Goal: Task Accomplishment & Management: Manage account settings

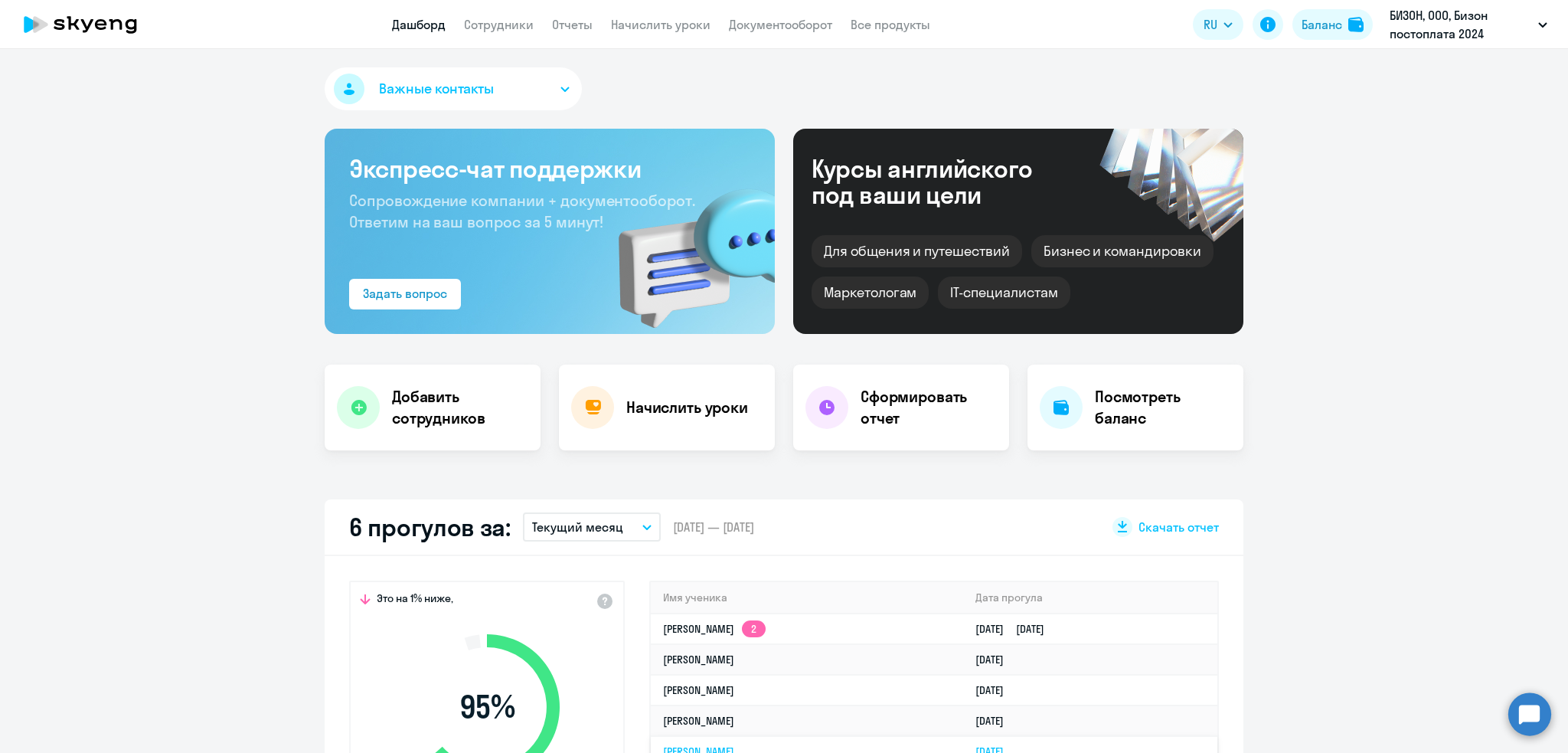
select select "30"
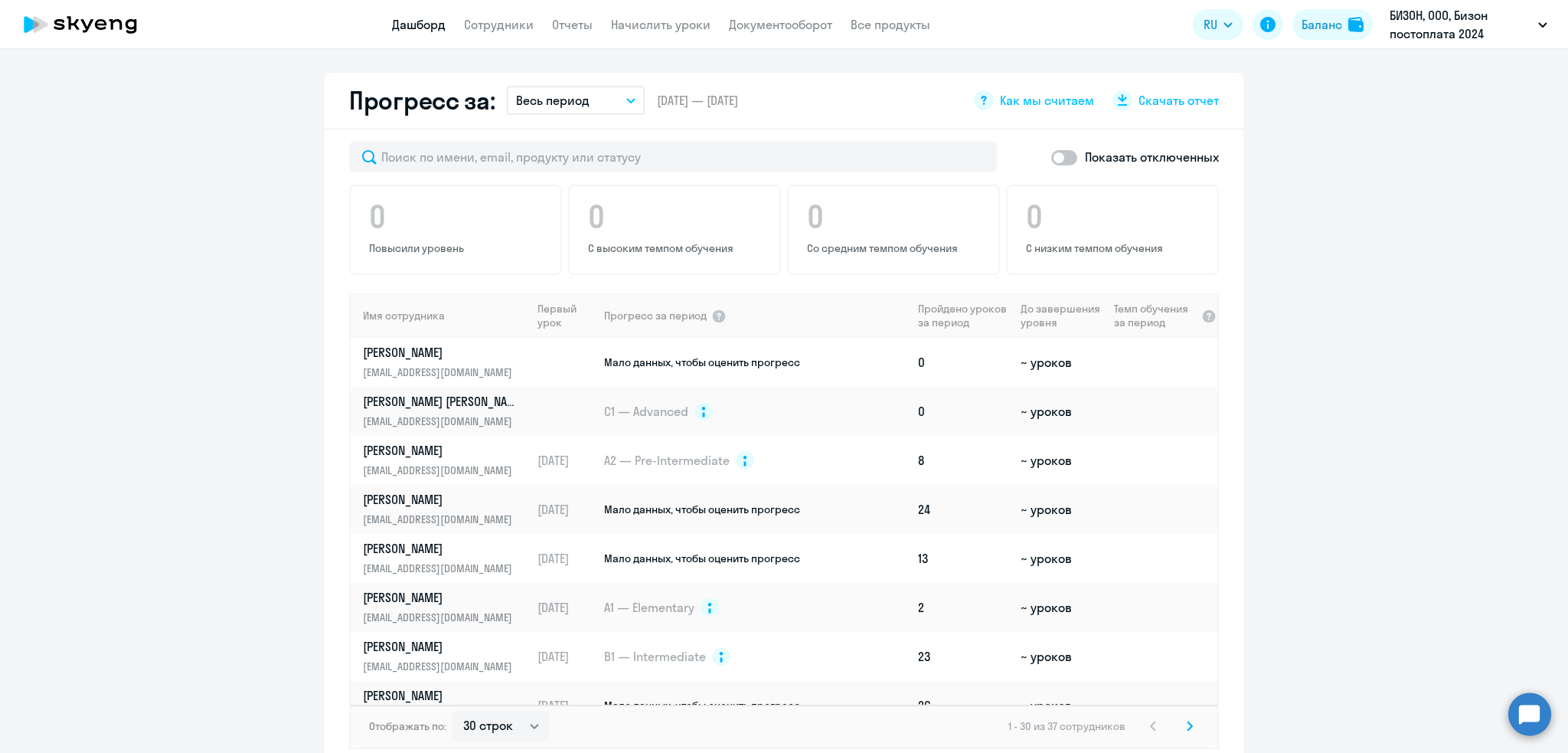
scroll to position [863, 0]
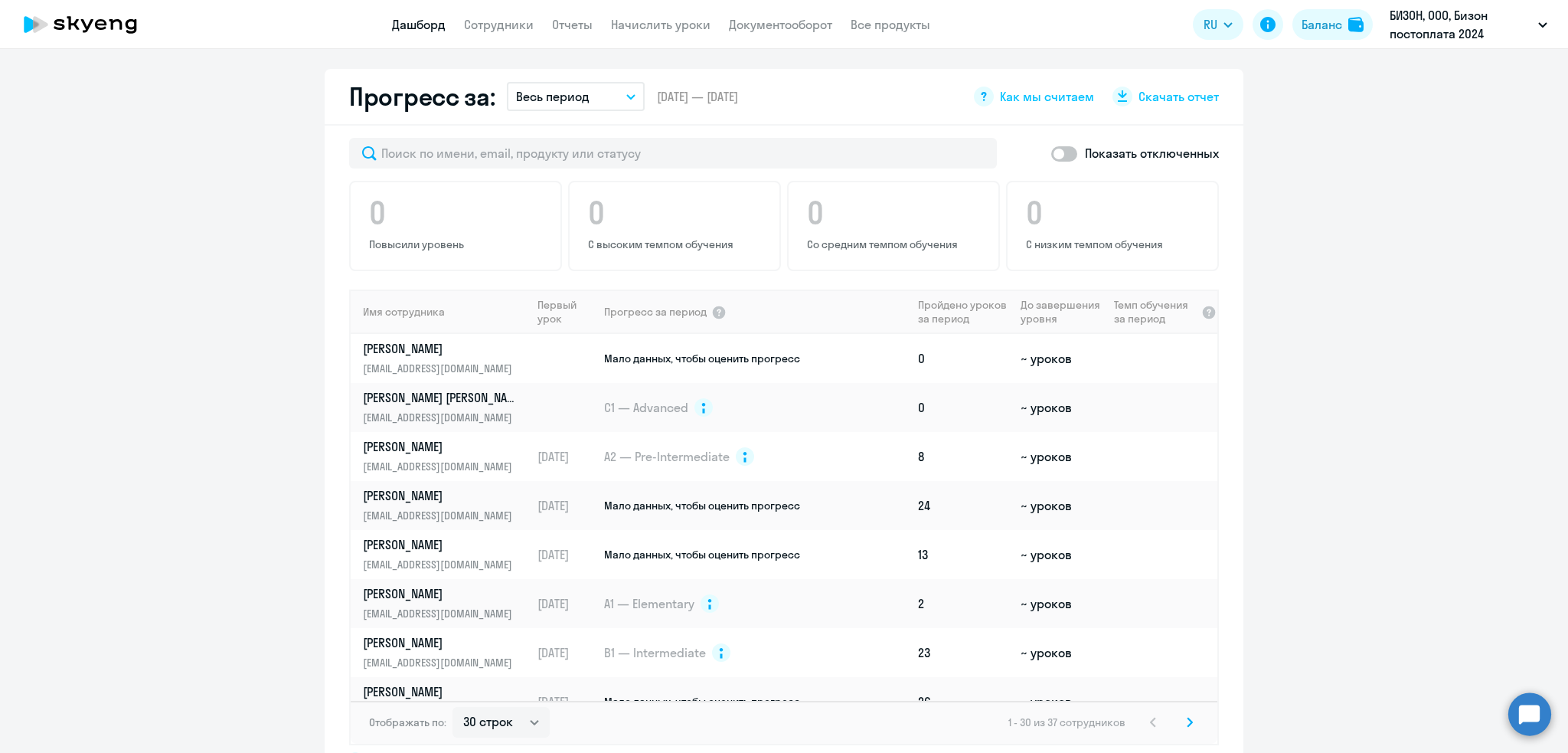
click at [1052, 151] on span at bounding box center [1064, 154] width 26 height 15
click at [1051, 153] on input "checkbox" at bounding box center [1050, 153] width 1 height 1
checkbox input "true"
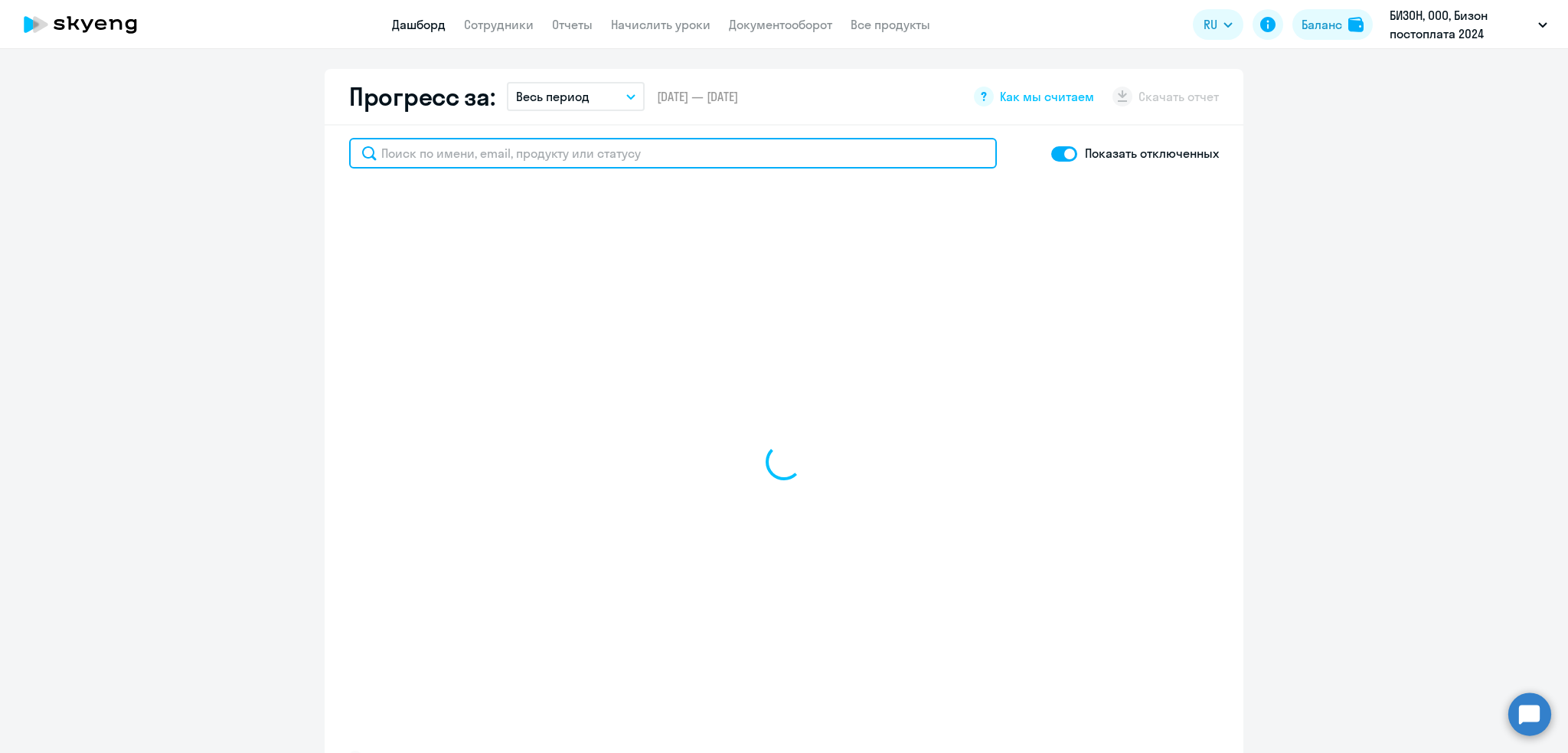
click at [740, 153] on input "text" at bounding box center [673, 153] width 648 height 31
type input "и"
select select "30"
type input "ибраги"
select select "30"
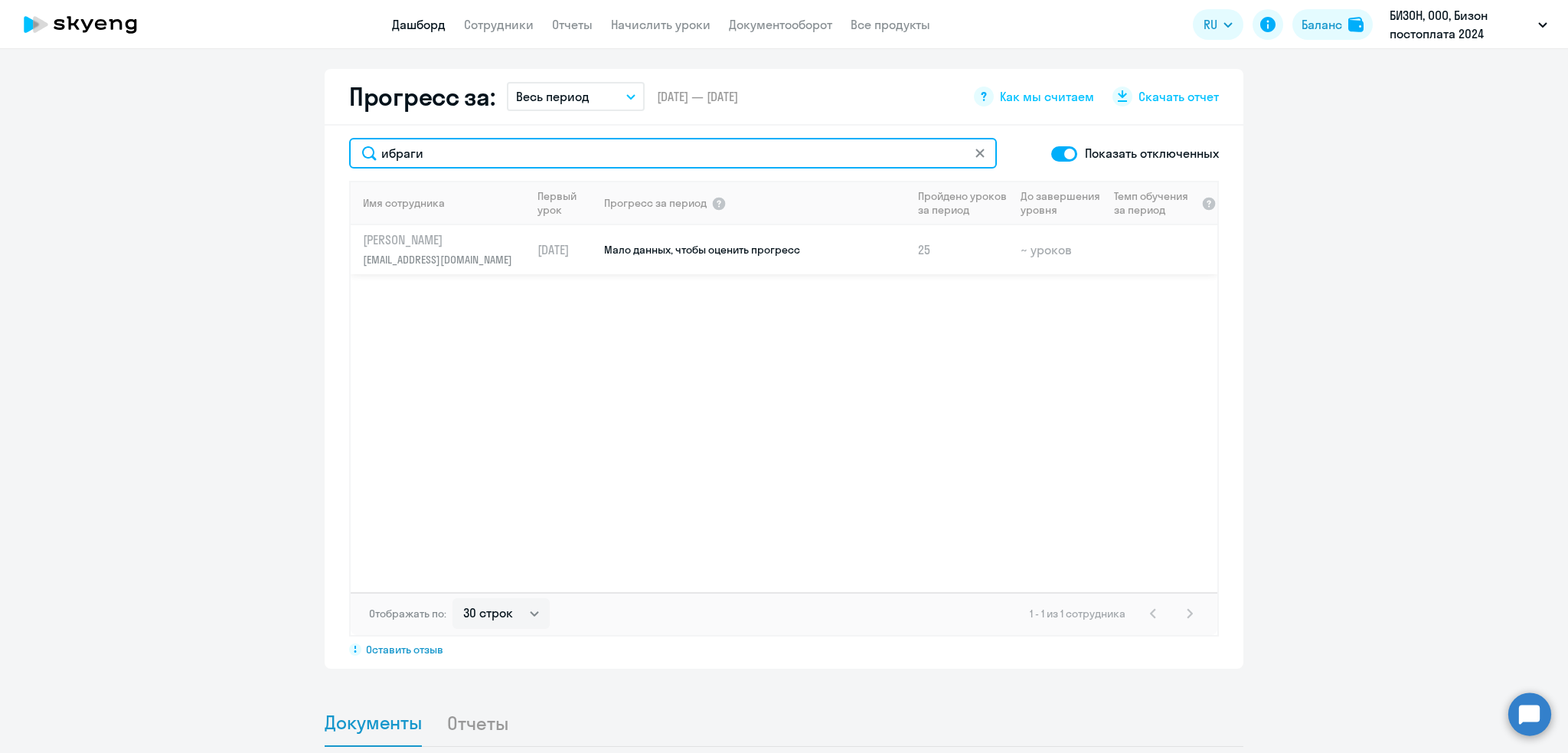
type input "ибраги"
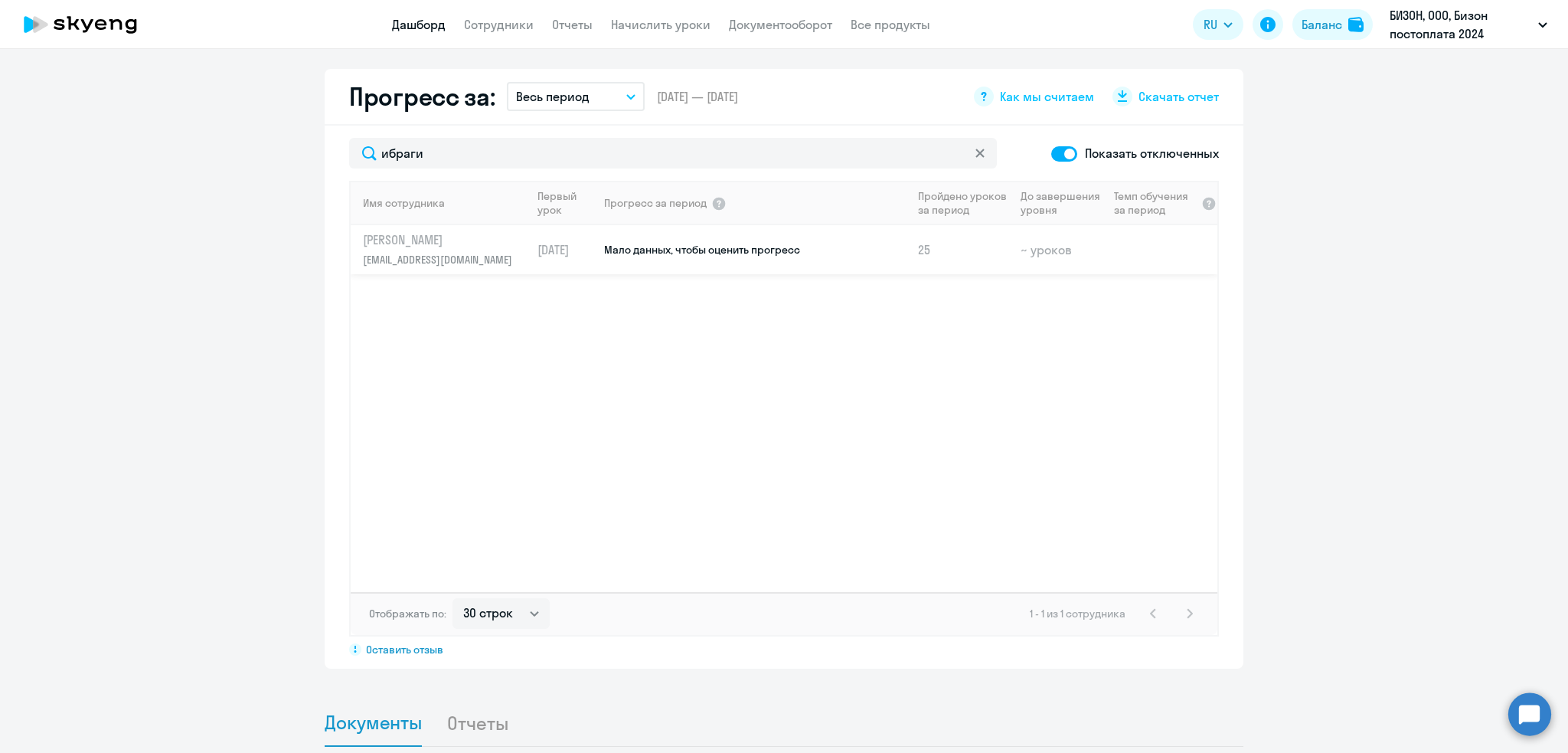
click at [382, 240] on p "Ибрагимов Кирилл" at bounding box center [442, 240] width 158 height 17
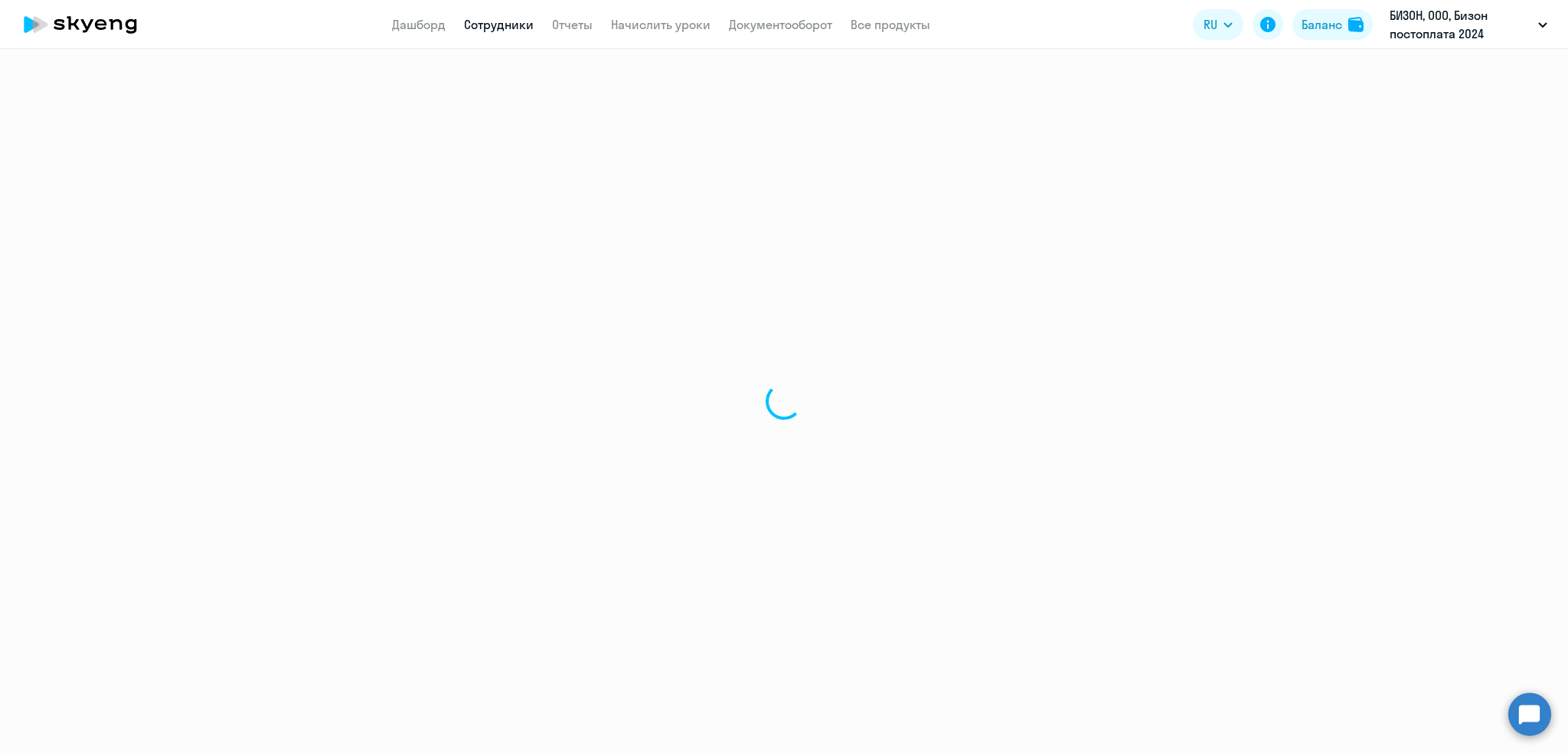
select select "english"
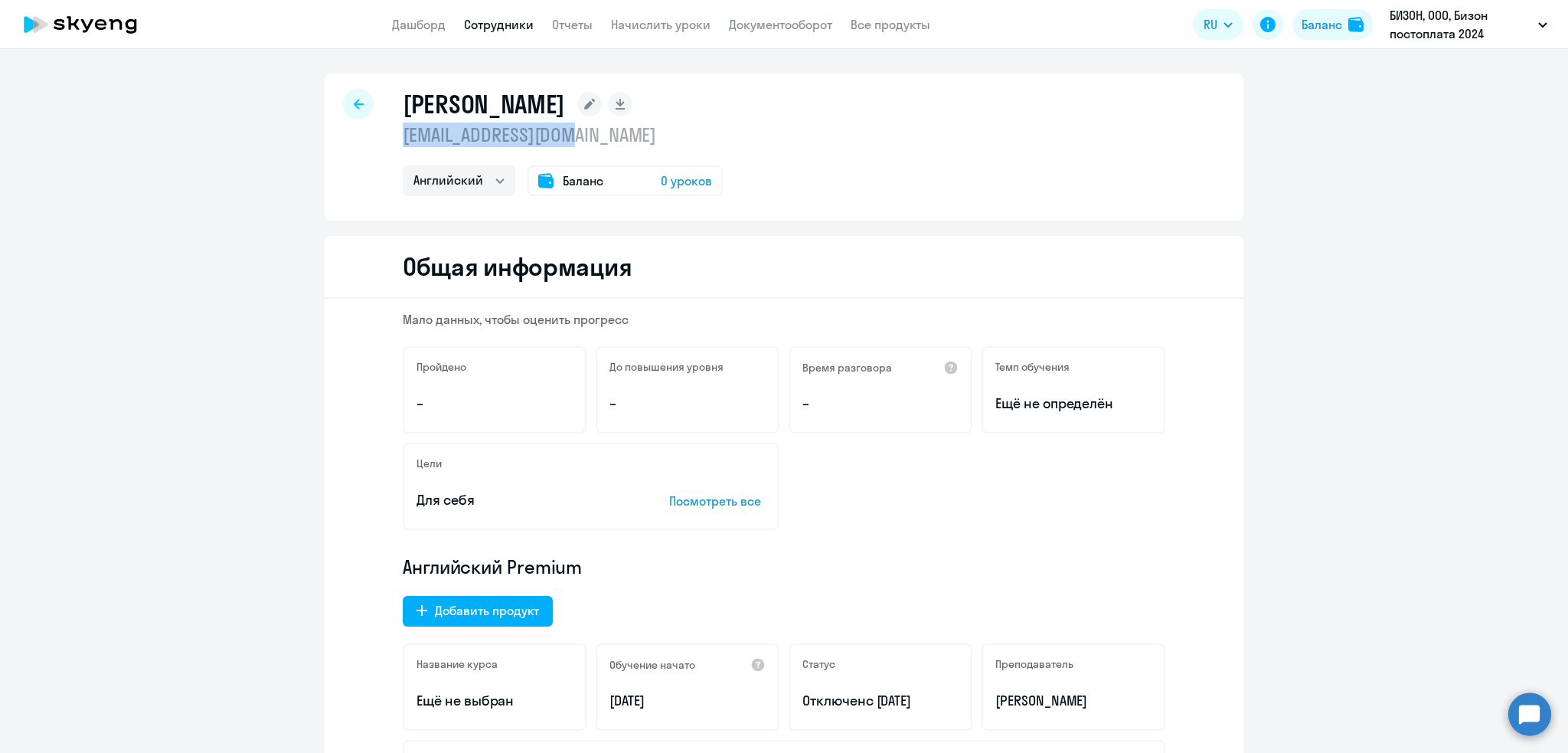
drag, startPoint x: 579, startPoint y: 140, endPoint x: 391, endPoint y: 136, distance: 188.0
click at [391, 136] on div "Ибрагимов Кирилл k.ibragimov@bi.zone Английский Баланс 0 уроков" at bounding box center [784, 146] width 919 height 147
copy p "k.ibragimov@bi.zone"
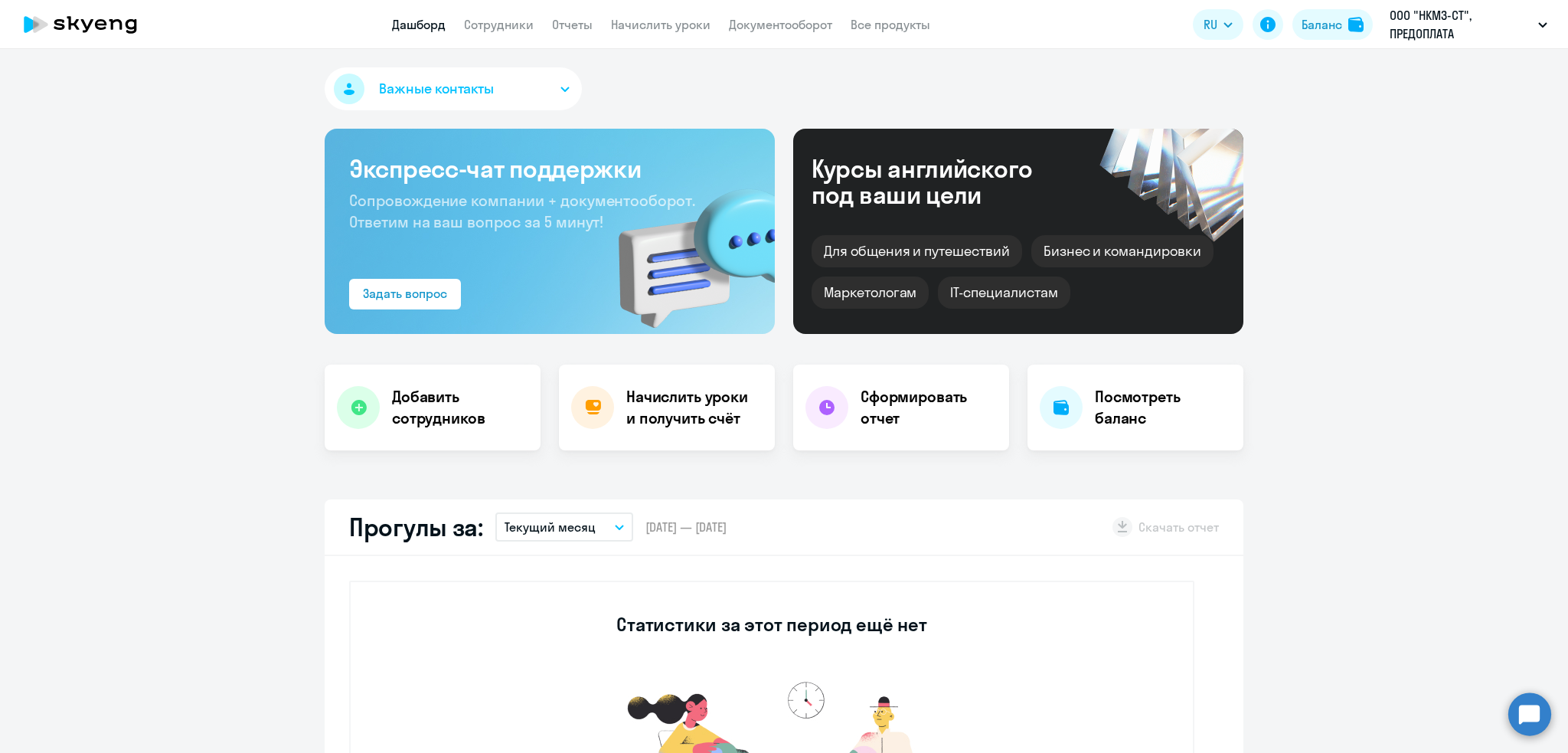
select select "30"
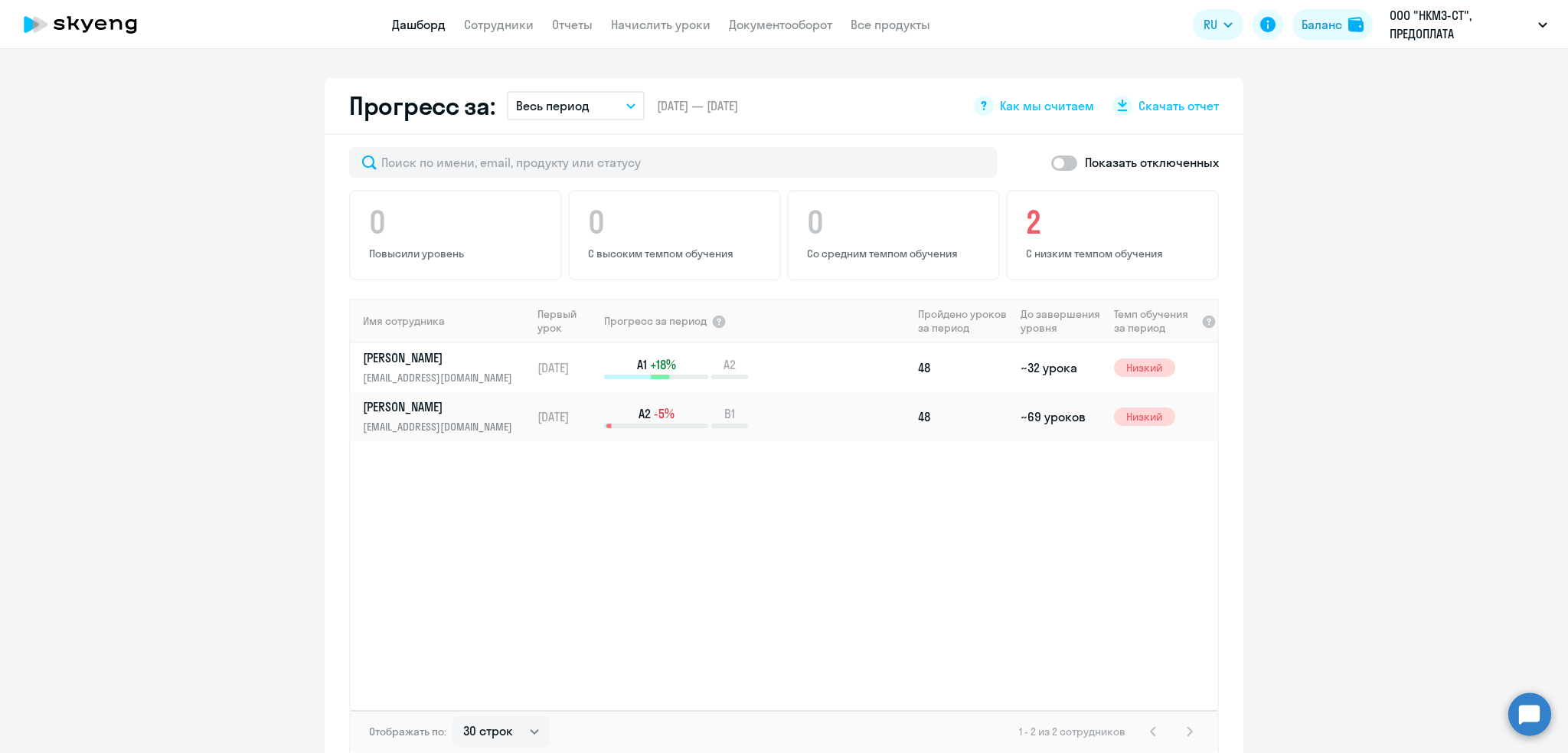
scroll to position [915, 0]
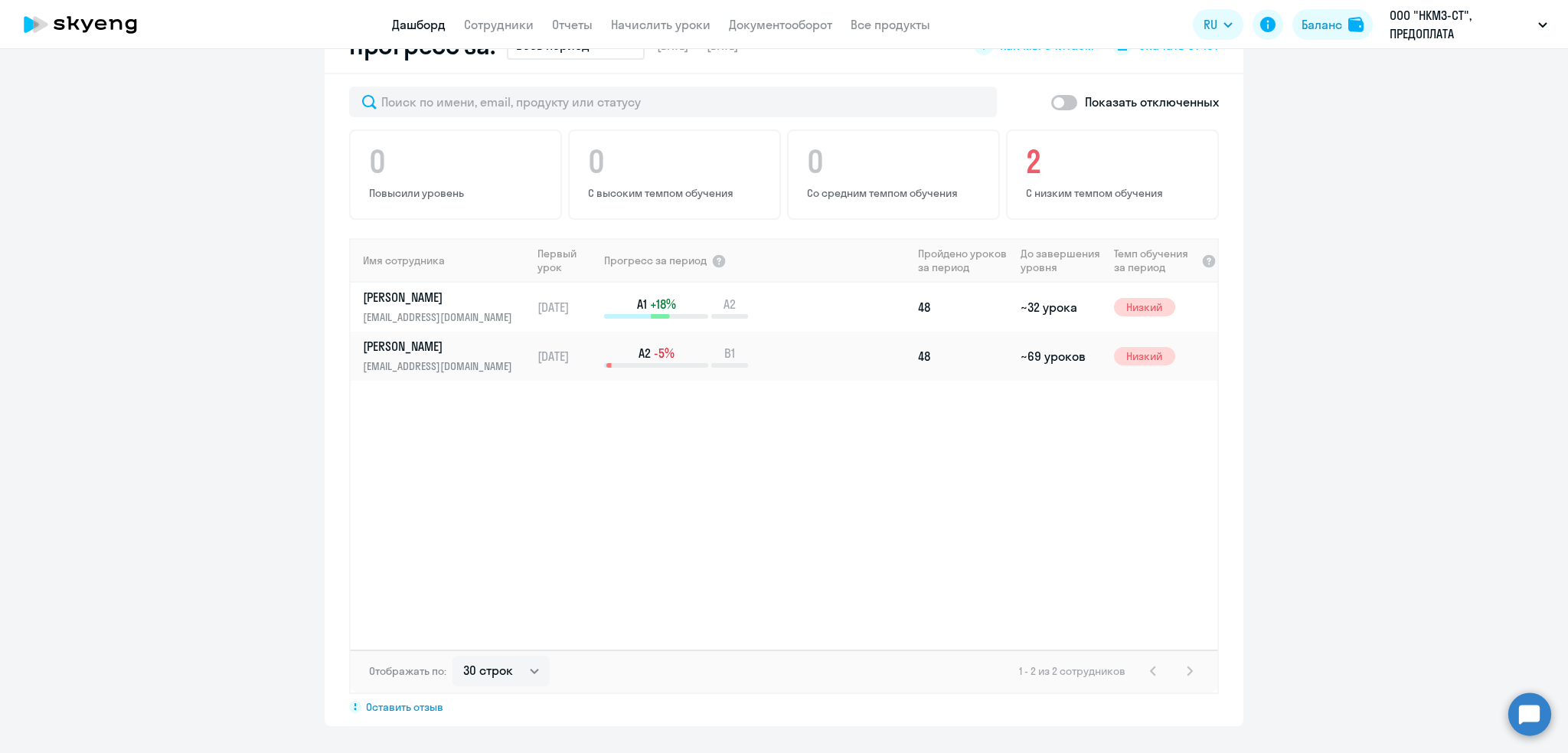
click at [1055, 102] on span at bounding box center [1064, 103] width 26 height 15
click at [1051, 102] on input "checkbox" at bounding box center [1050, 102] width 1 height 1
checkbox input "true"
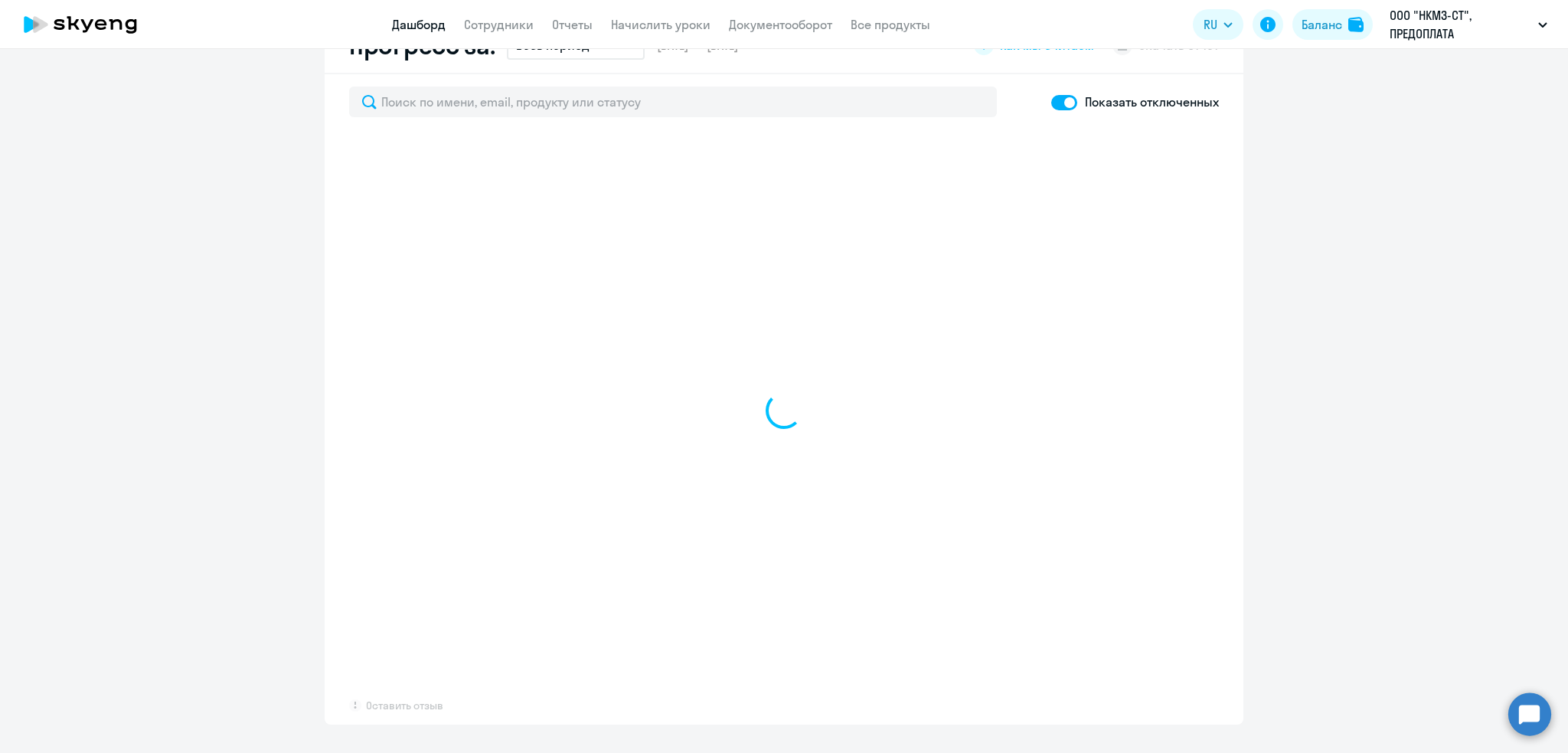
select select "30"
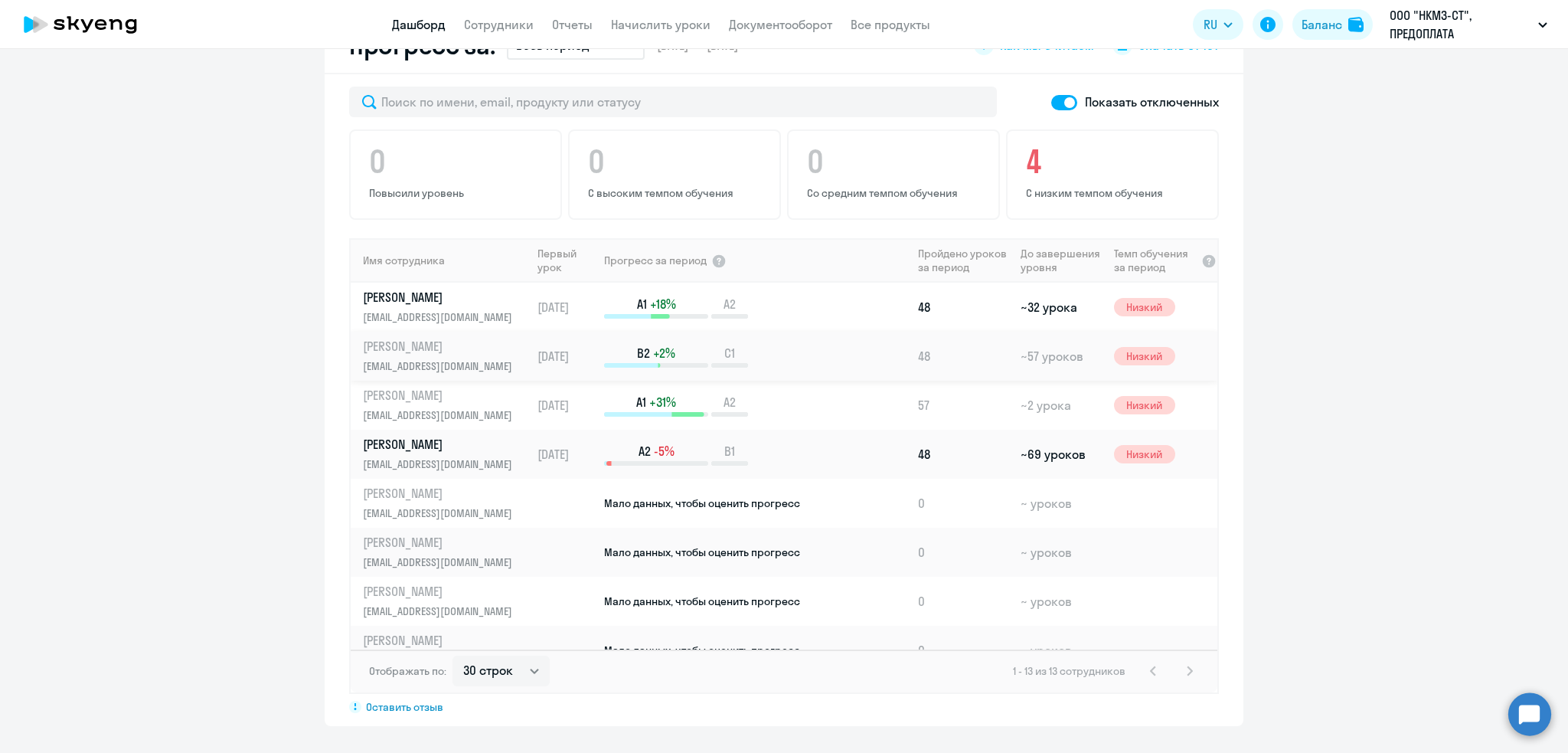
click at [408, 358] on p "[EMAIL_ADDRESS][DOMAIN_NAME]" at bounding box center [442, 366] width 158 height 17
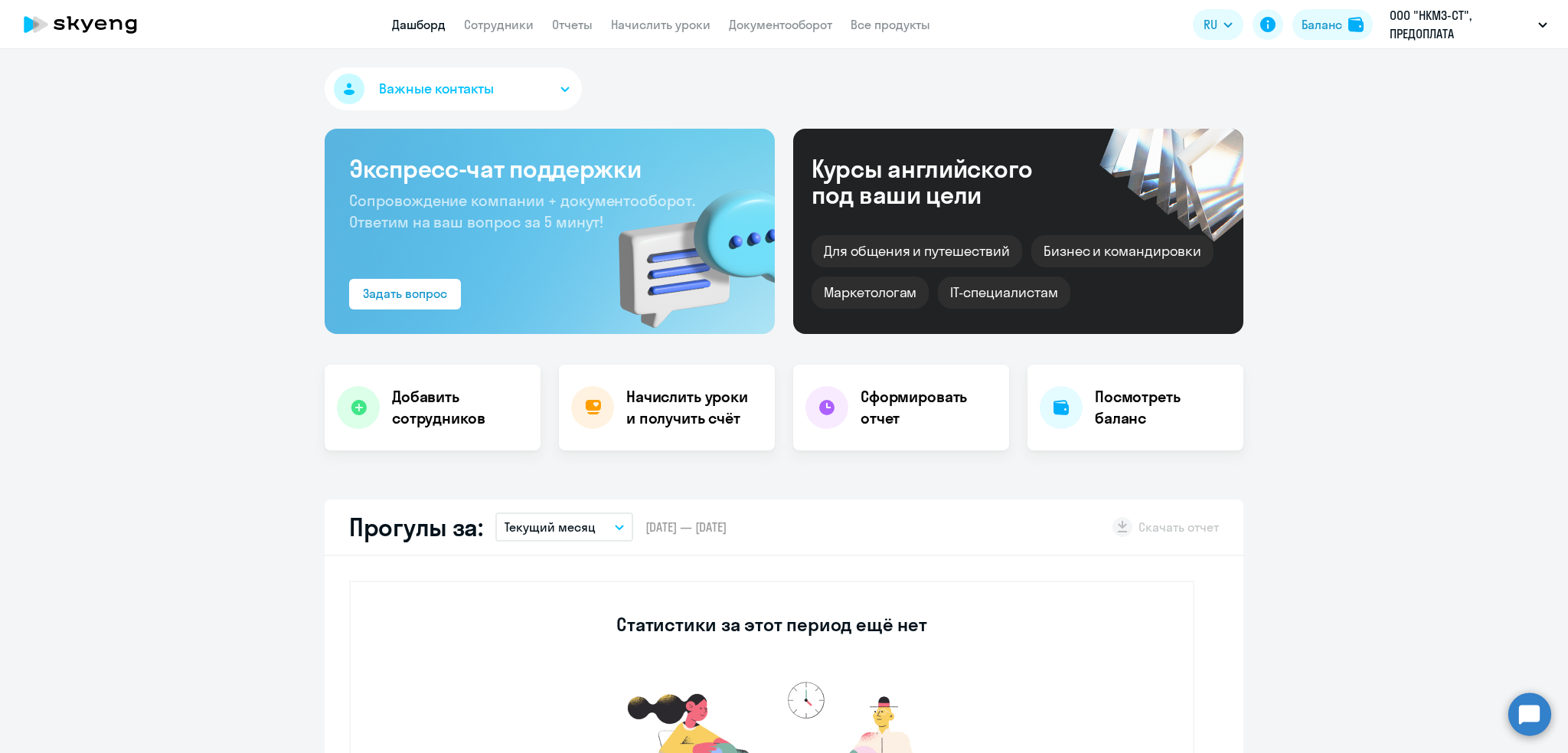
select select "english"
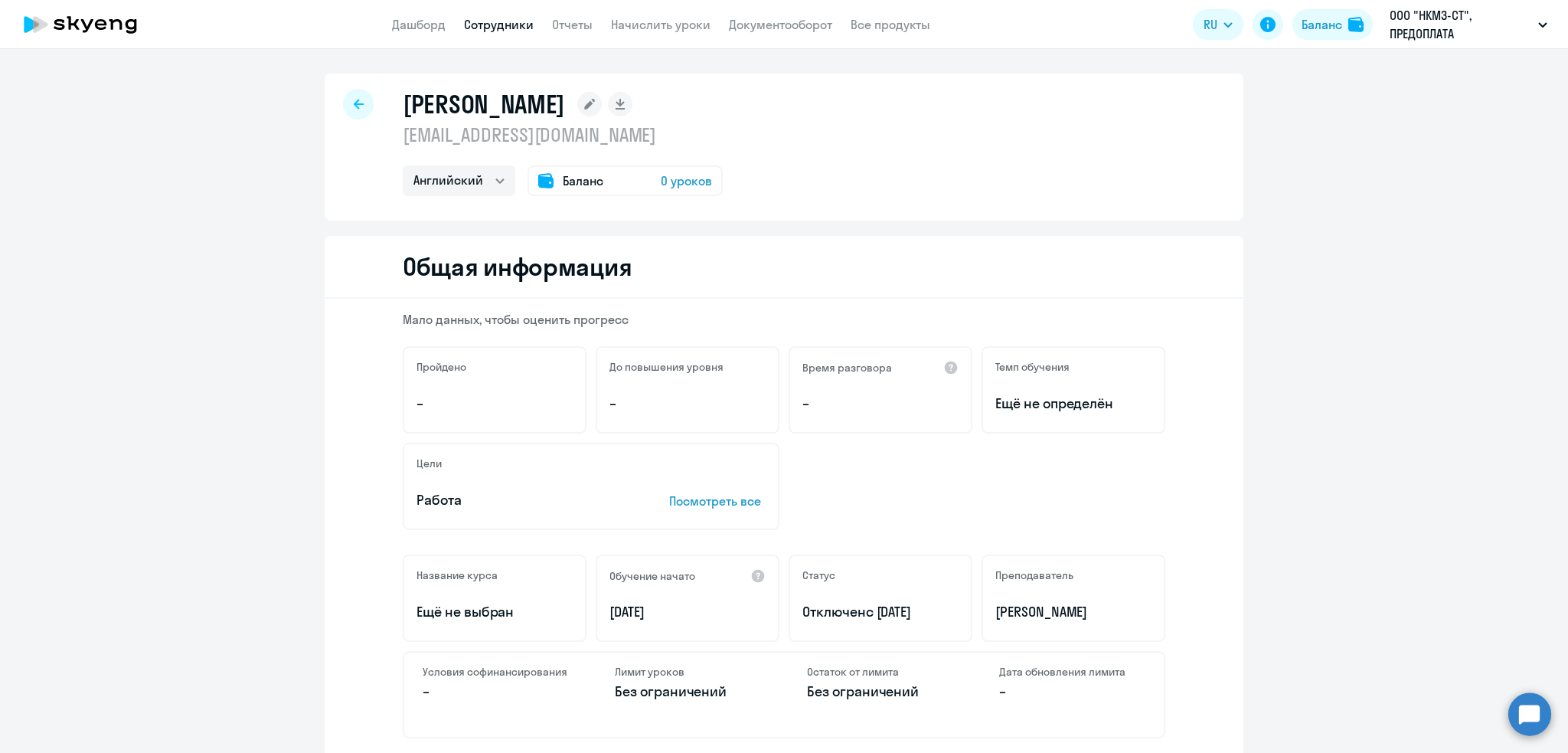
click at [576, 177] on span "Баланс" at bounding box center [583, 181] width 41 height 19
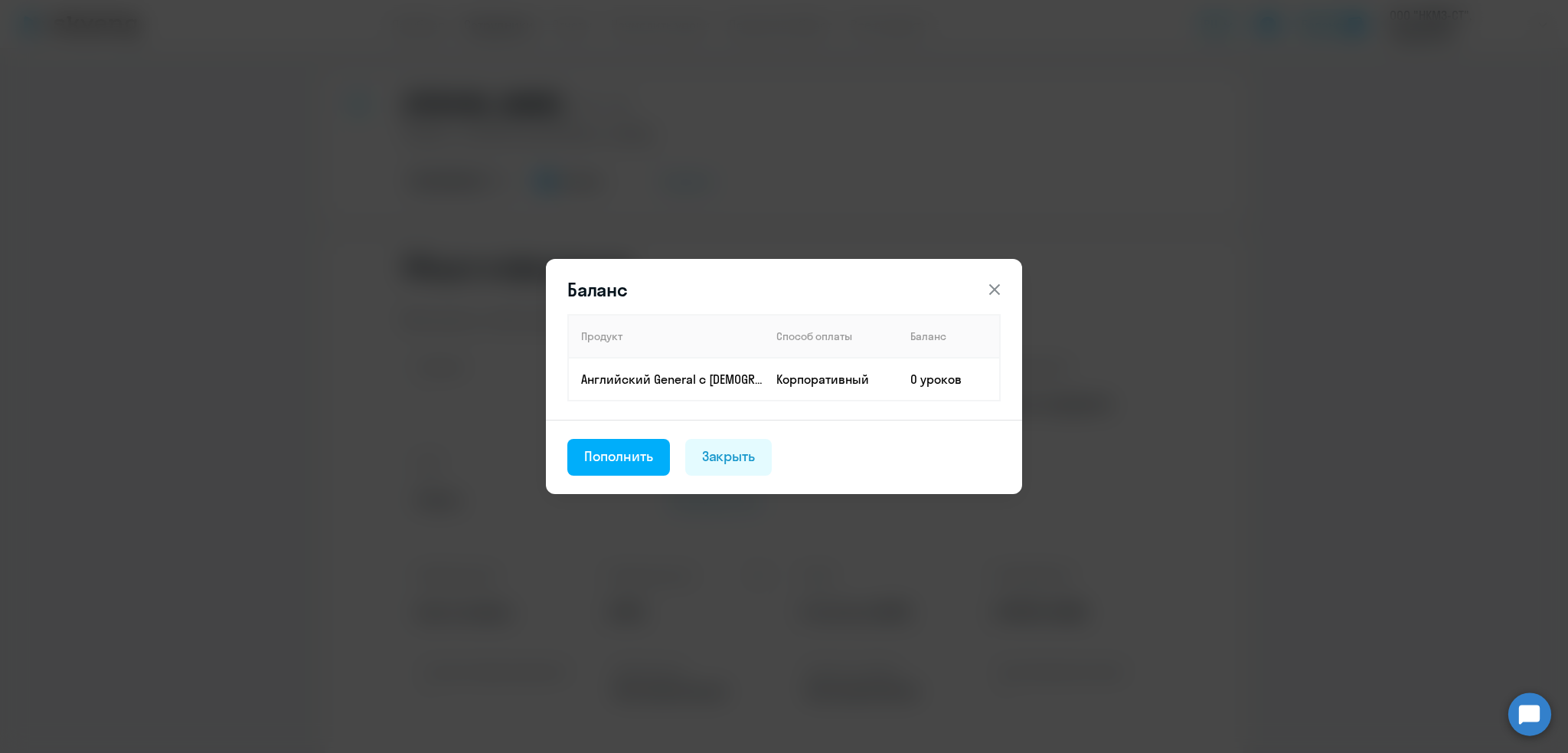
click at [993, 282] on icon at bounding box center [995, 290] width 19 height 19
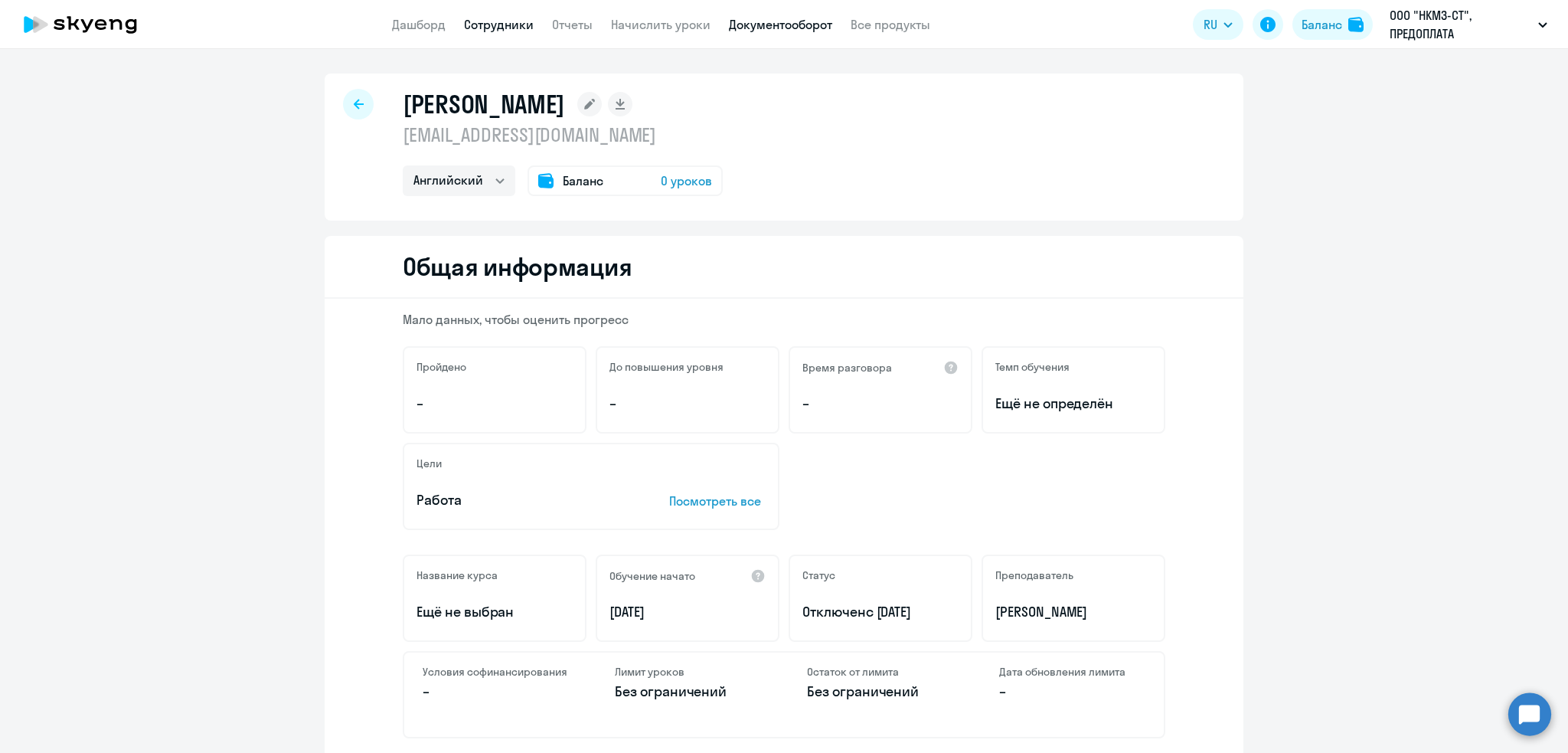
click at [795, 22] on link "Документооборот" at bounding box center [781, 25] width 104 height 15
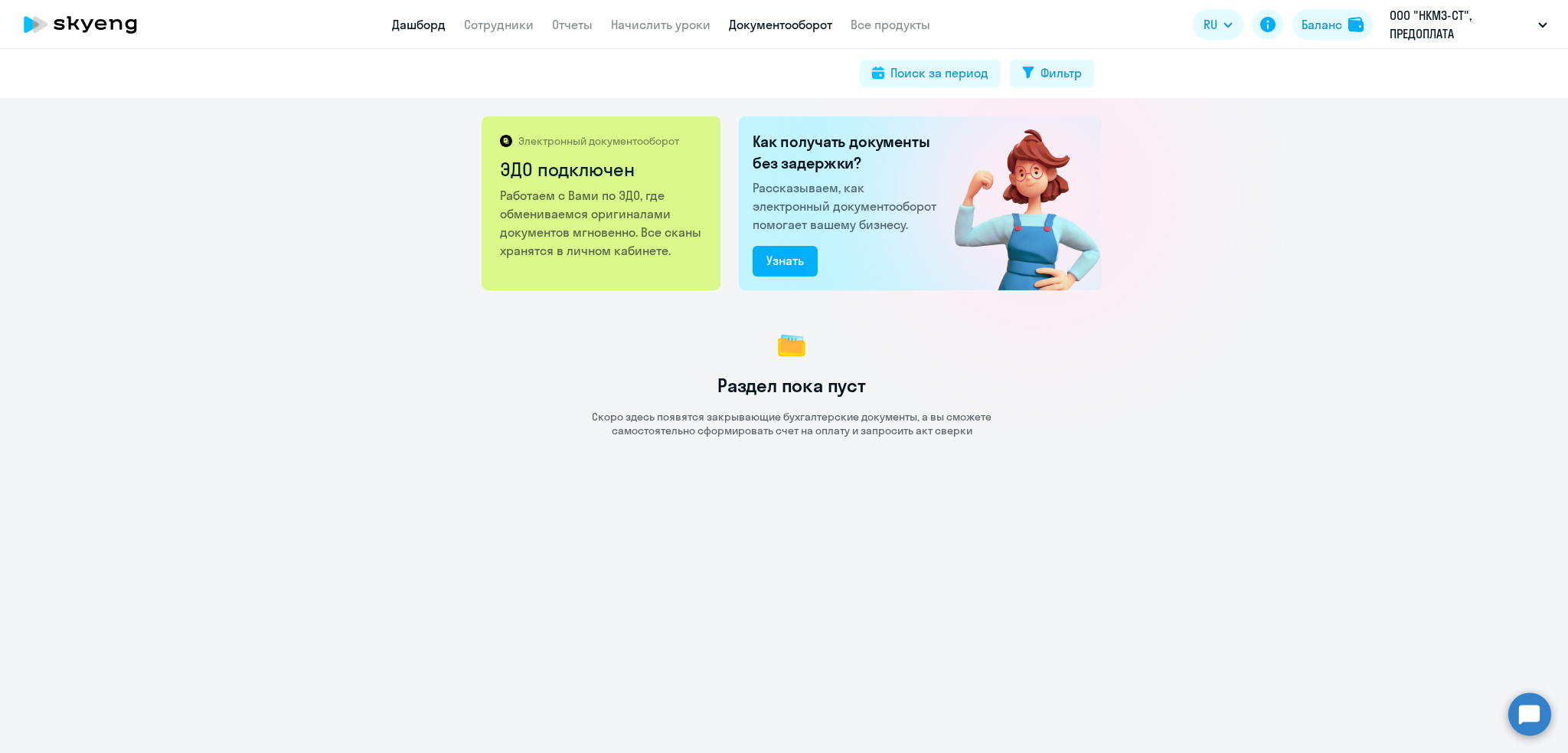
click at [422, 26] on link "Дашборд" at bounding box center [418, 25] width 54 height 15
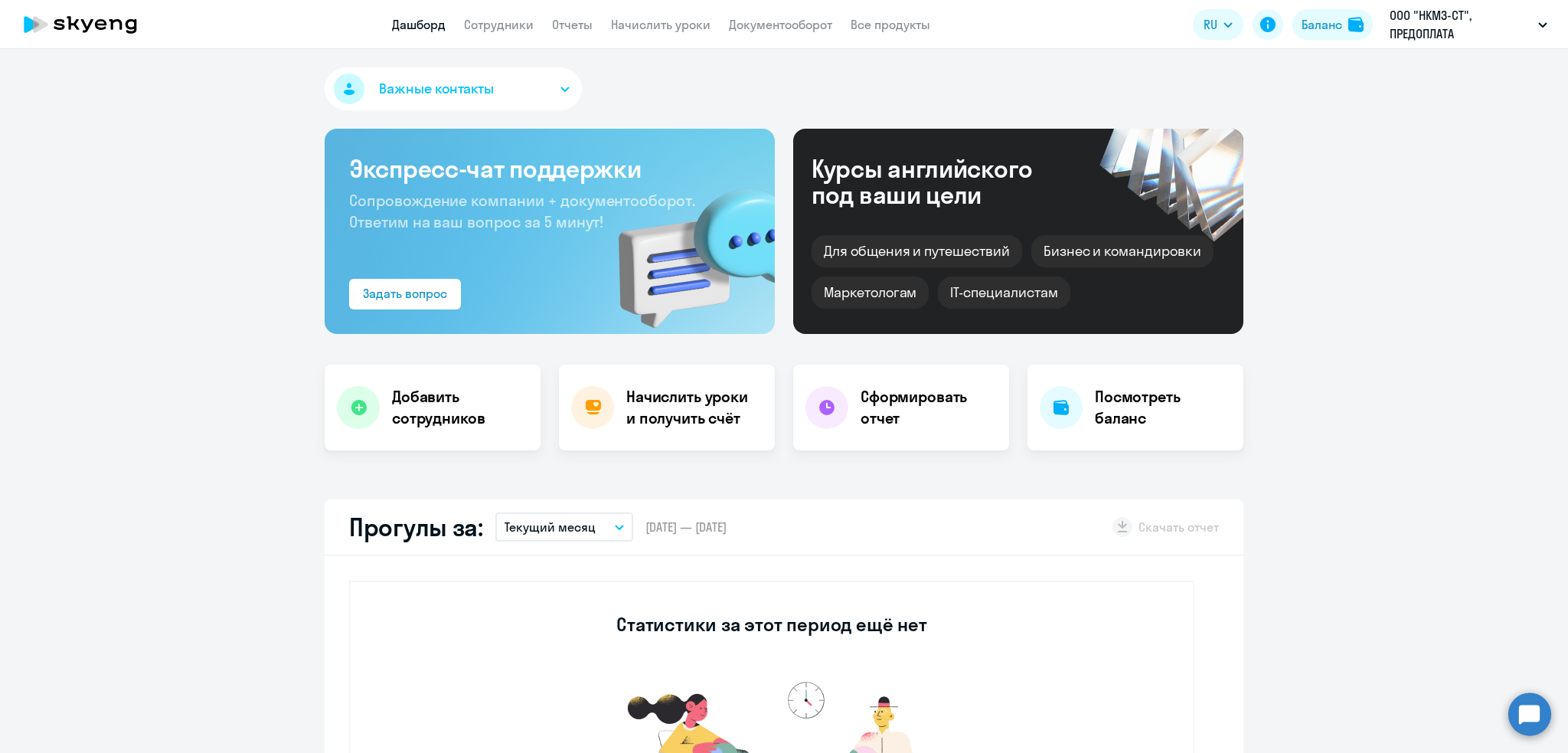
select select "30"
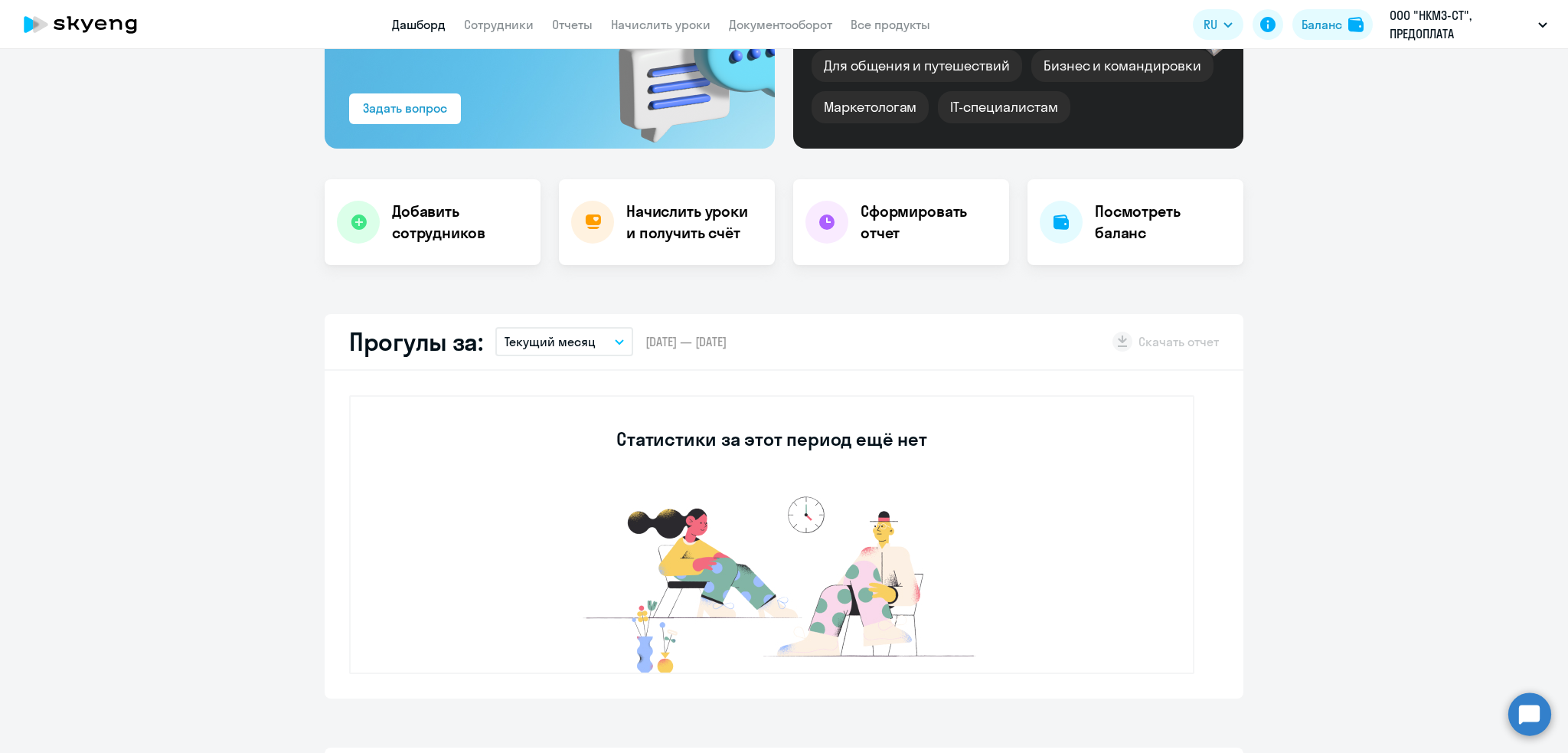
scroll to position [175, 0]
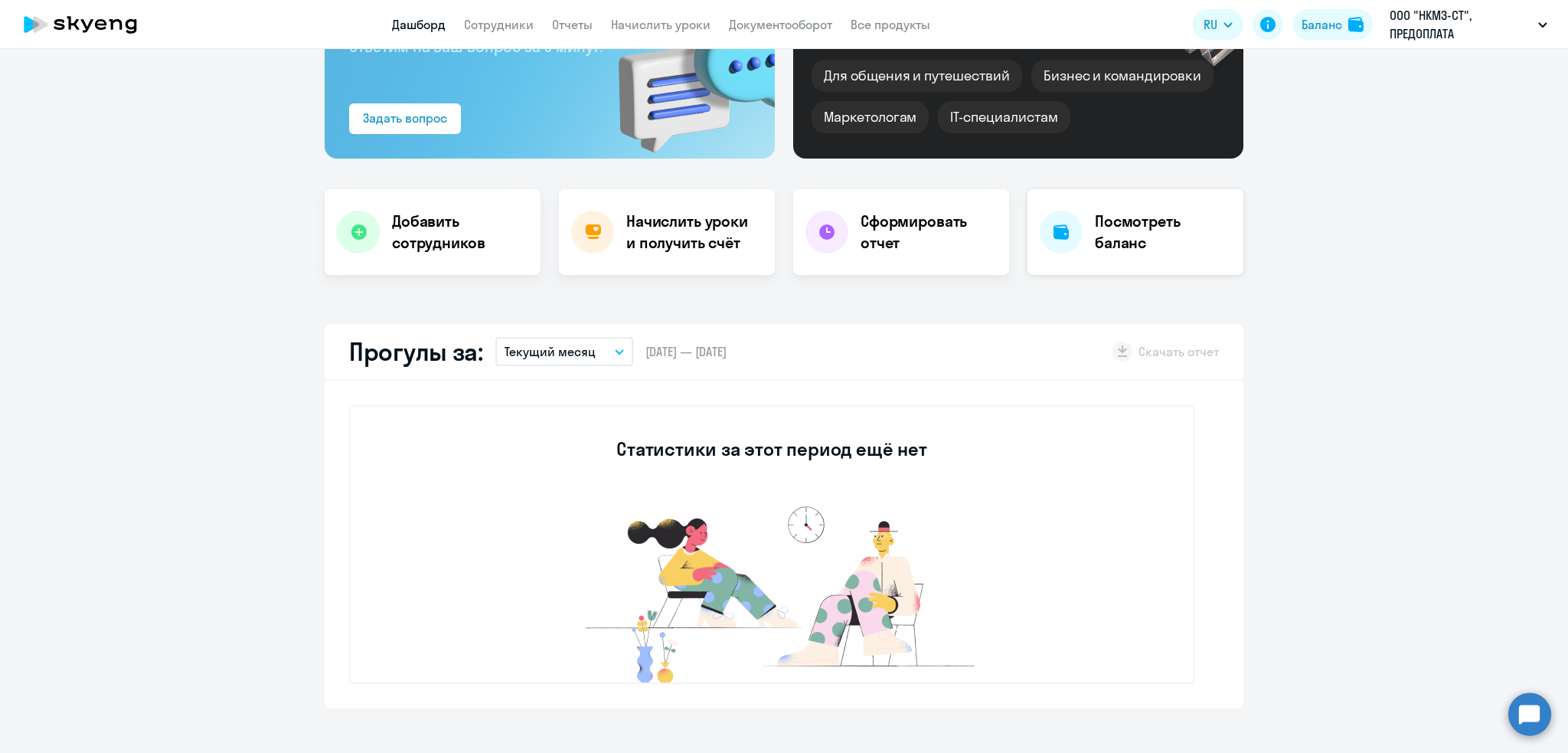
click at [1099, 219] on h4 "Посмотреть баланс" at bounding box center [1163, 232] width 136 height 42
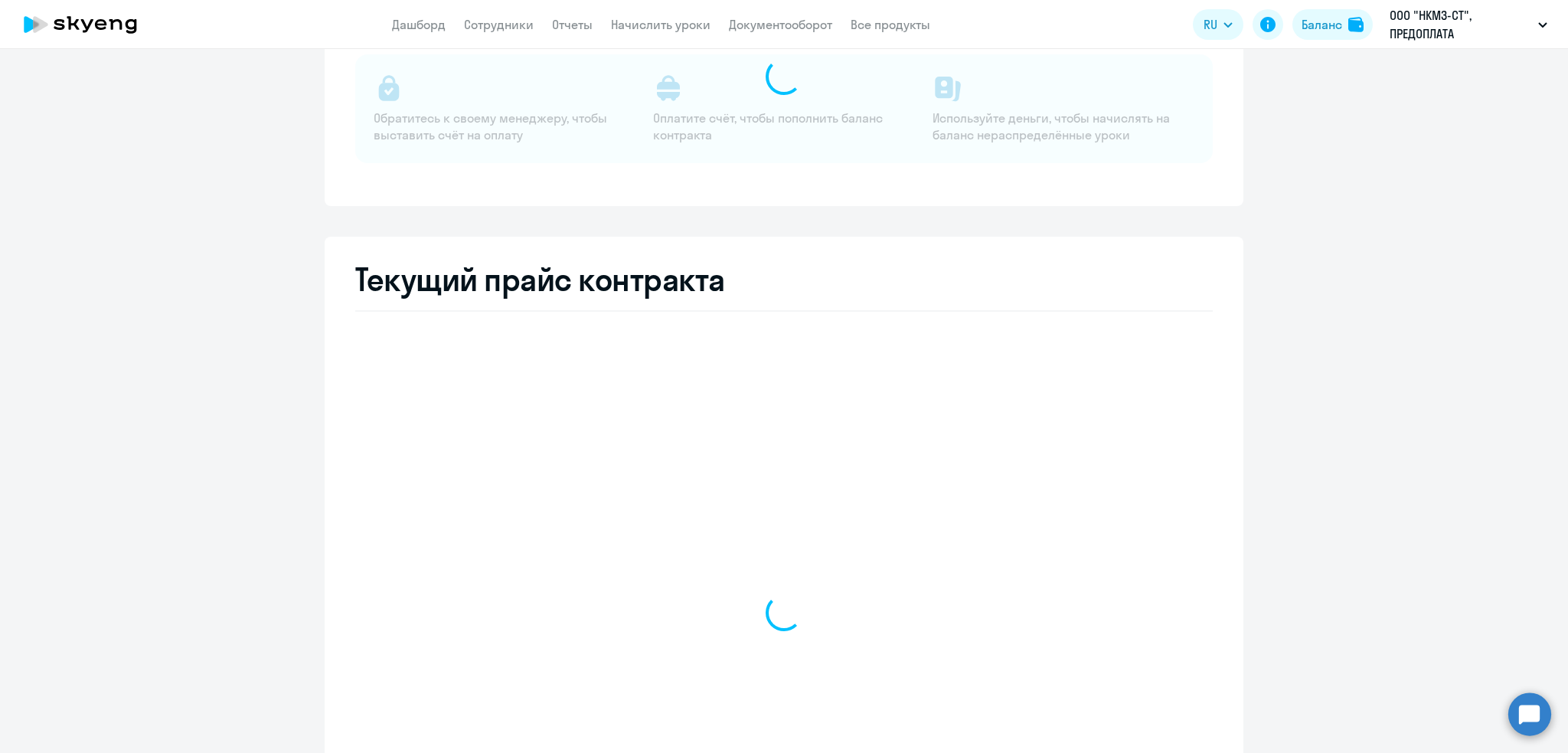
select select "english_adult_not_native_speaker"
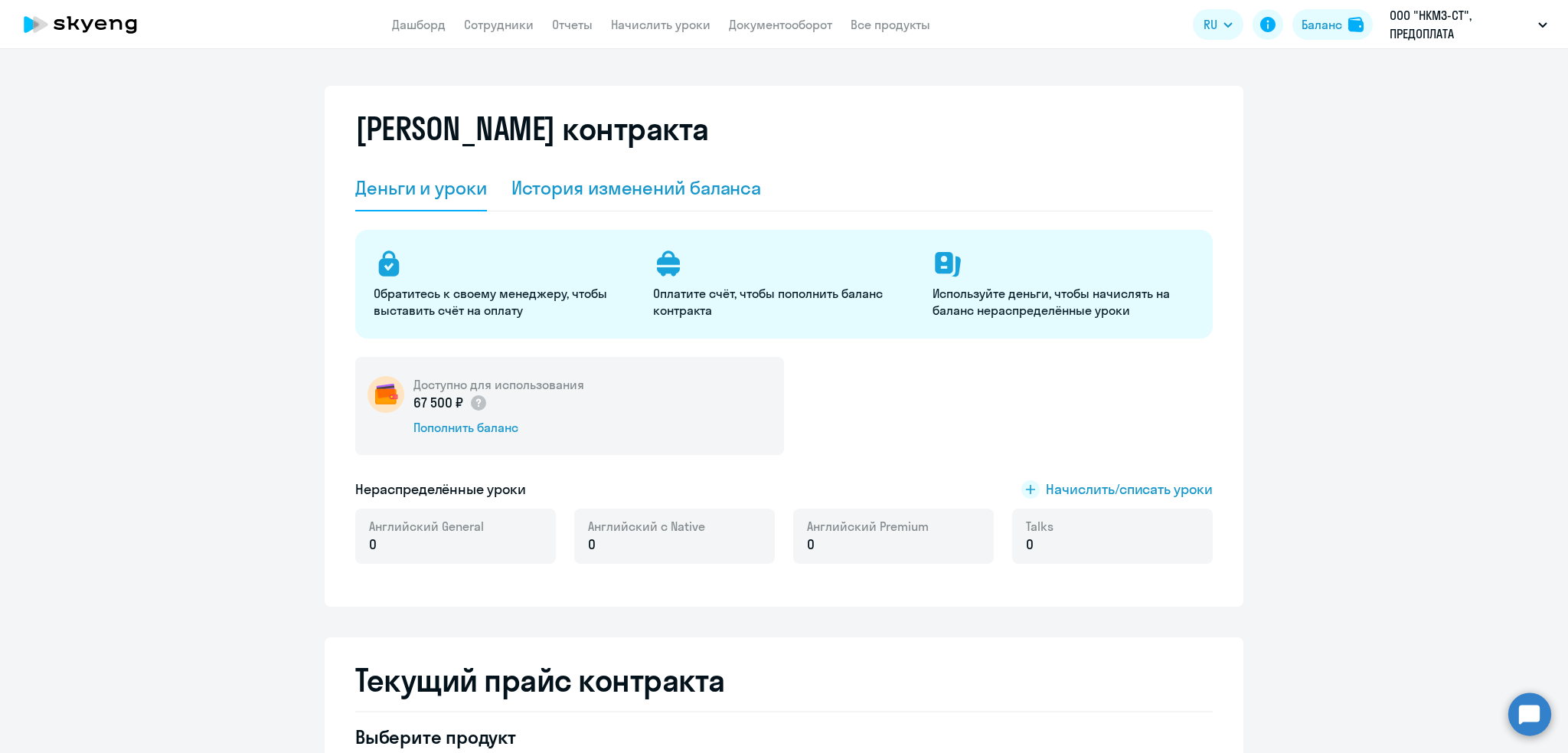
click at [629, 189] on div "История изменений баланса" at bounding box center [637, 187] width 251 height 25
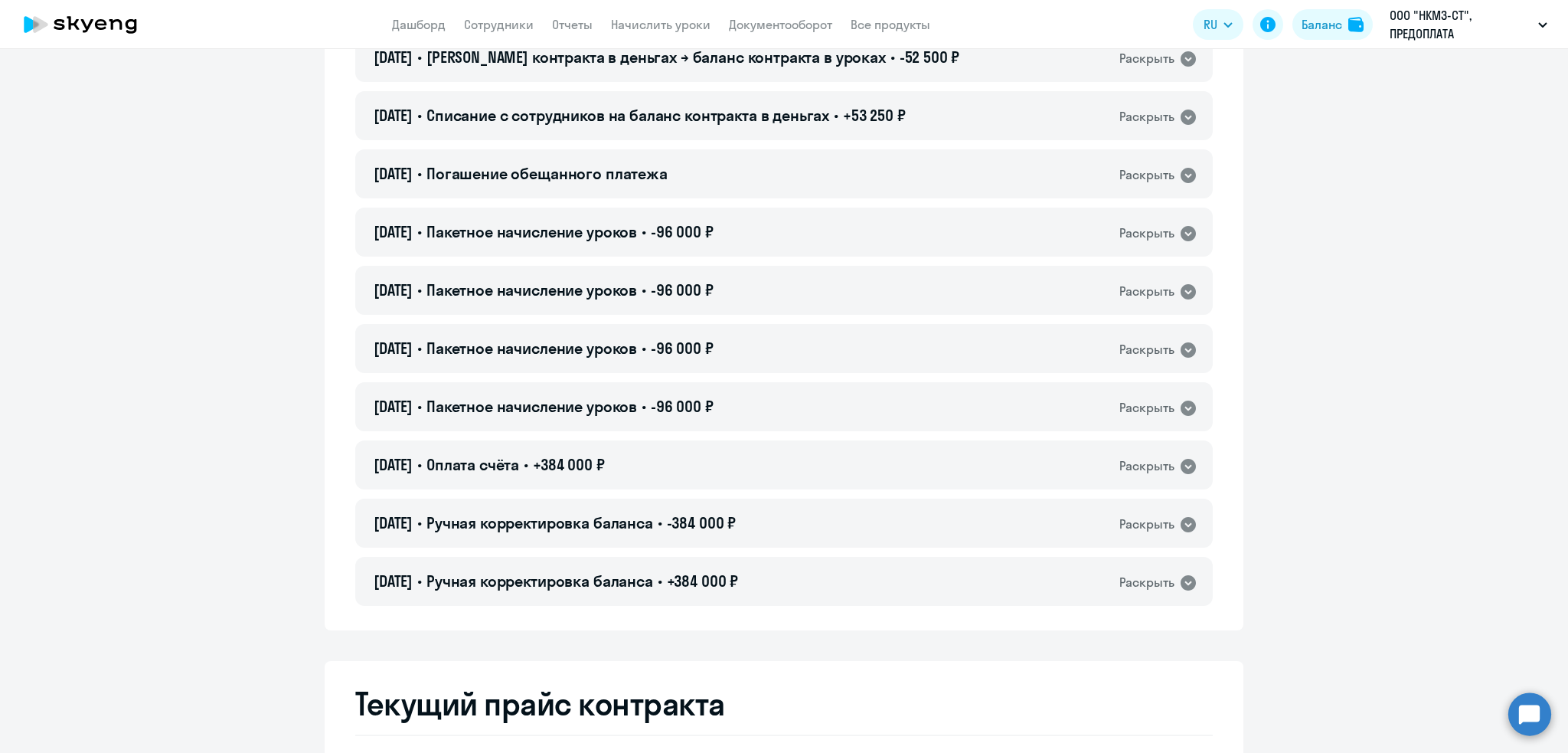
scroll to position [570, 0]
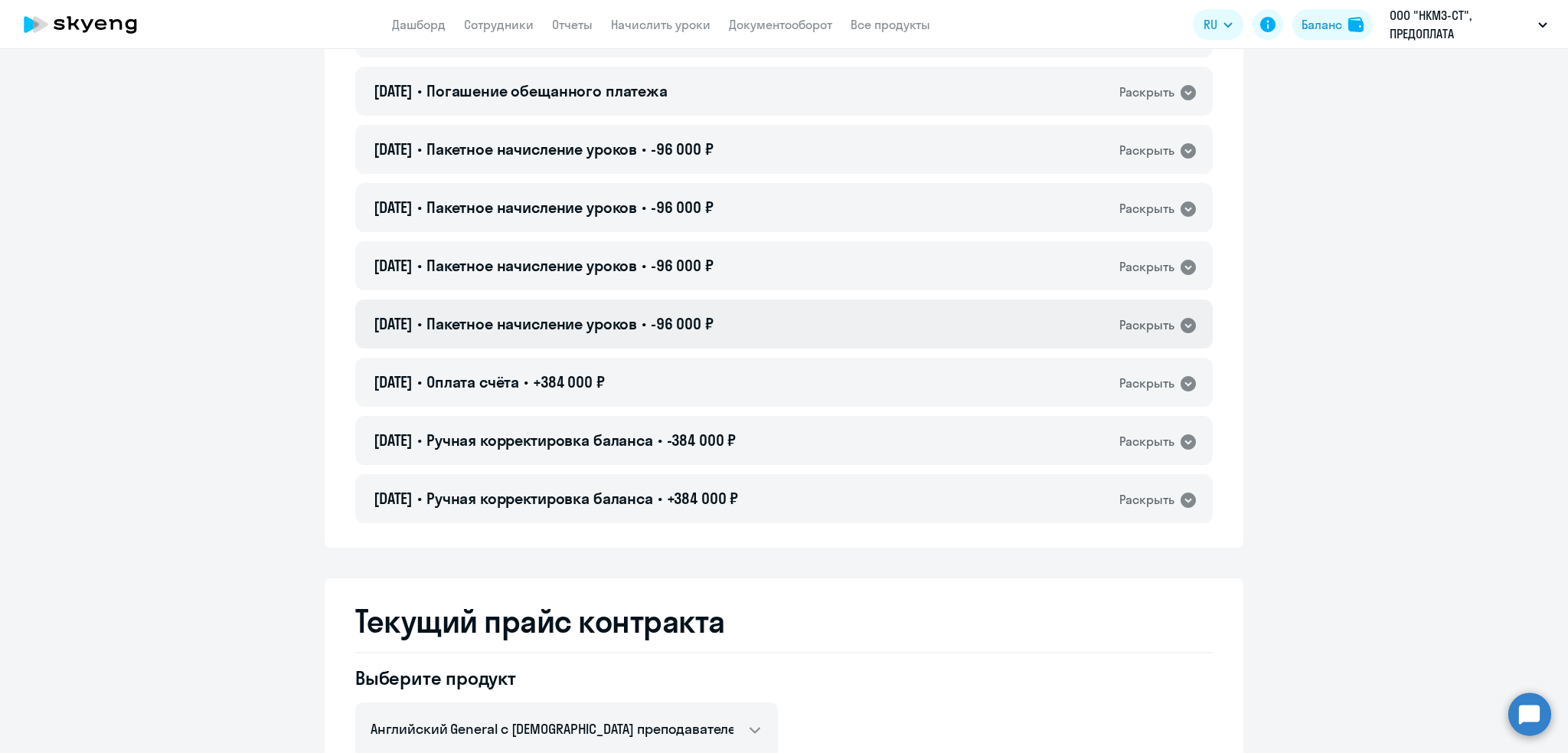
click at [518, 323] on span "Пакетное начисление уроков" at bounding box center [532, 323] width 211 height 20
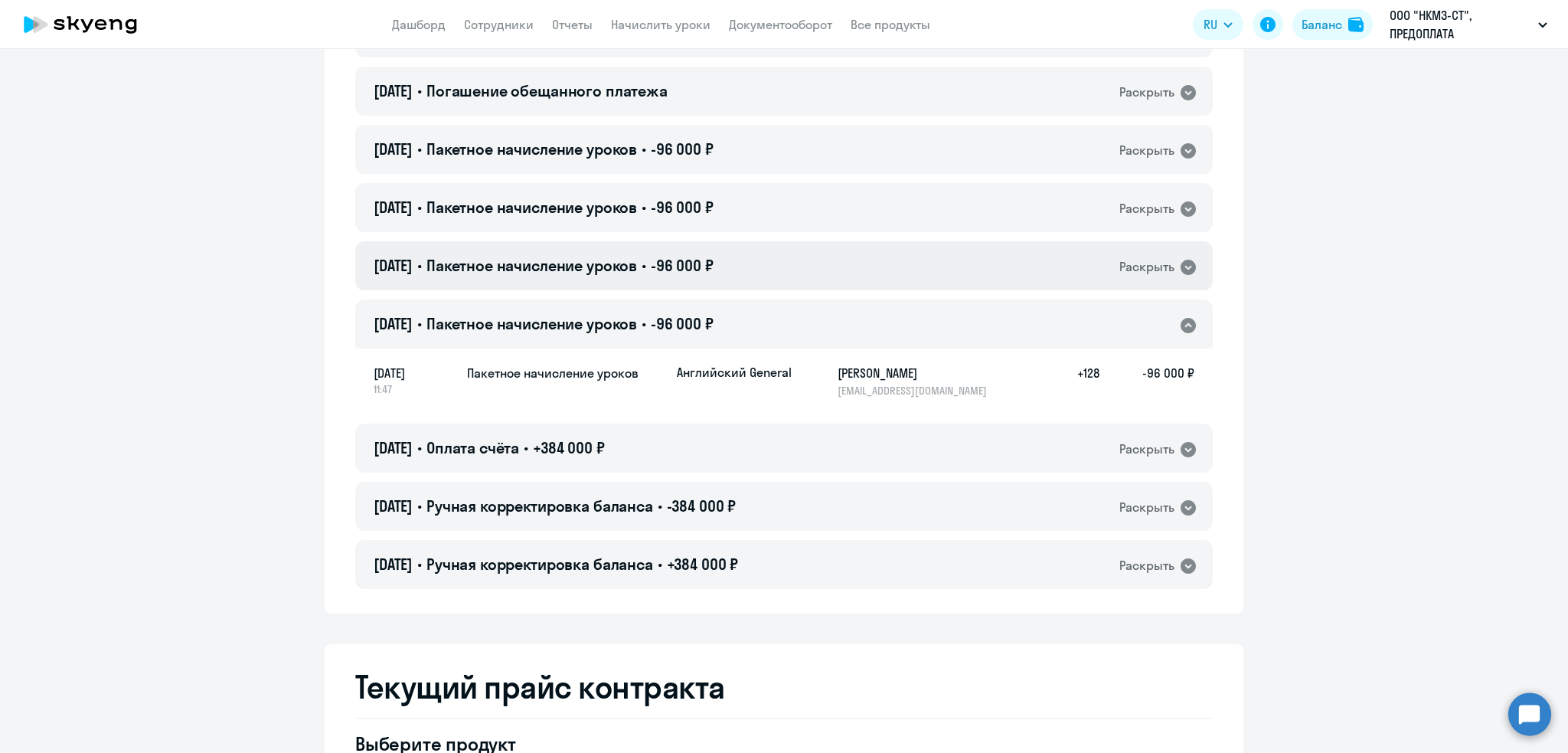
click at [524, 267] on span "Пакетное начисление уроков" at bounding box center [532, 265] width 211 height 20
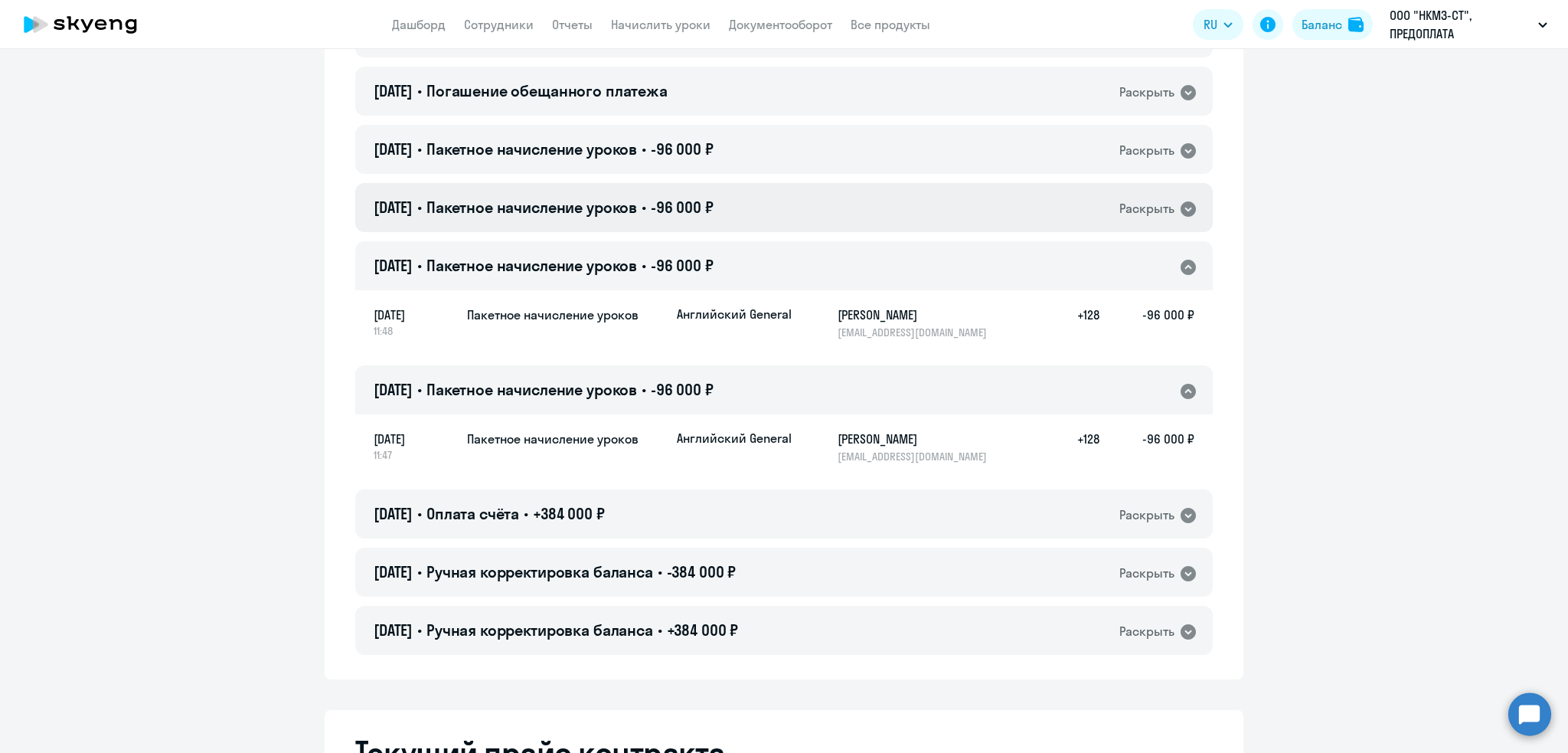
click at [531, 207] on span "Пакетное начисление уроков" at bounding box center [532, 207] width 211 height 20
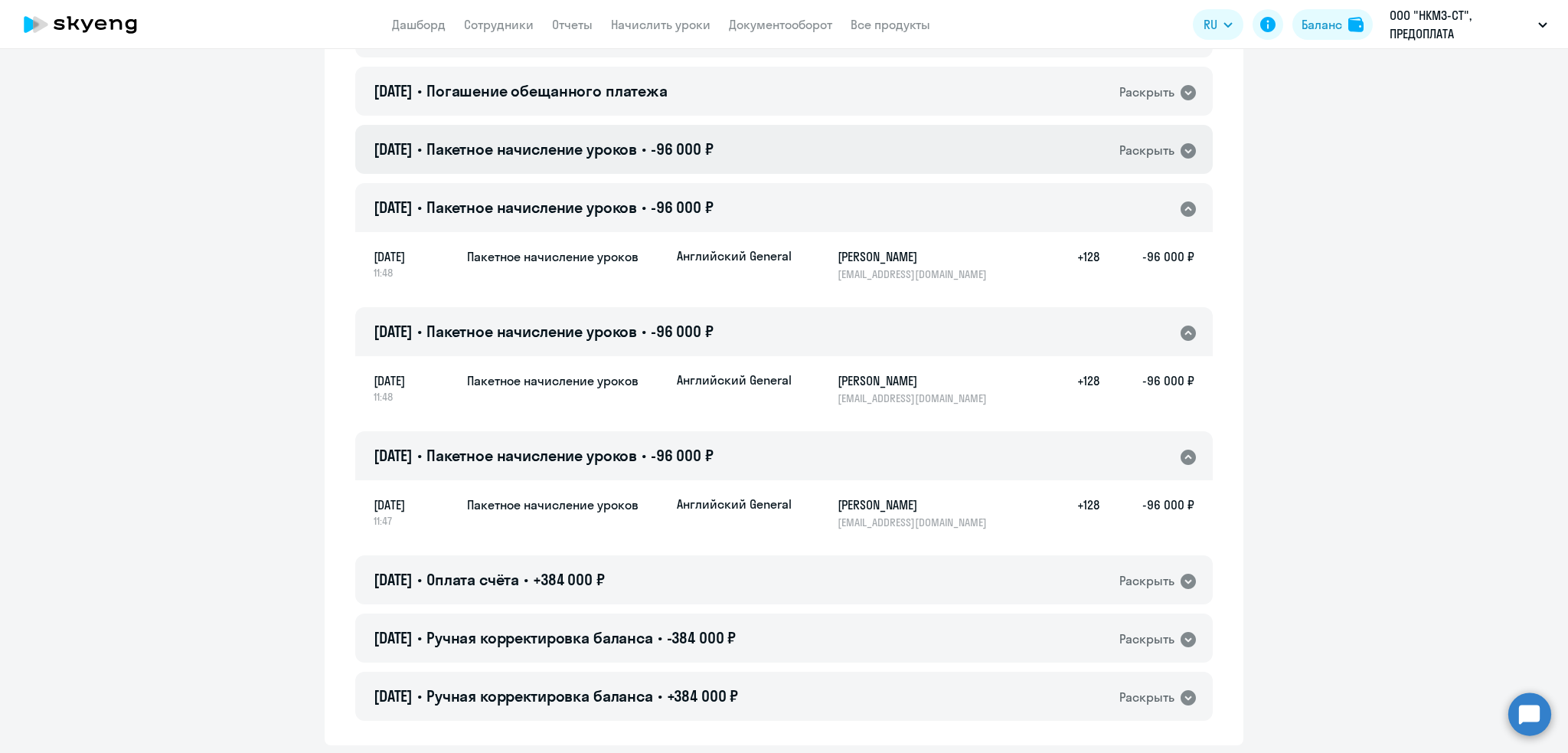
click at [513, 149] on span "Пакетное начисление уроков" at bounding box center [532, 149] width 211 height 20
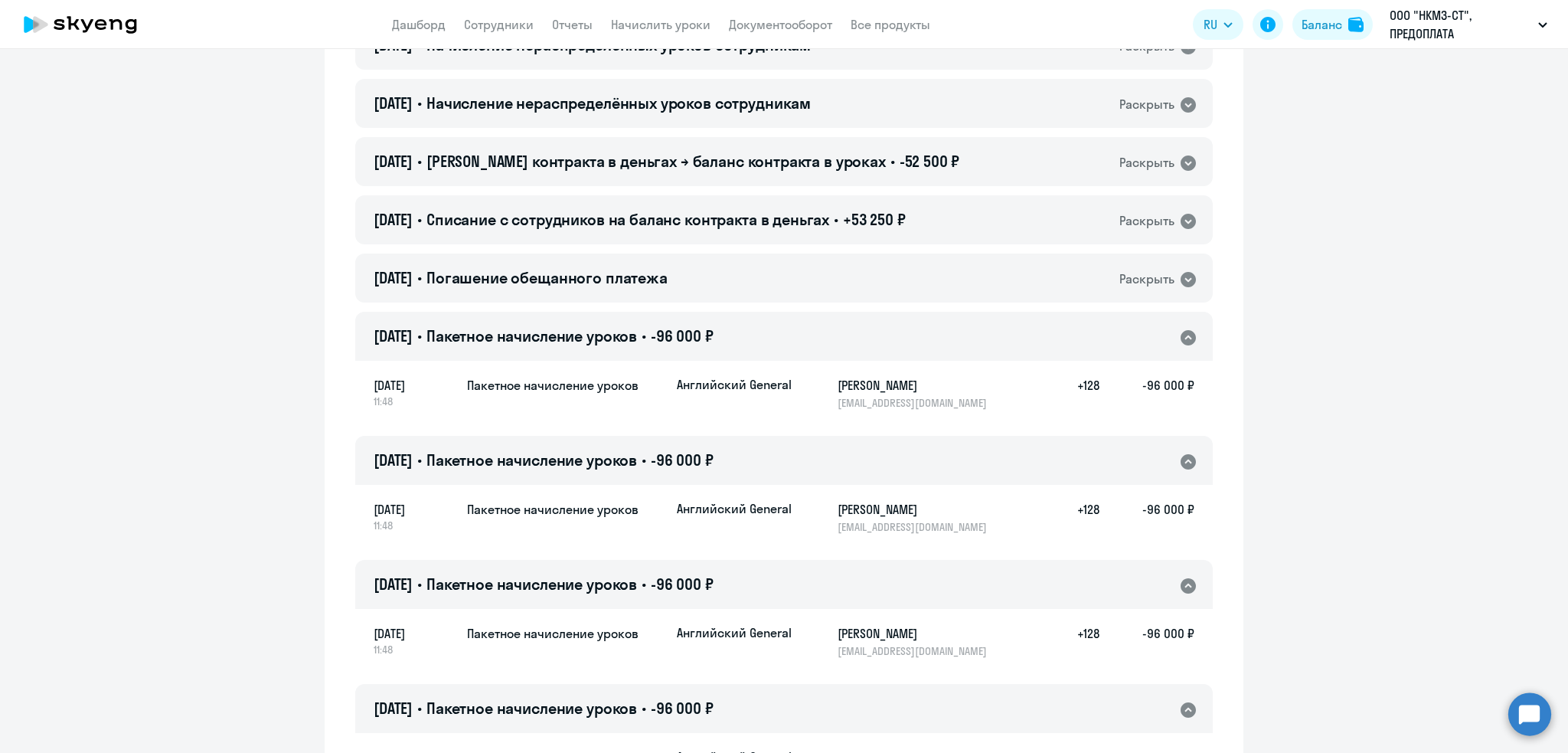
scroll to position [355, 0]
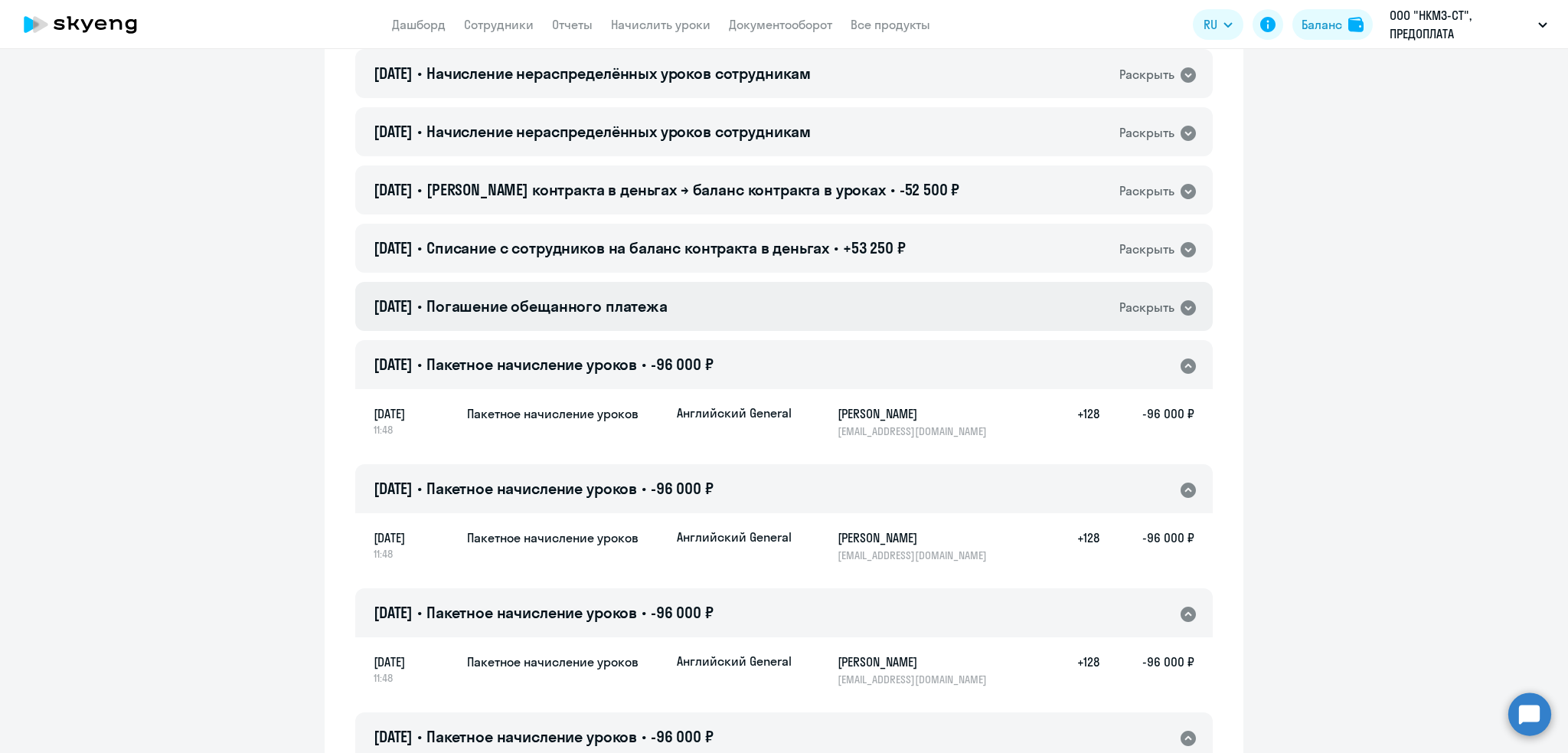
click at [485, 310] on span "Погашение обещанного платежа" at bounding box center [547, 306] width 241 height 20
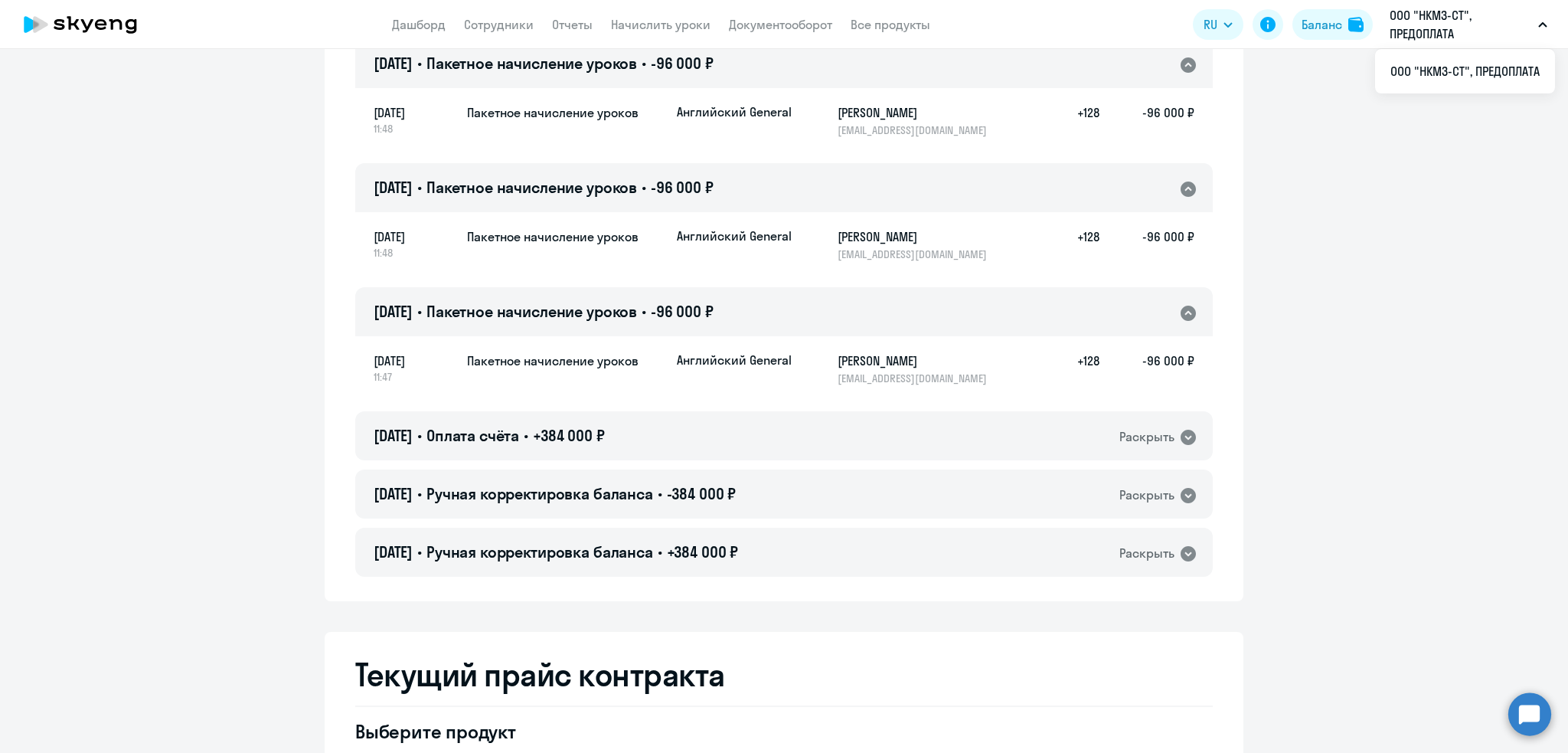
scroll to position [875, 0]
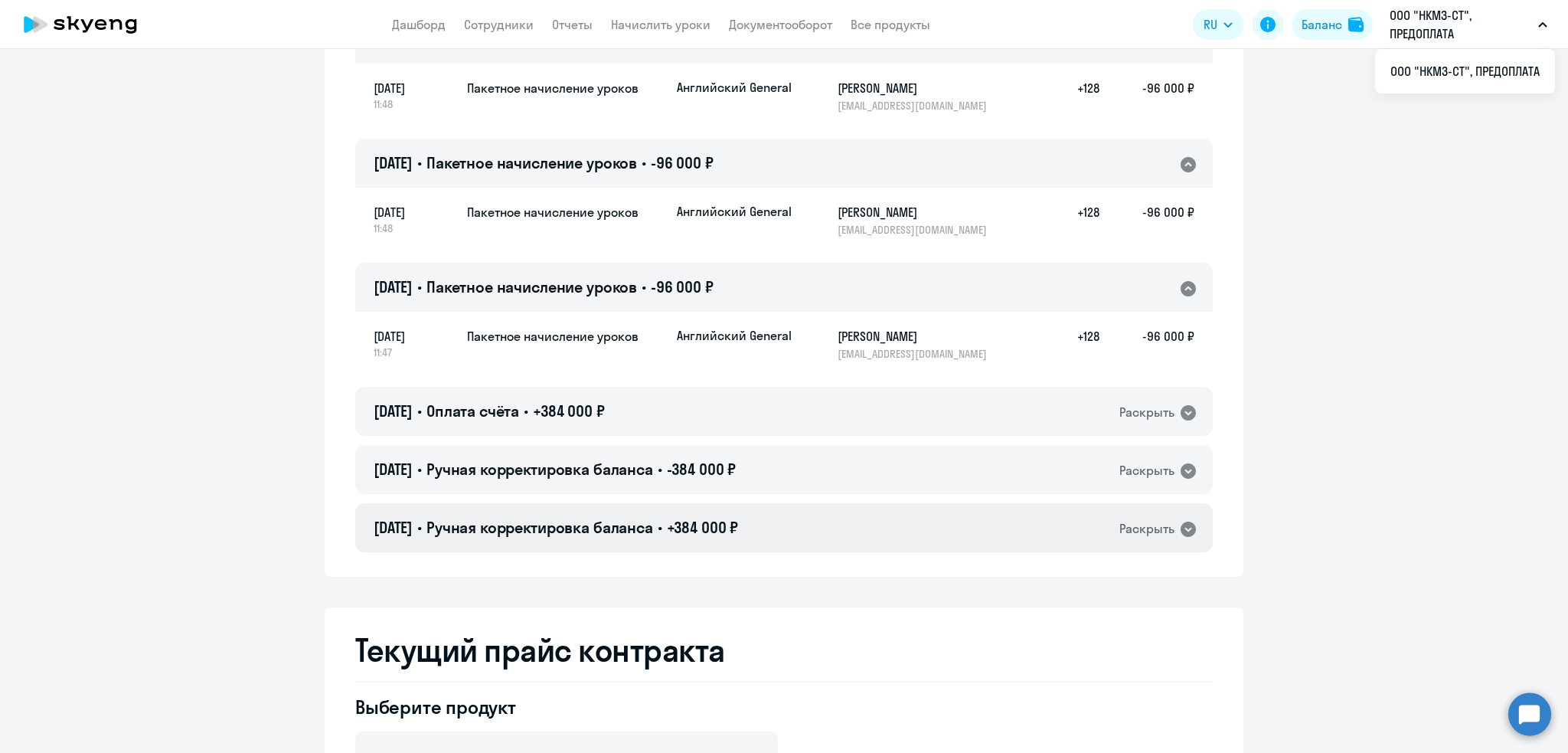
click at [583, 532] on span "Ручная корректировка баланса" at bounding box center [540, 527] width 227 height 20
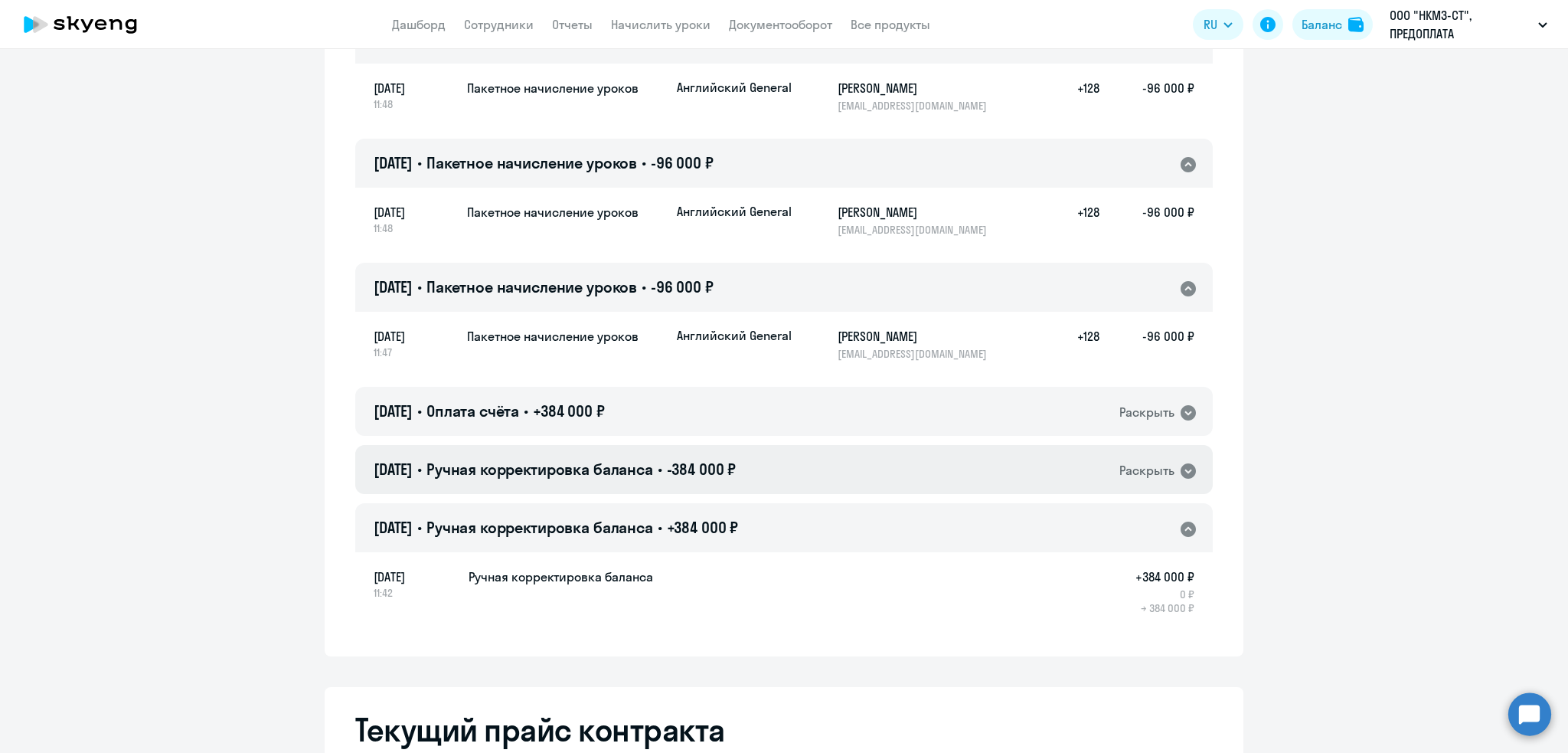
click at [582, 472] on span "Ручная корректировка баланса" at bounding box center [540, 469] width 227 height 20
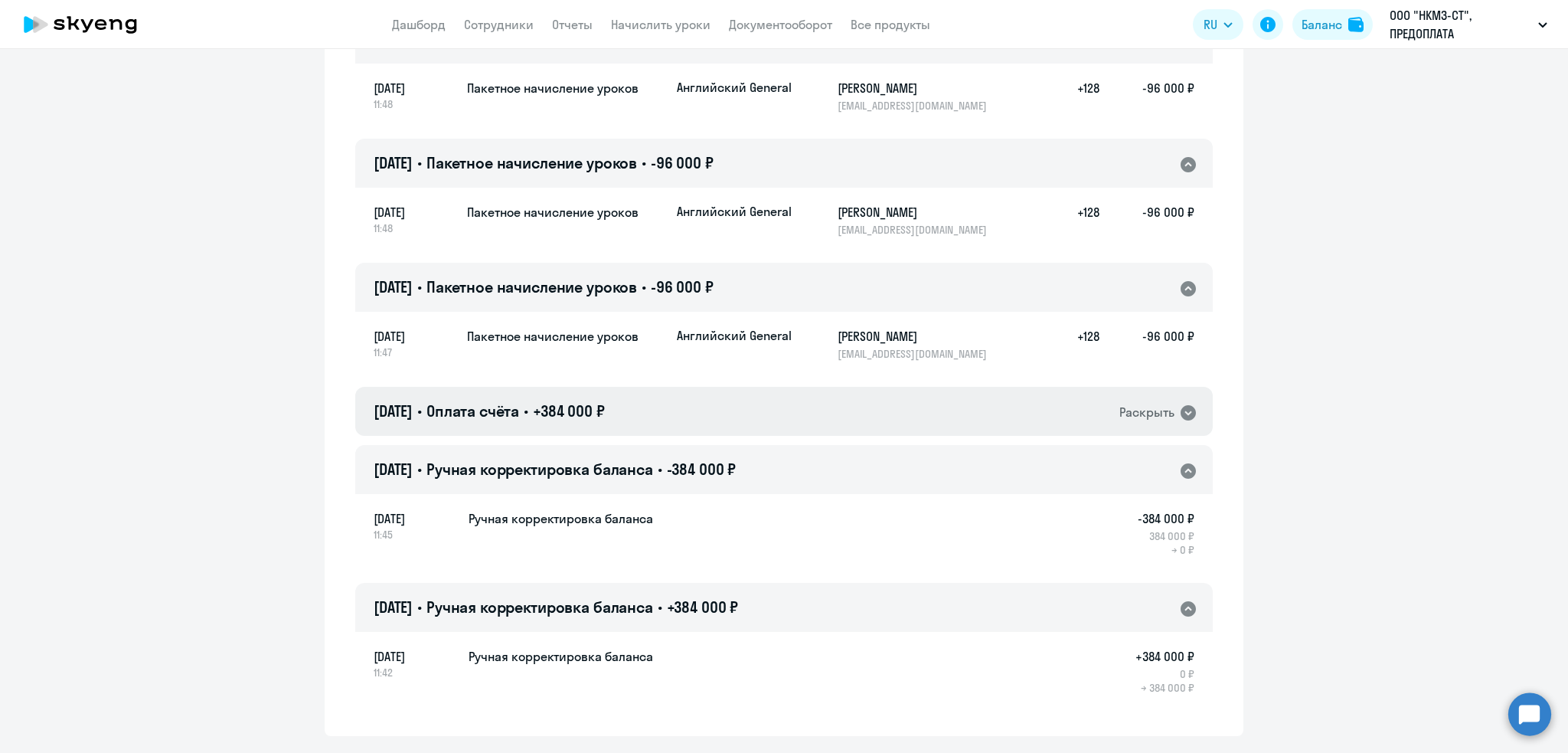
click at [555, 421] on h4 "[DATE] • Оплата счёта • +384 000 ₽" at bounding box center [490, 410] width 231 height 21
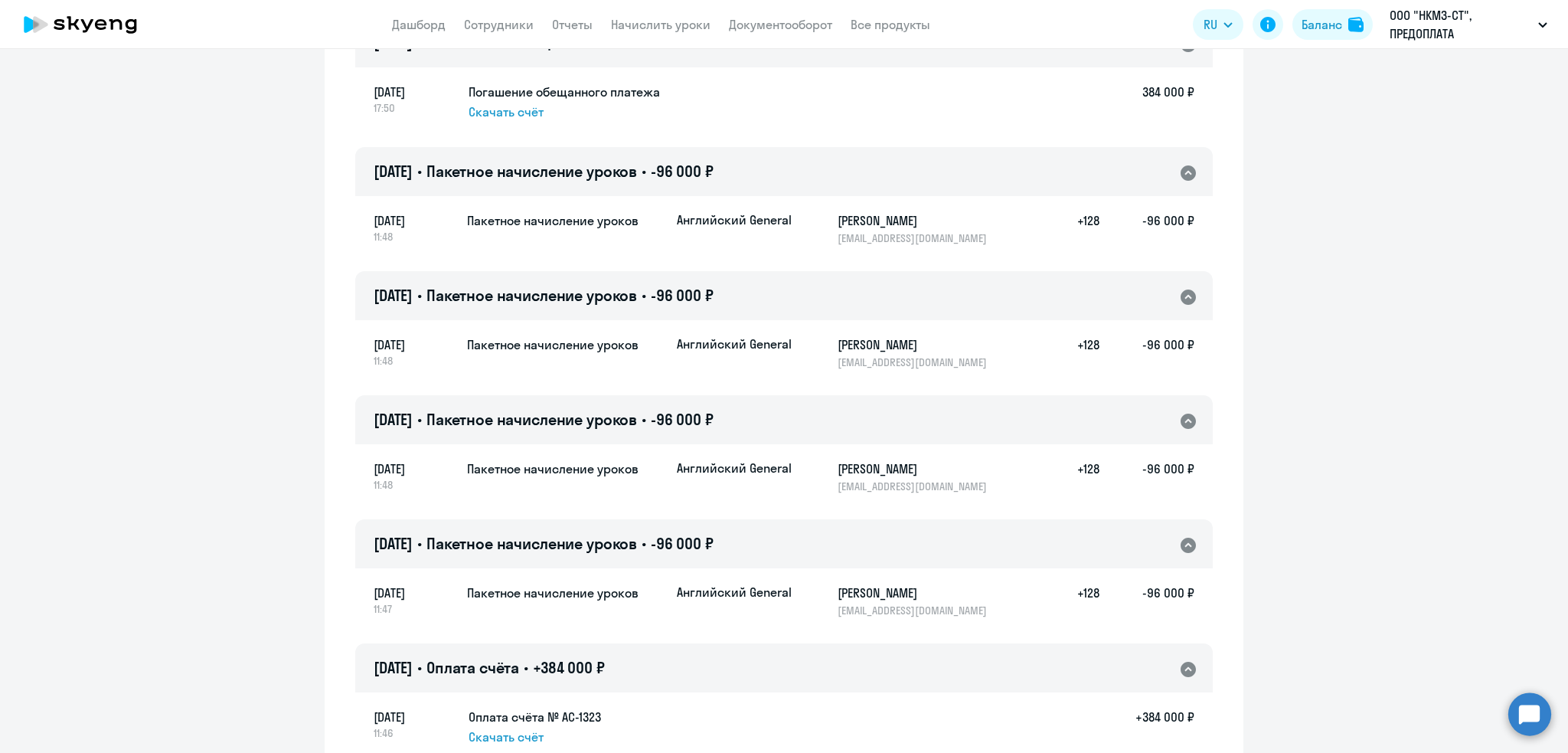
scroll to position [474, 0]
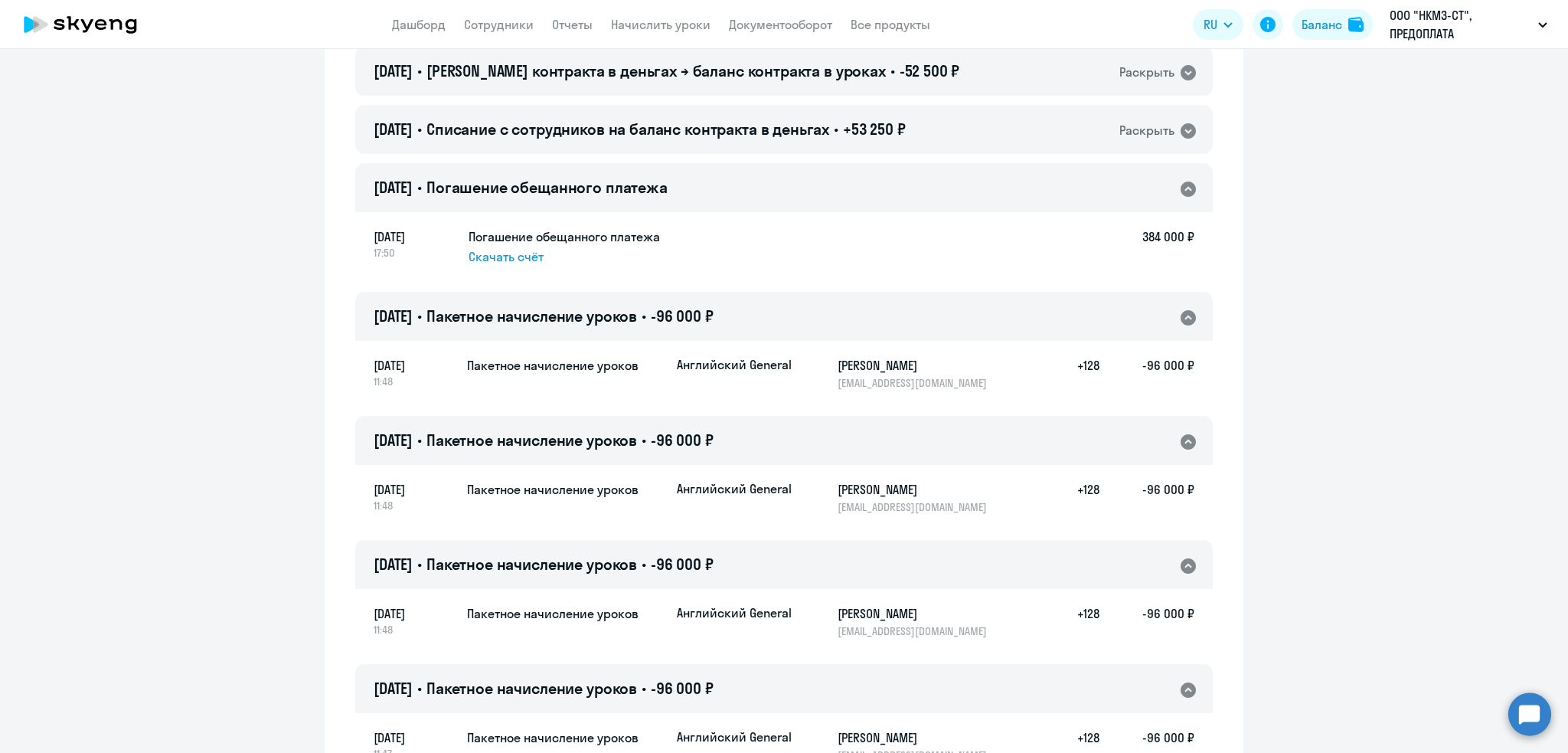
click at [512, 260] on span "Скачать счёт" at bounding box center [506, 257] width 75 height 19
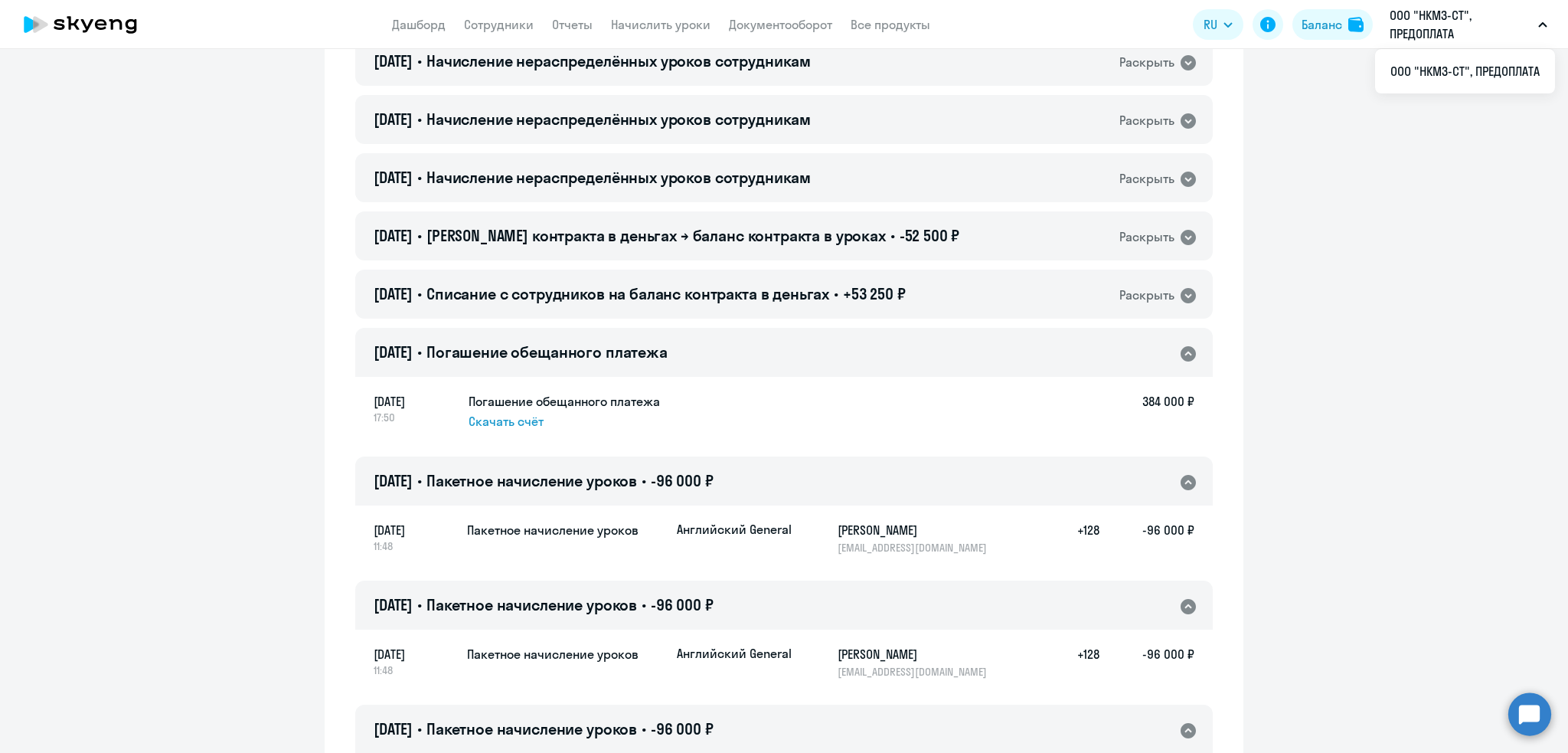
scroll to position [253, 0]
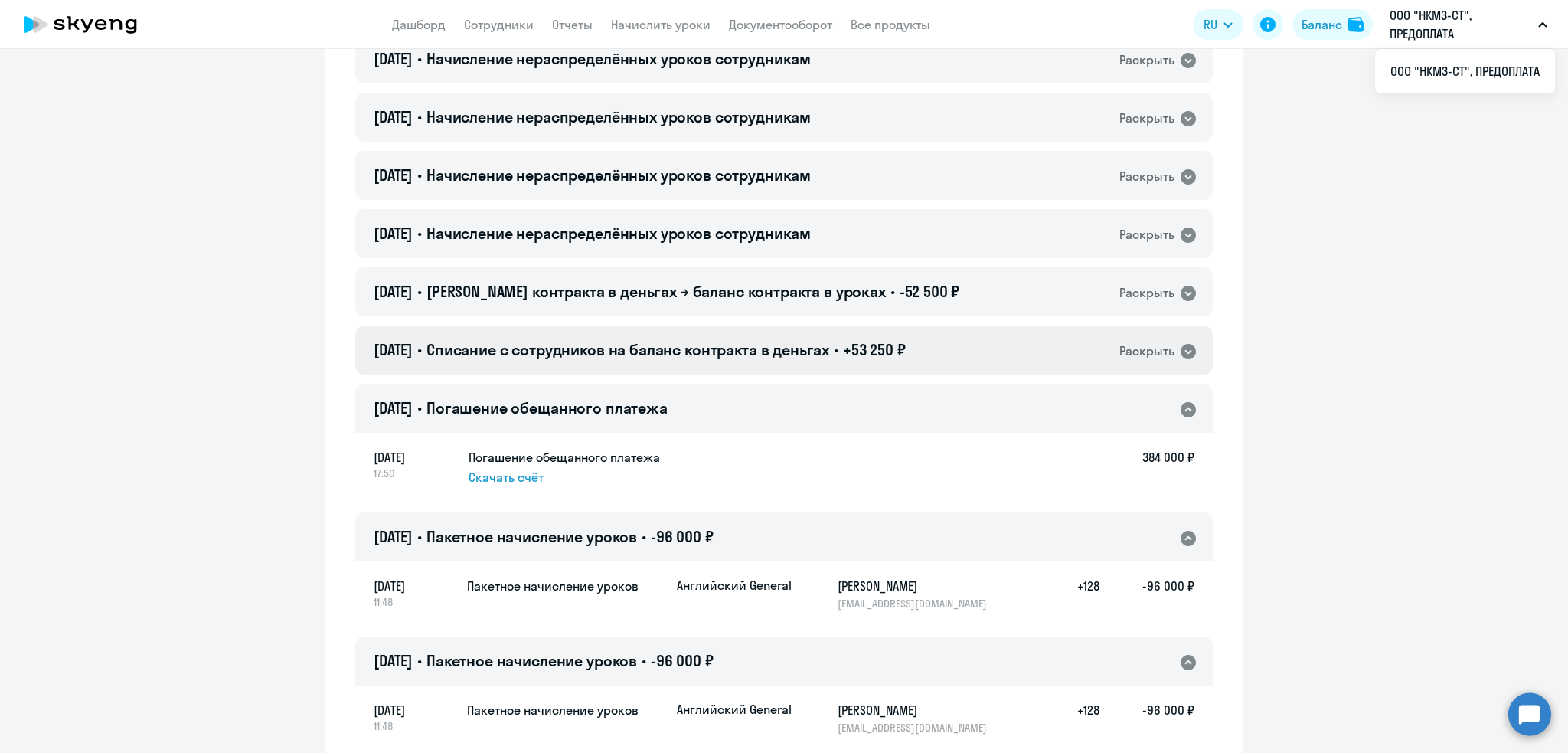
drag, startPoint x: 614, startPoint y: 351, endPoint x: 965, endPoint y: 335, distance: 351.4
click at [614, 350] on span "Списание с сотрудников на баланс контракта в деньгах" at bounding box center [628, 349] width 403 height 20
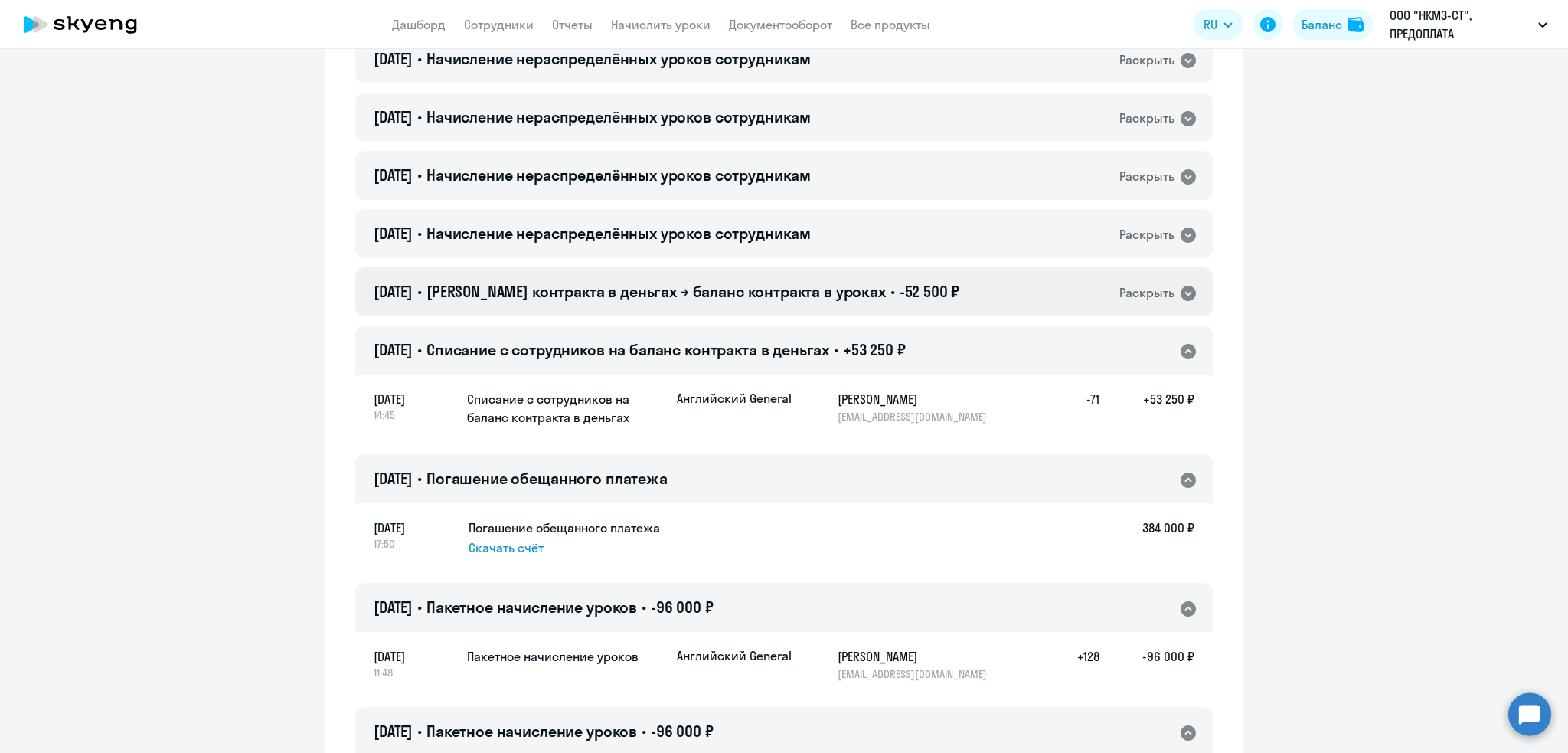
click at [525, 292] on span "[PERSON_NAME] контракта в деньгах → баланс контракта в уроках" at bounding box center [656, 292] width 460 height 20
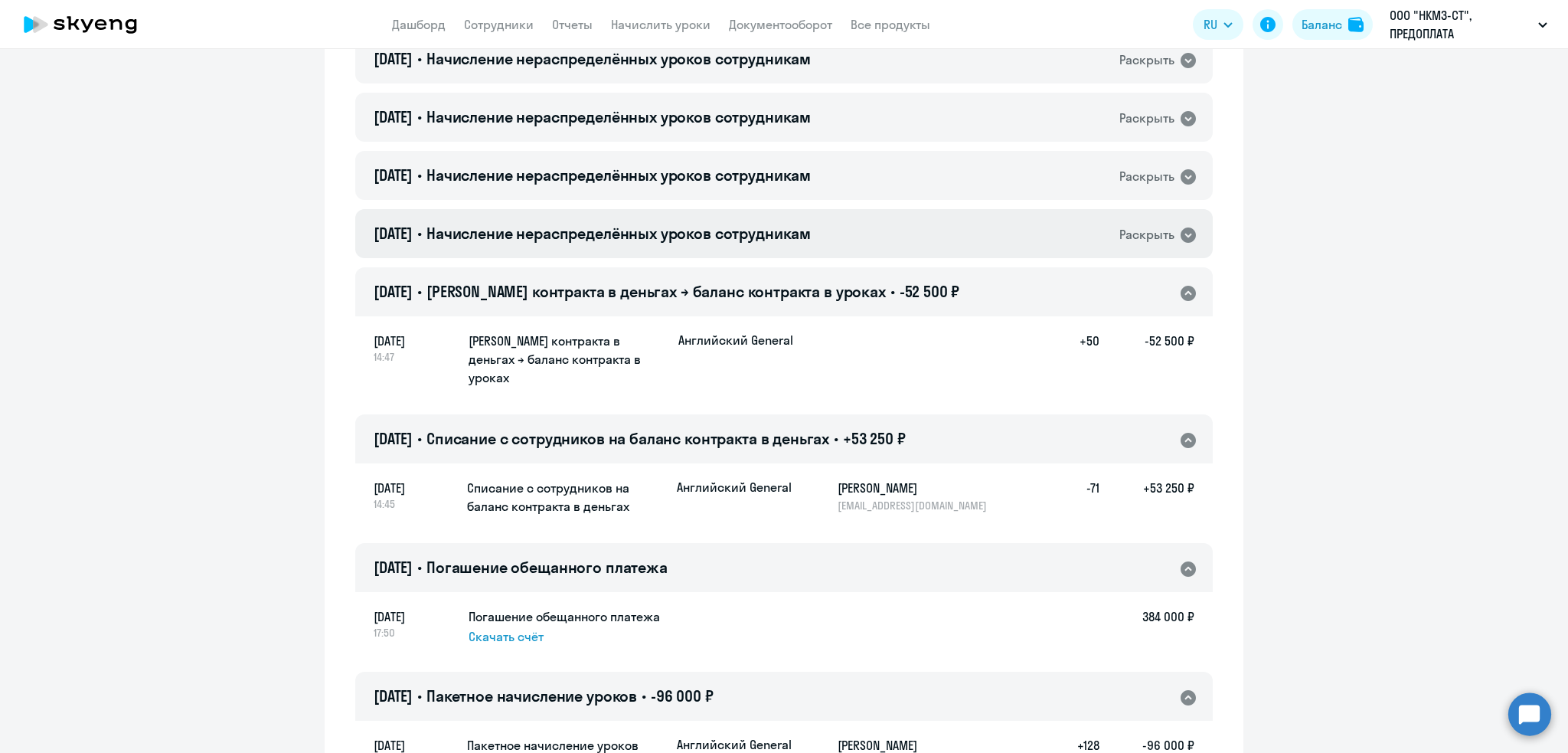
click at [582, 235] on span "Начисление нераспределённых уроков сотрудникам" at bounding box center [619, 233] width 384 height 20
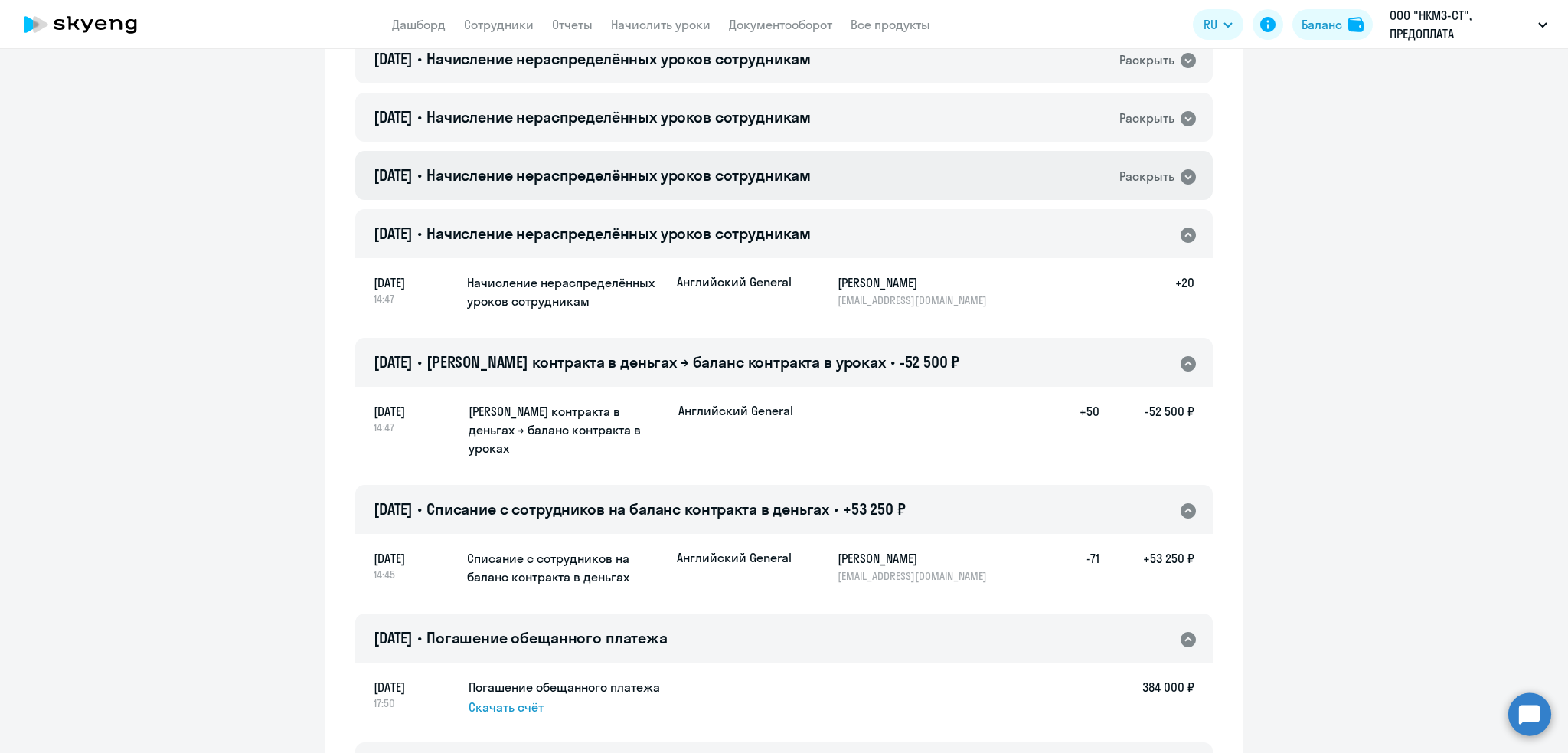
click at [615, 174] on span "Начисление нераспределённых уроков сотрудникам" at bounding box center [619, 175] width 384 height 20
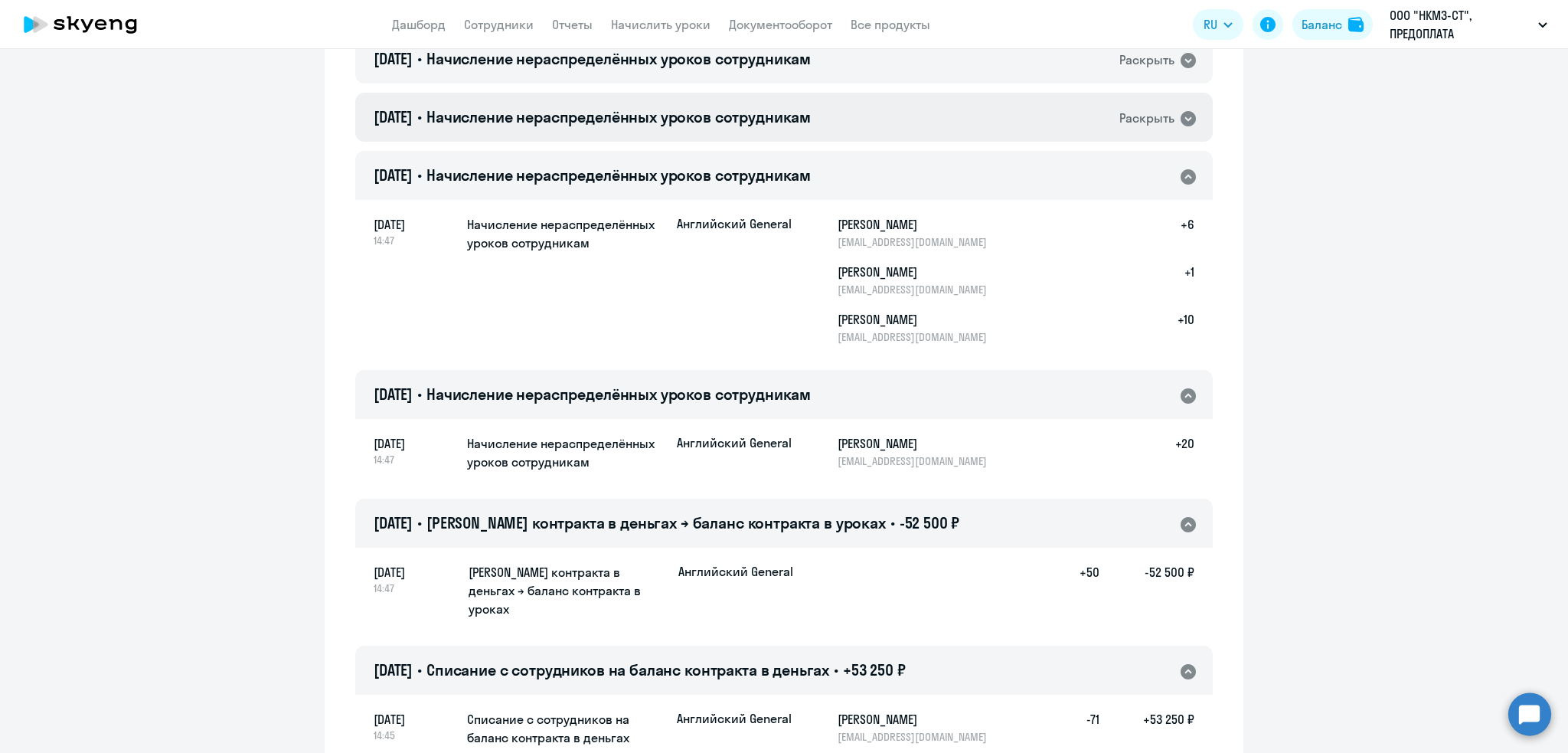
click at [533, 122] on span "Начисление нераспределённых уроков сотрудникам" at bounding box center [619, 116] width 384 height 20
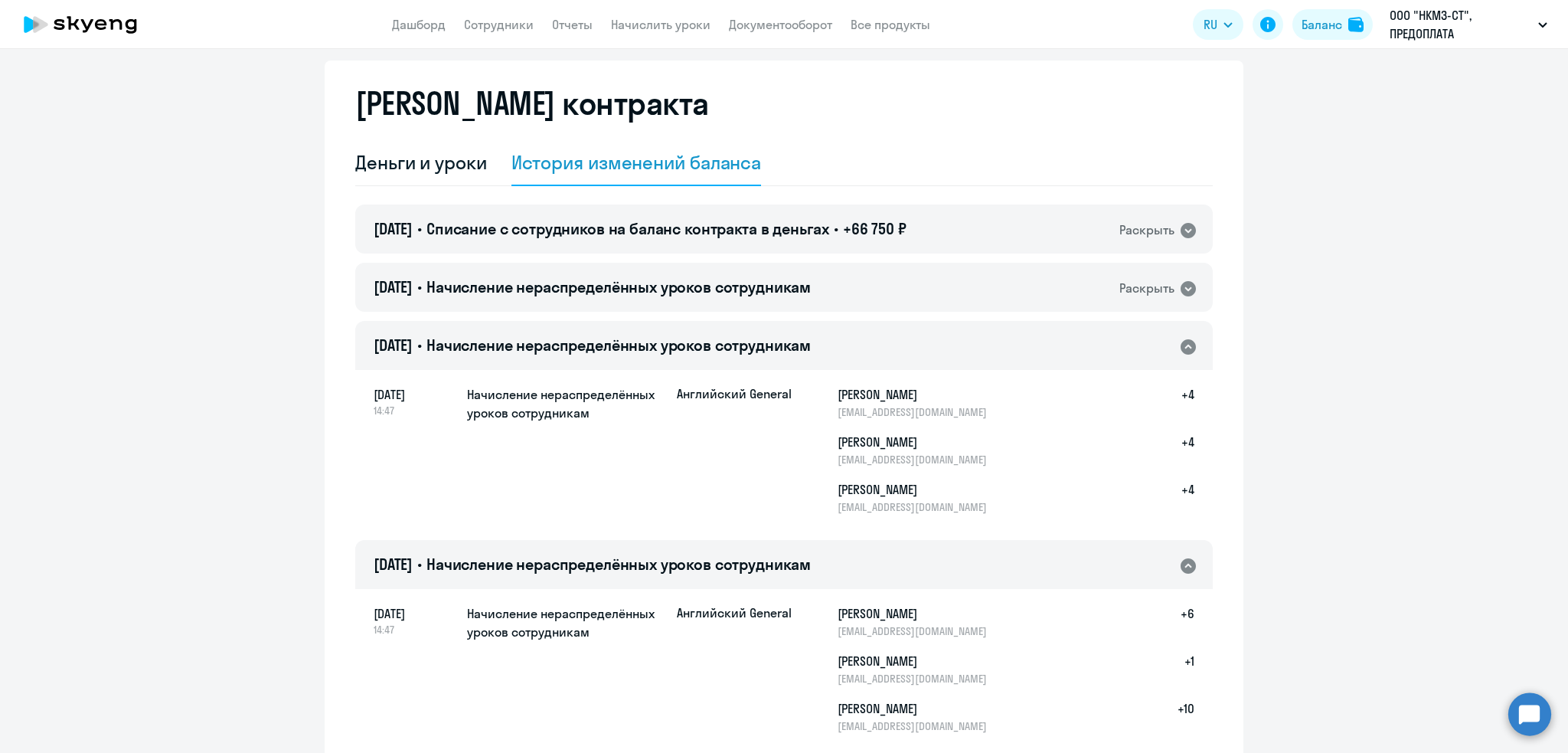
scroll to position [17, 0]
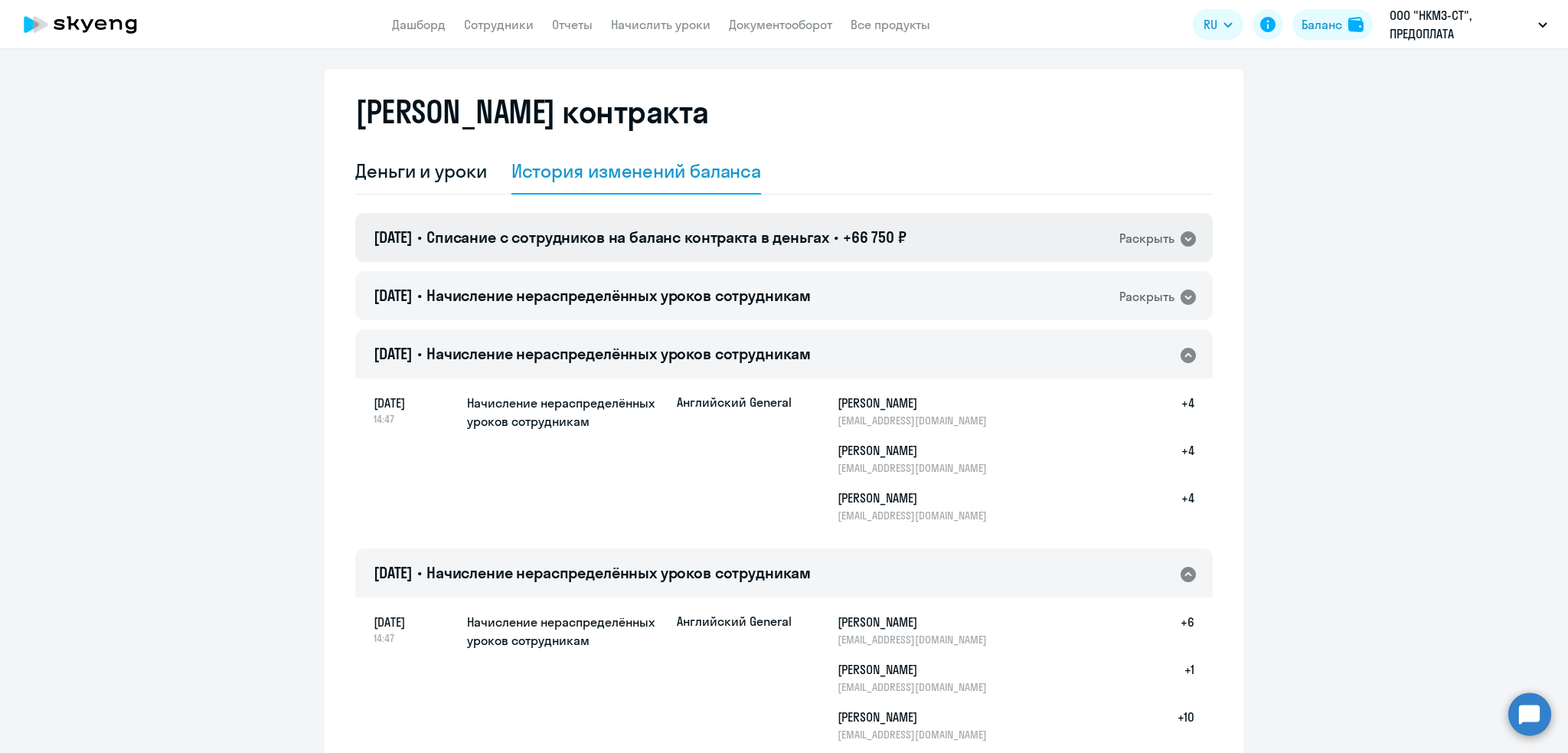
click at [621, 240] on span "Списание с сотрудников на баланс контракта в деньгах" at bounding box center [628, 237] width 403 height 20
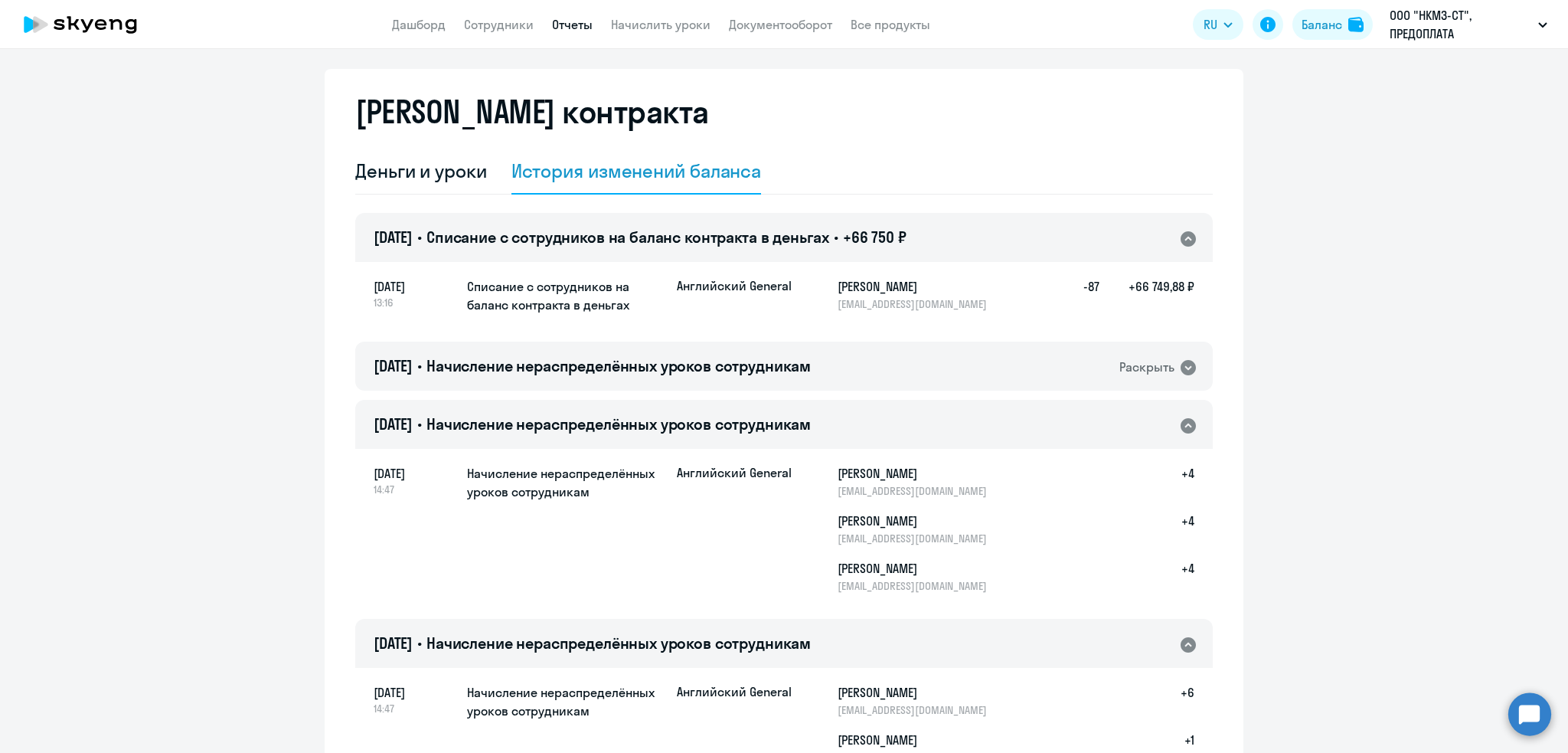
click at [567, 24] on link "Отчеты" at bounding box center [573, 25] width 41 height 15
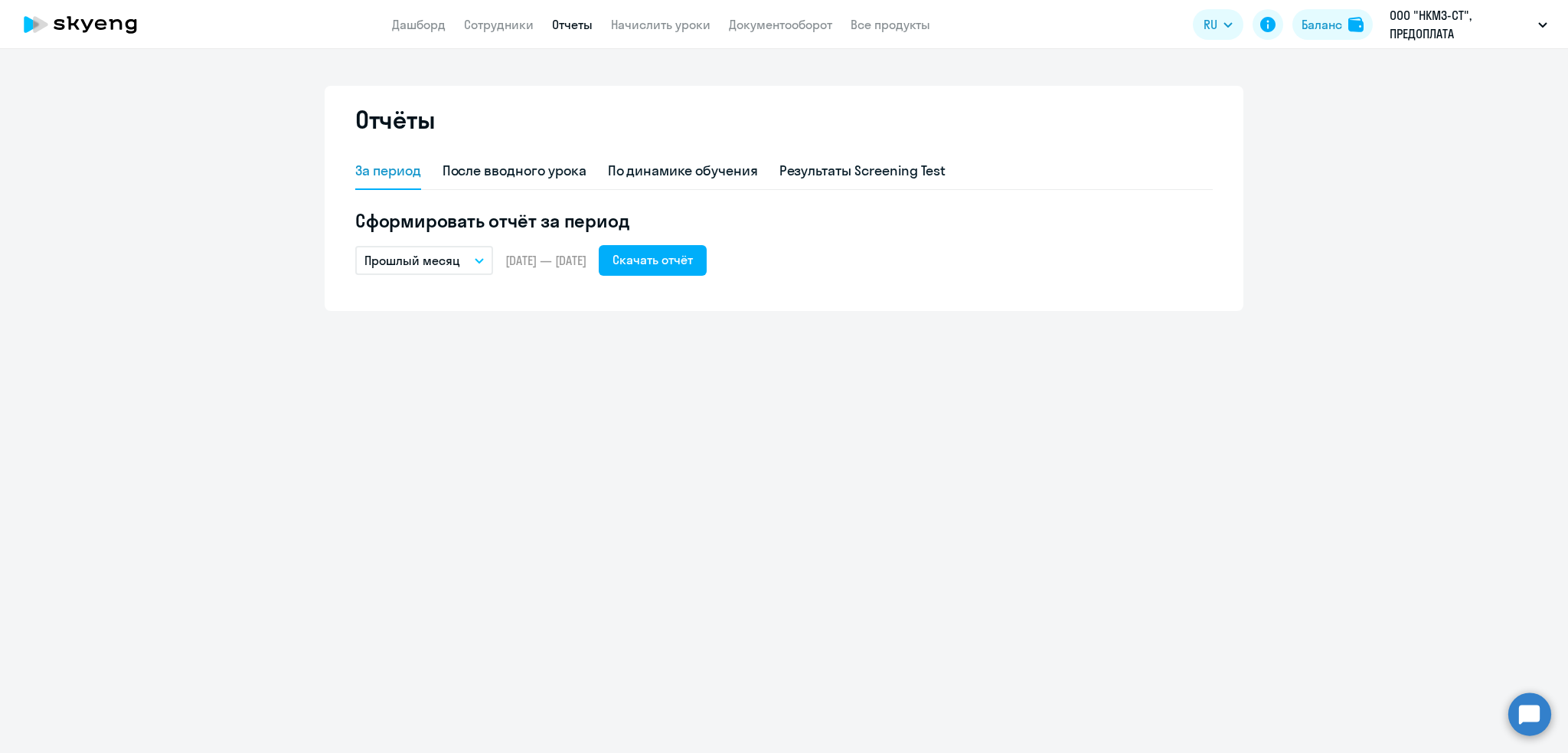
click at [444, 258] on p "Прошлый месяц" at bounding box center [412, 261] width 96 height 19
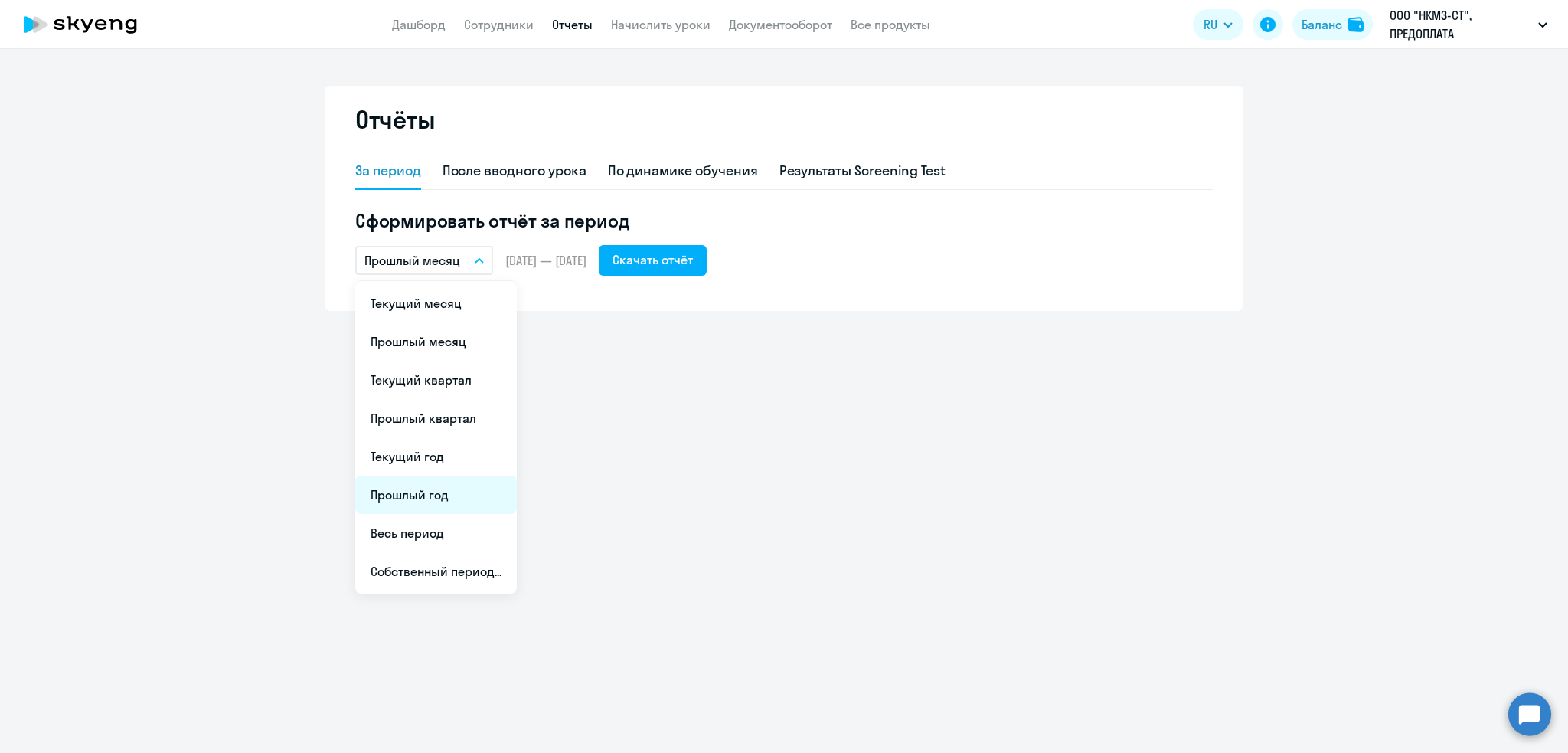
click at [441, 494] on li "Прошлый год" at bounding box center [436, 495] width 161 height 38
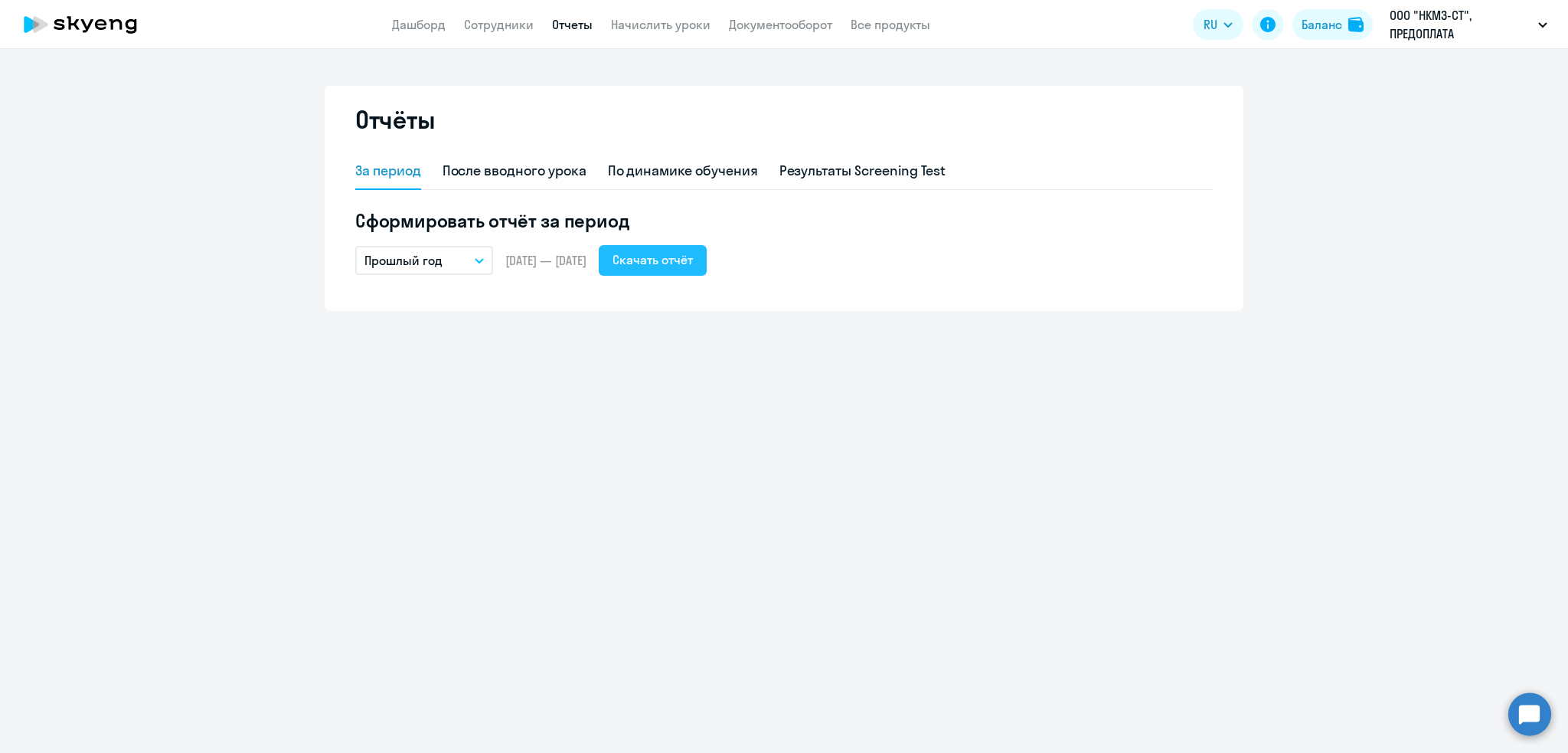
click at [693, 252] on div "Скачать отчёт" at bounding box center [653, 260] width 81 height 19
click at [767, 25] on link "Документооборот" at bounding box center [781, 25] width 104 height 15
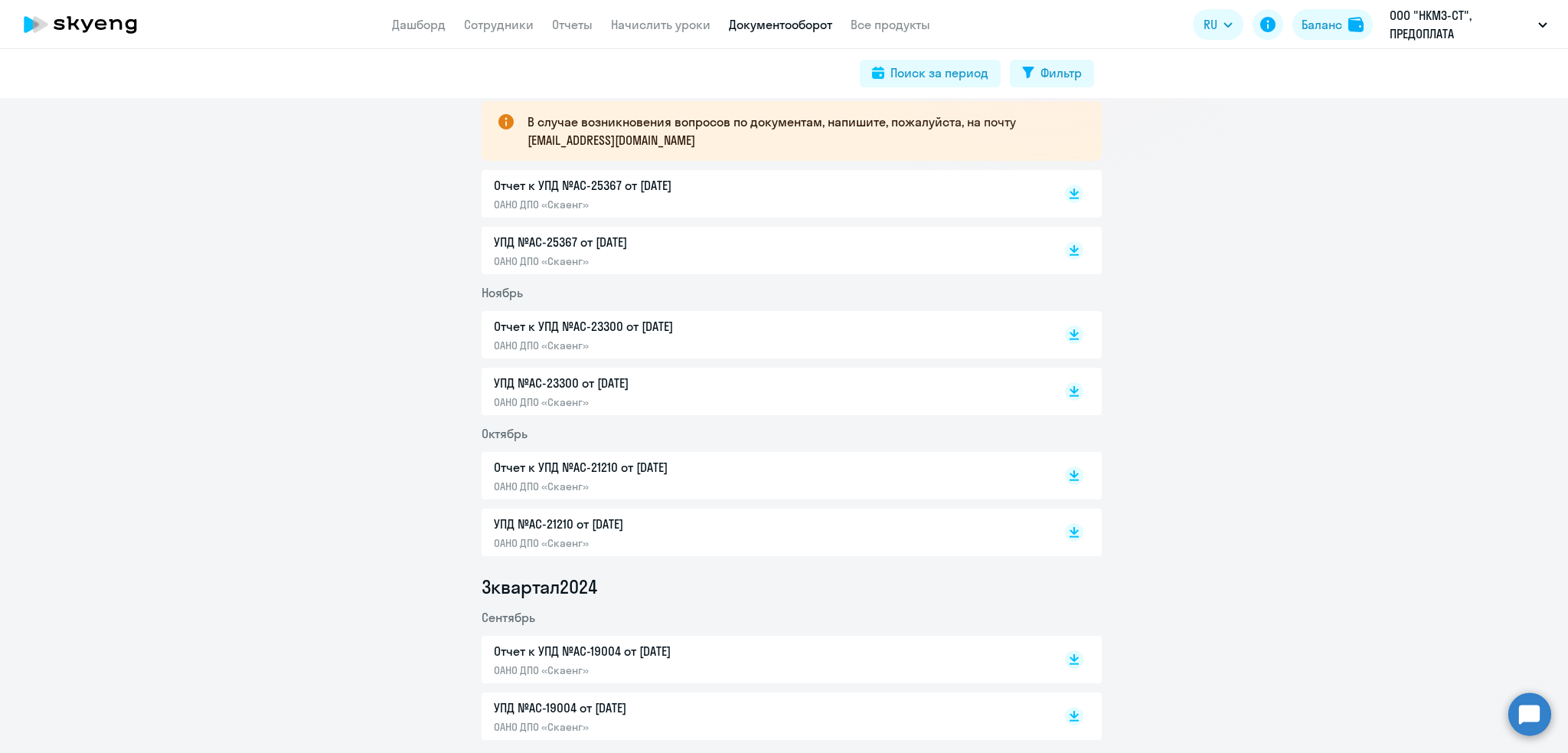
scroll to position [280, 0]
click at [713, 195] on p "ОАНО ДПО «Скаенг»" at bounding box center [654, 202] width 321 height 14
click at [688, 324] on p "Отчет к УПД №AC-23300 от [DATE]" at bounding box center [654, 324] width 321 height 19
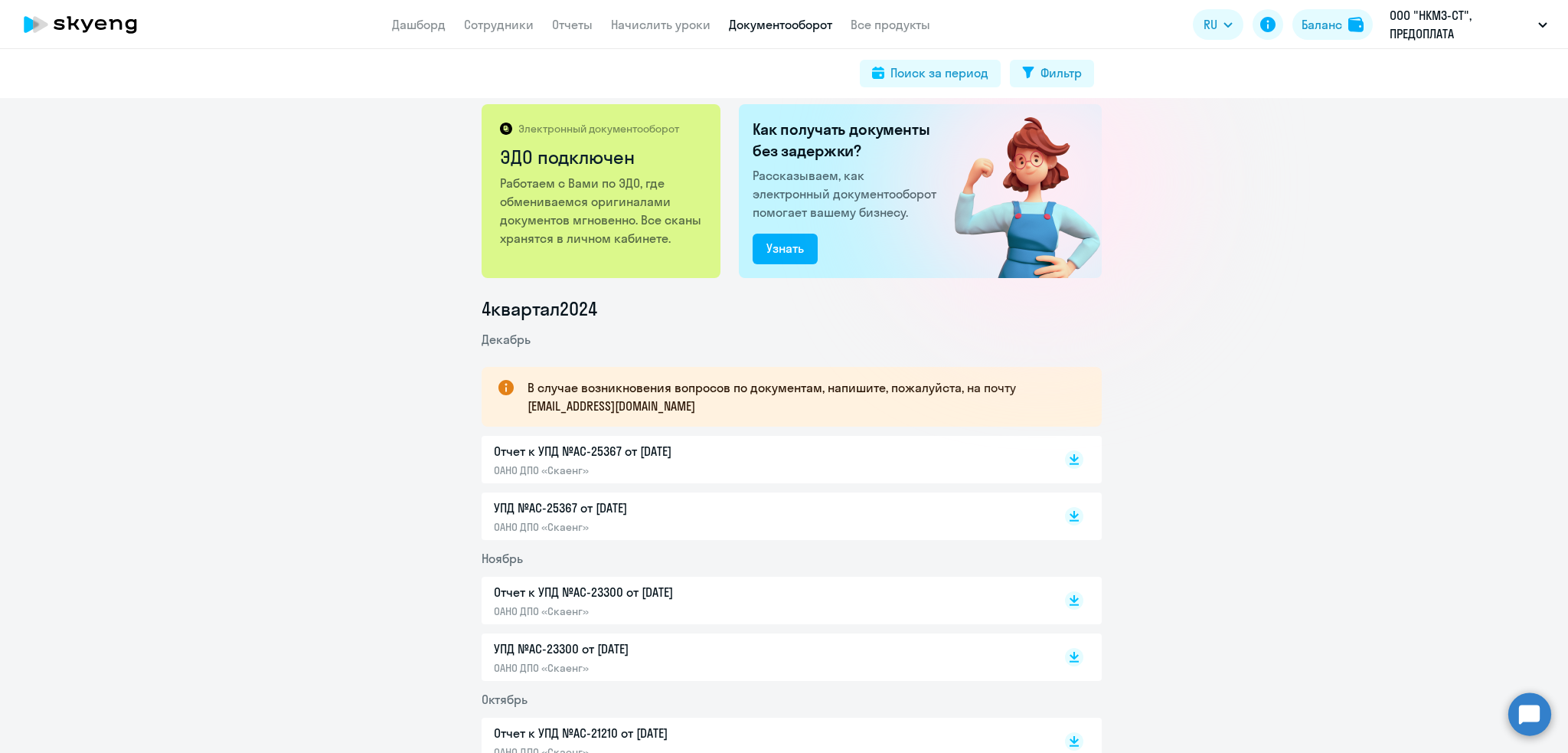
scroll to position [0, 0]
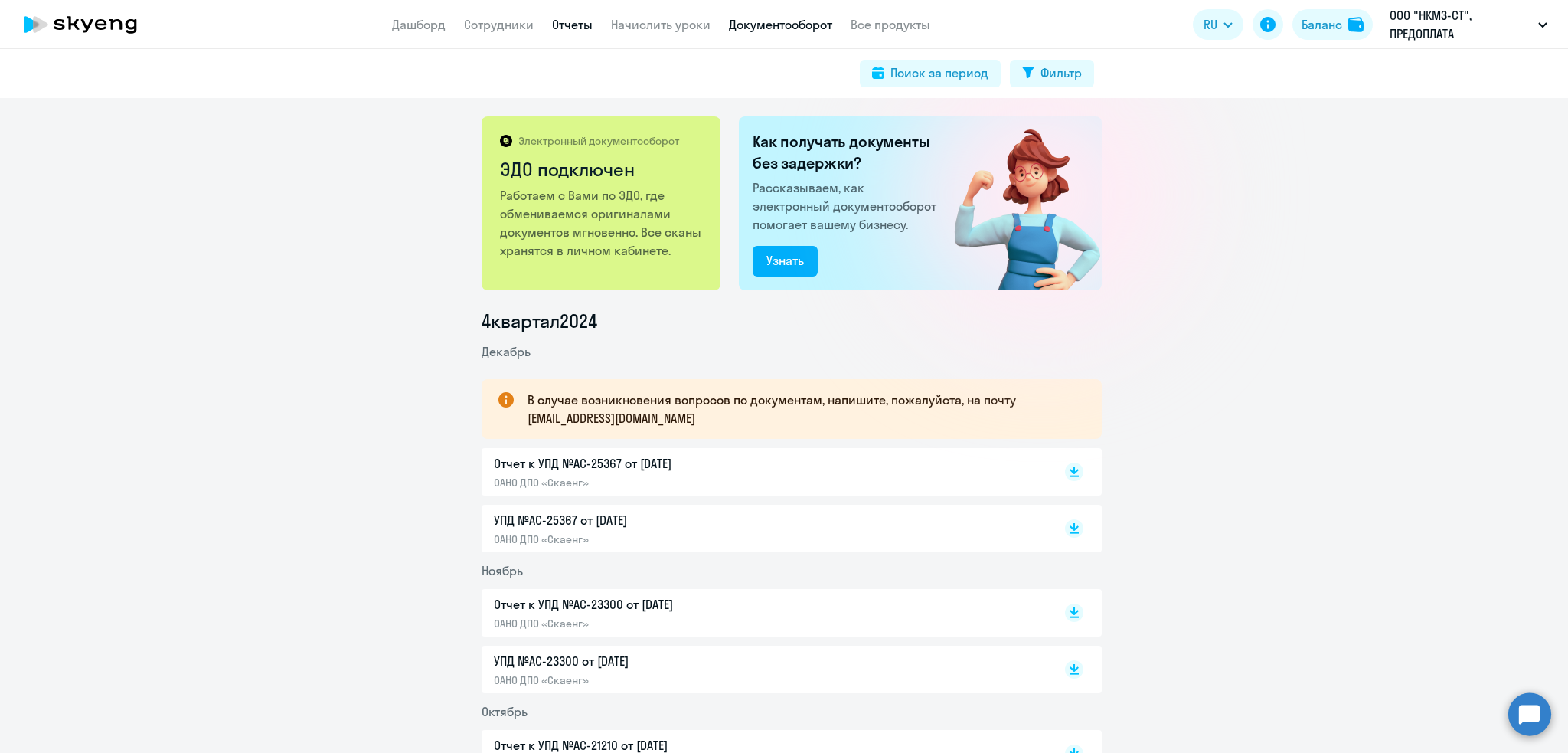
click at [569, 23] on link "Отчеты" at bounding box center [573, 25] width 41 height 15
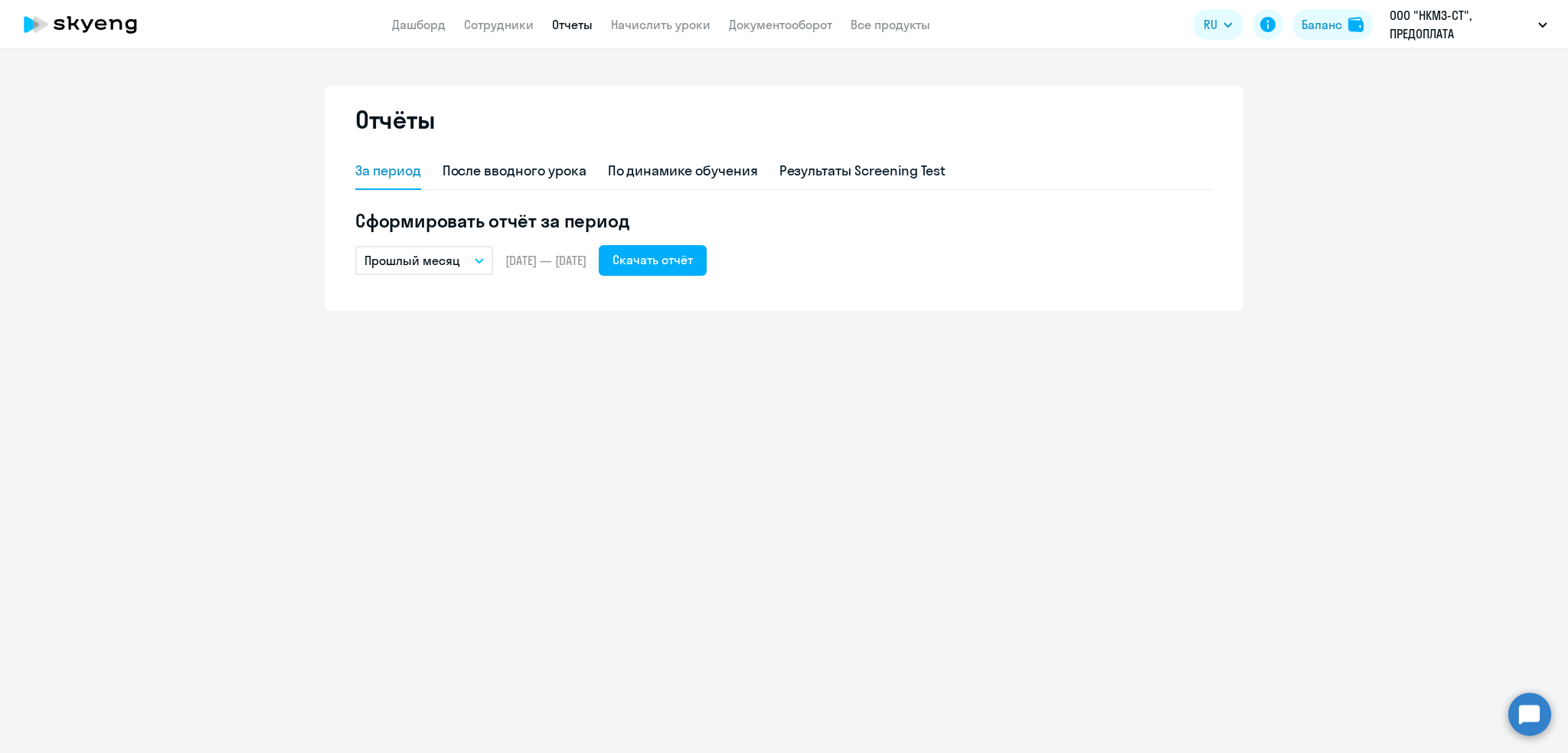
click at [427, 264] on p "Прошлый месяц" at bounding box center [412, 261] width 96 height 19
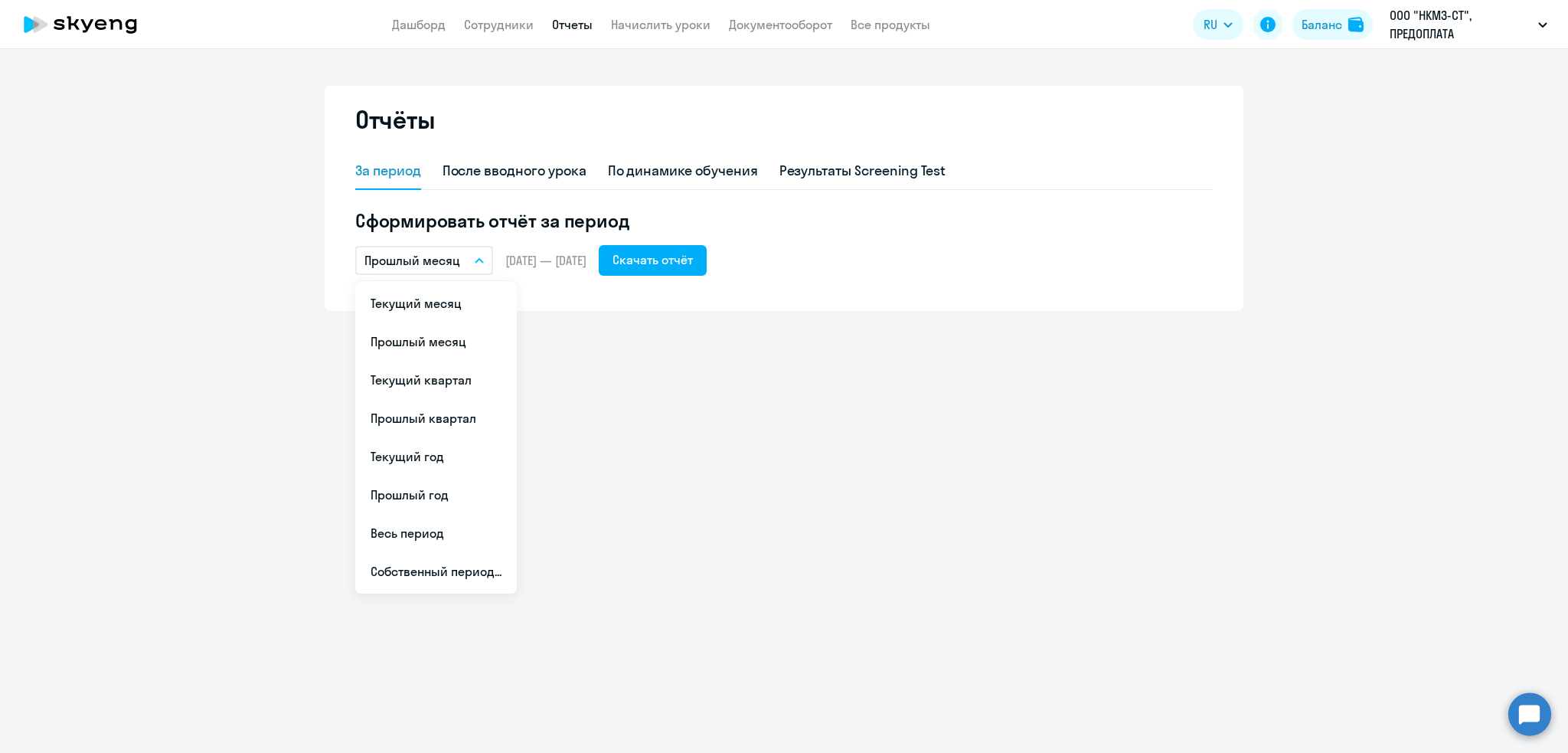
click at [545, 258] on span "[DATE] — [DATE]" at bounding box center [546, 260] width 82 height 17
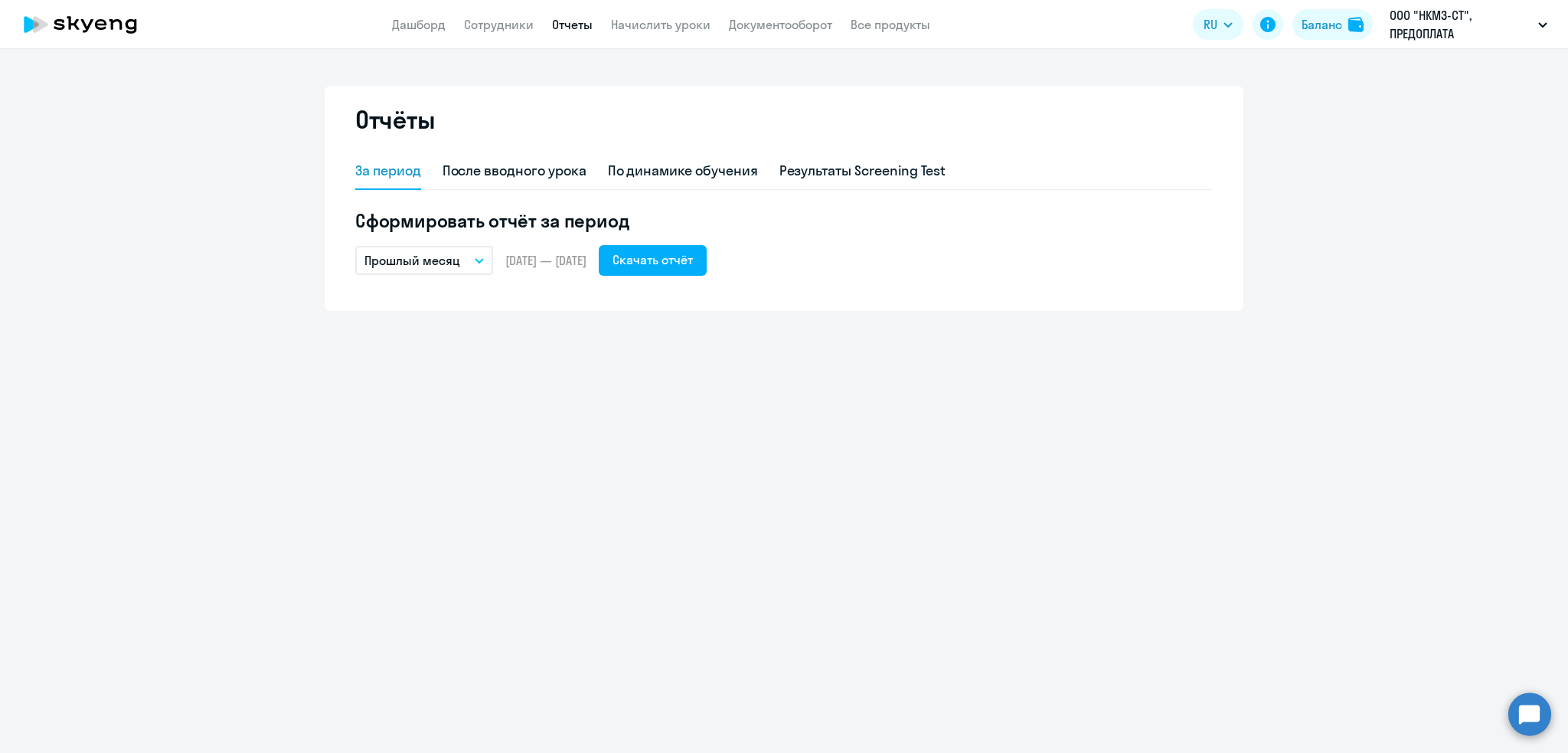
click at [546, 260] on span "[DATE] — [DATE]" at bounding box center [546, 260] width 82 height 17
click at [462, 262] on button "Прошлый месяц" at bounding box center [424, 260] width 138 height 29
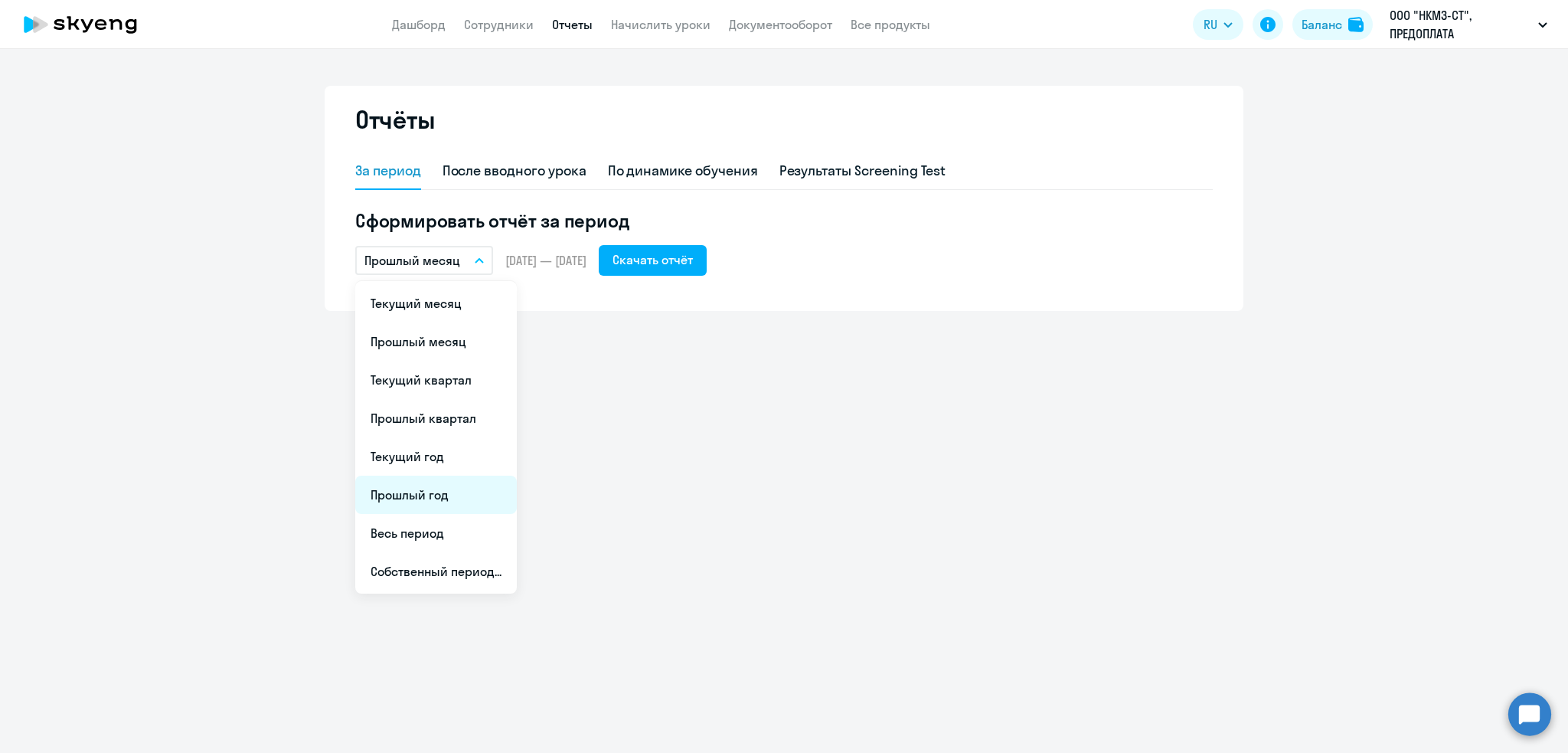
click at [437, 495] on li "Прошлый год" at bounding box center [436, 495] width 161 height 38
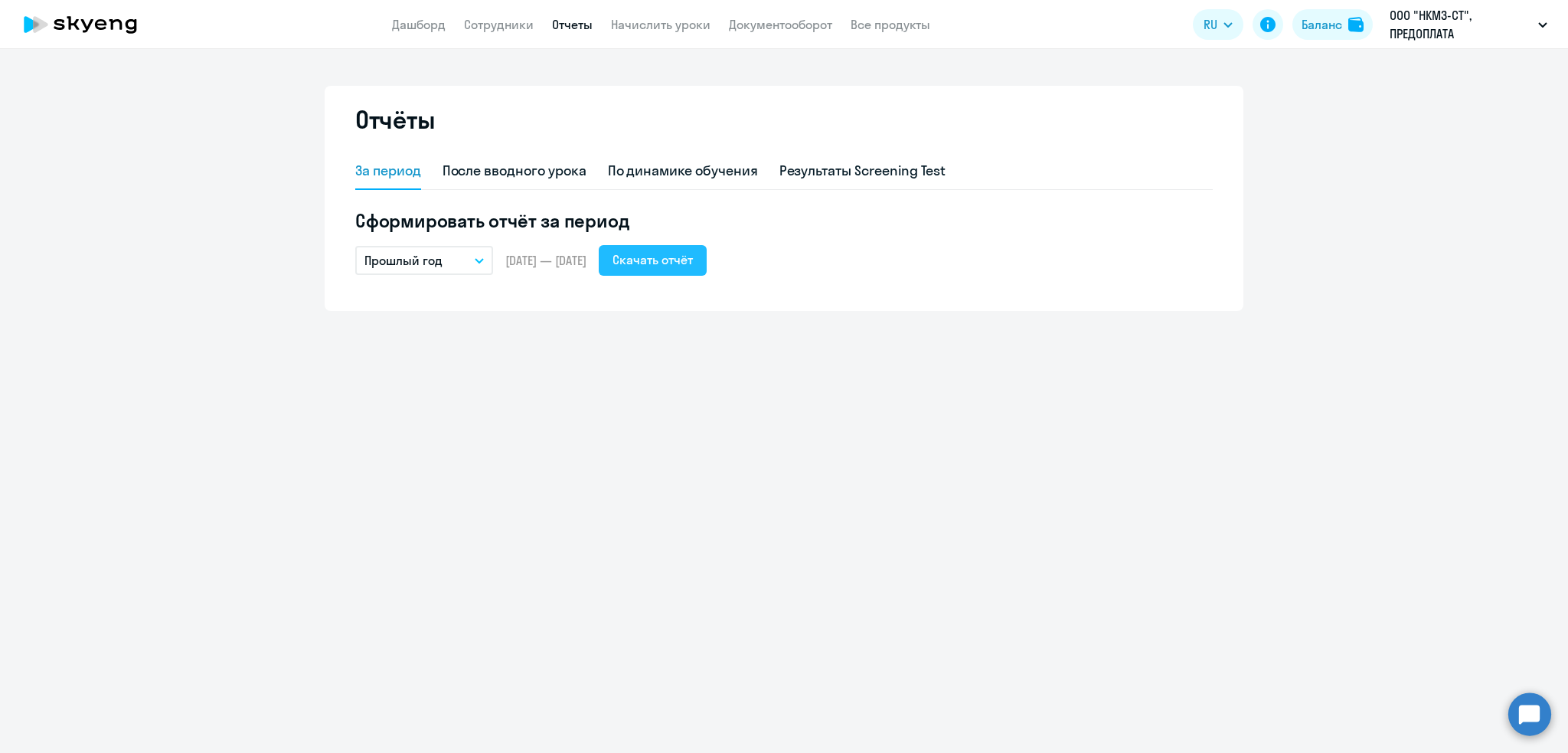
click at [693, 263] on div "Скачать отчёт" at bounding box center [653, 260] width 81 height 19
click at [901, 382] on div "Отчёты За период После вводного урока По динамике обучения Результаты Screening…" at bounding box center [784, 401] width 1568 height 704
click at [715, 174] on div "По динамике обучения" at bounding box center [682, 170] width 150 height 20
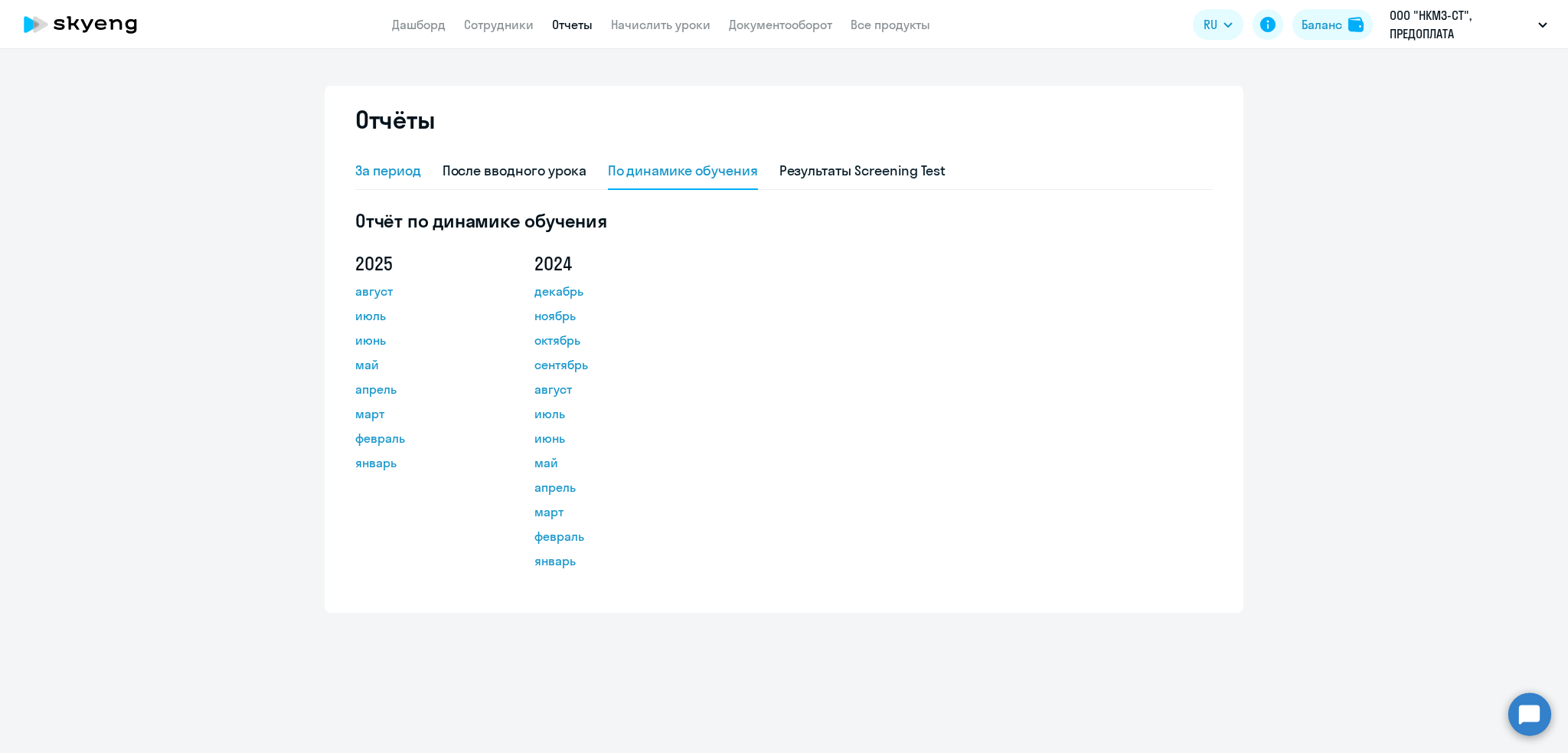
click at [386, 170] on div "За период" at bounding box center [388, 170] width 65 height 20
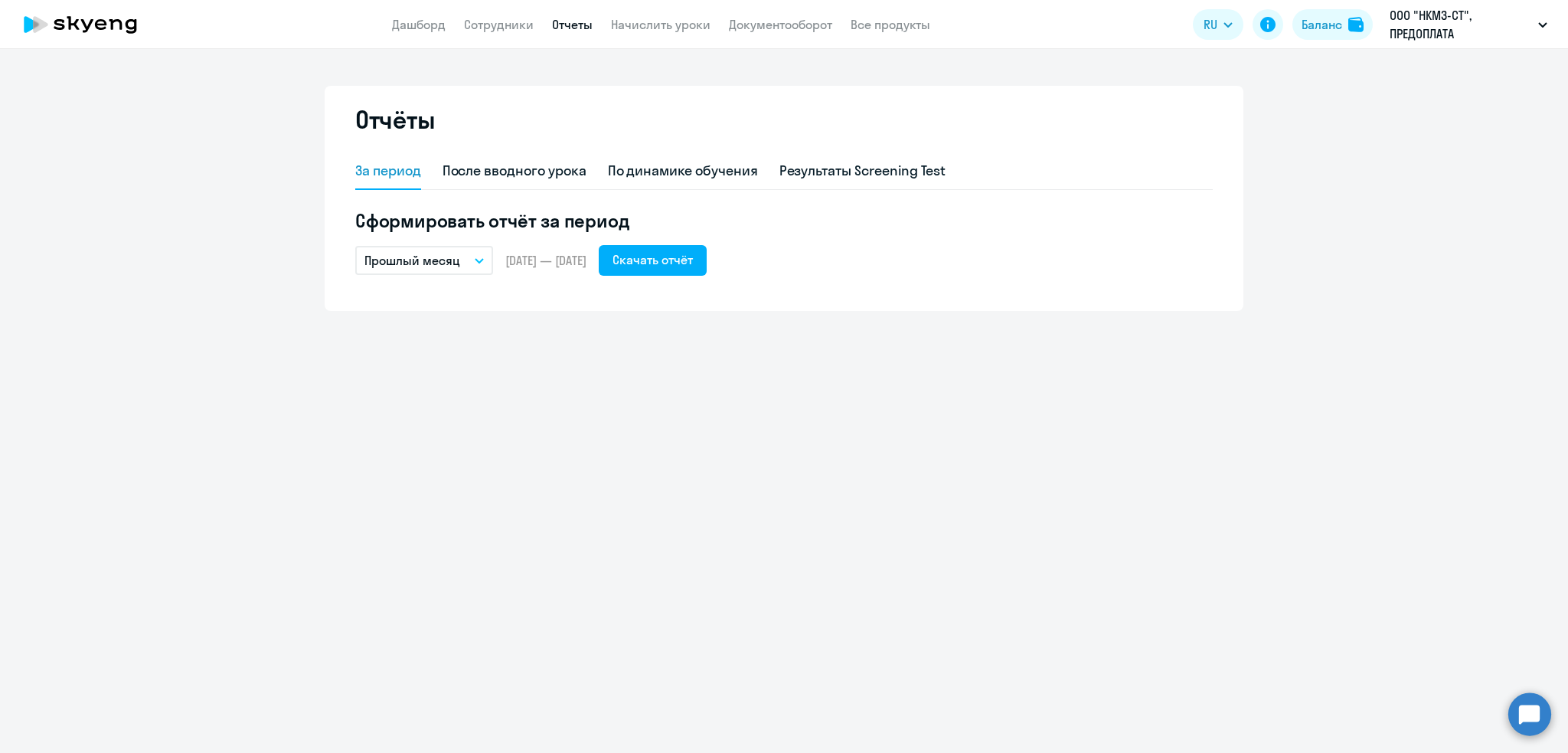
click at [399, 267] on p "Прошлый месяц" at bounding box center [412, 261] width 96 height 19
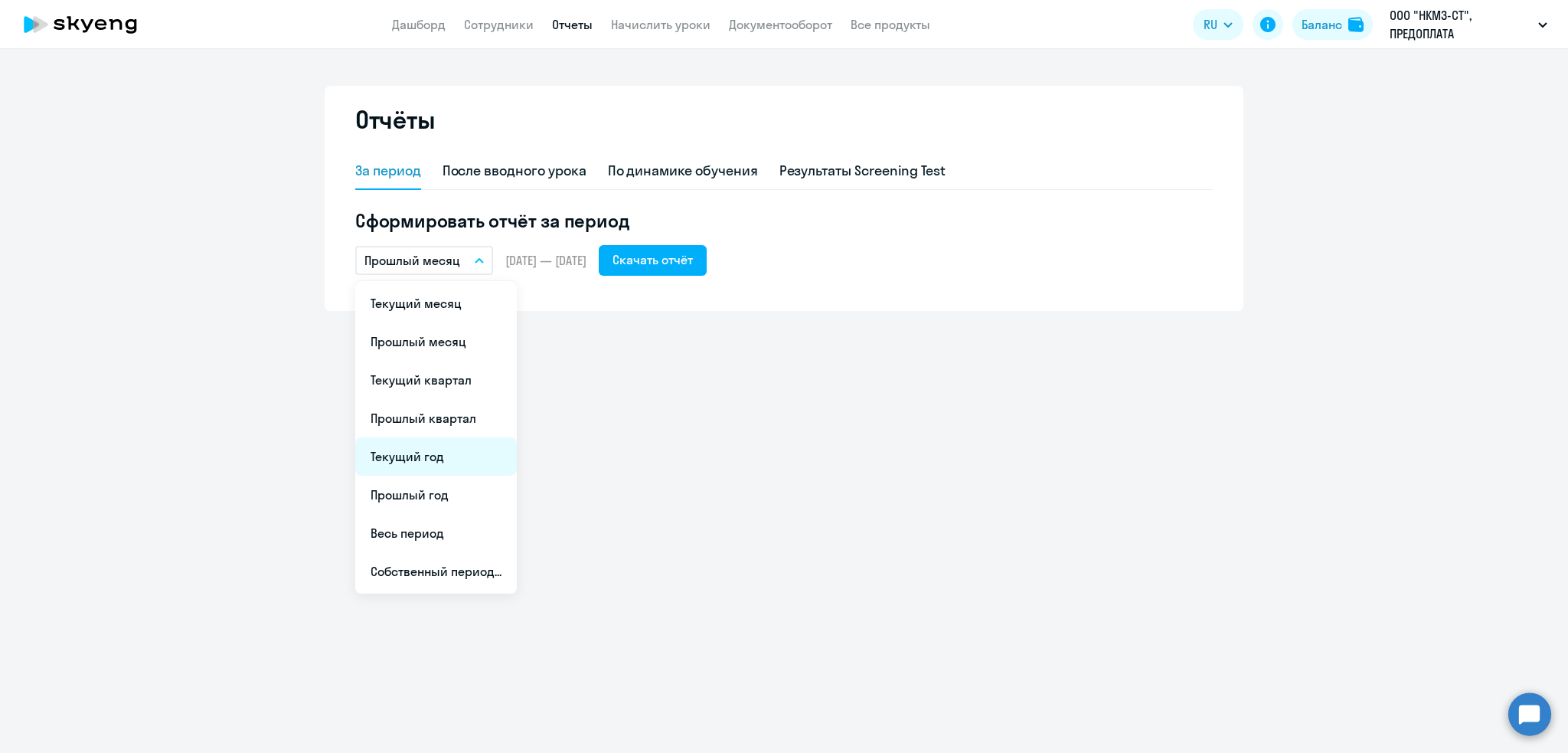
click at [417, 455] on li "Текущий год" at bounding box center [436, 456] width 161 height 38
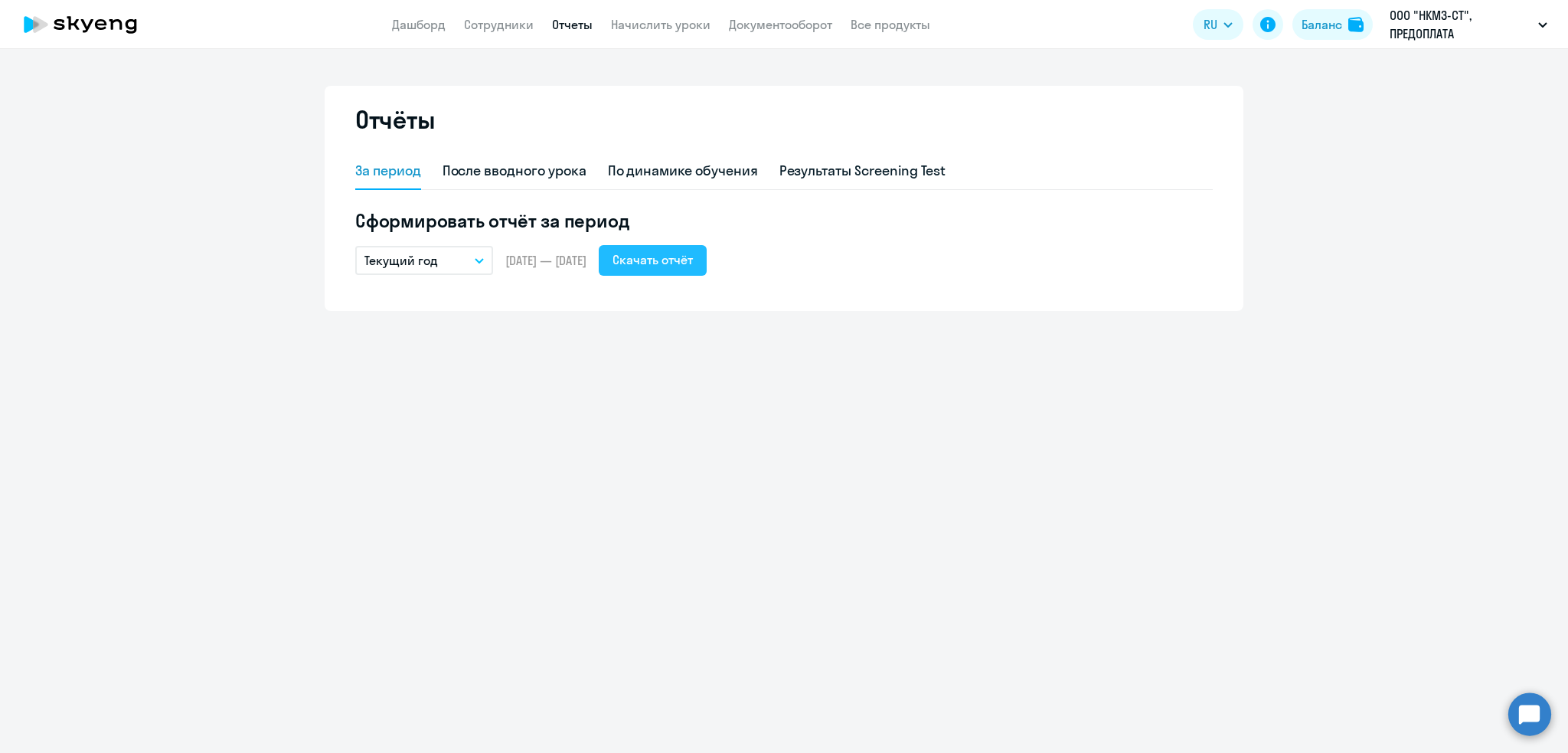
click at [682, 264] on div "Скачать отчёт" at bounding box center [653, 260] width 81 height 19
click at [402, 27] on link "Дашборд" at bounding box center [418, 25] width 54 height 15
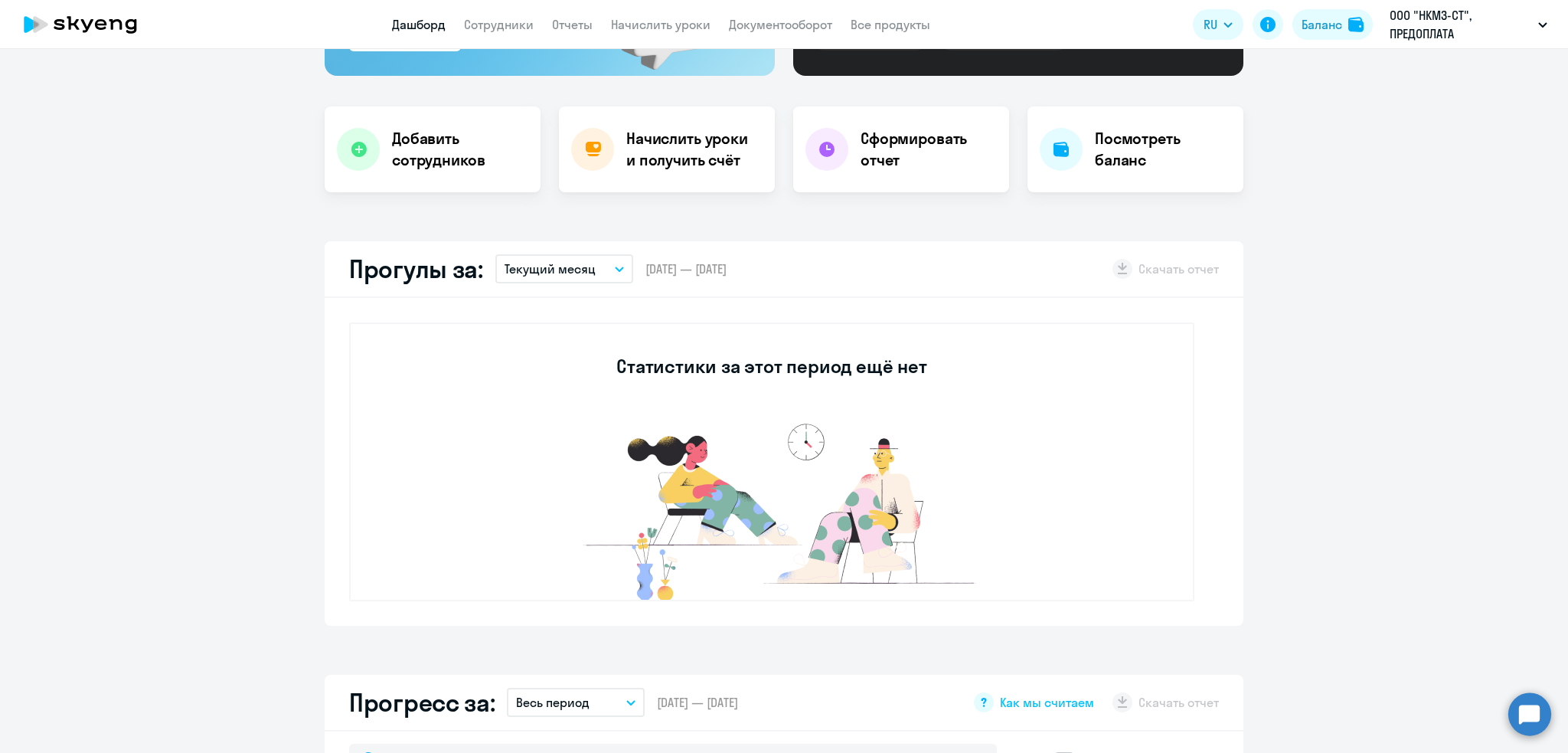
select select "30"
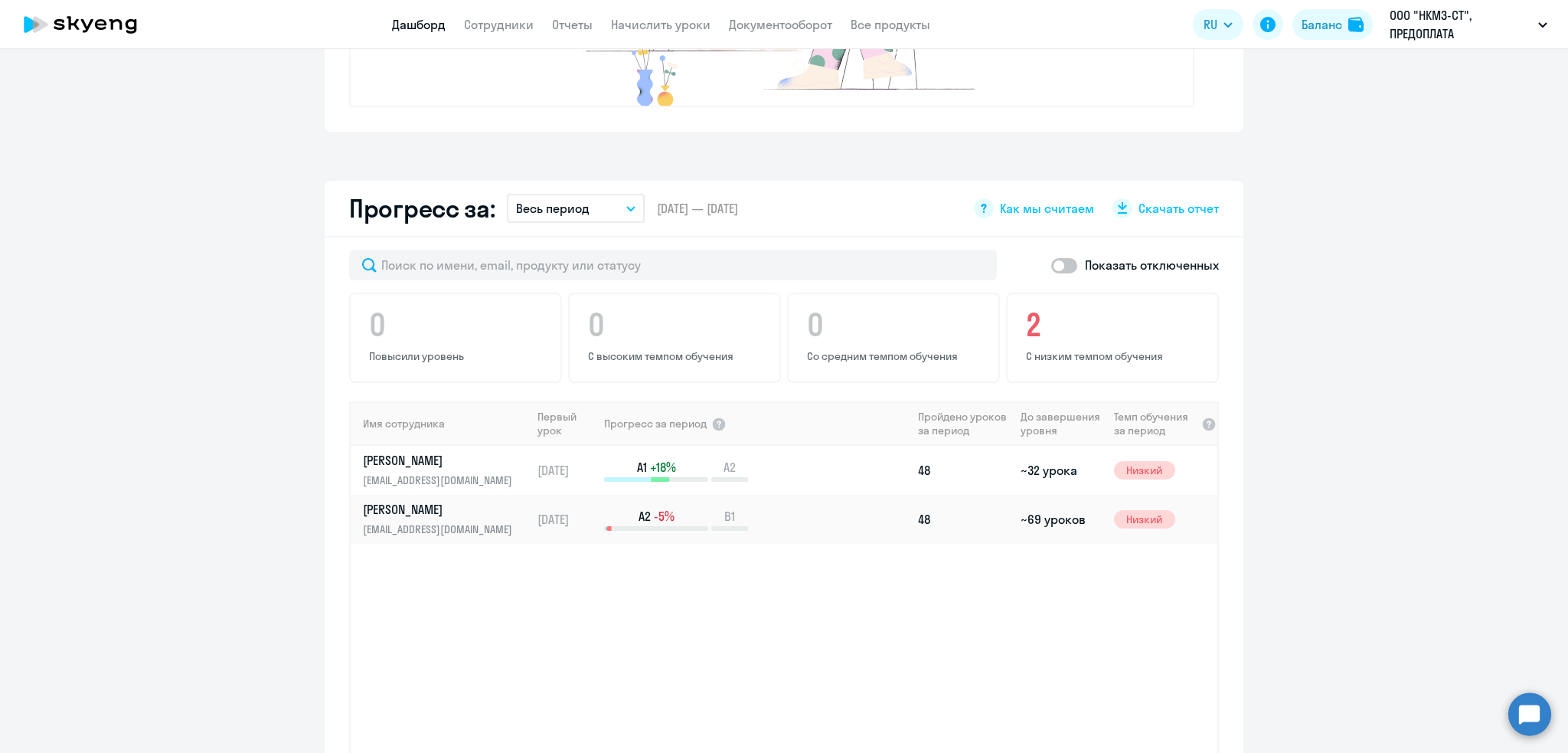
scroll to position [750, 0]
click at [548, 211] on p "Весь период" at bounding box center [552, 210] width 73 height 19
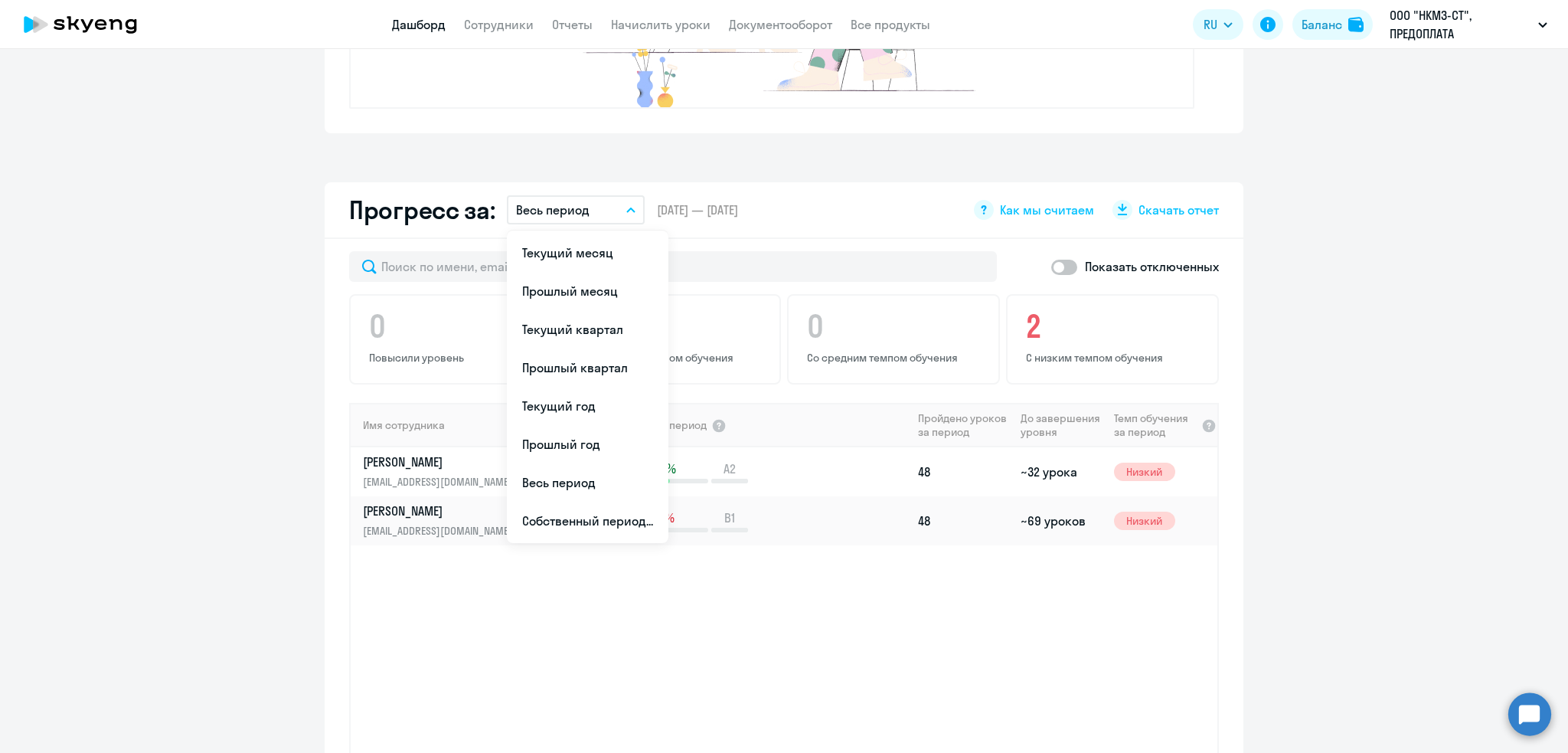
click at [1051, 274] on label at bounding box center [1064, 267] width 26 height 19
click at [1050, 267] on input "checkbox" at bounding box center [1050, 267] width 1 height 1
checkbox input "true"
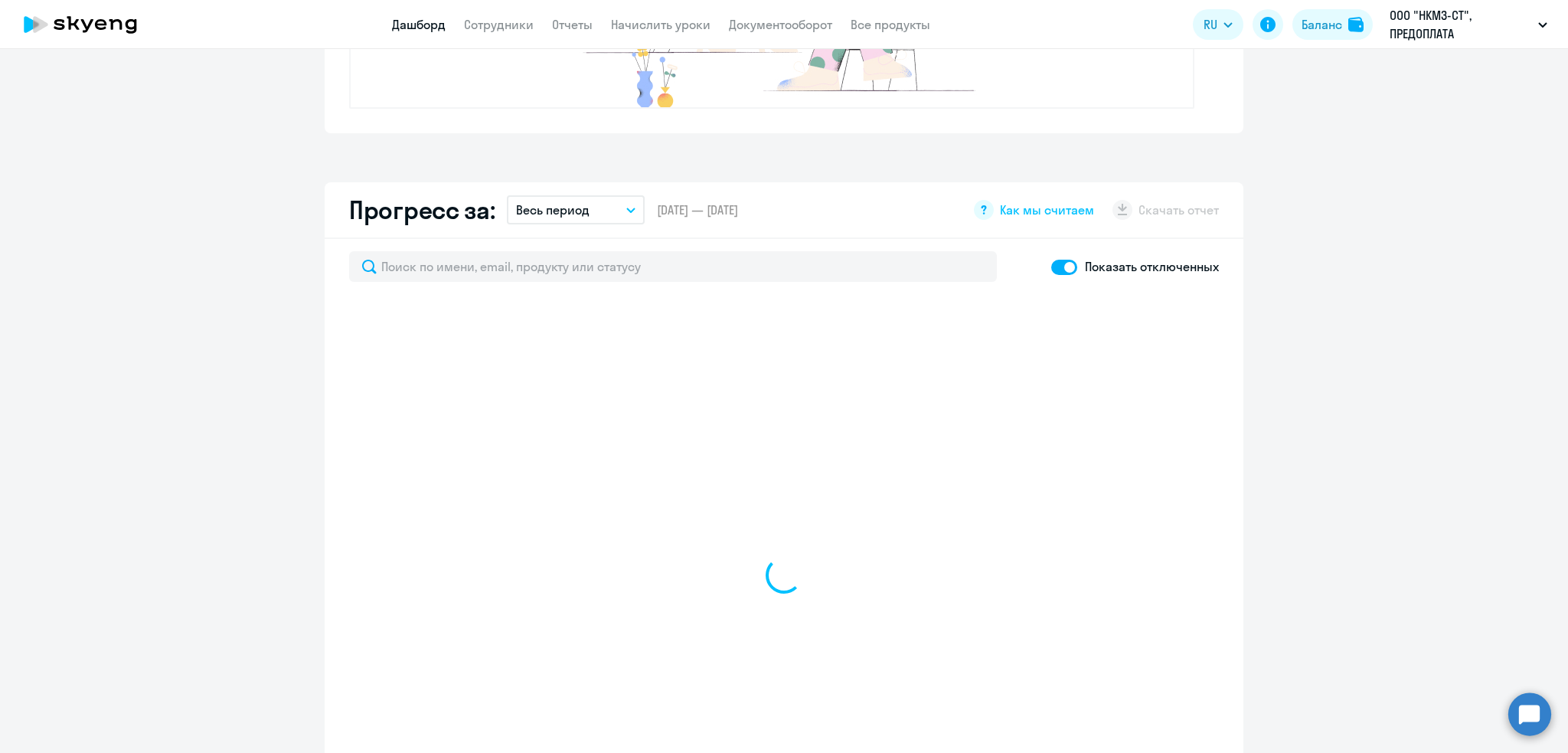
click at [544, 209] on p "Весь период" at bounding box center [552, 210] width 73 height 19
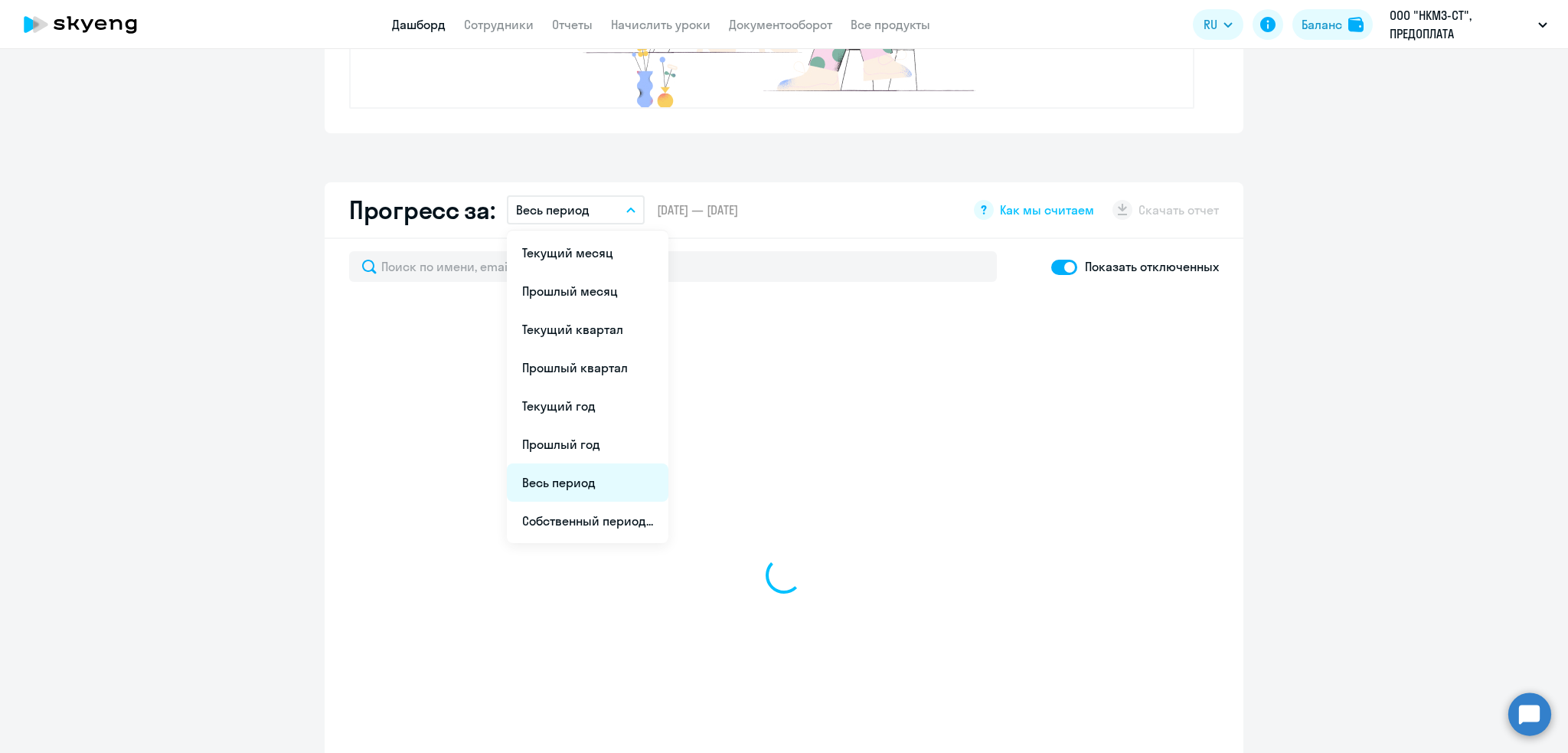
select select "30"
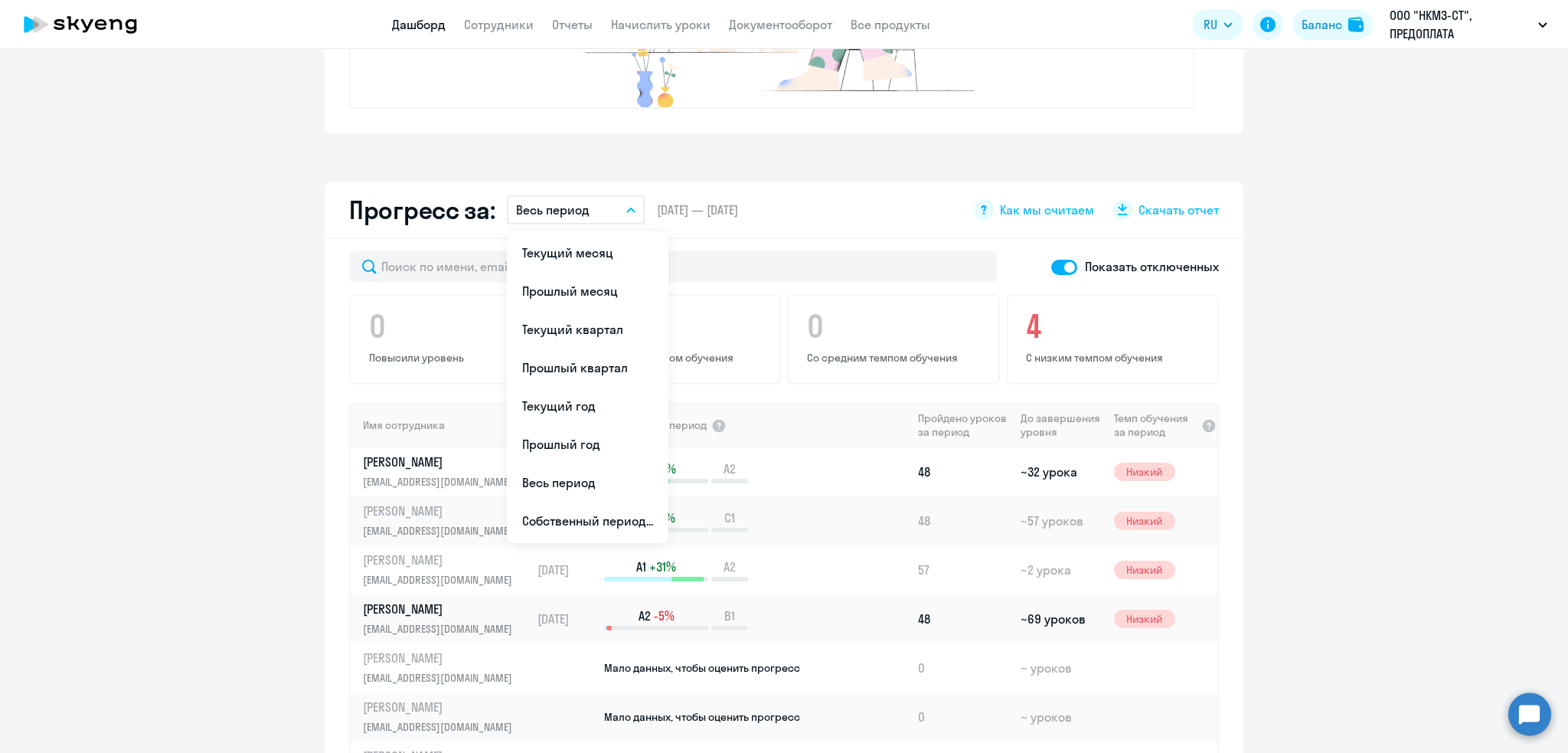
click at [541, 439] on li "Прошлый год" at bounding box center [587, 444] width 161 height 38
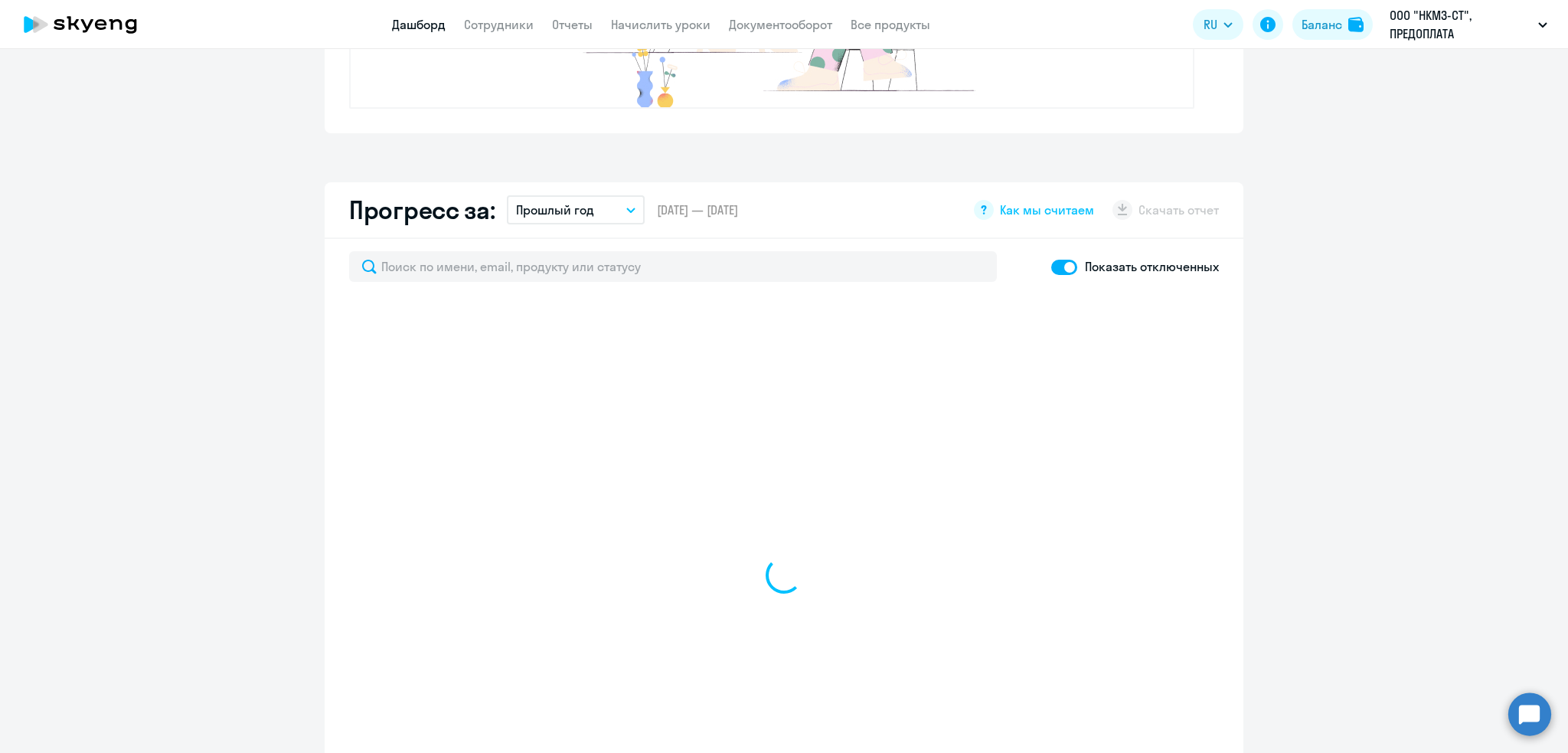
select select "30"
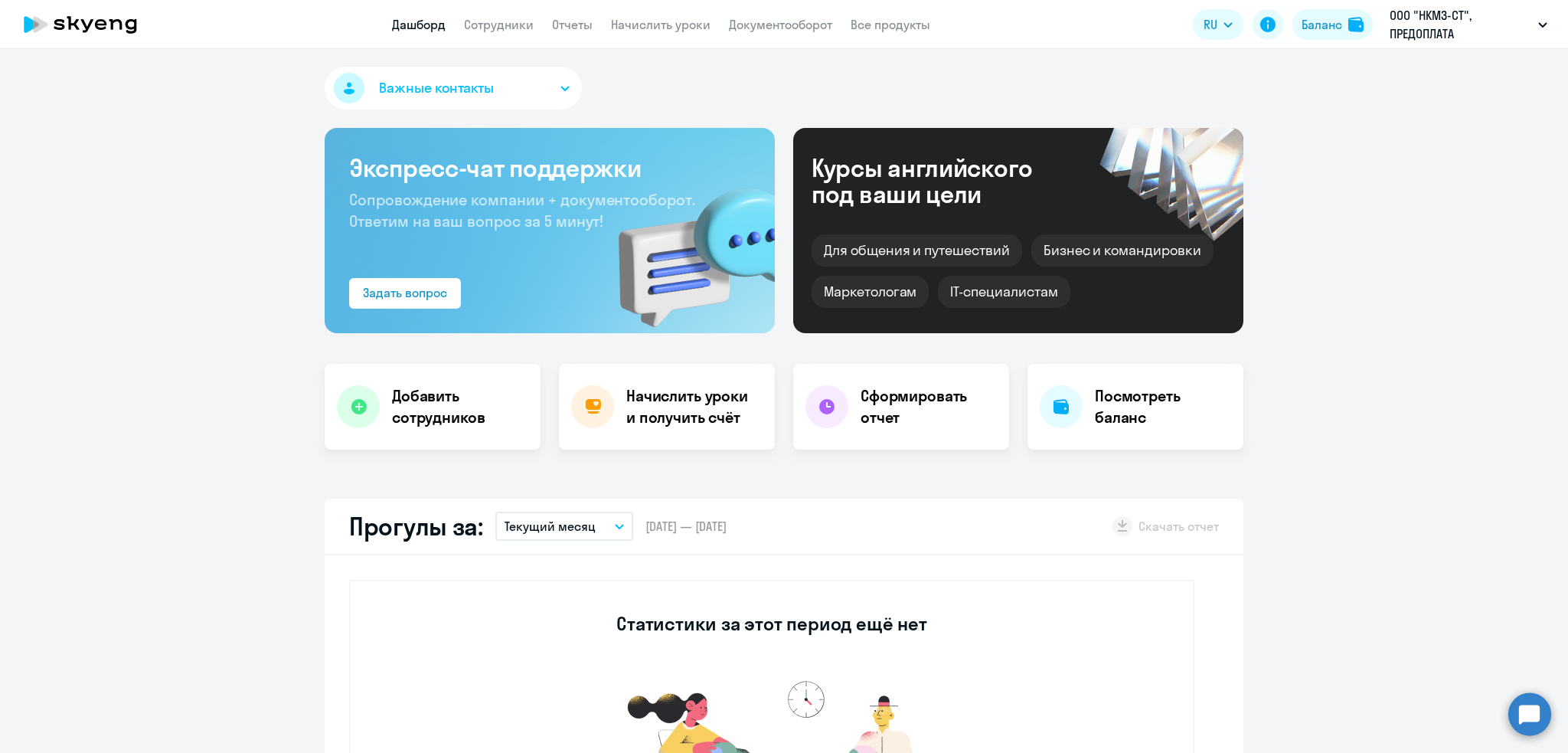
scroll to position [0, 0]
drag, startPoint x: 653, startPoint y: 3, endPoint x: 83, endPoint y: 232, distance: 614.3
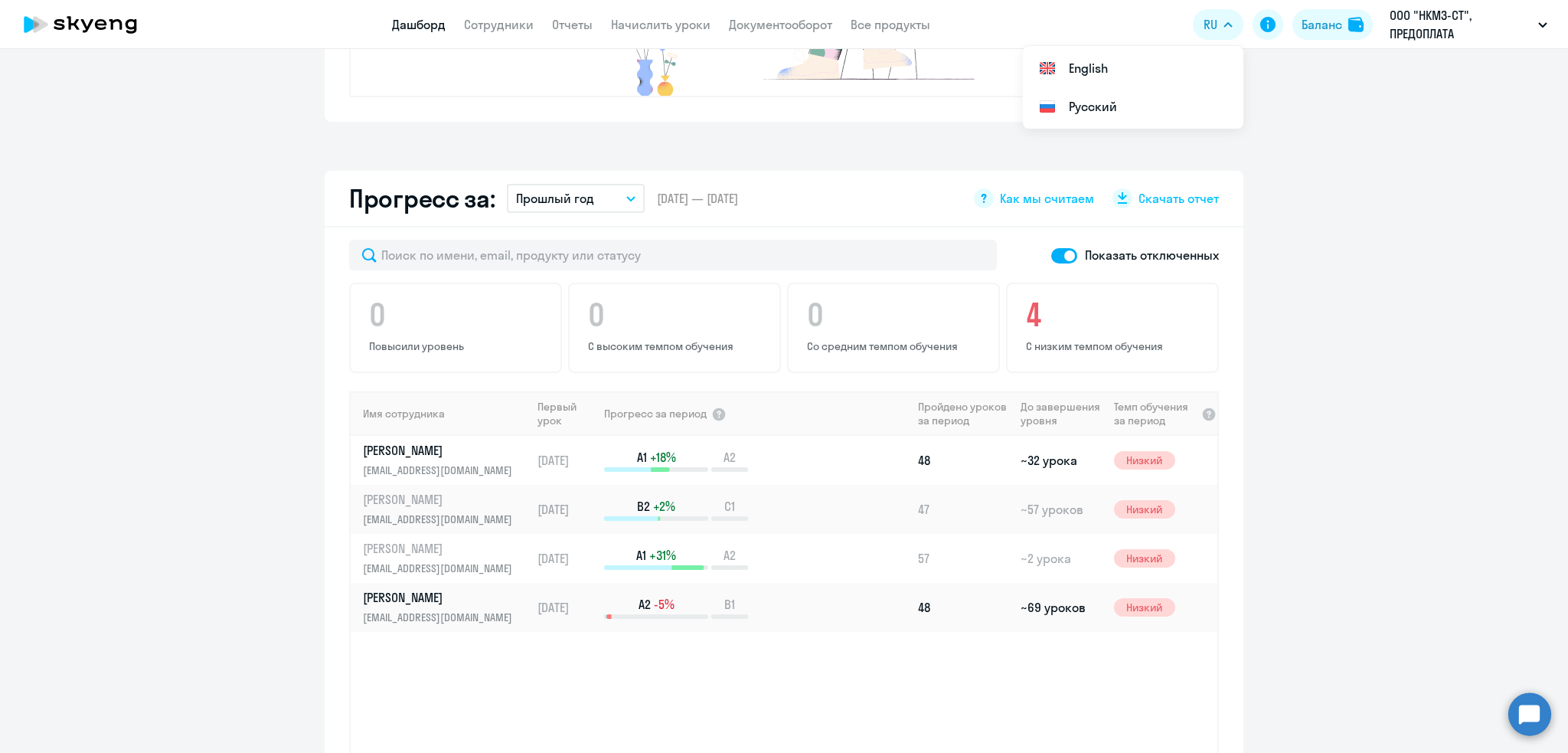
scroll to position [779, 0]
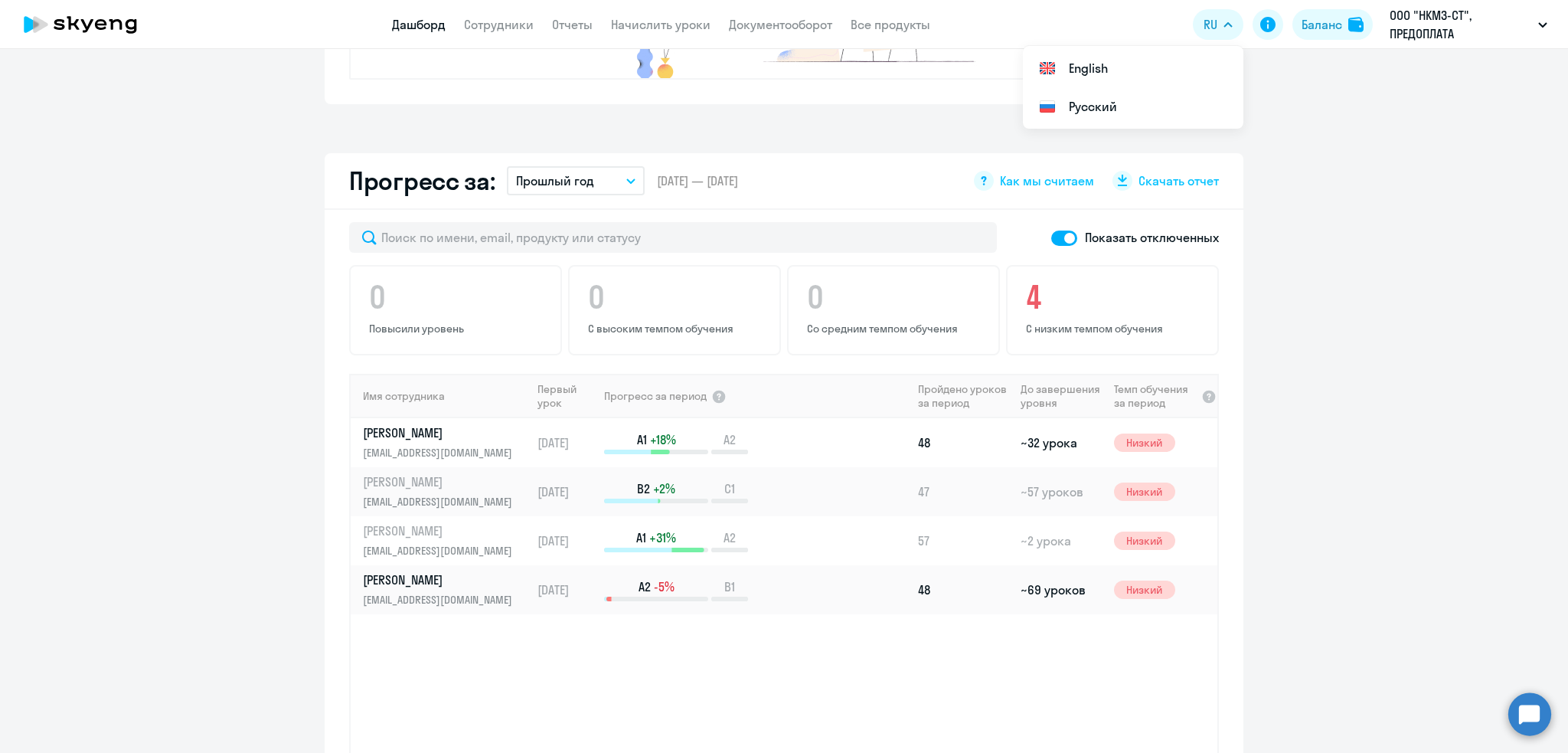
click at [1059, 235] on span at bounding box center [1064, 238] width 26 height 15
click at [1051, 237] on input "checkbox" at bounding box center [1050, 237] width 1 height 1
checkbox input "false"
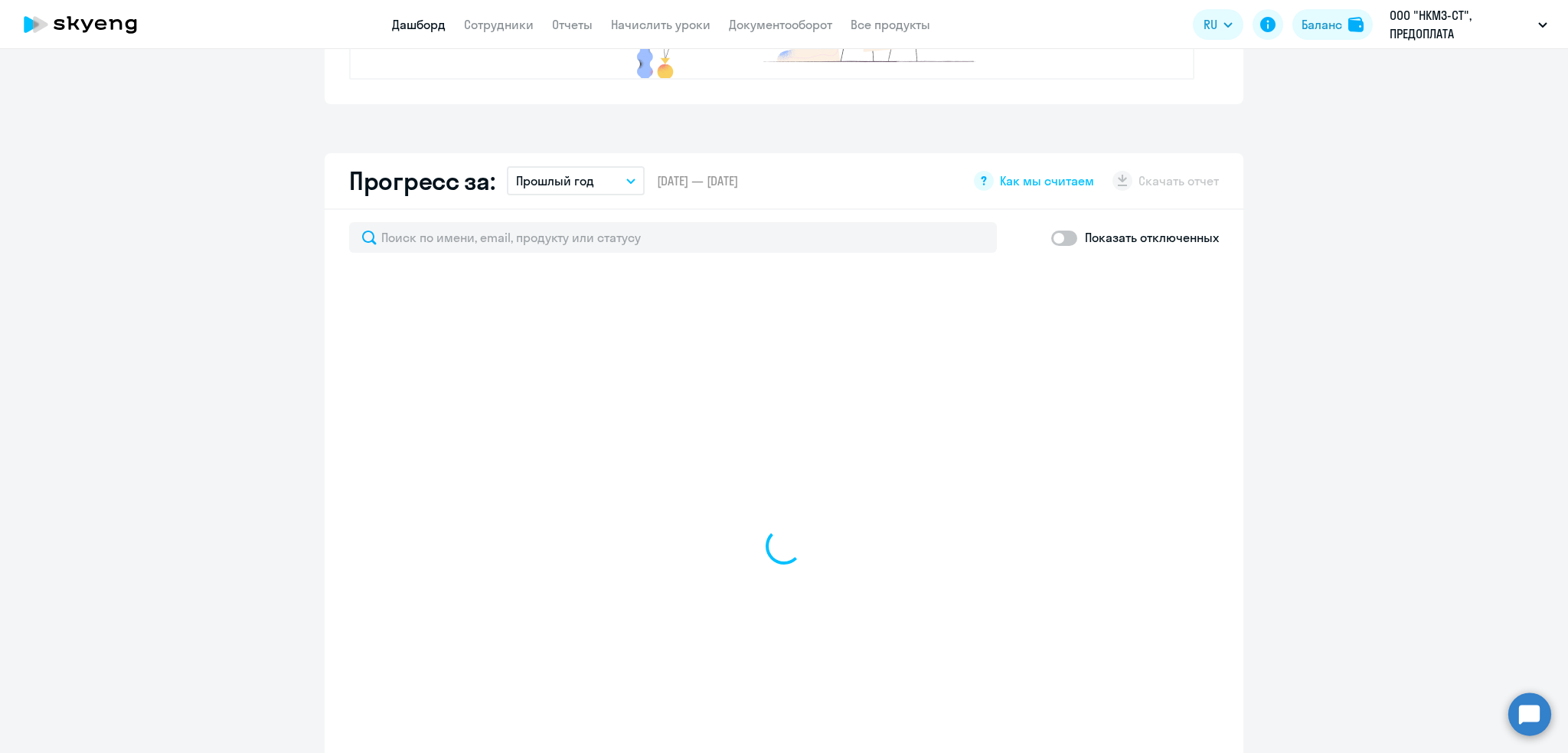
scroll to position [0, 0]
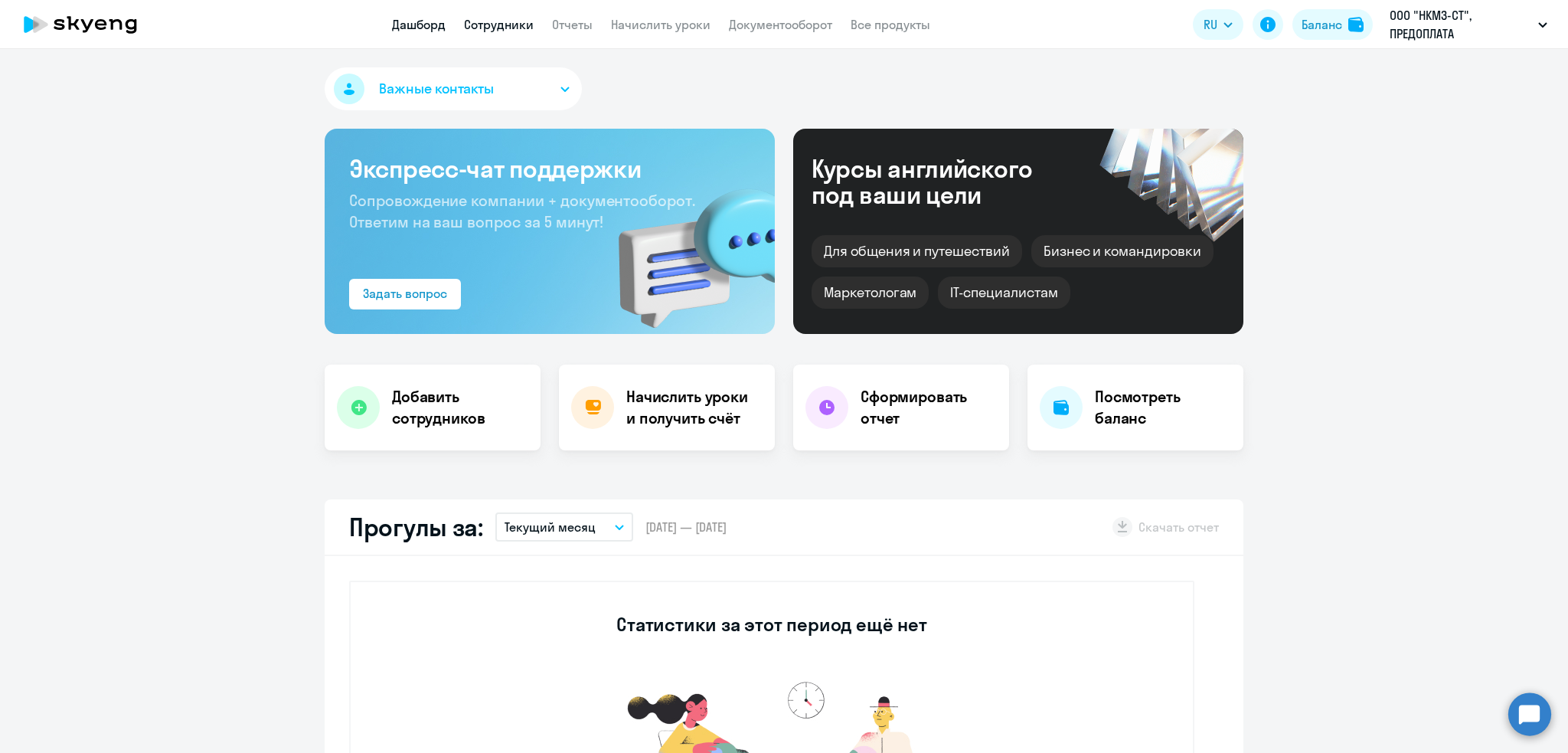
click at [484, 29] on link "Сотрудники" at bounding box center [499, 25] width 70 height 15
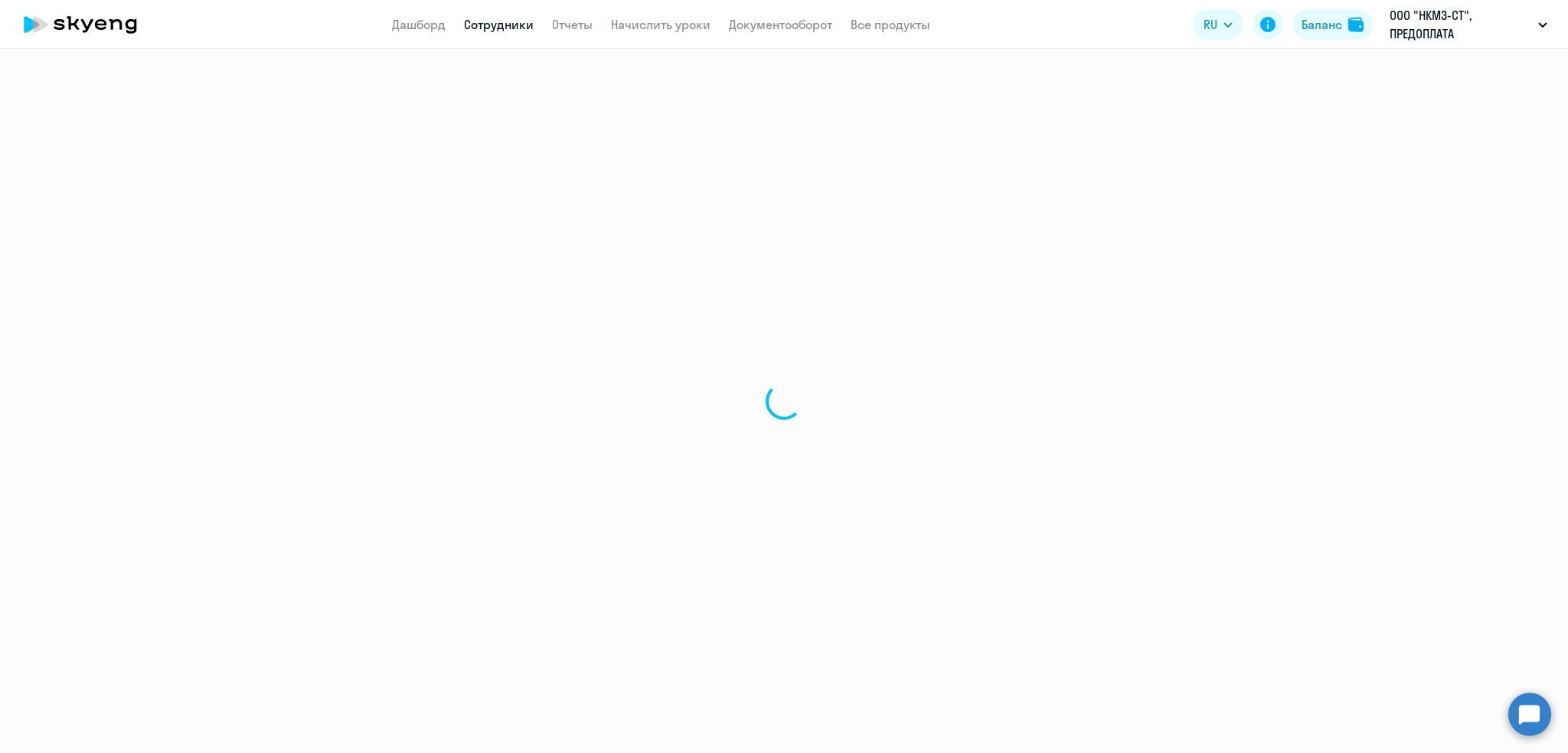
select select "30"
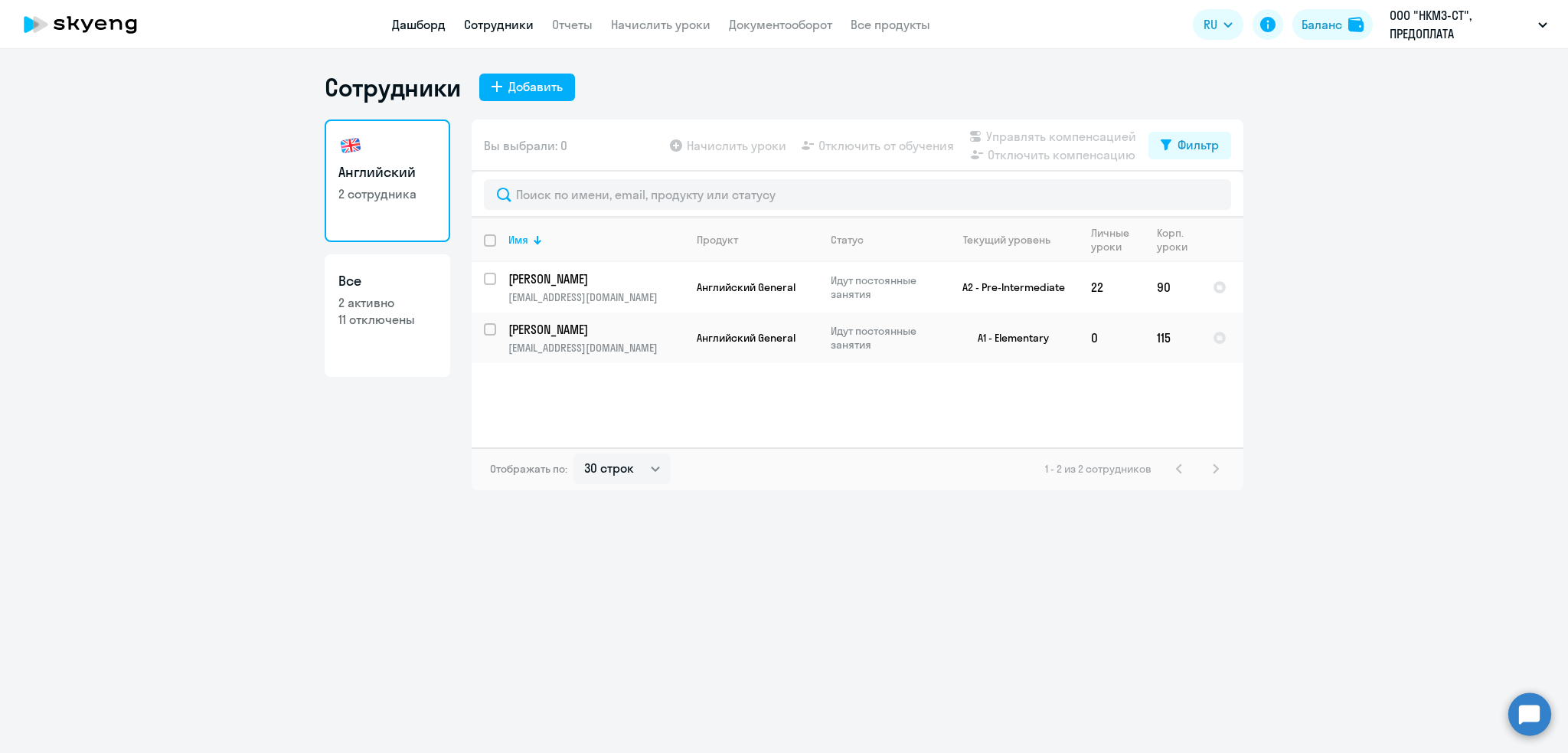
click at [418, 19] on link "Дашборд" at bounding box center [418, 25] width 54 height 15
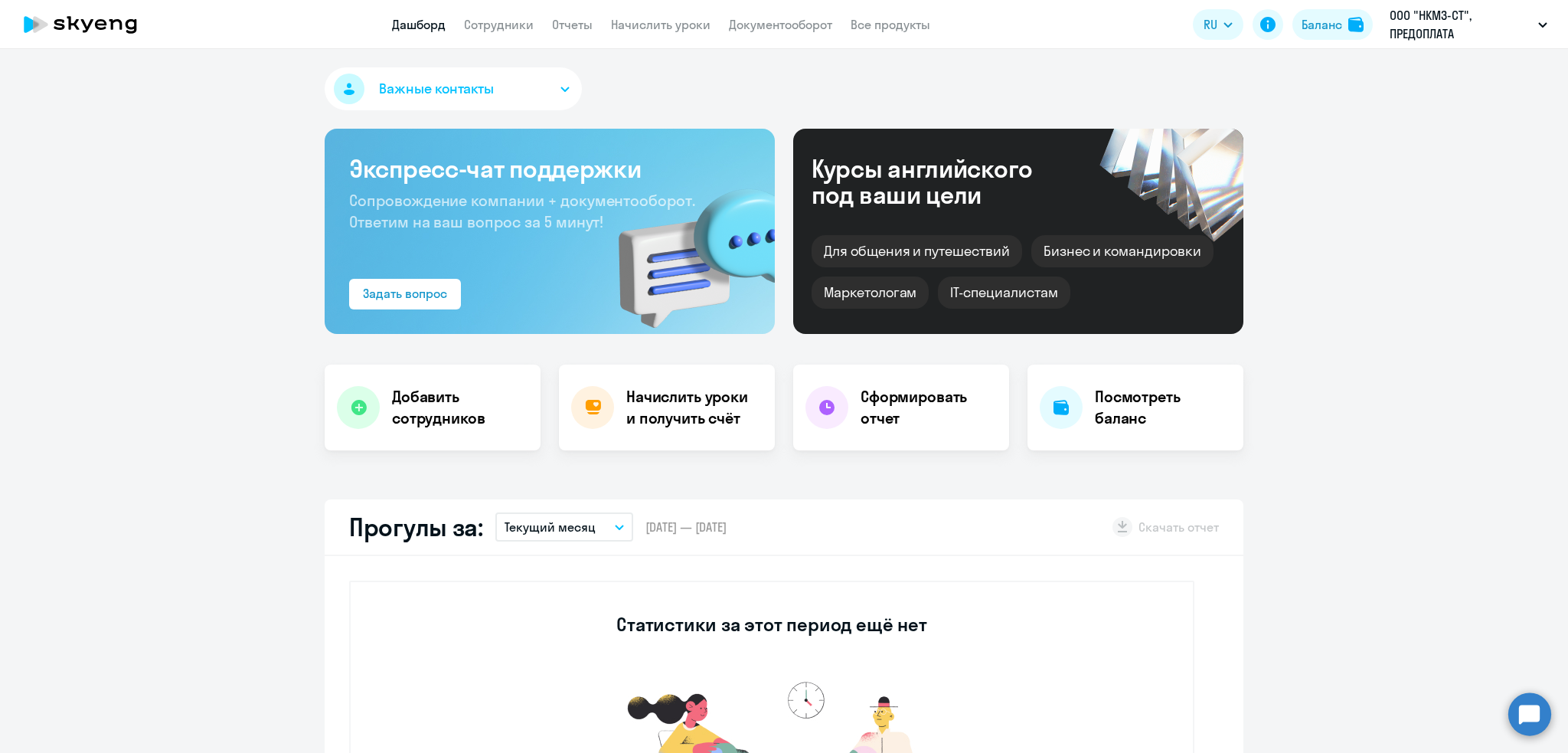
select select "30"
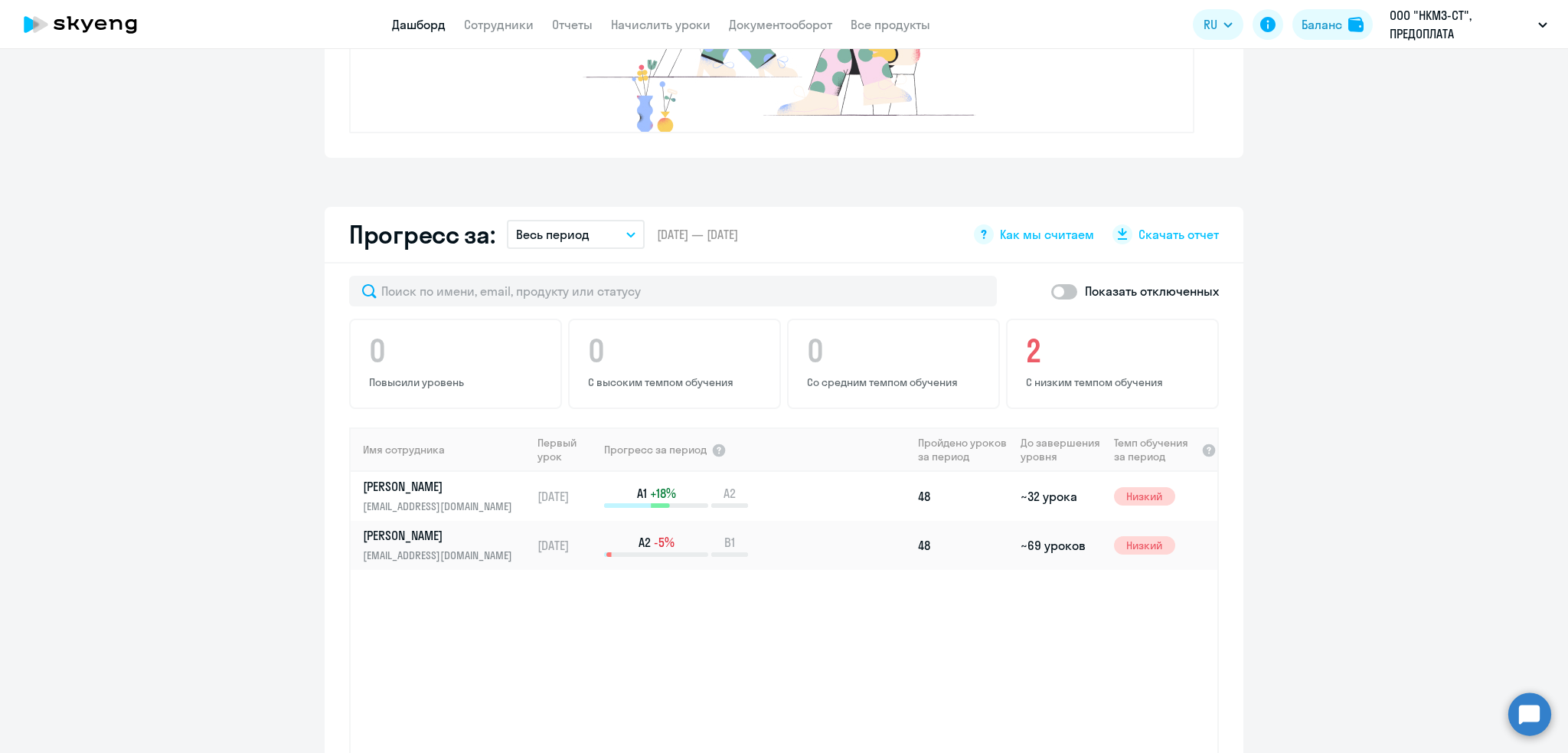
scroll to position [847, 0]
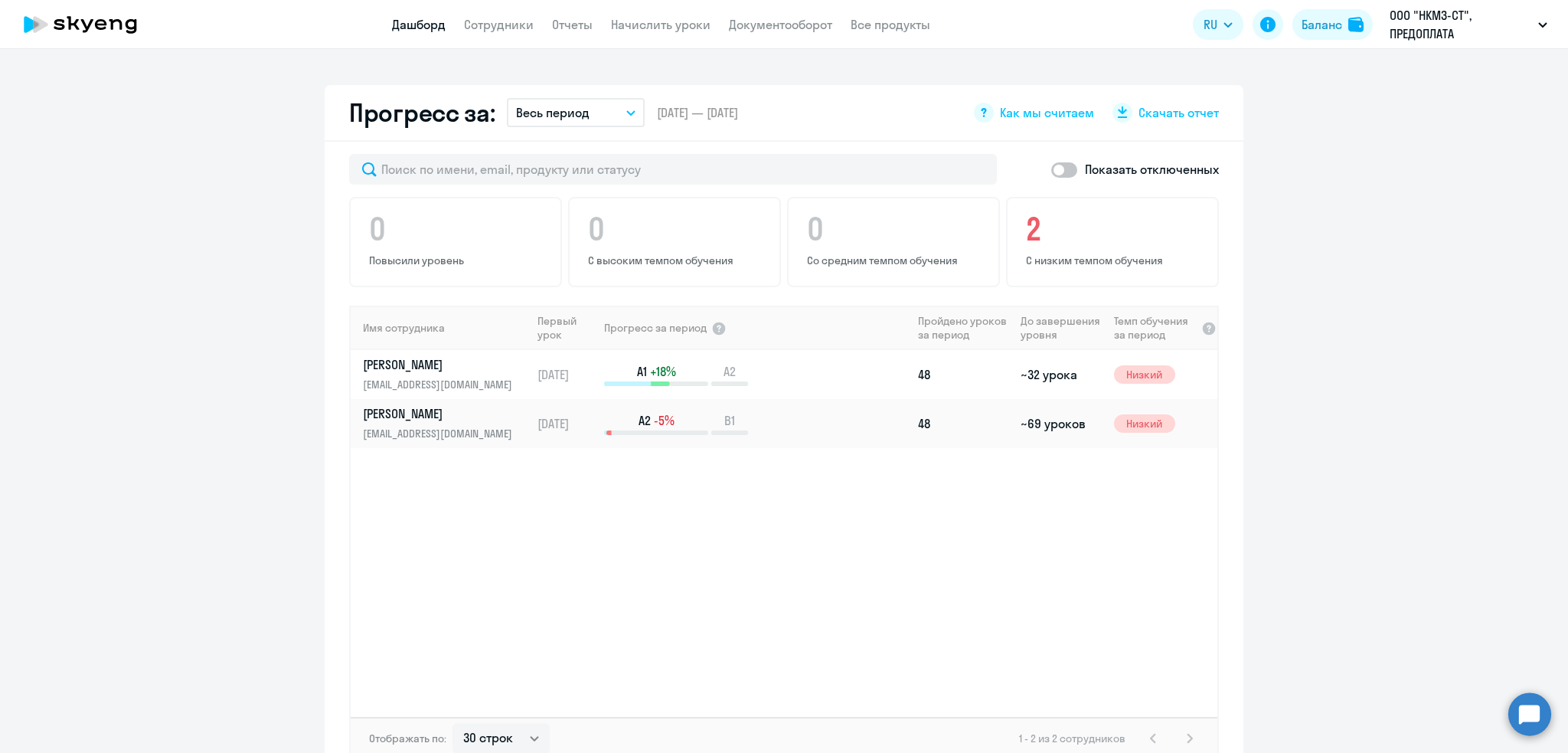
click at [1059, 165] on span at bounding box center [1064, 170] width 26 height 15
click at [1051, 169] on input "checkbox" at bounding box center [1050, 169] width 1 height 1
checkbox input "true"
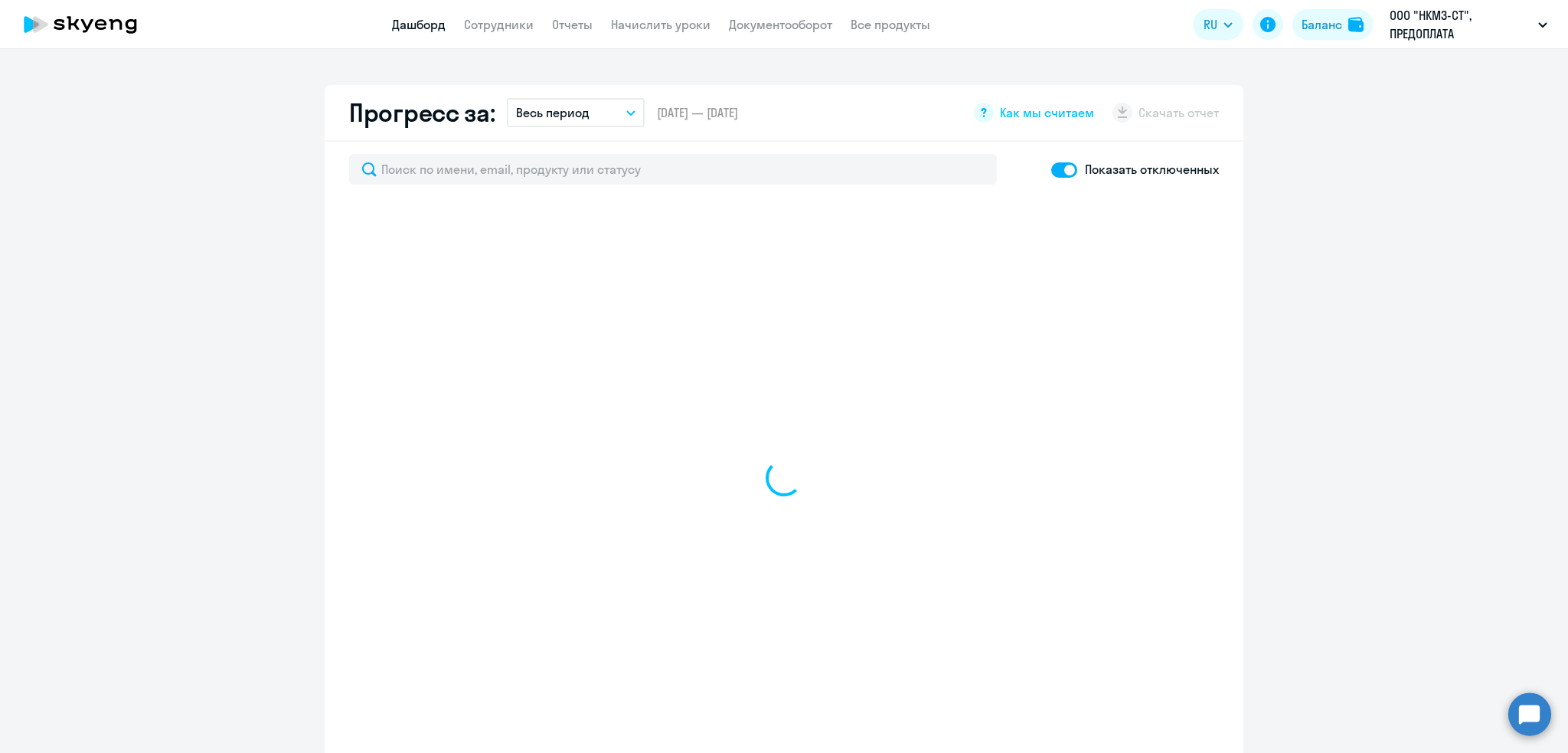
select select "30"
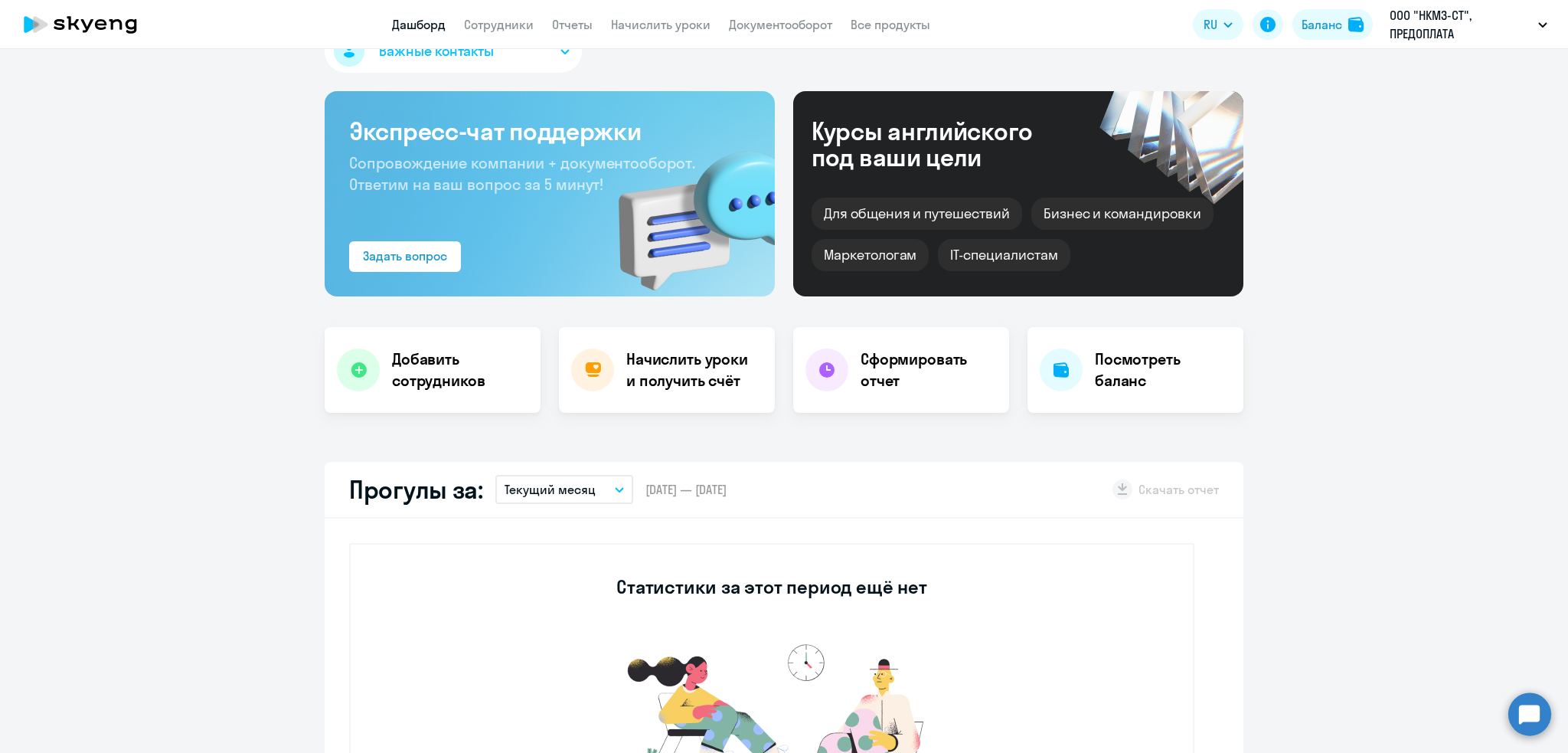
scroll to position [0, 0]
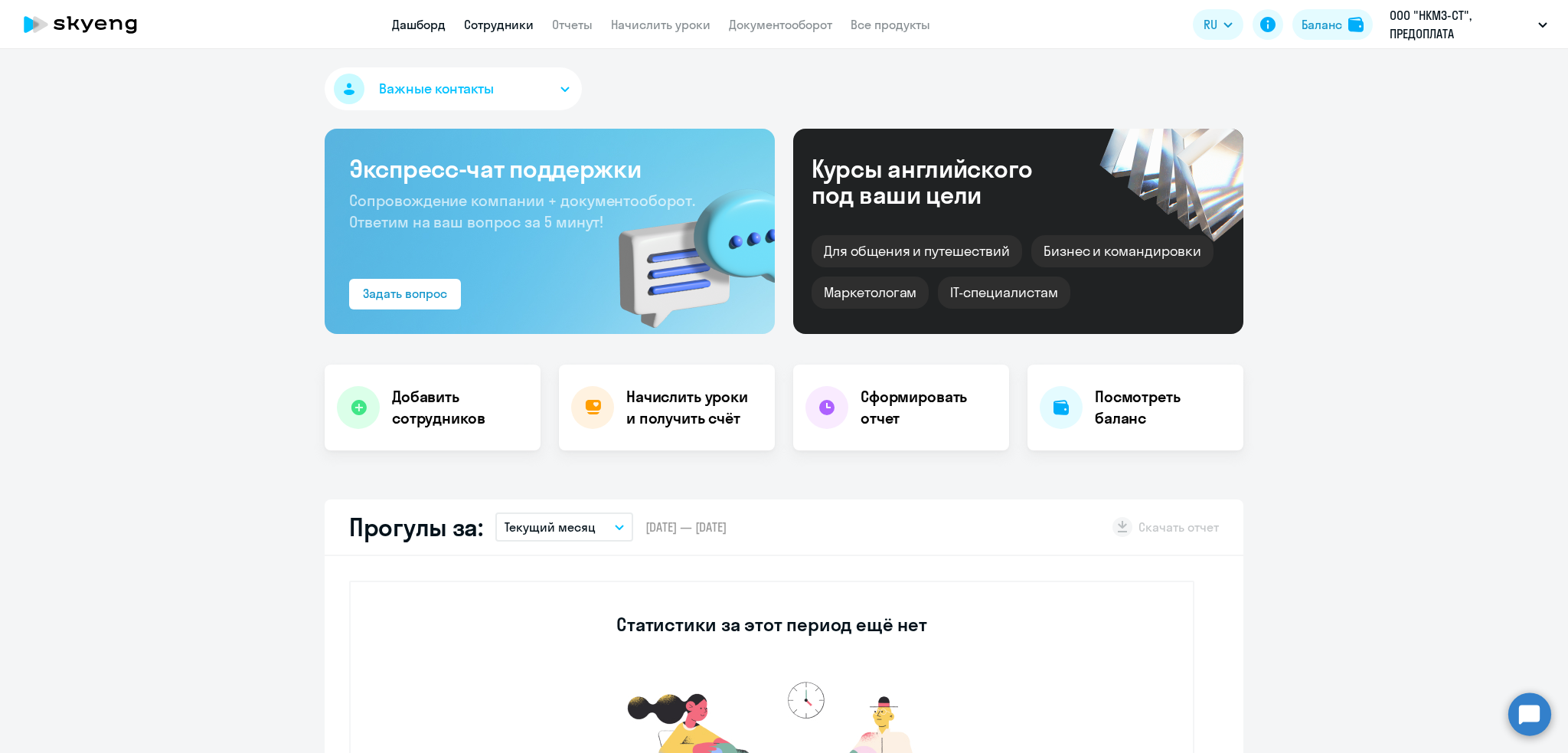
click at [497, 21] on link "Сотрудники" at bounding box center [499, 25] width 70 height 15
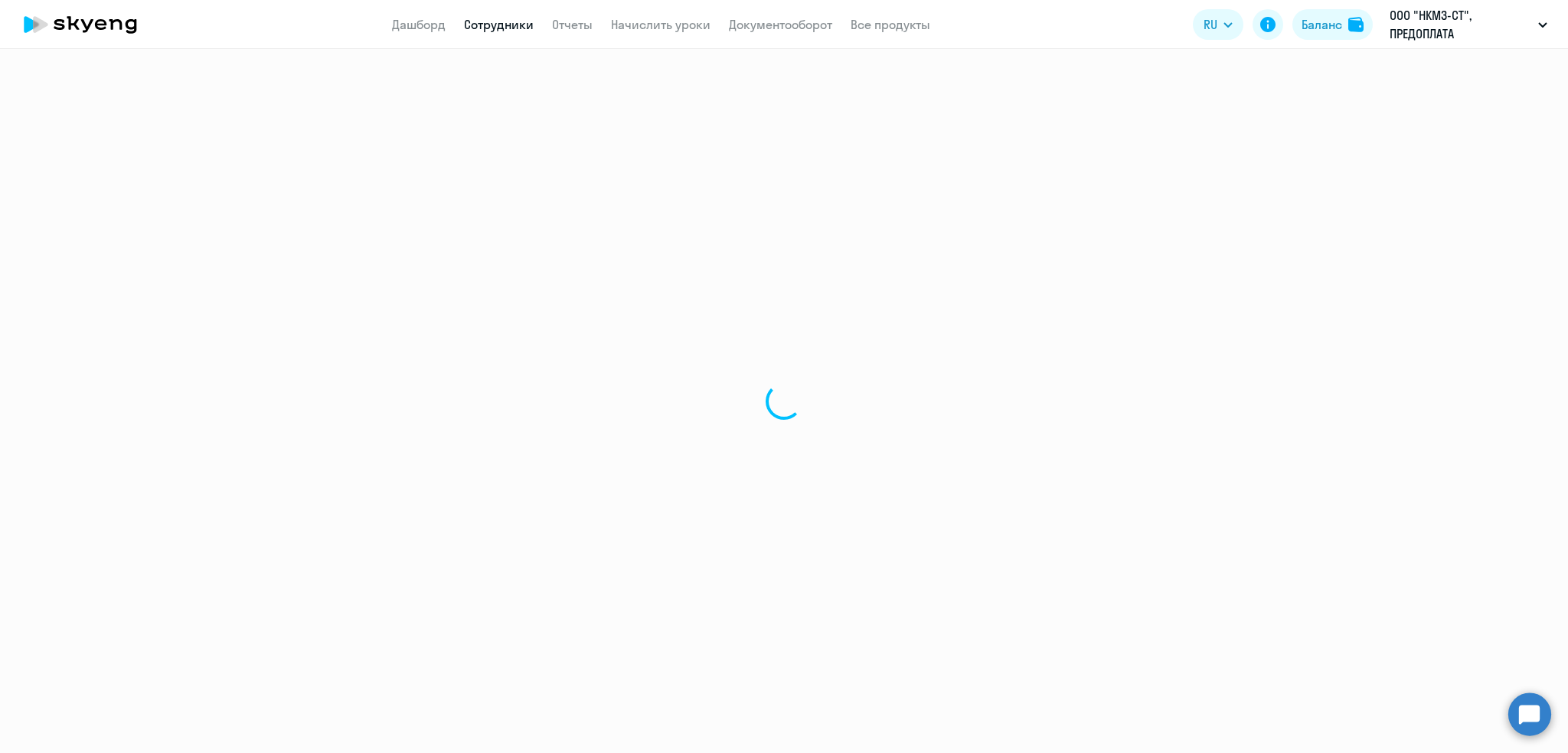
select select "30"
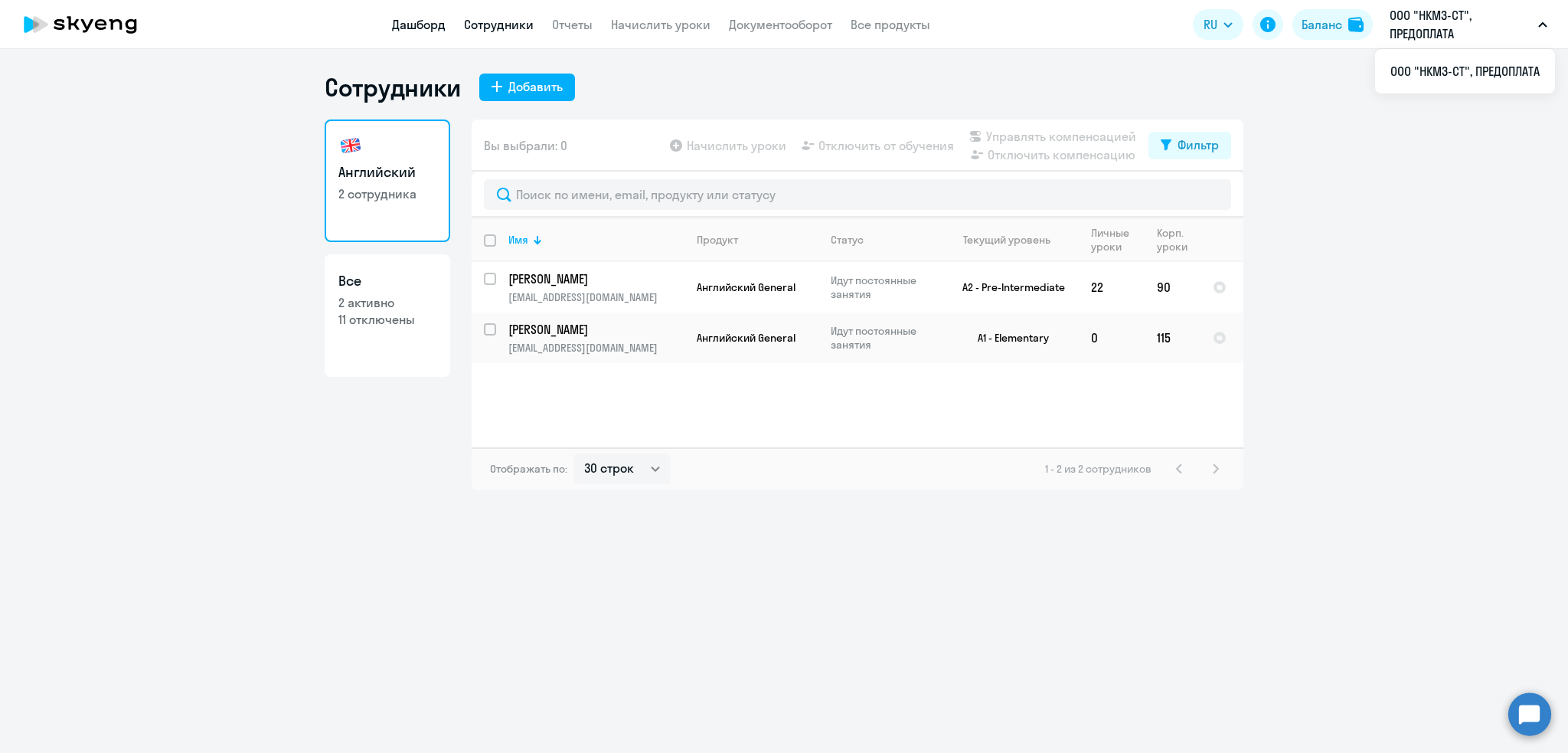
click at [422, 26] on link "Дашборд" at bounding box center [418, 25] width 54 height 15
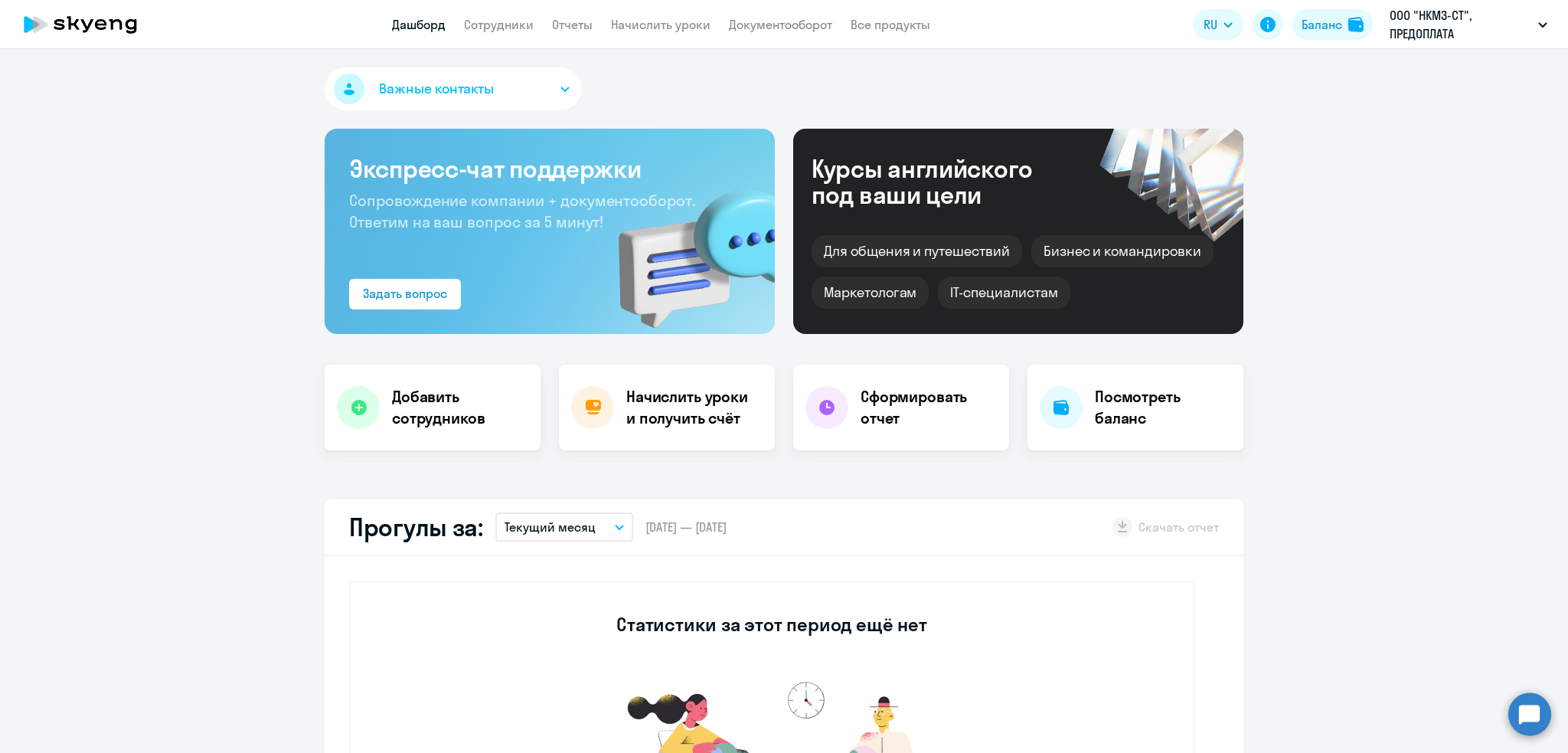
select select "30"
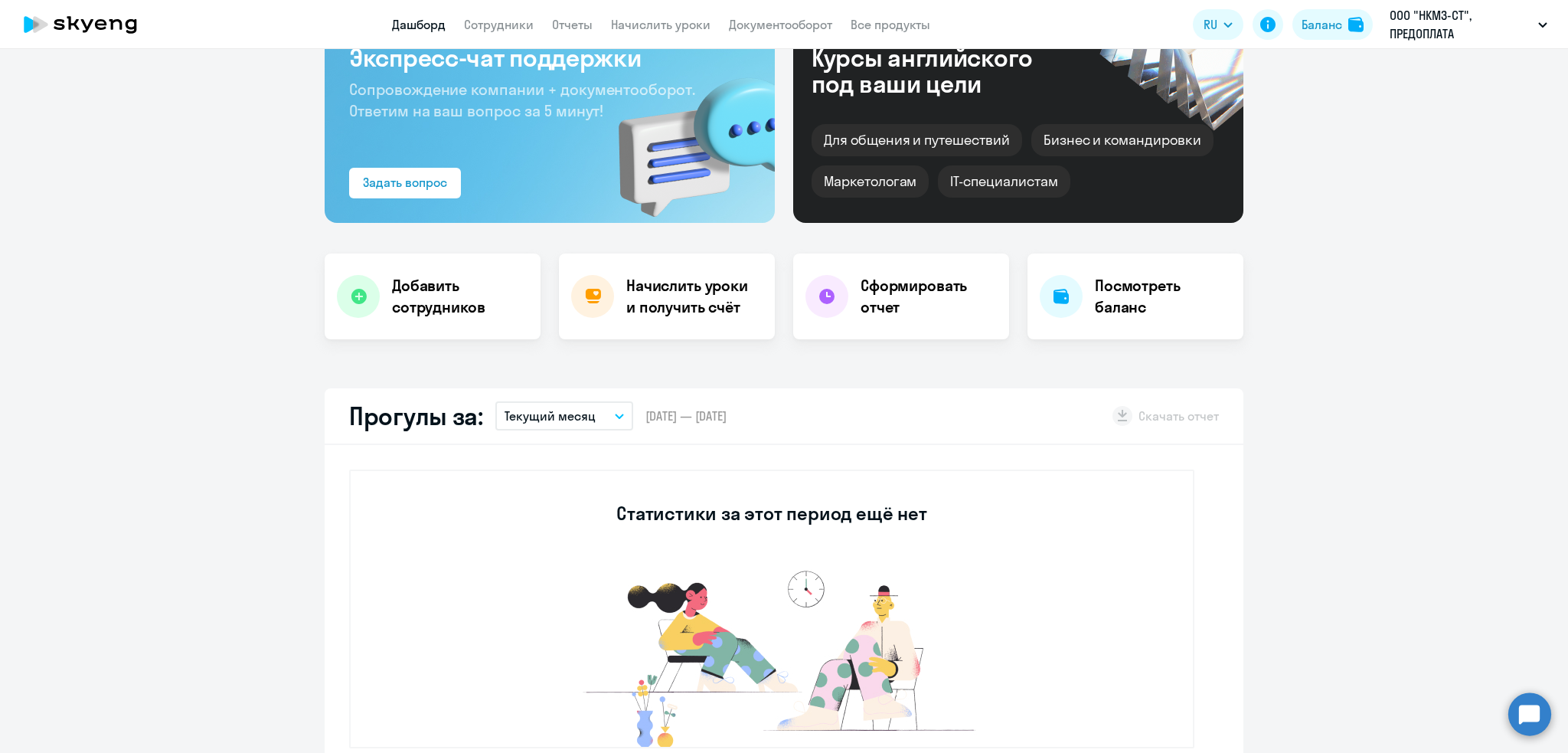
scroll to position [167, 0]
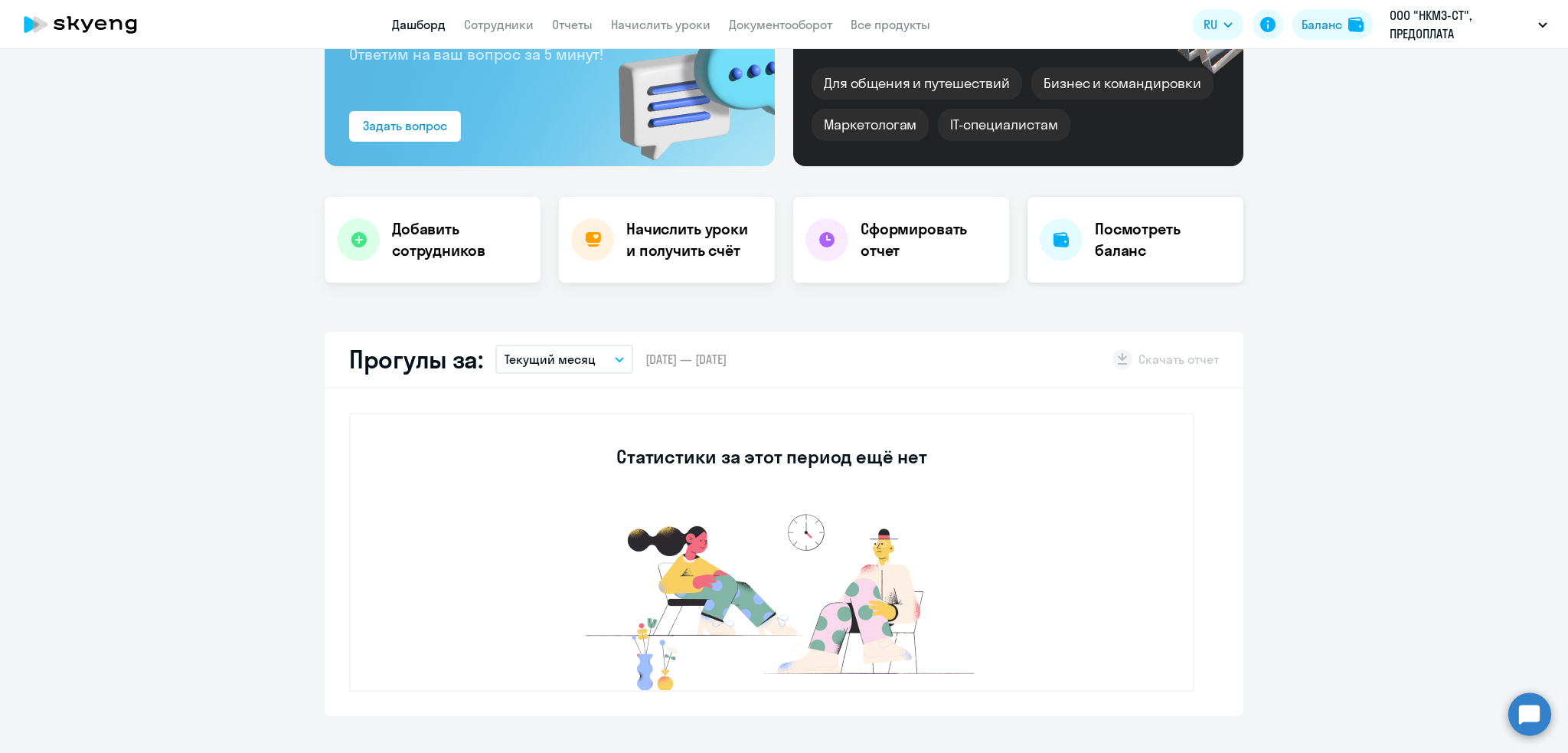
click at [1095, 242] on h4 "Посмотреть баланс" at bounding box center [1163, 240] width 136 height 42
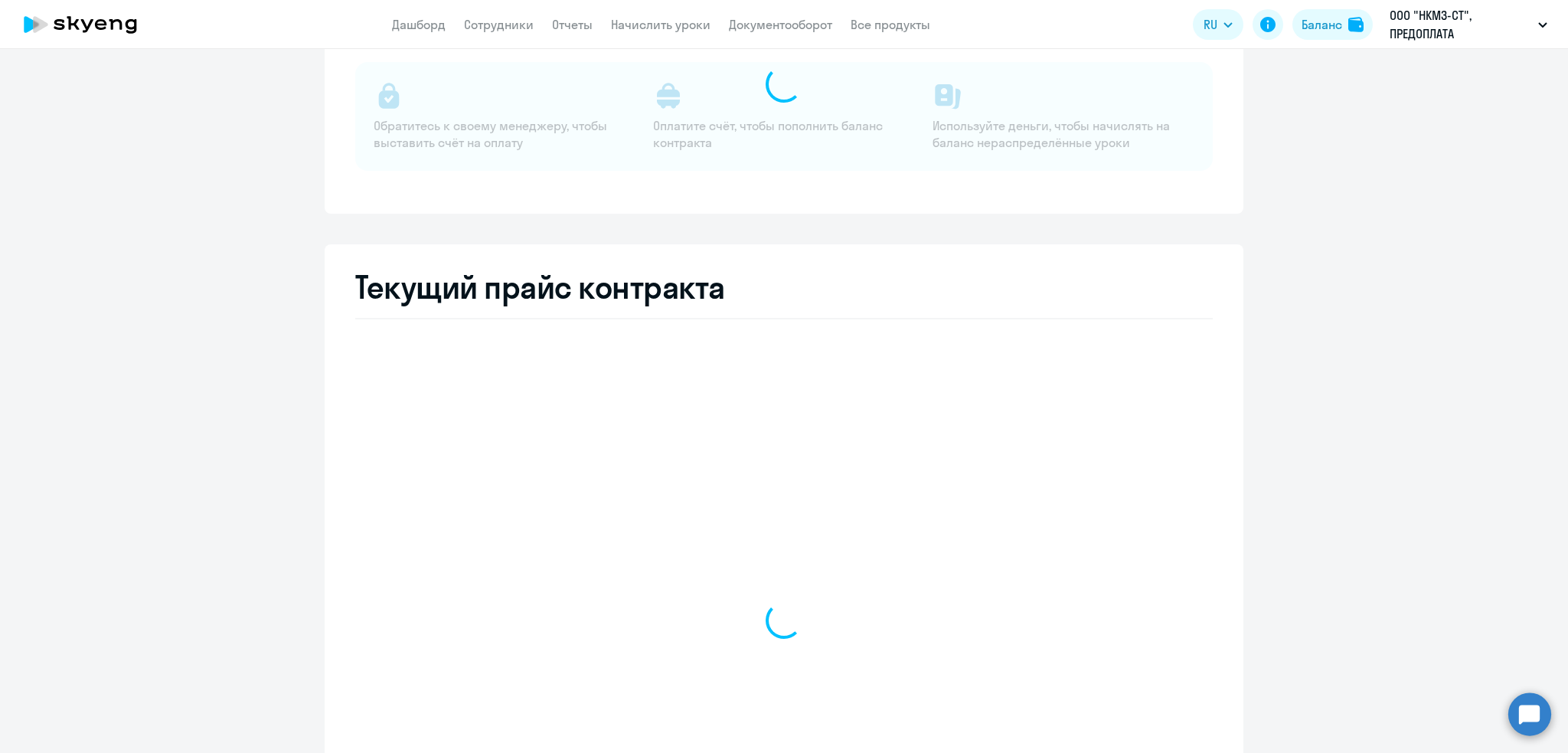
select select "english_adult_not_native_speaker"
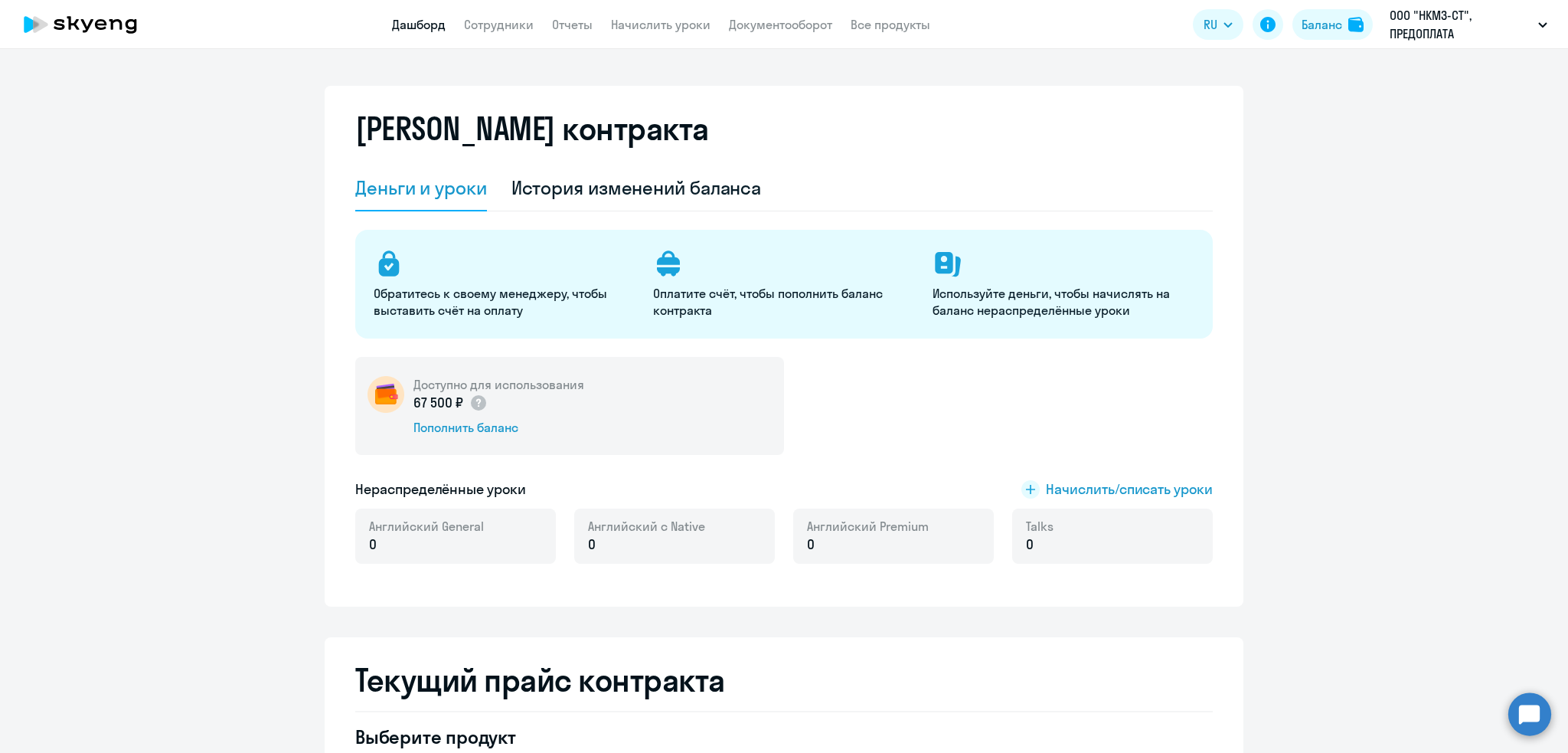
click at [408, 17] on link "Дашборд" at bounding box center [418, 25] width 54 height 15
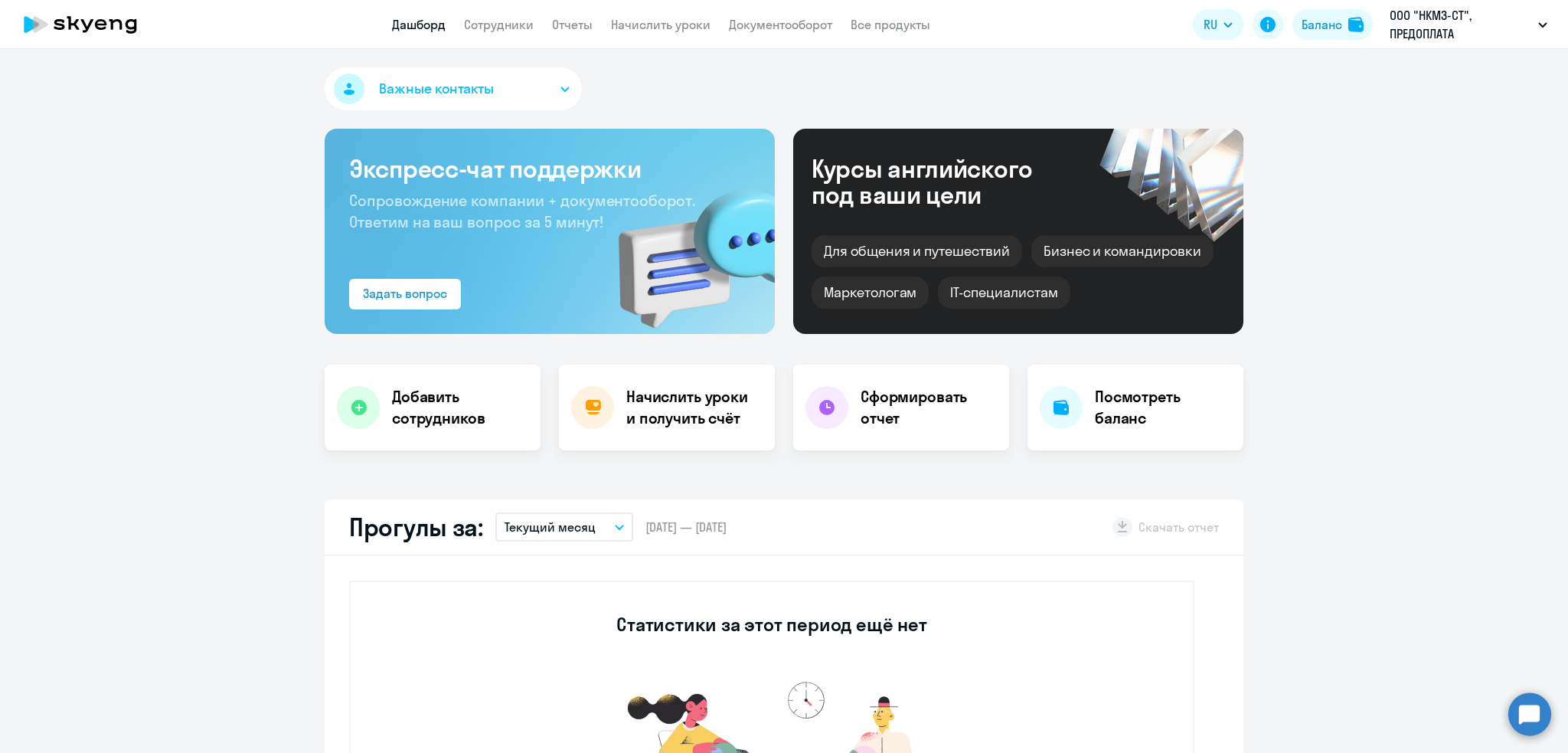
select select "30"
click at [524, 25] on link "Сотрудники" at bounding box center [499, 25] width 70 height 15
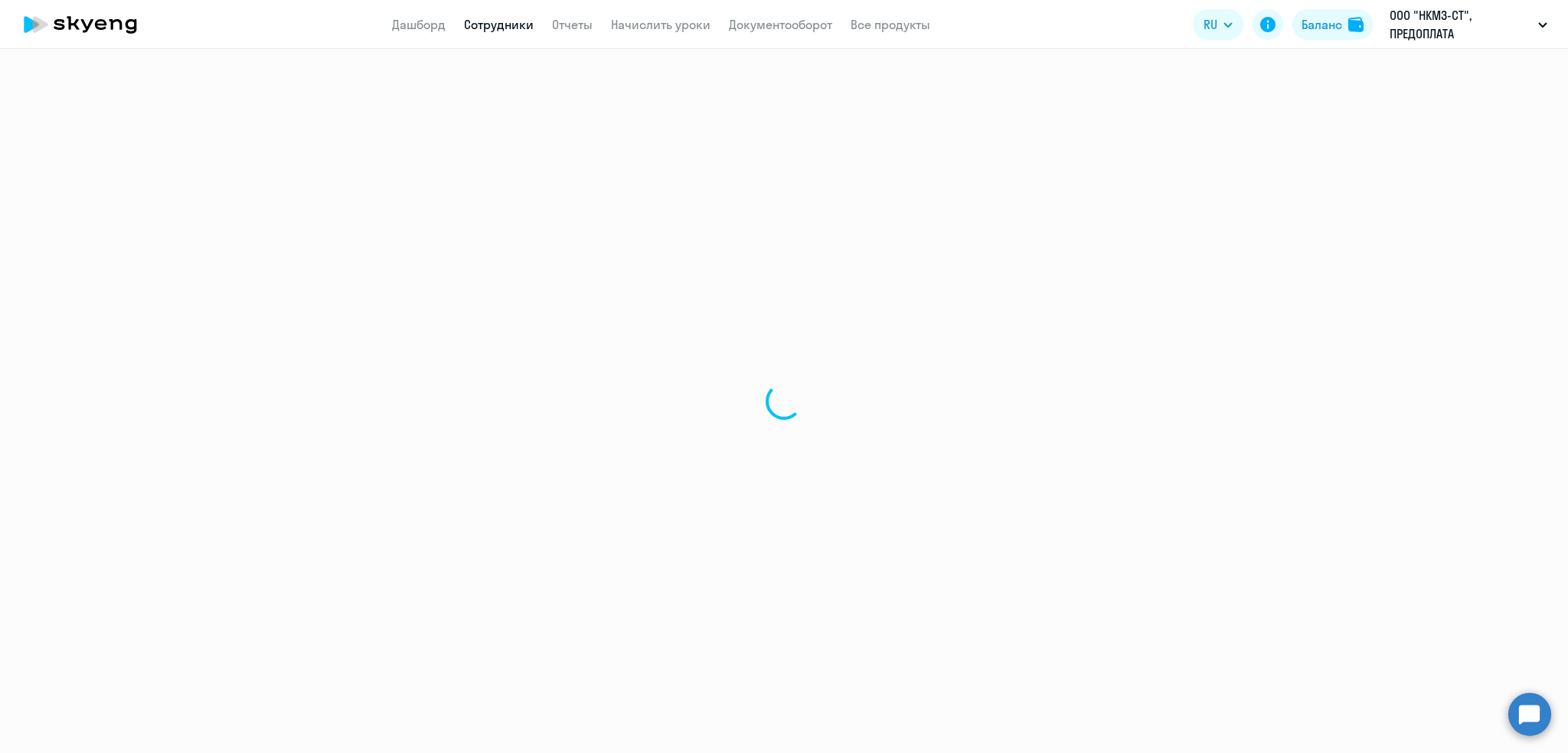
select select "30"
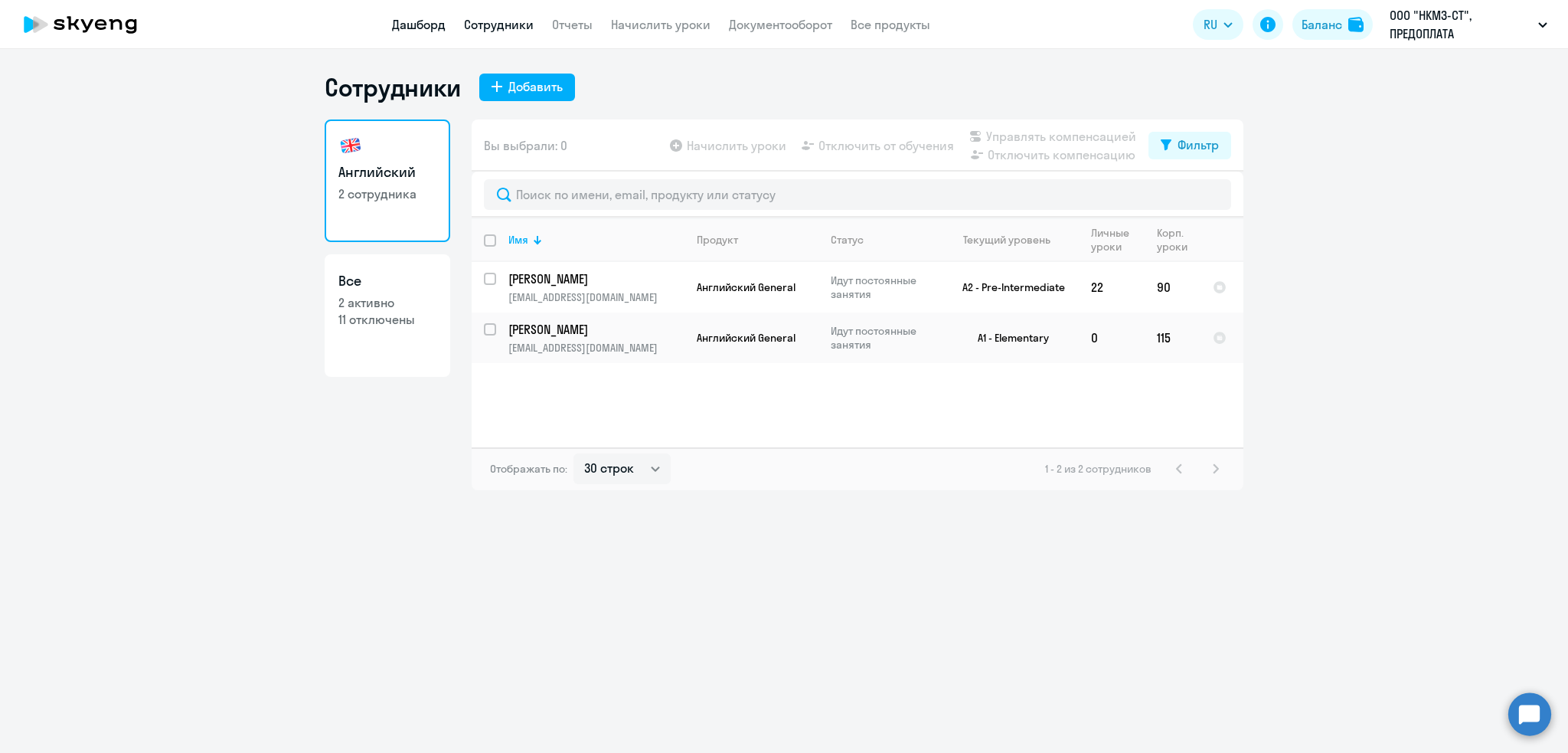
click at [406, 17] on link "Дашборд" at bounding box center [418, 25] width 54 height 15
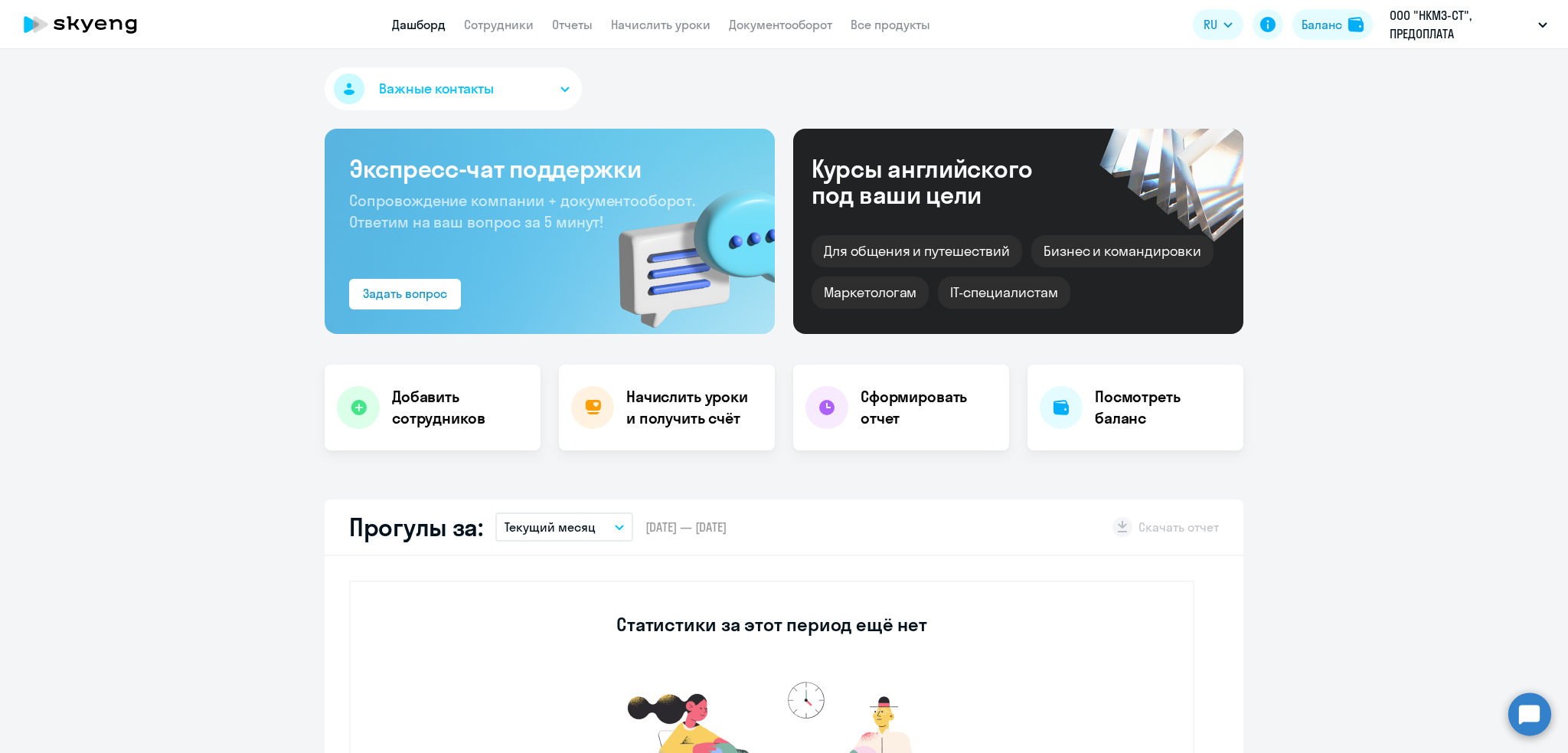
select select "30"
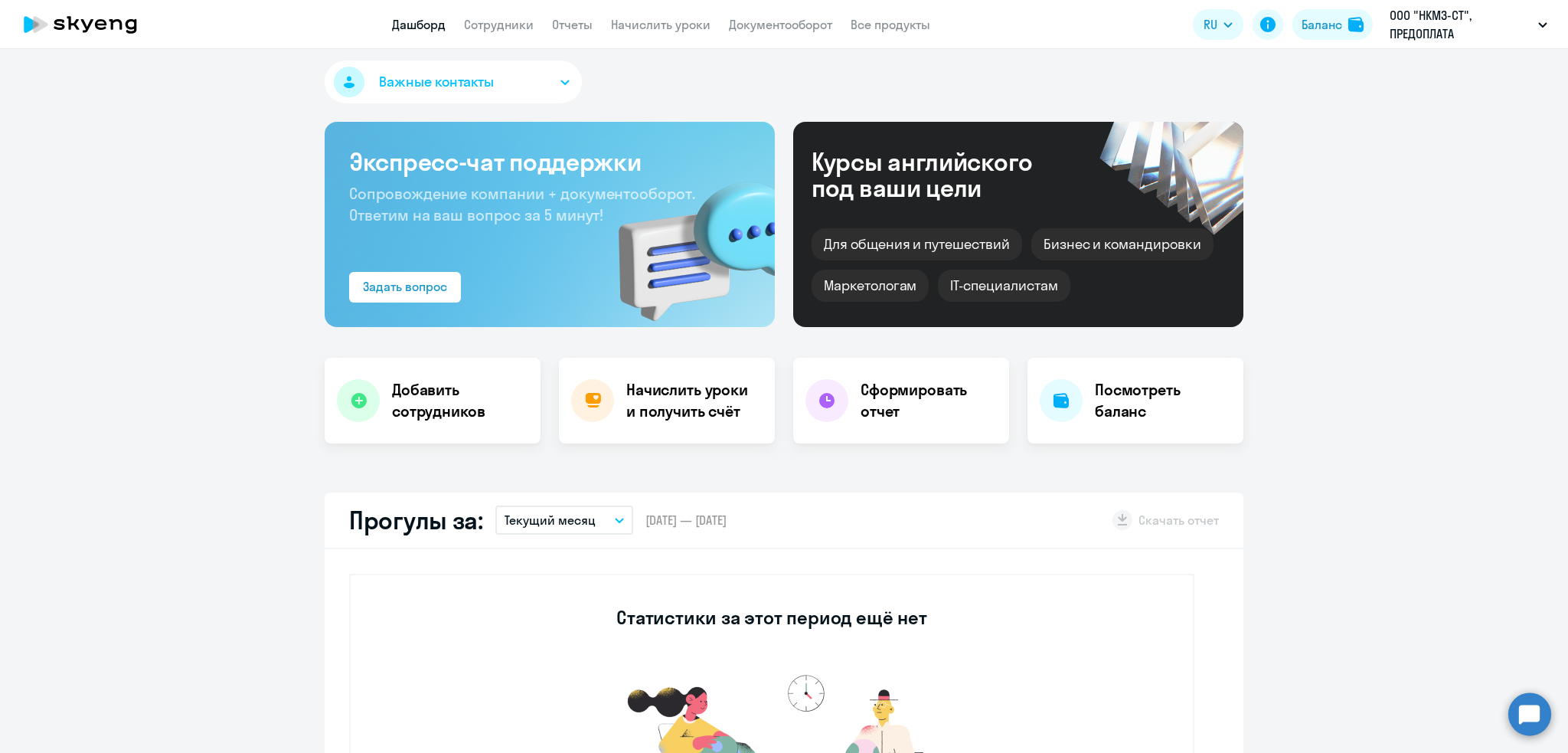
click at [507, 82] on button "Важные контакты" at bounding box center [453, 82] width 258 height 42
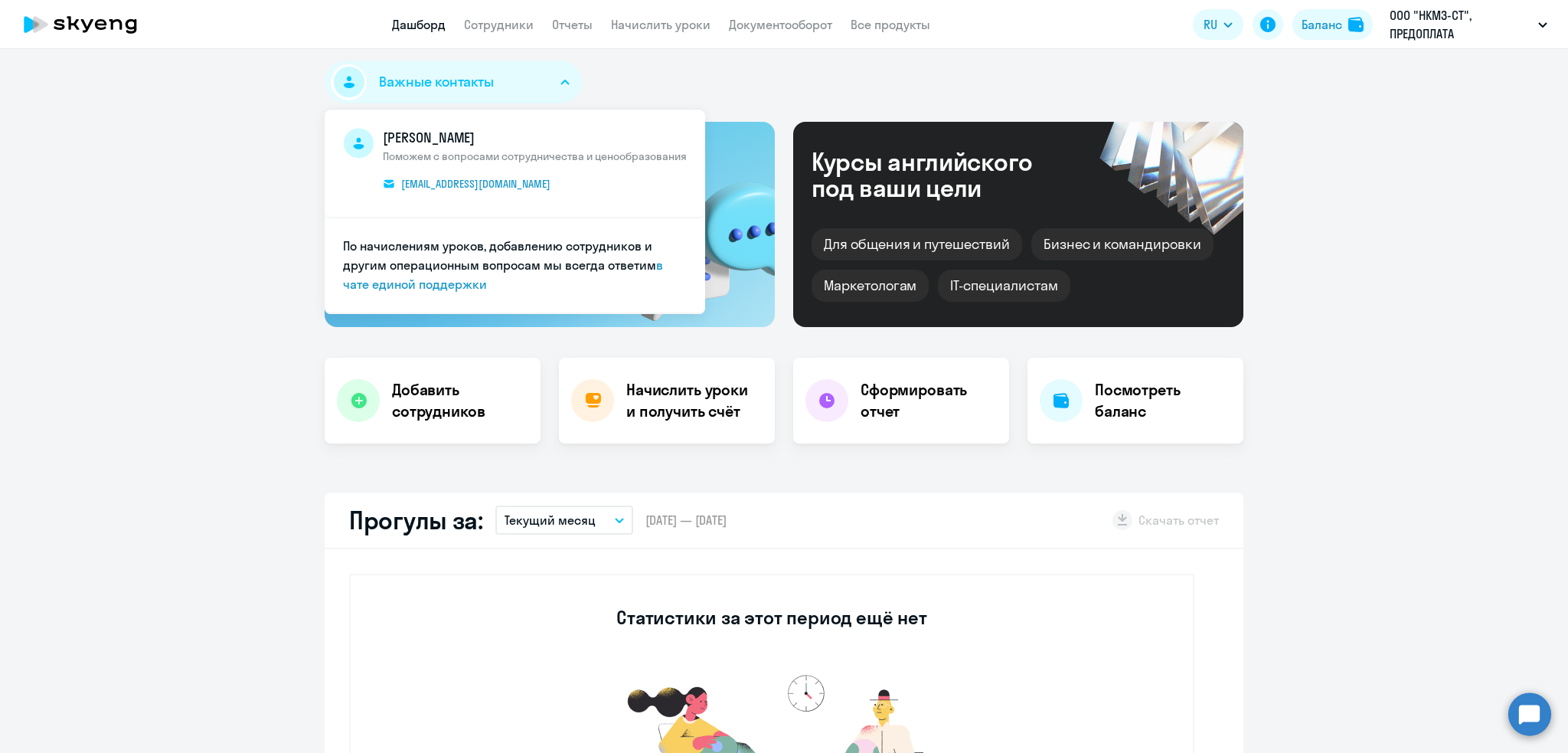
click at [917, 65] on div "Важные контакты [PERSON_NAME] с вопросами сотрудничества и ценообразования [EMA…" at bounding box center [784, 85] width 919 height 49
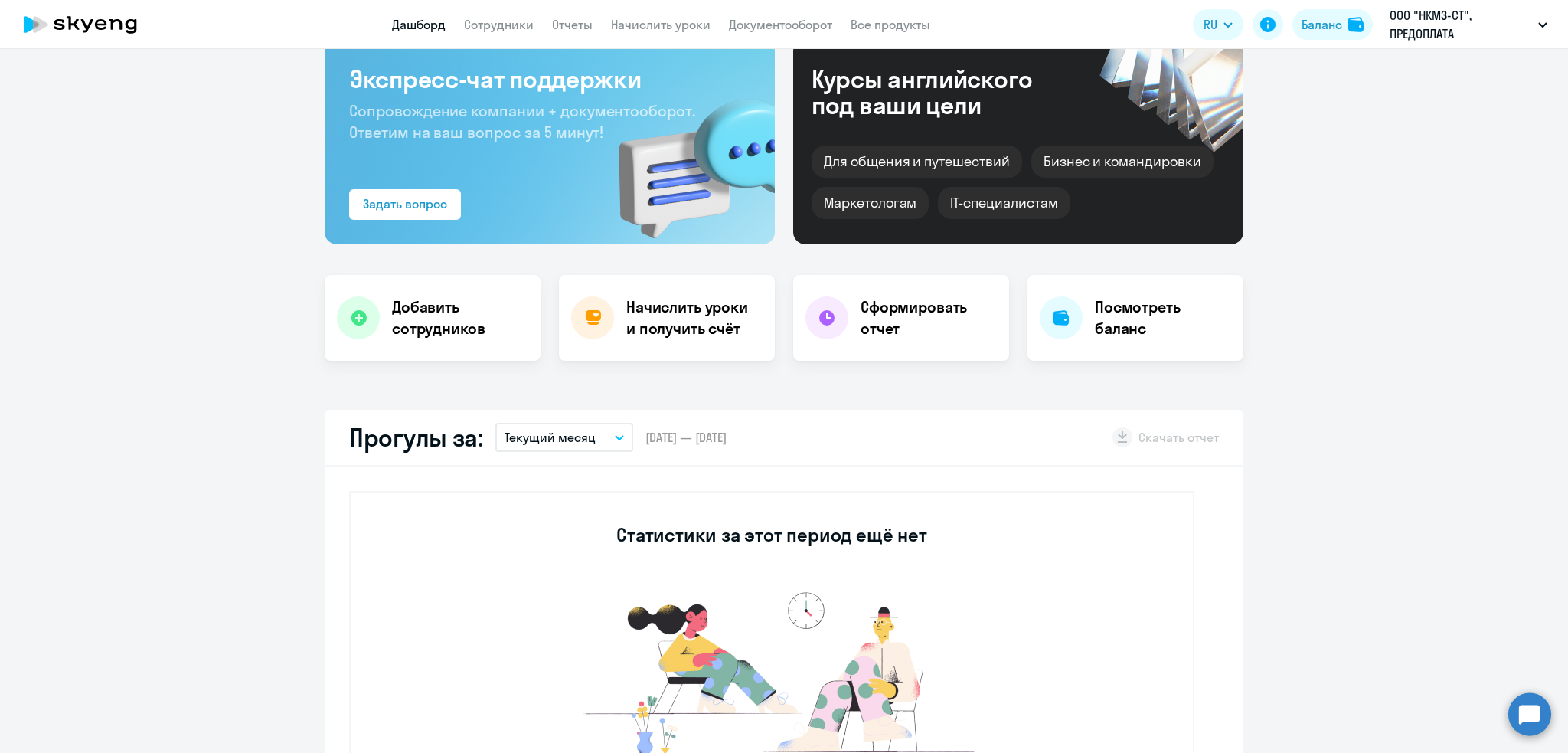
scroll to position [256, 0]
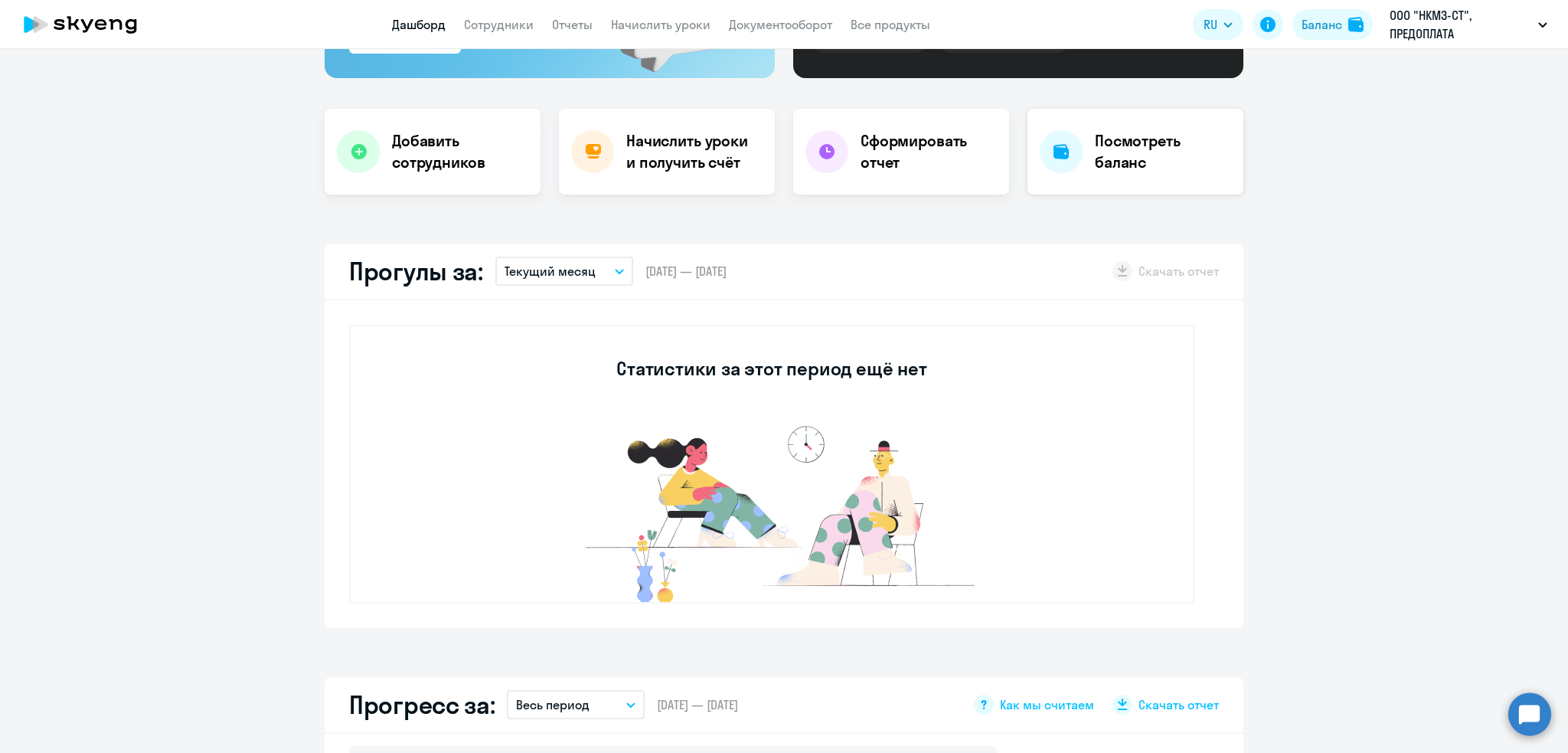
click at [1119, 149] on h4 "Посмотреть баланс" at bounding box center [1163, 151] width 136 height 42
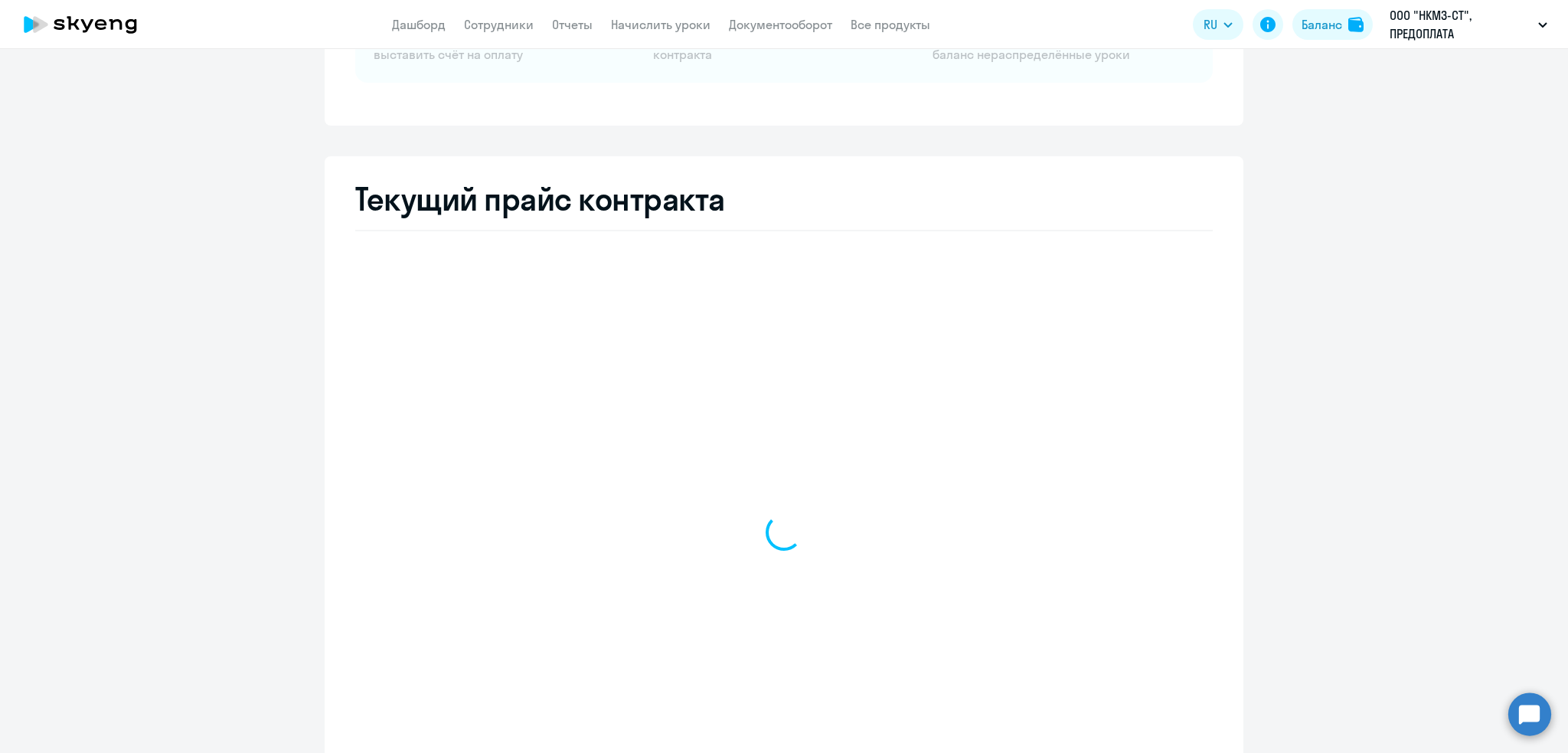
select select "english_adult_not_native_speaker"
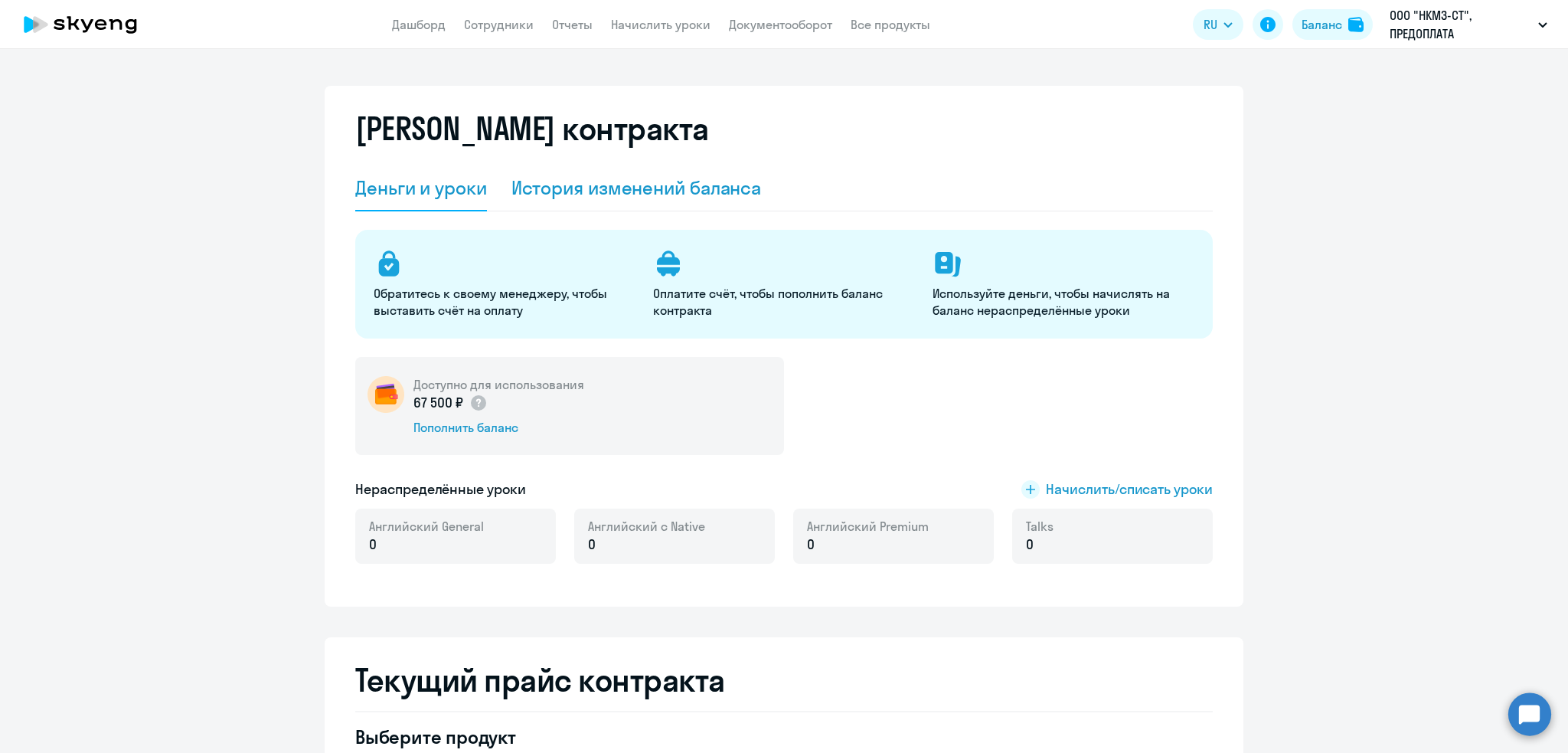
click at [584, 188] on div "История изменений баланса" at bounding box center [637, 187] width 251 height 25
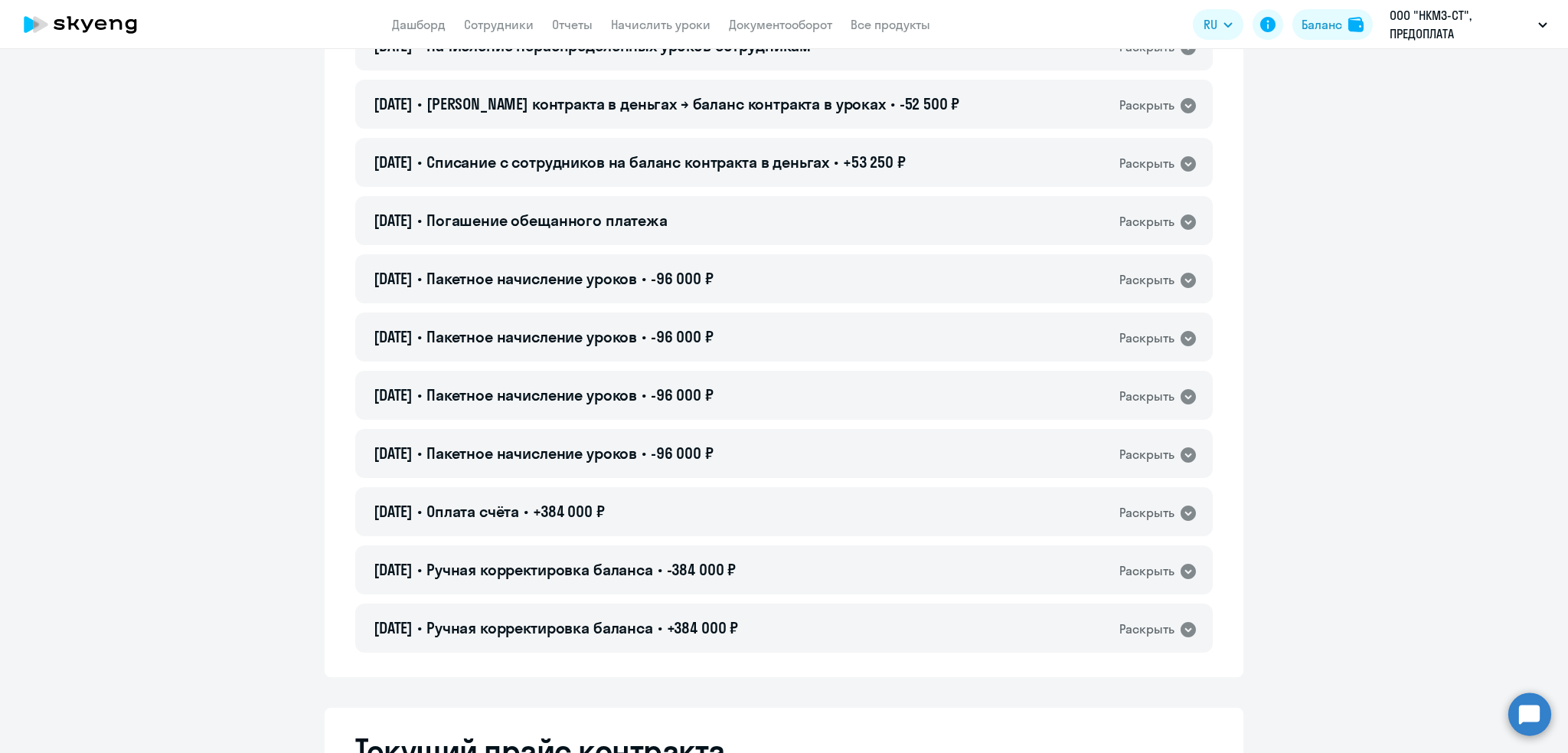
scroll to position [394, 0]
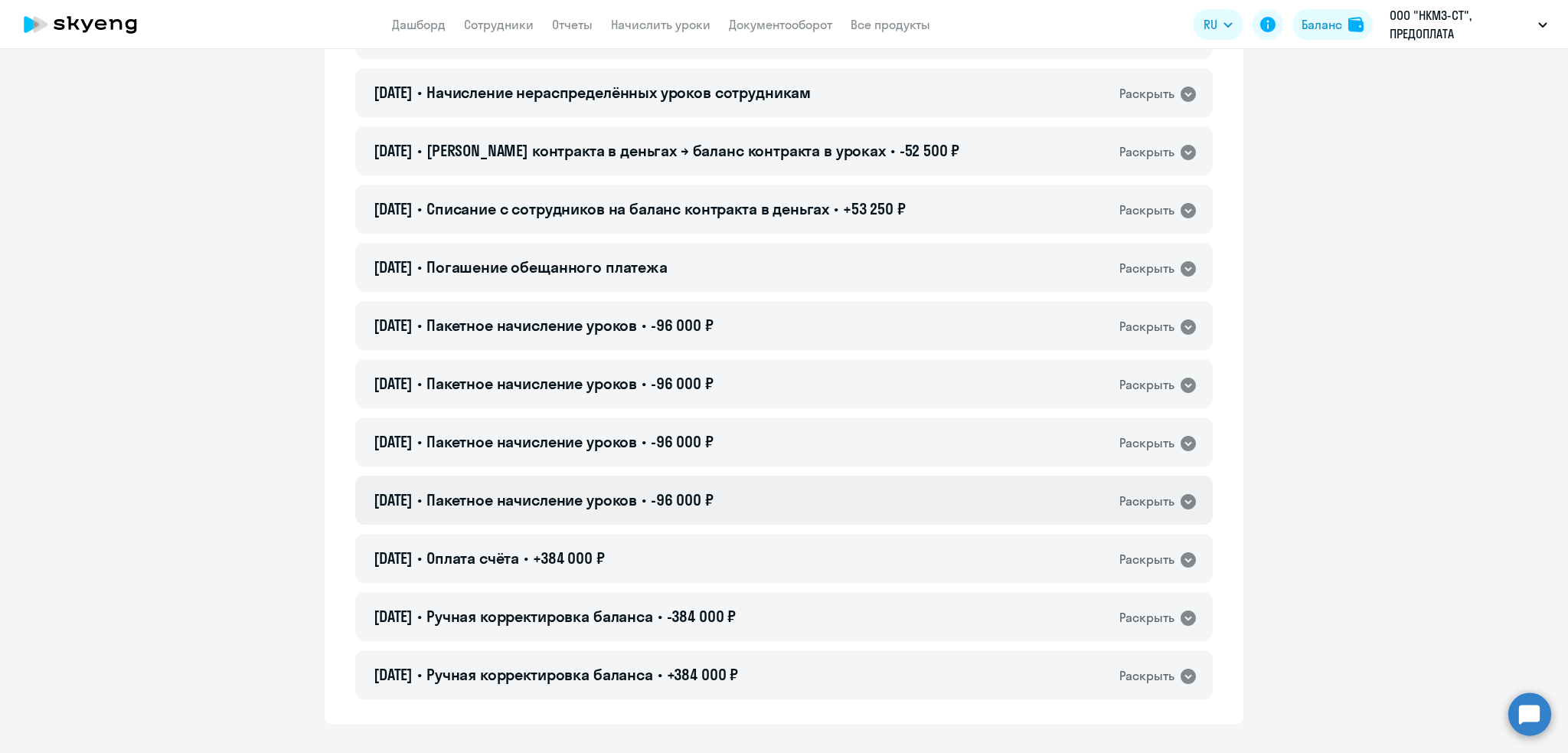
click at [537, 505] on span "Пакетное начисление уроков" at bounding box center [532, 500] width 211 height 20
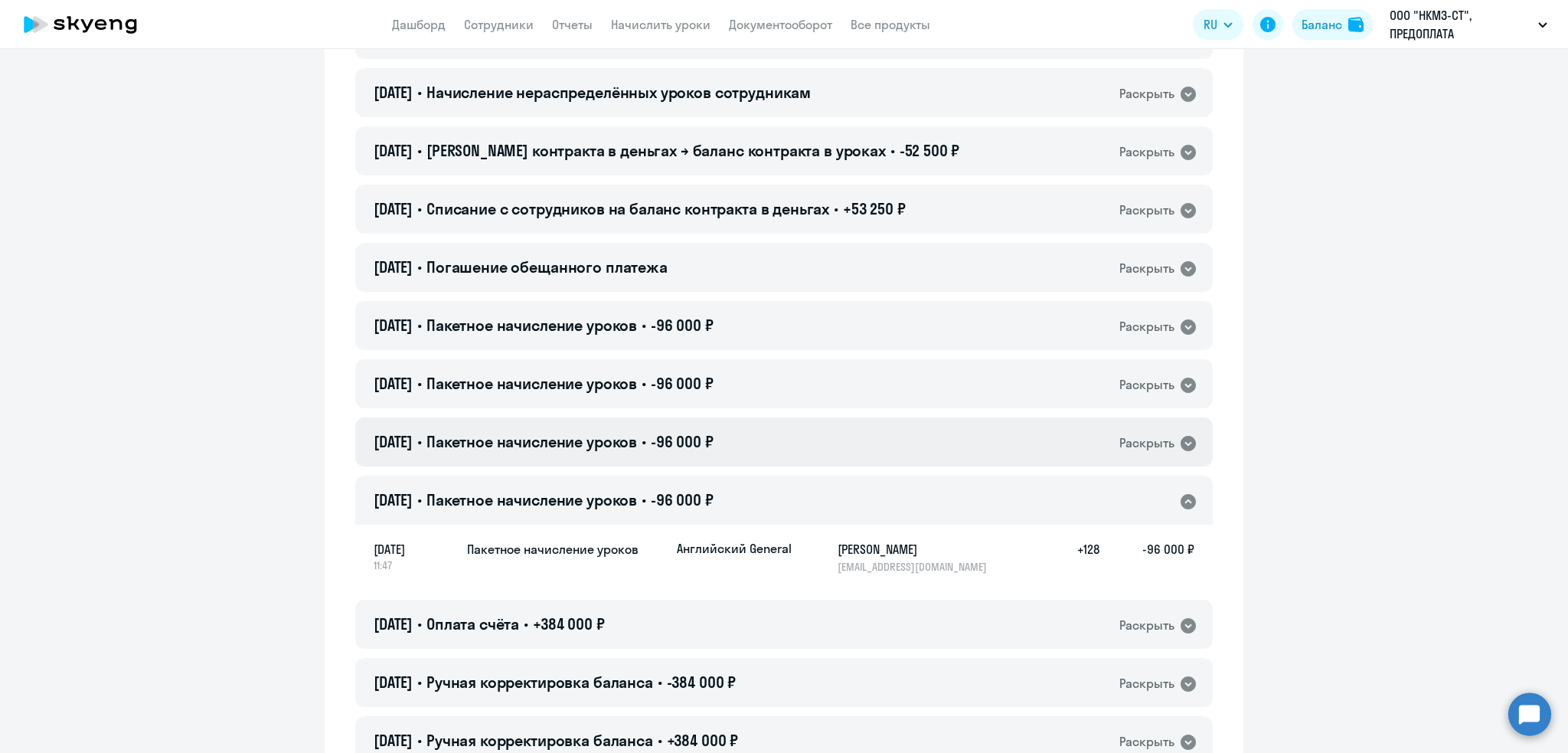
click at [590, 443] on span "Пакетное начисление уроков" at bounding box center [532, 441] width 211 height 20
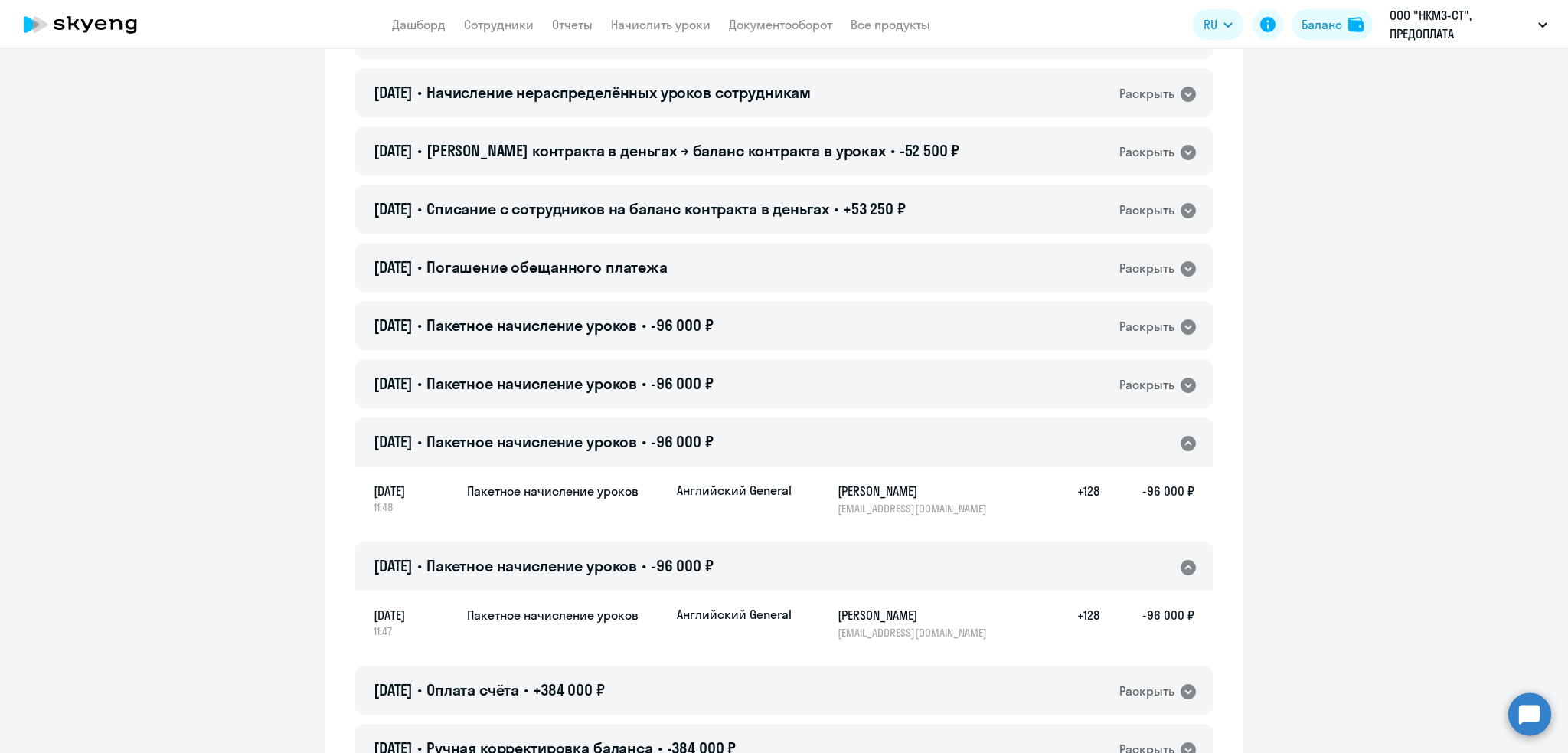
scroll to position [0, 0]
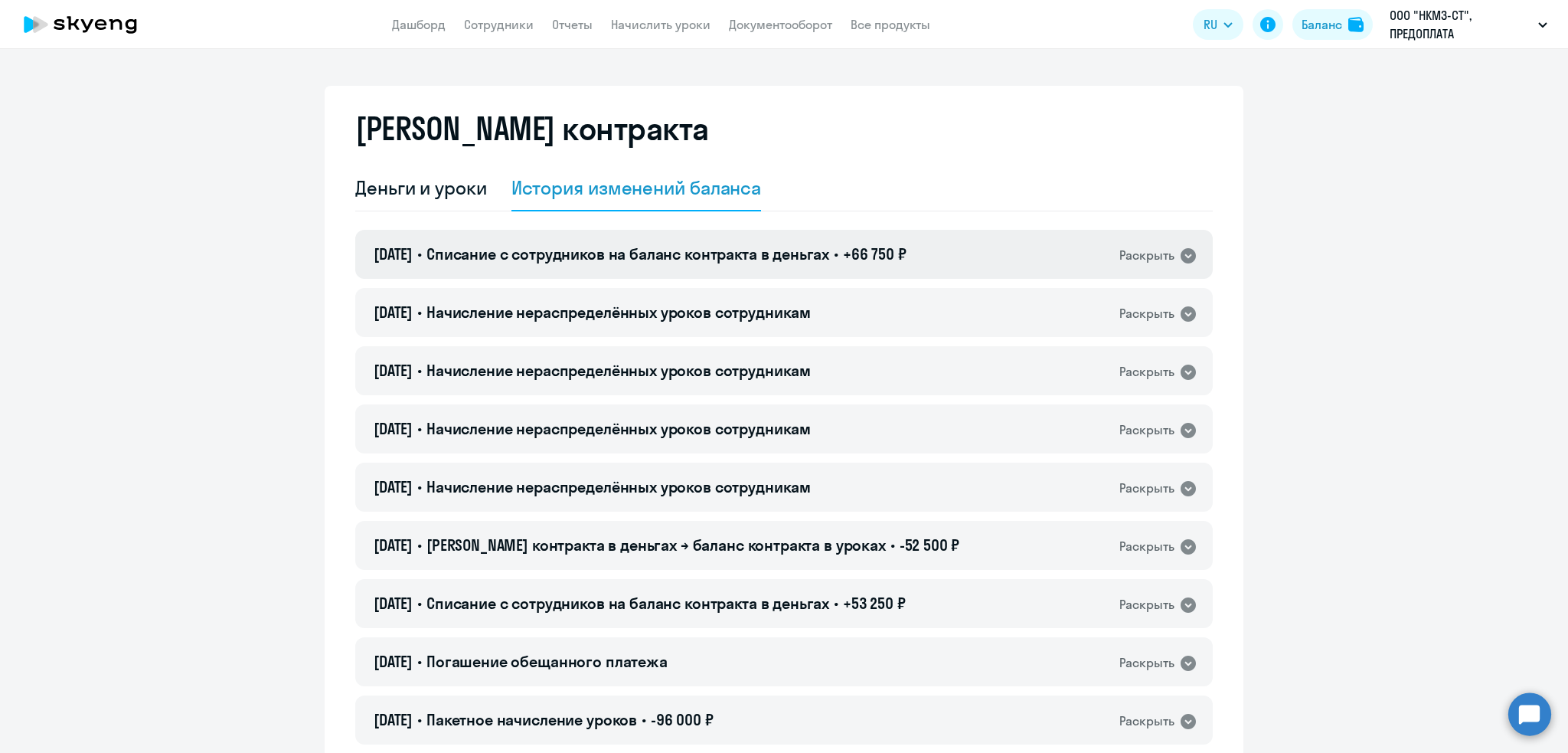
click at [607, 252] on span "Списание с сотрудников на баланс контракта в деньгах" at bounding box center [628, 253] width 403 height 20
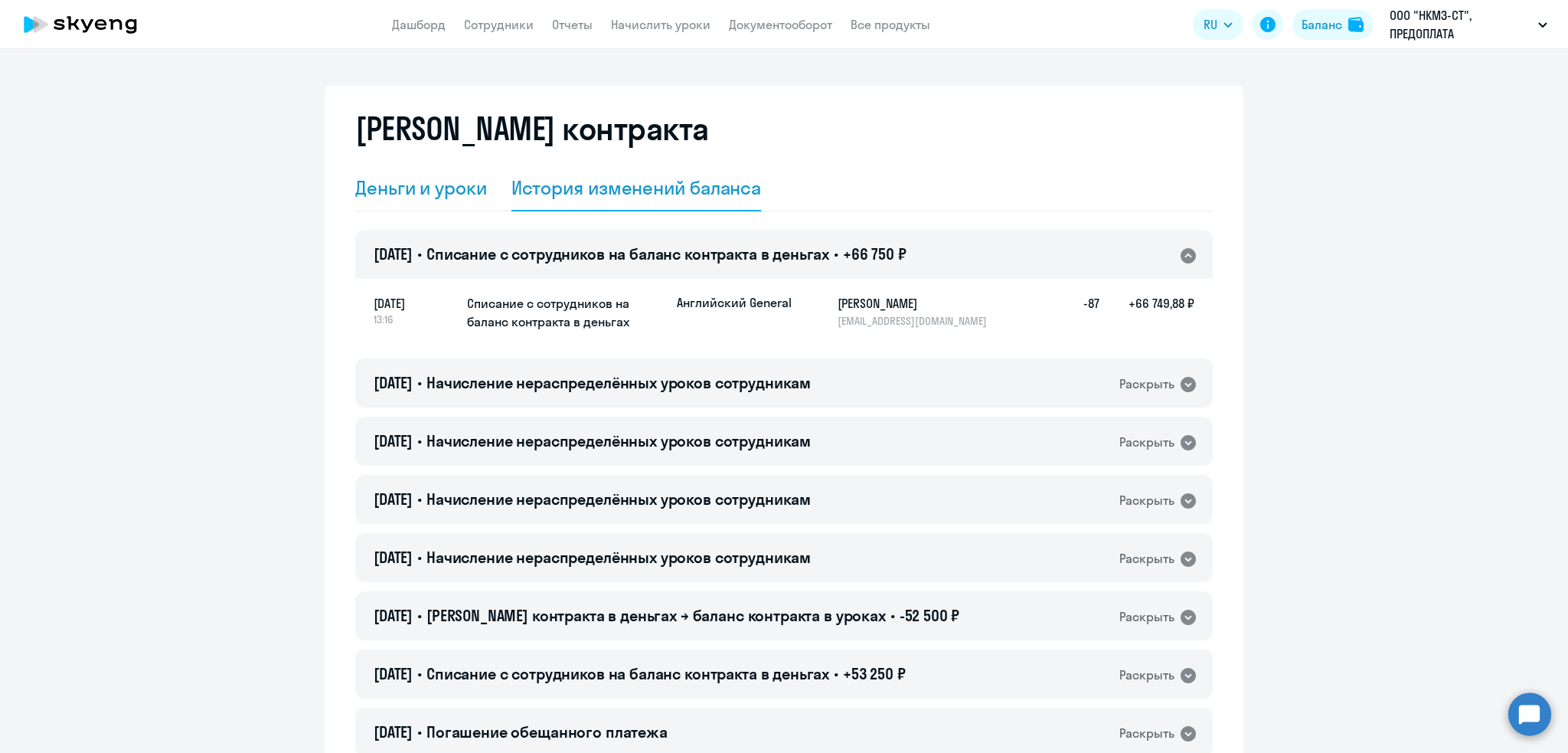
drag, startPoint x: 403, startPoint y: 182, endPoint x: 394, endPoint y: 182, distance: 9.0
click at [402, 182] on div "Деньги и уроки" at bounding box center [421, 187] width 132 height 25
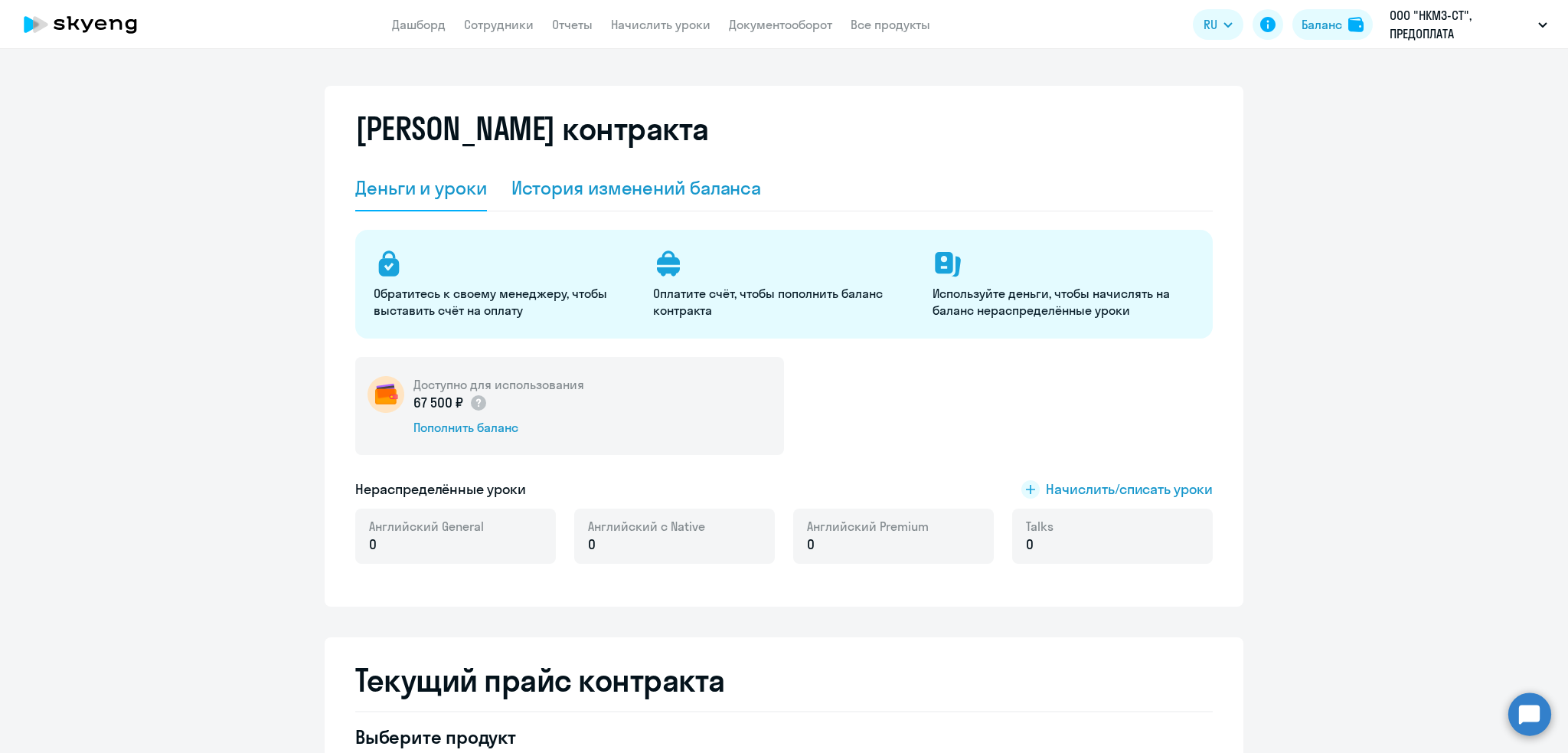
click at [660, 175] on div "История изменений баланса" at bounding box center [637, 187] width 251 height 25
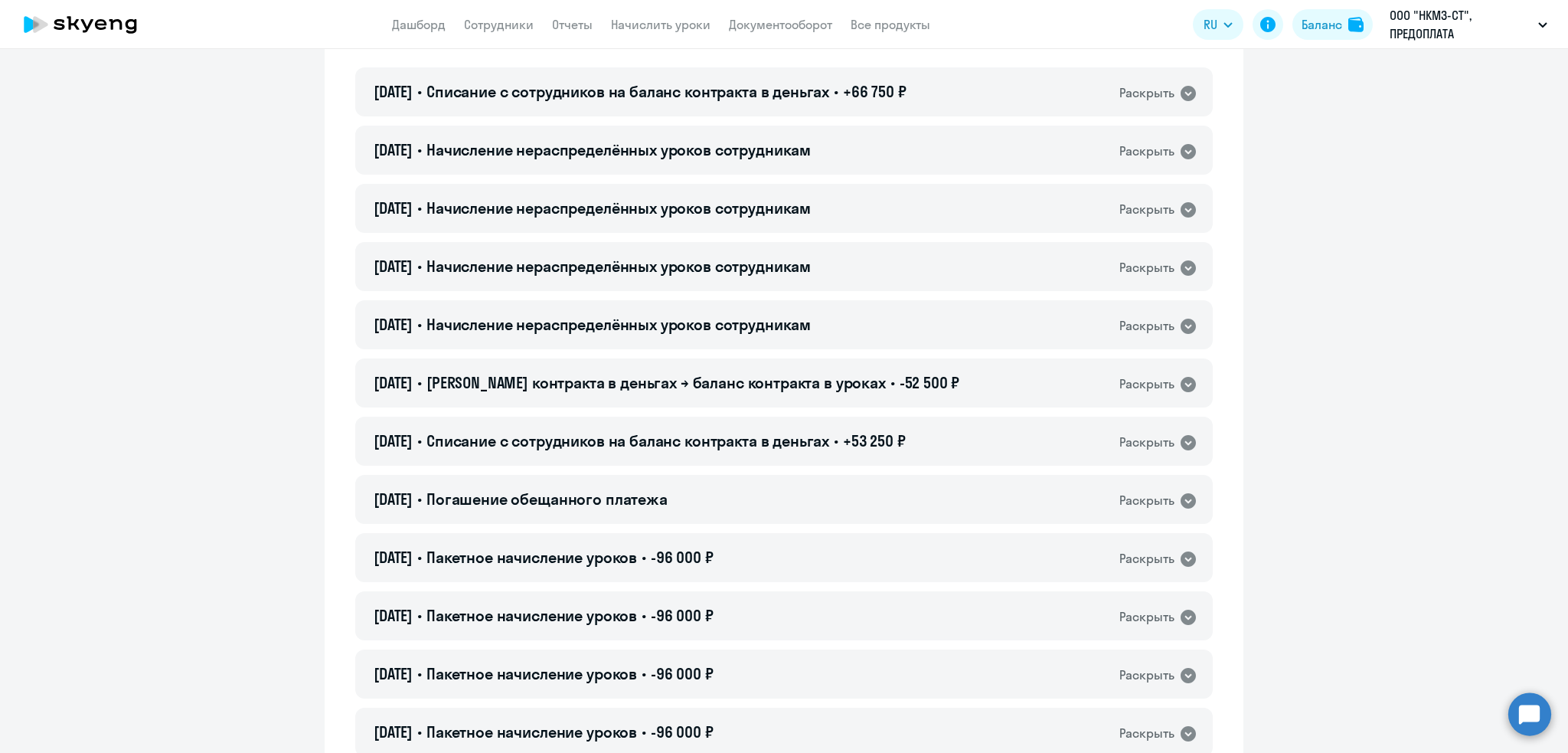
scroll to position [147, 0]
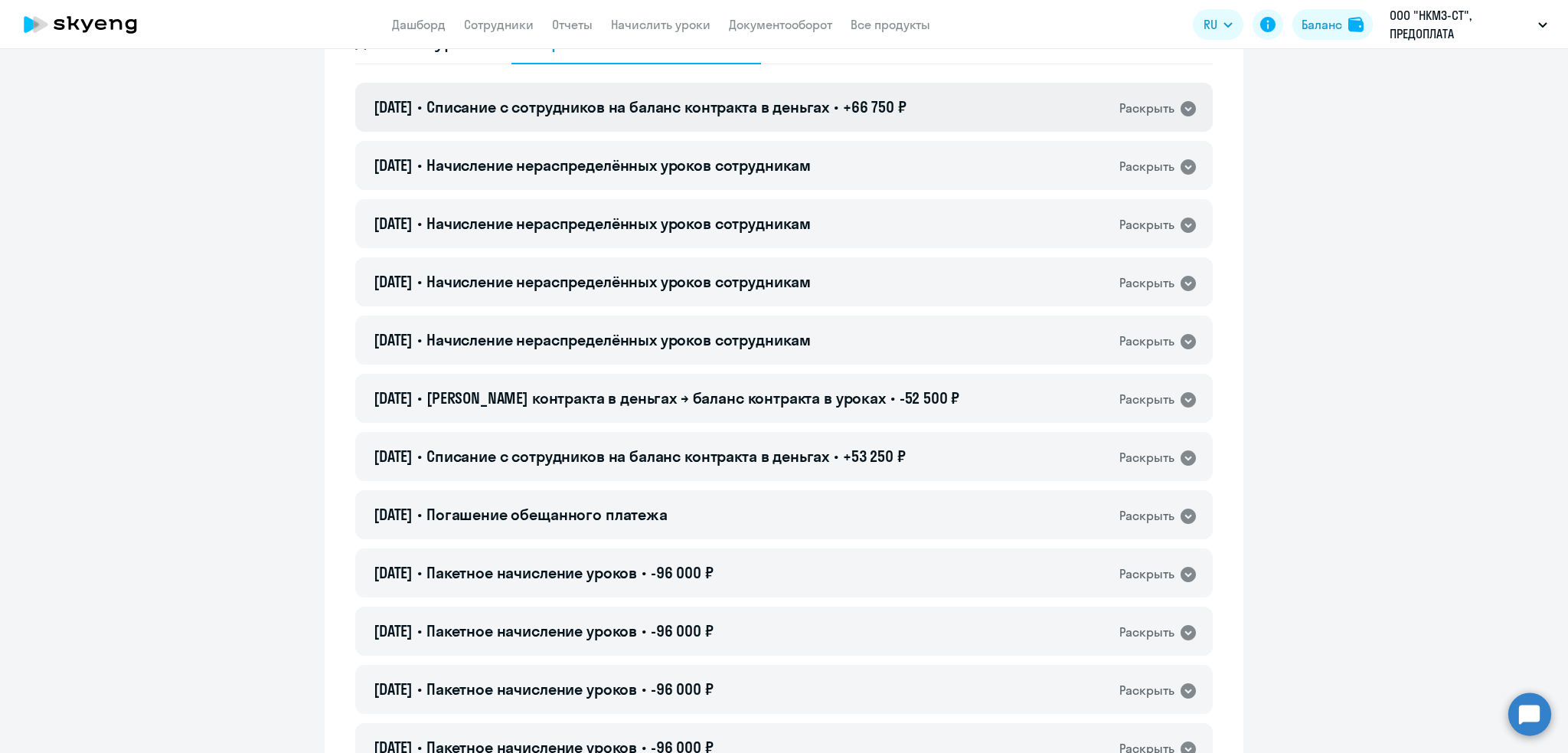
click at [669, 105] on span "Списание с сотрудников на баланс контракта в деньгах" at bounding box center [628, 106] width 403 height 20
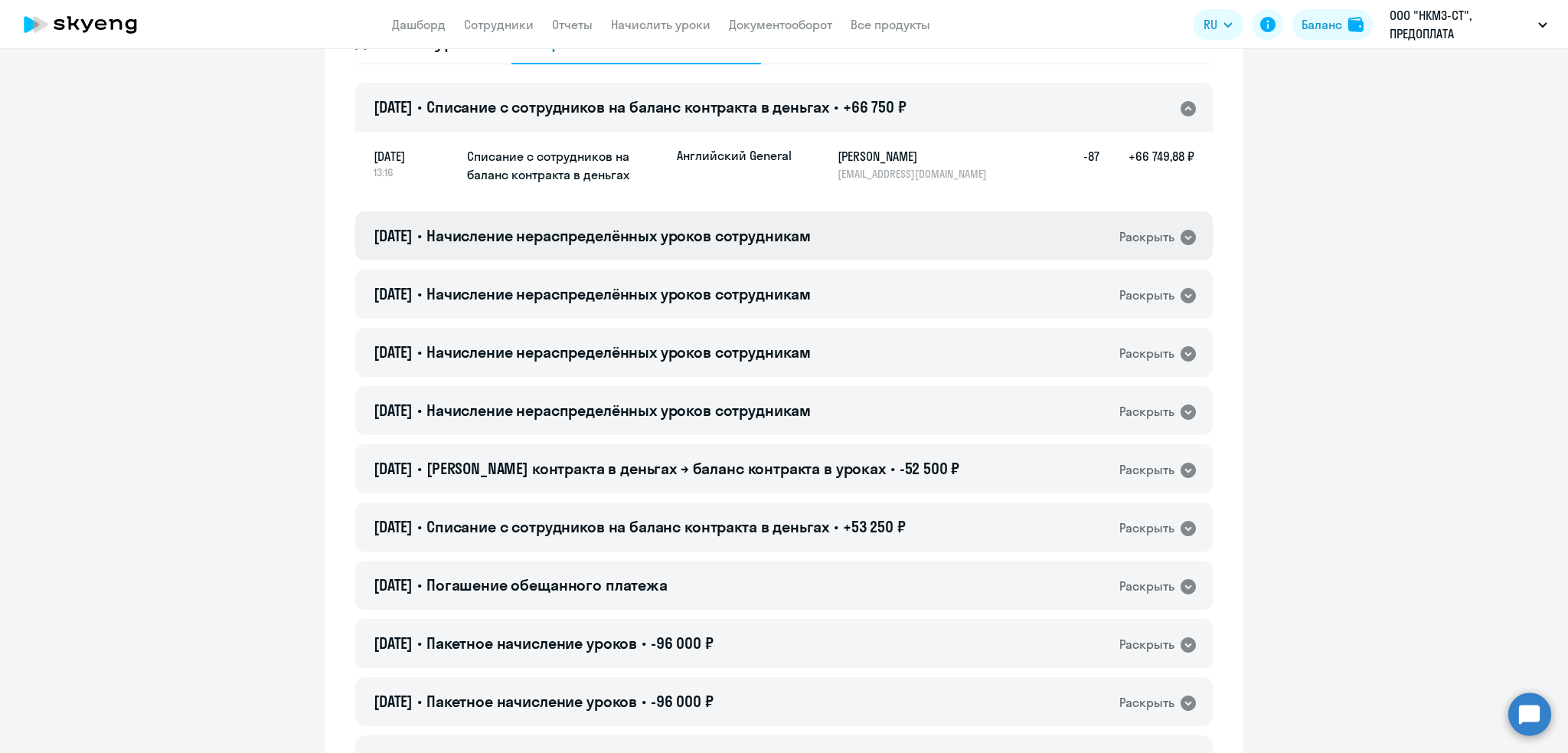
click at [742, 236] on span "Начисление нераспределённых уроков сотрудникам" at bounding box center [619, 235] width 384 height 20
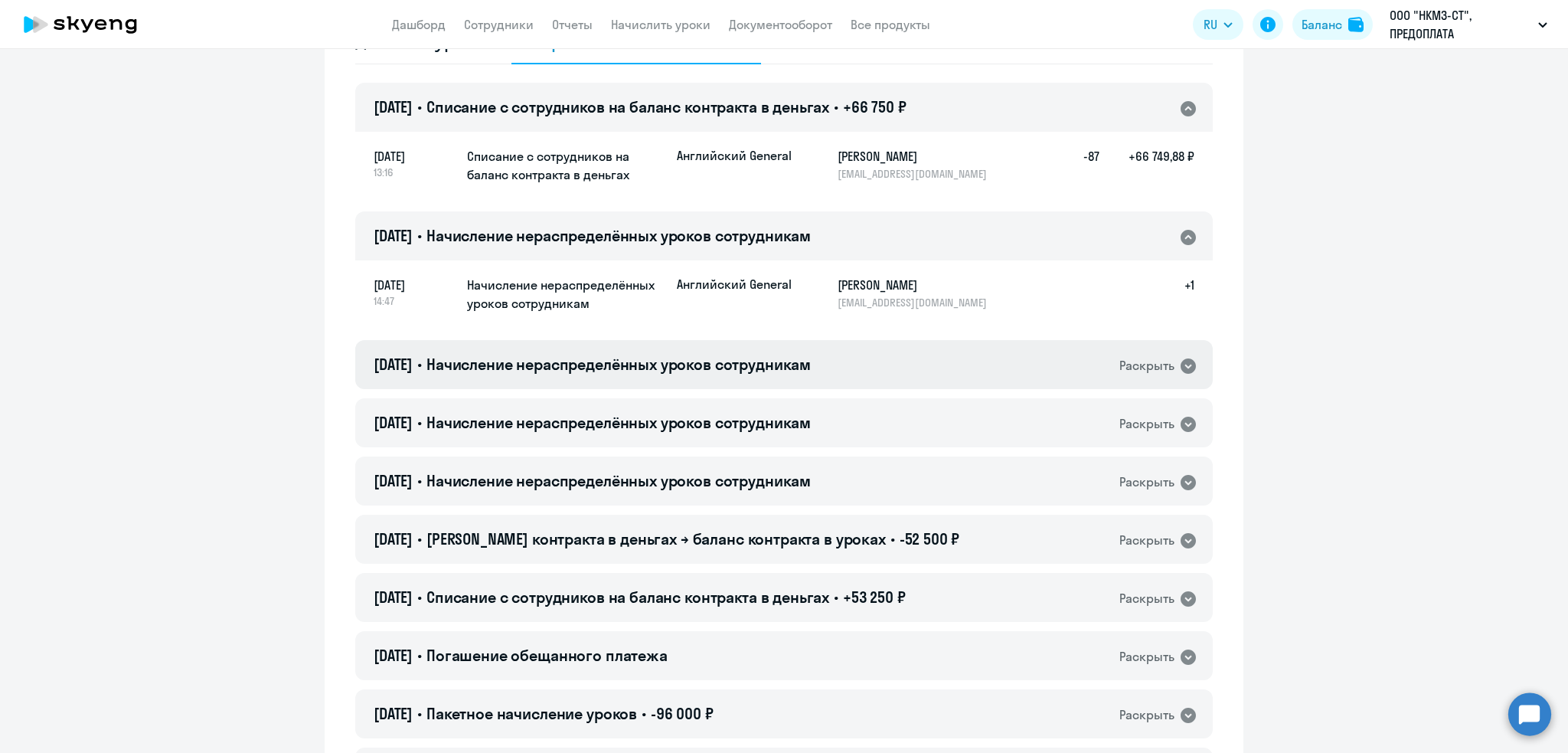
click at [508, 360] on span "Начисление нераспределённых уроков сотрудникам" at bounding box center [619, 364] width 384 height 20
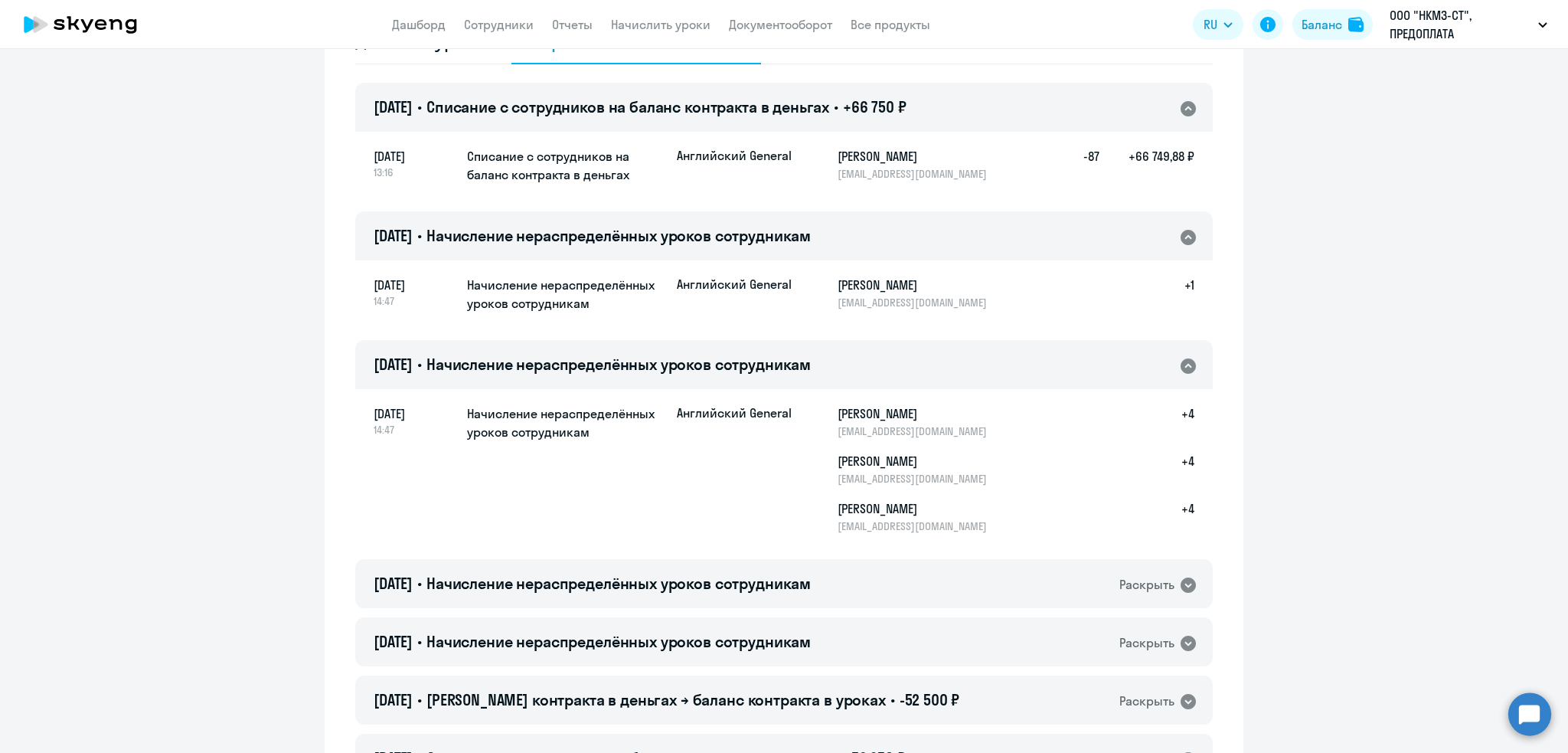
scroll to position [0, 0]
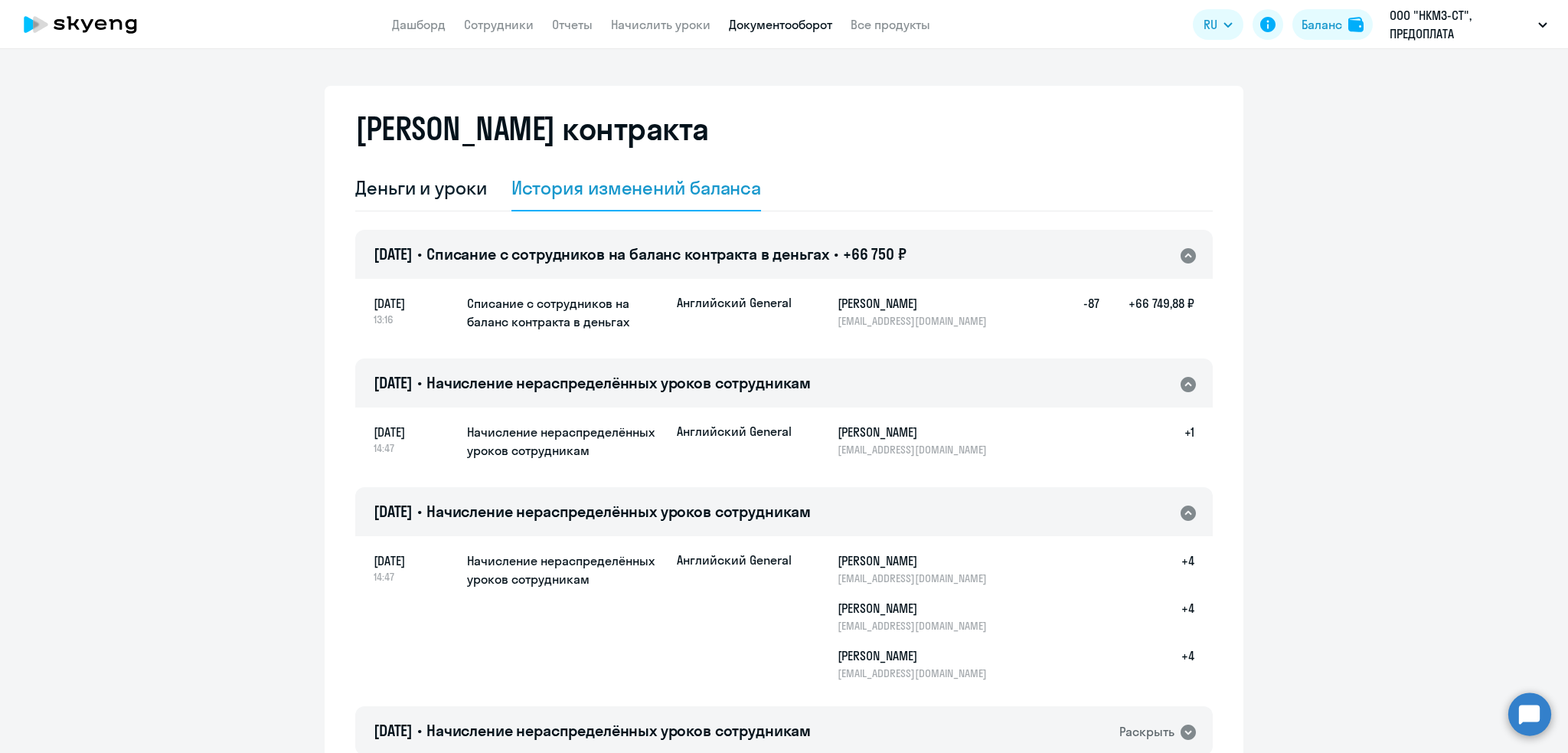
click at [761, 29] on link "Документооборот" at bounding box center [781, 25] width 104 height 15
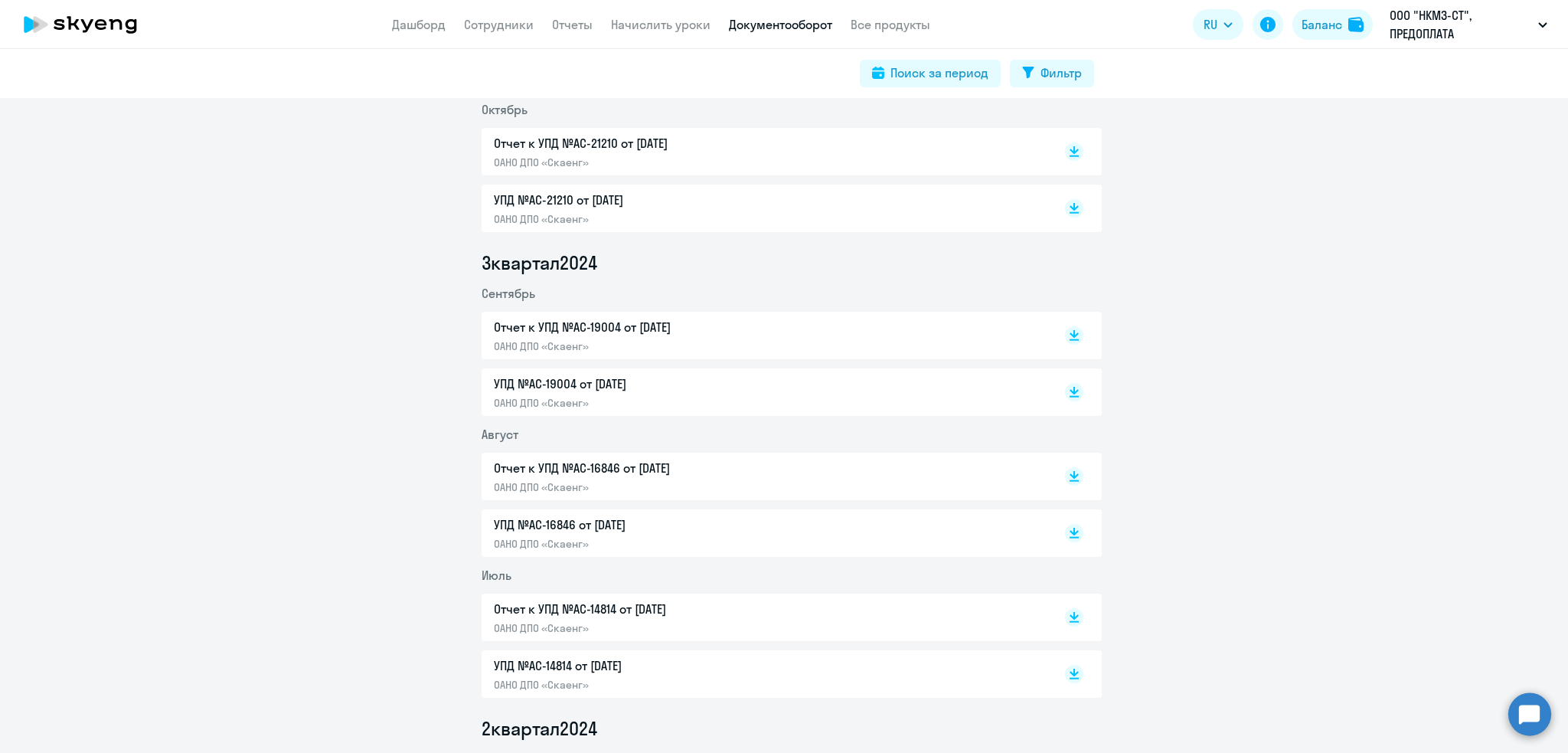
scroll to position [605, 0]
click at [603, 329] on p "Отчет к УПД №AC-19004 от [DATE]" at bounding box center [654, 324] width 321 height 19
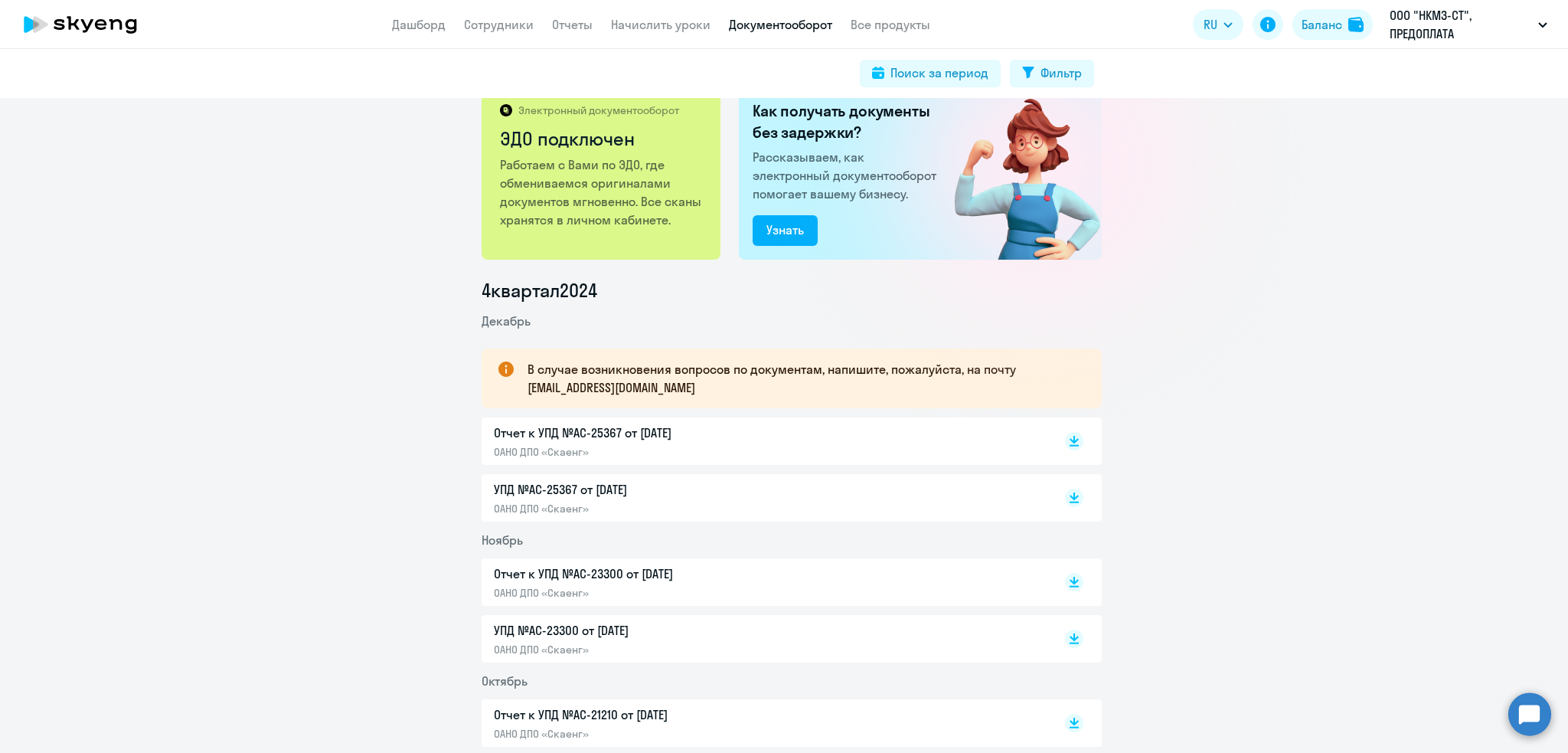
scroll to position [0, 0]
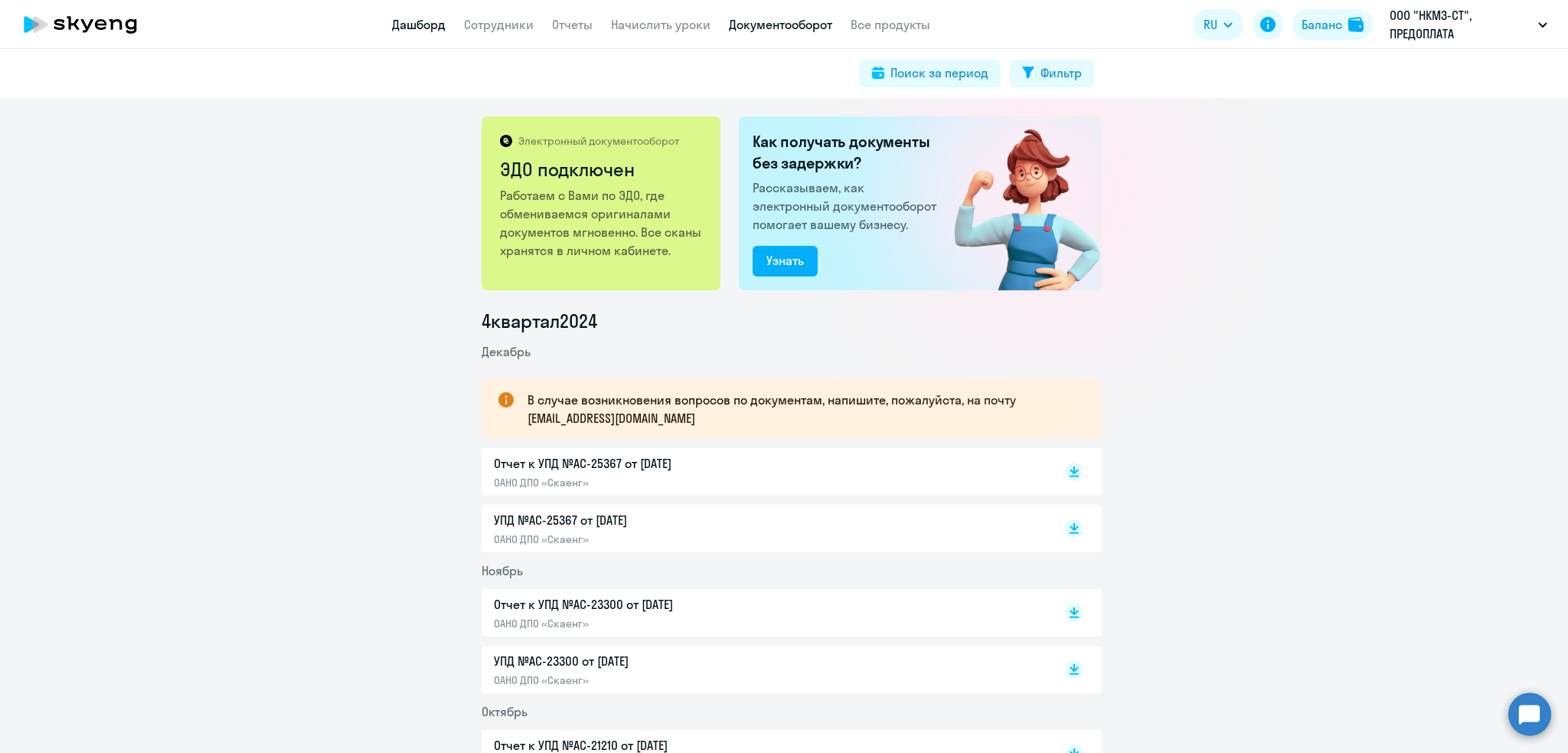
click at [422, 17] on link "Дашборд" at bounding box center [418, 25] width 54 height 15
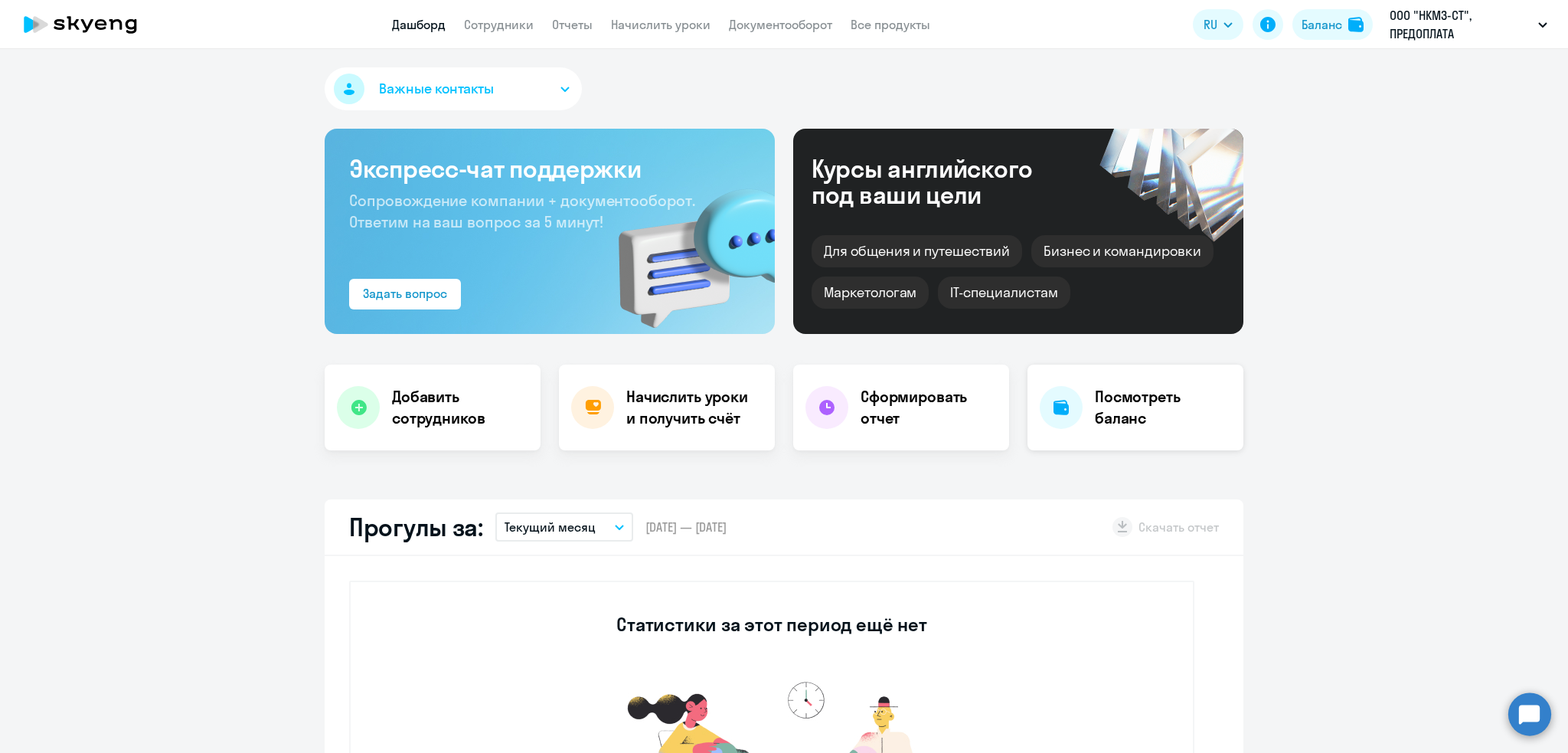
select select "30"
click at [499, 19] on link "Сотрудники" at bounding box center [499, 25] width 70 height 15
select select "30"
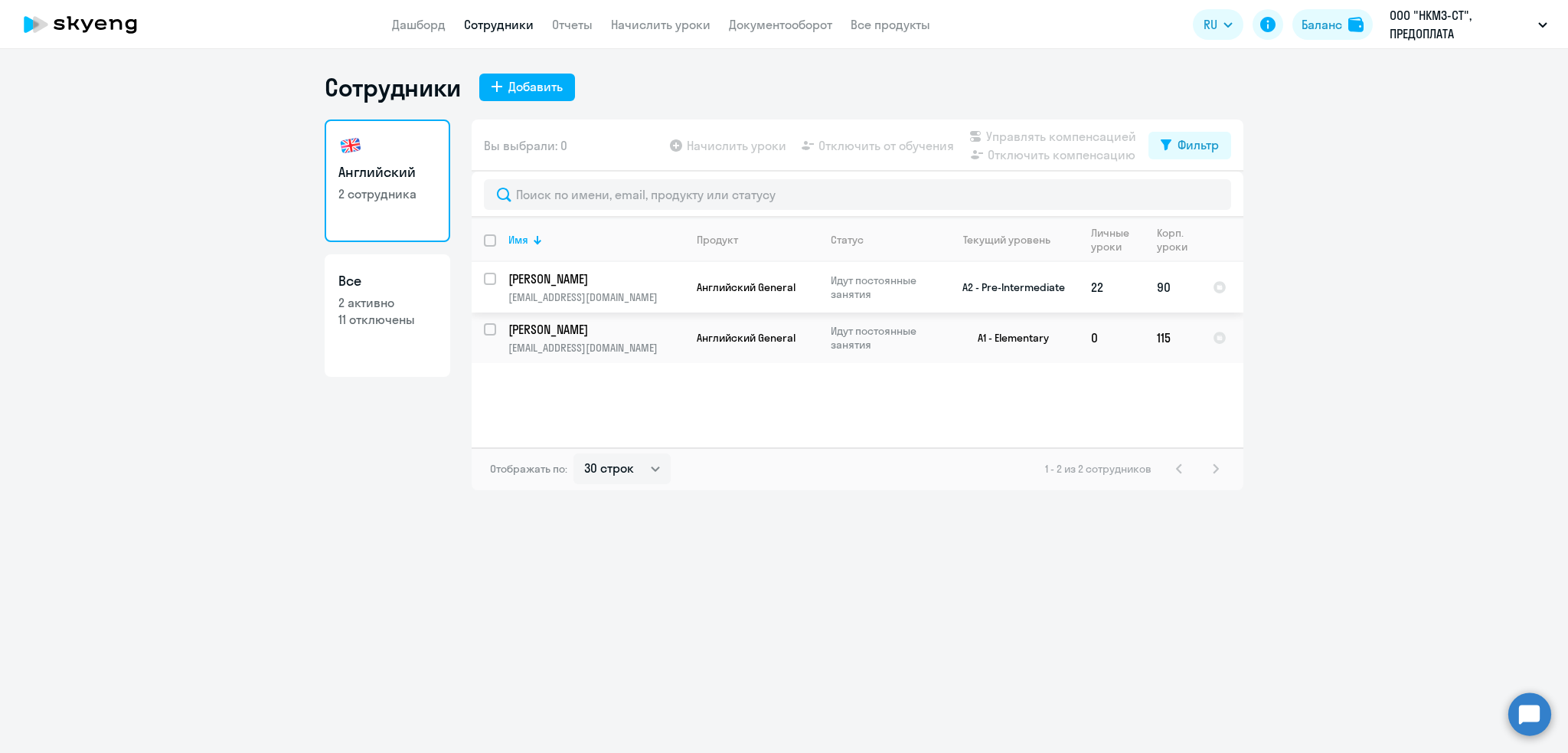
click at [491, 282] on input "select row 3420328" at bounding box center [499, 288] width 31 height 31
checkbox input "true"
click at [867, 142] on span "Отключить от обучения" at bounding box center [886, 145] width 135 height 19
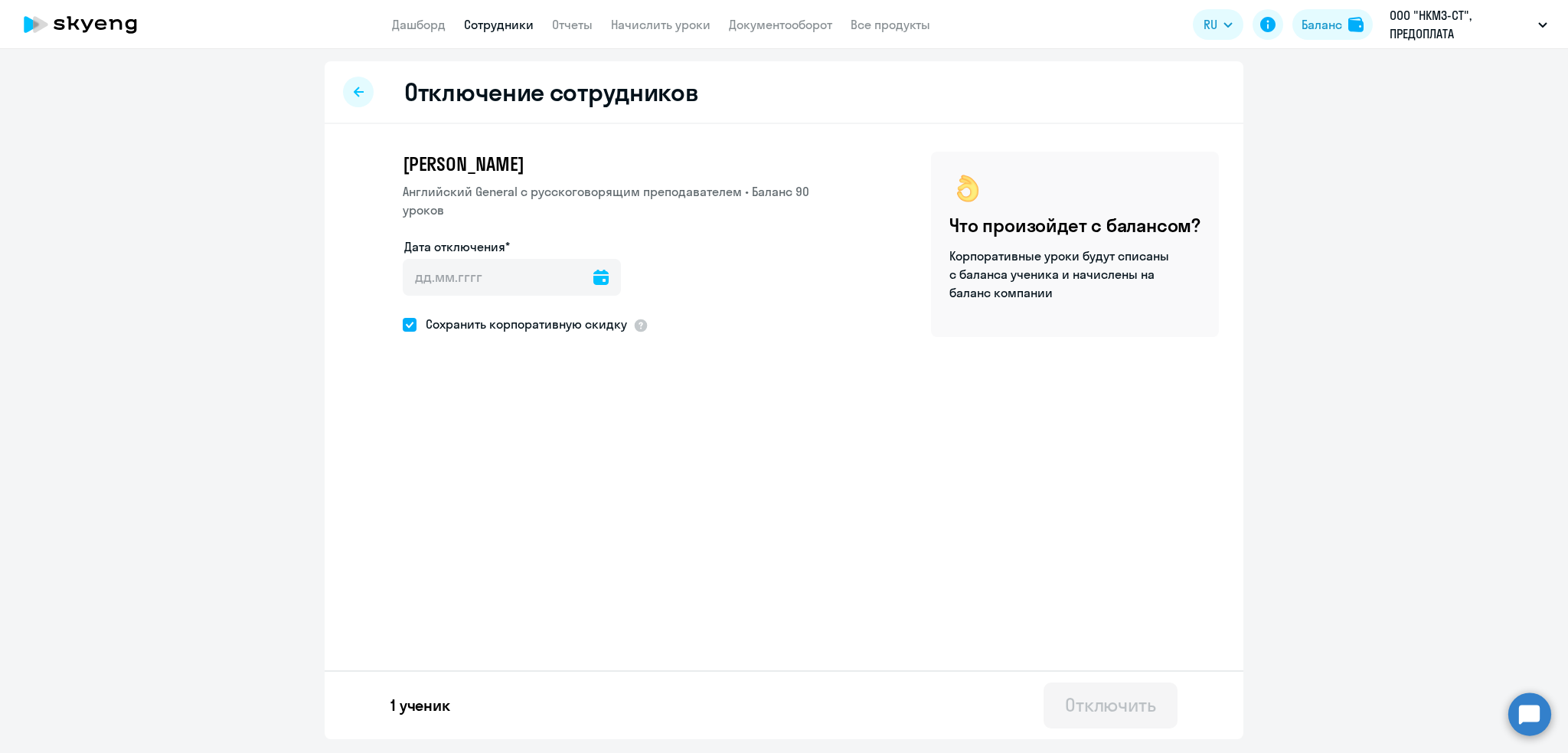
click at [349, 88] on div at bounding box center [359, 92] width 31 height 31
select select "30"
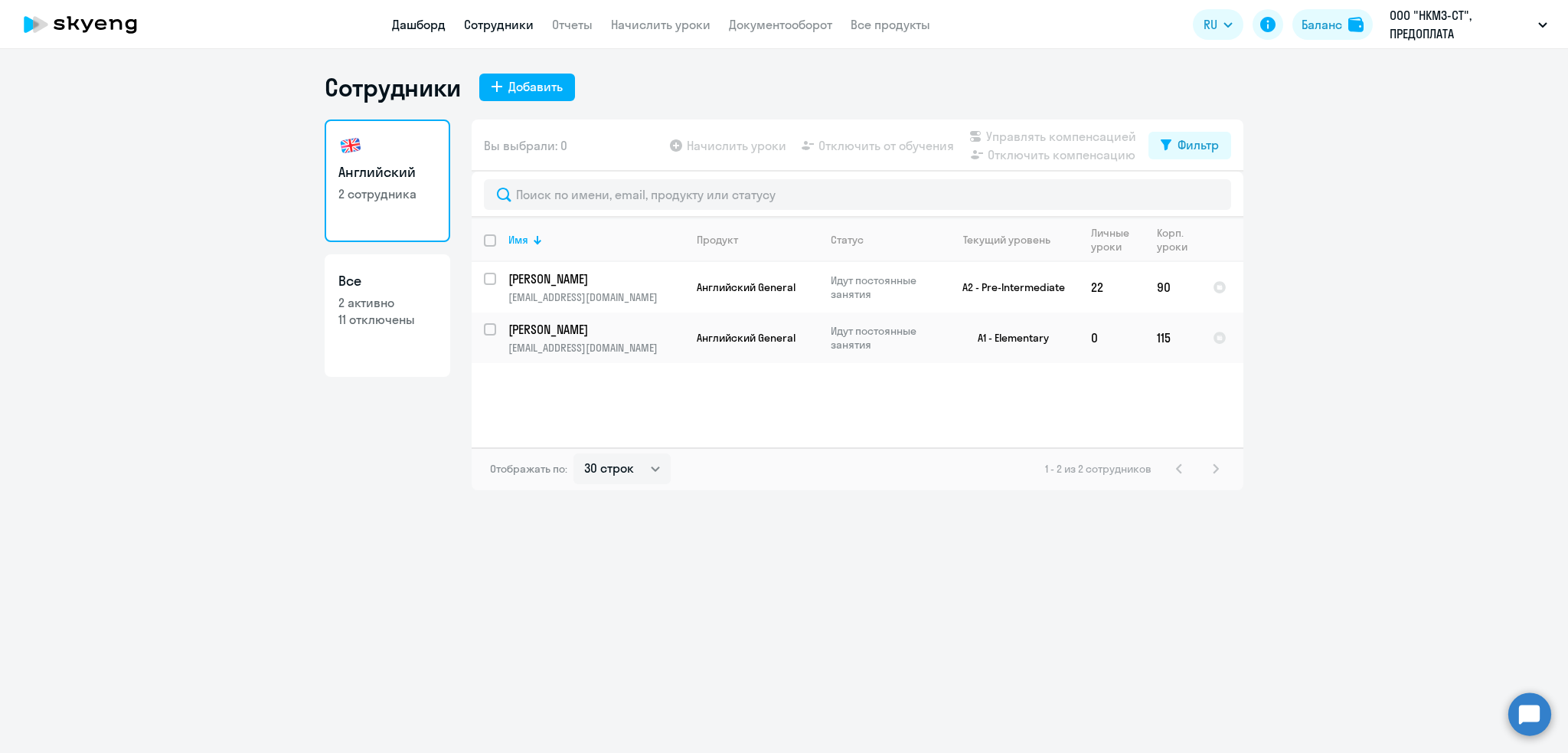
click at [415, 21] on link "Дашборд" at bounding box center [418, 25] width 54 height 15
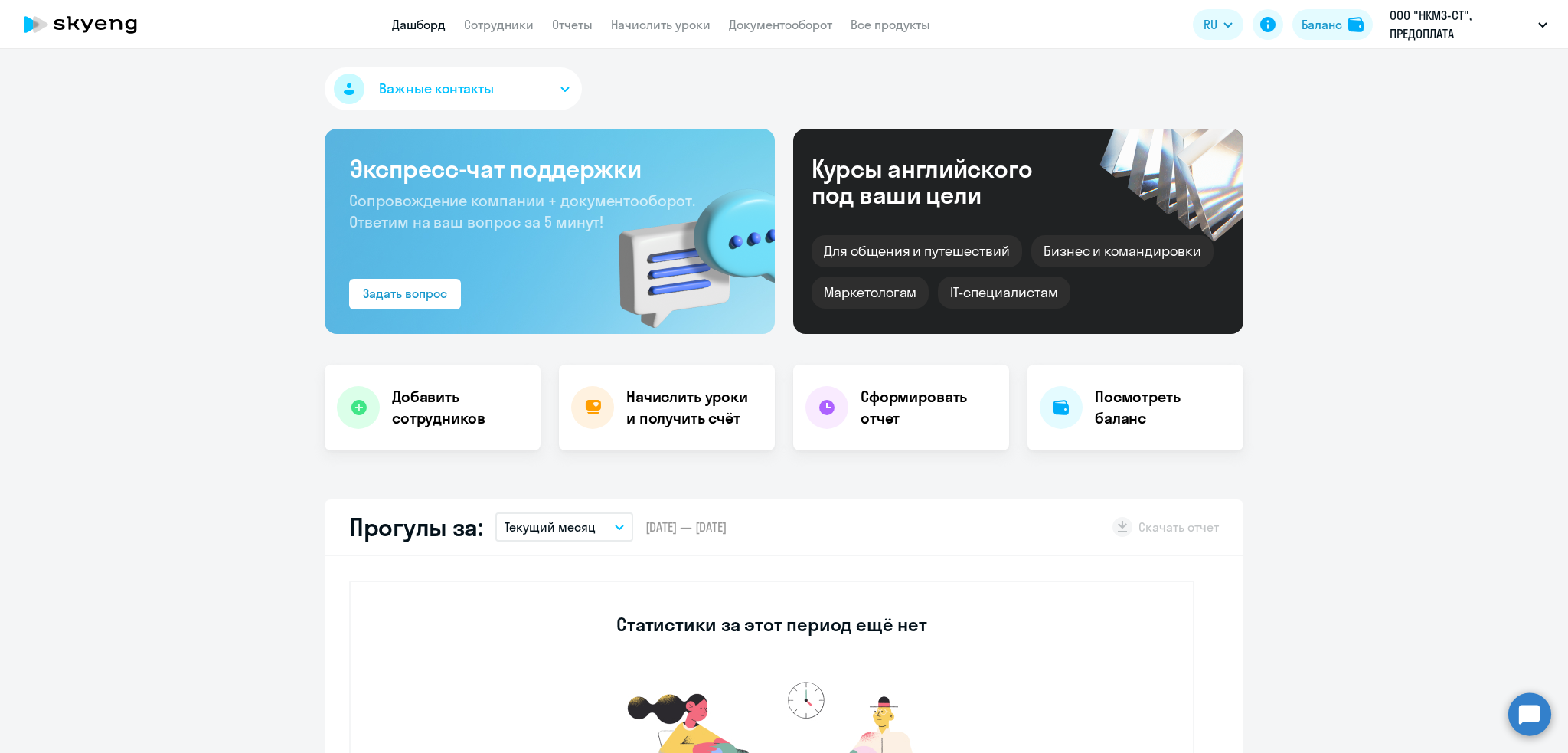
select select "30"
click at [1319, 27] on div "Баланс" at bounding box center [1322, 25] width 41 height 19
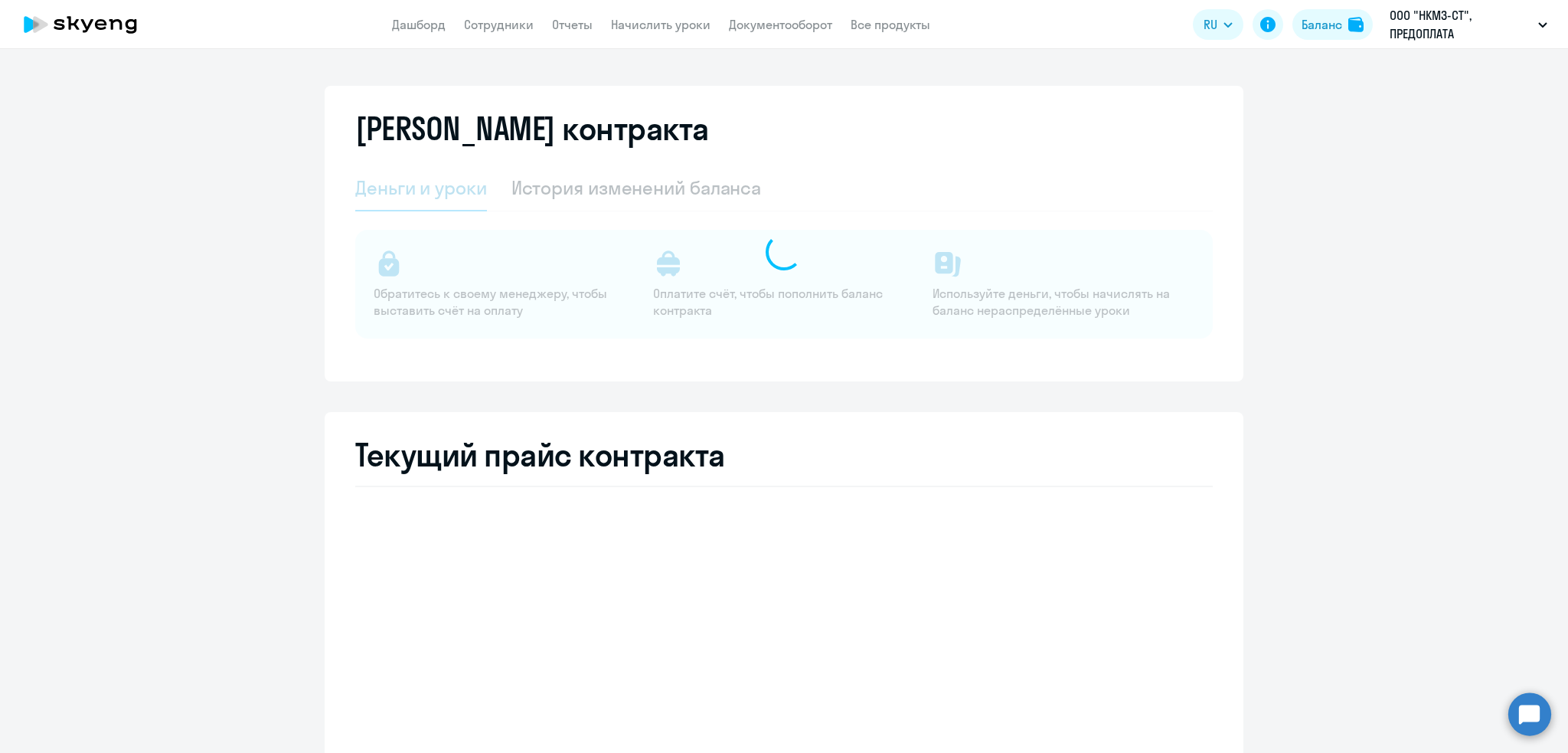
select select "english_adult_not_native_speaker"
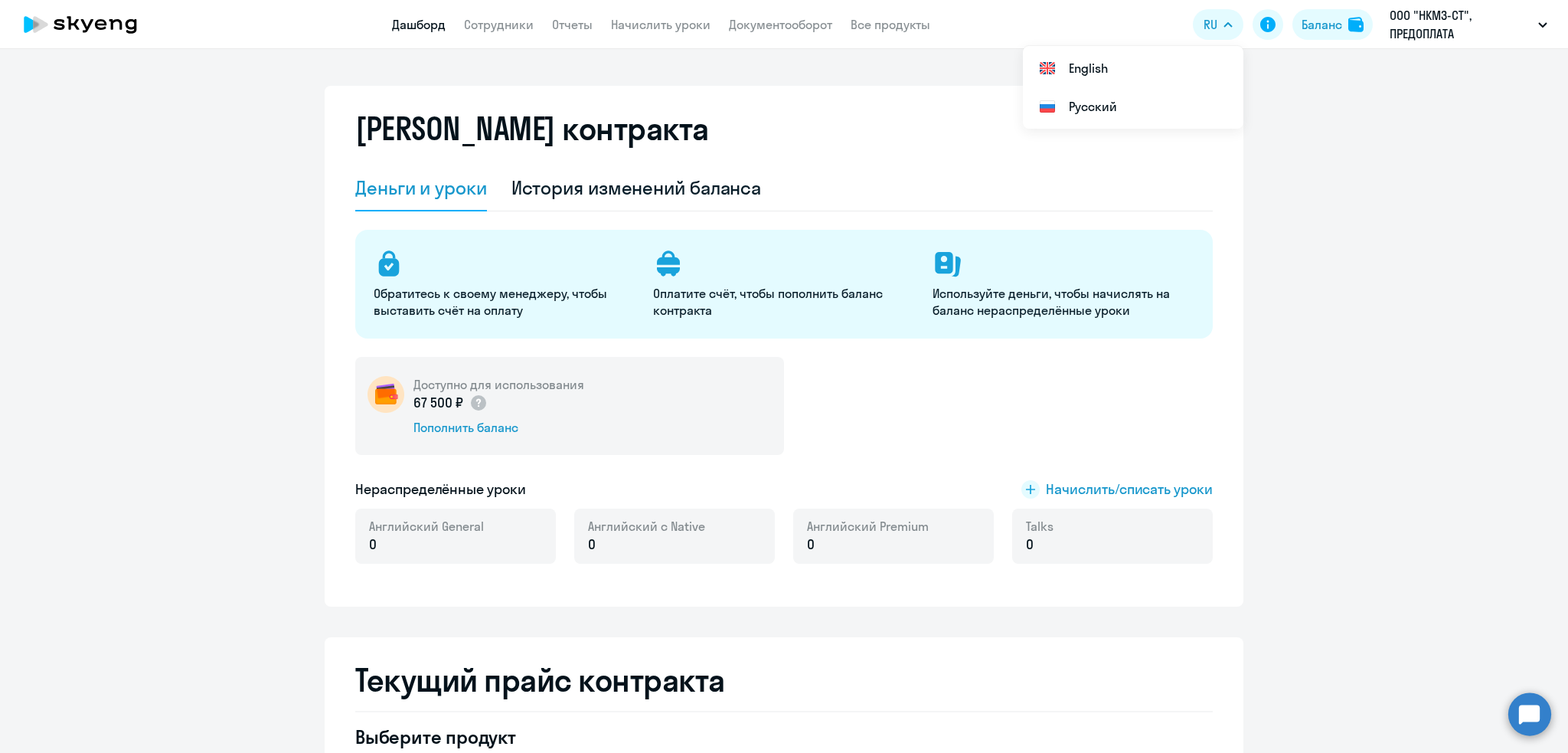
click at [435, 31] on link "Дашборд" at bounding box center [418, 25] width 54 height 15
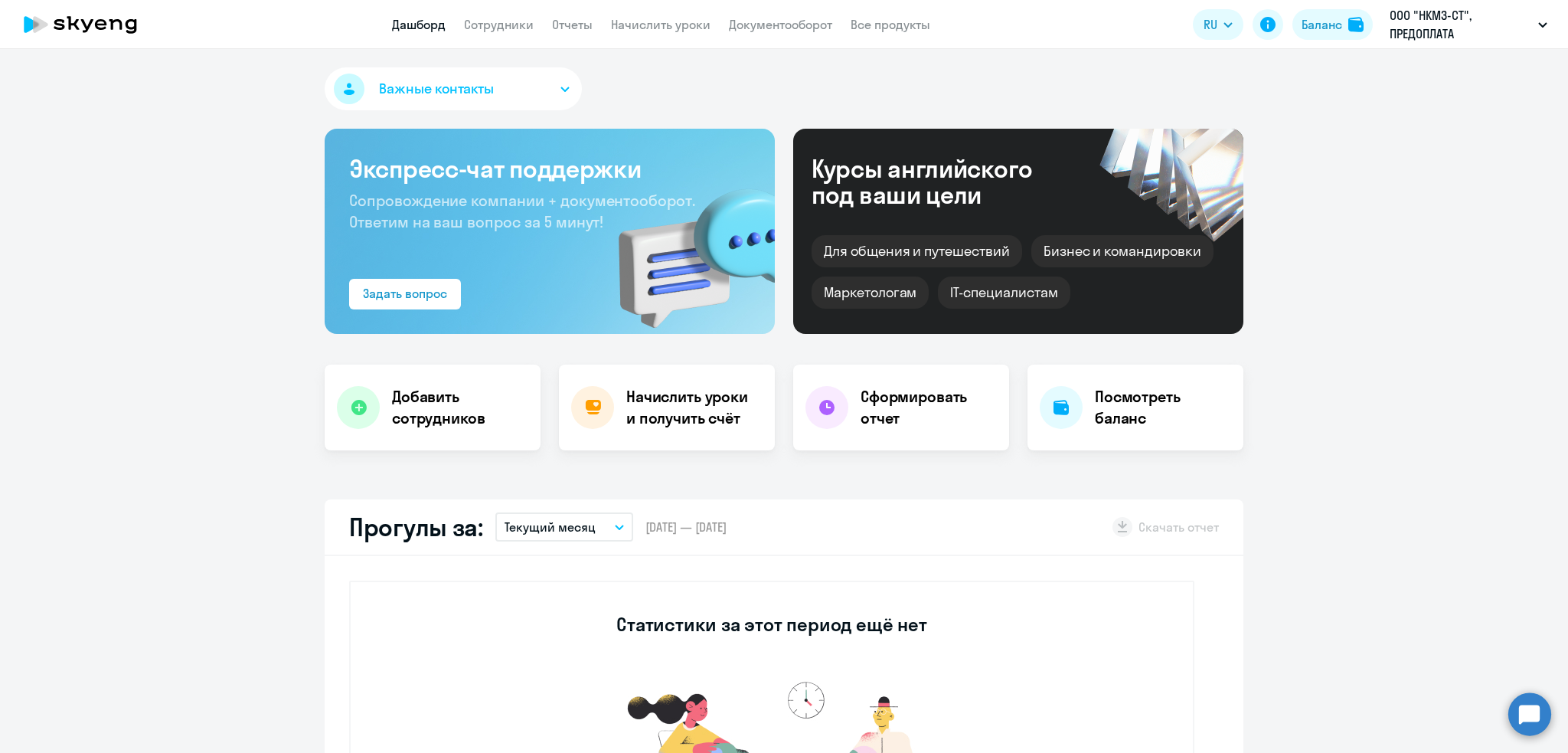
select select "30"
click at [414, 288] on div "Задать вопрос" at bounding box center [405, 293] width 84 height 19
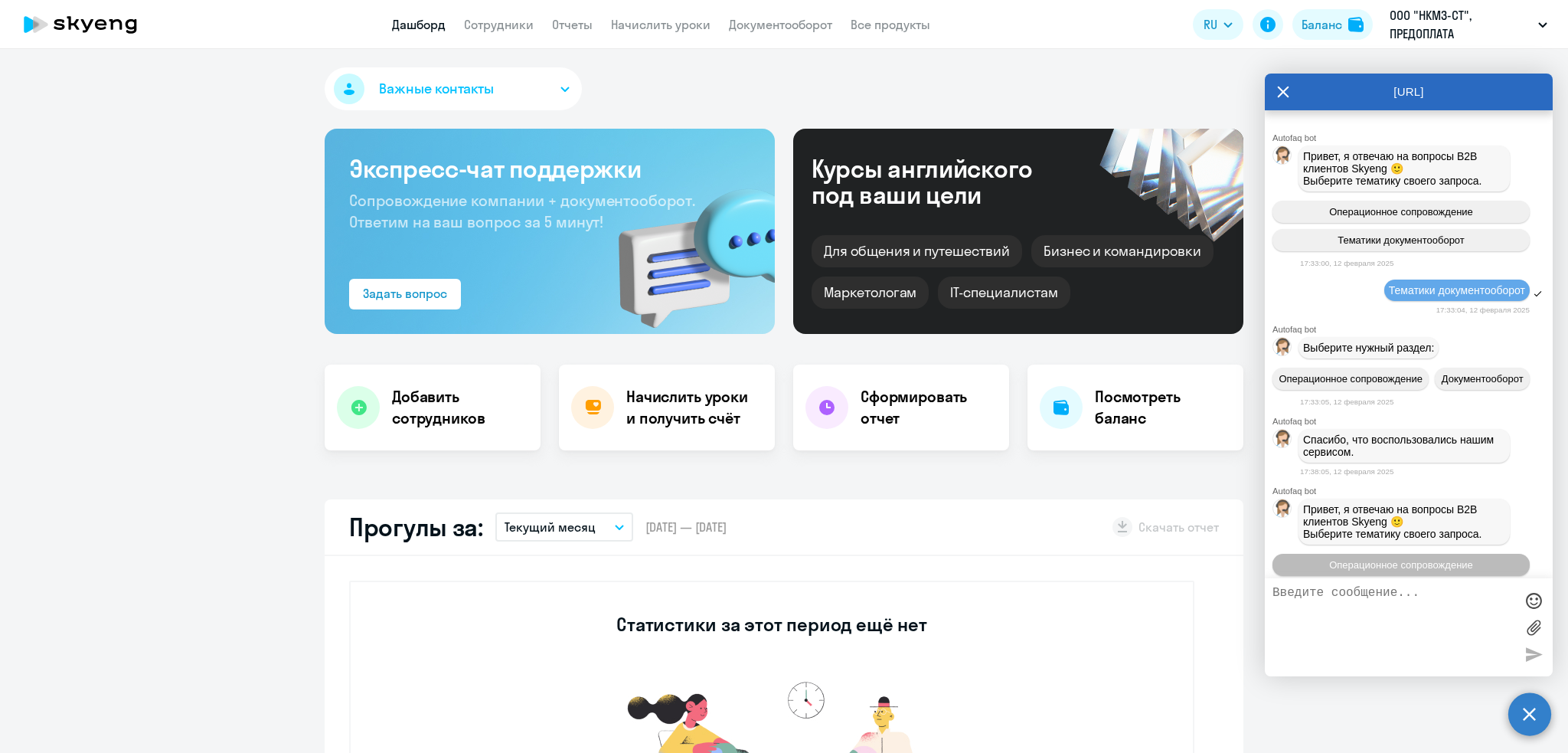
scroll to position [86, 0]
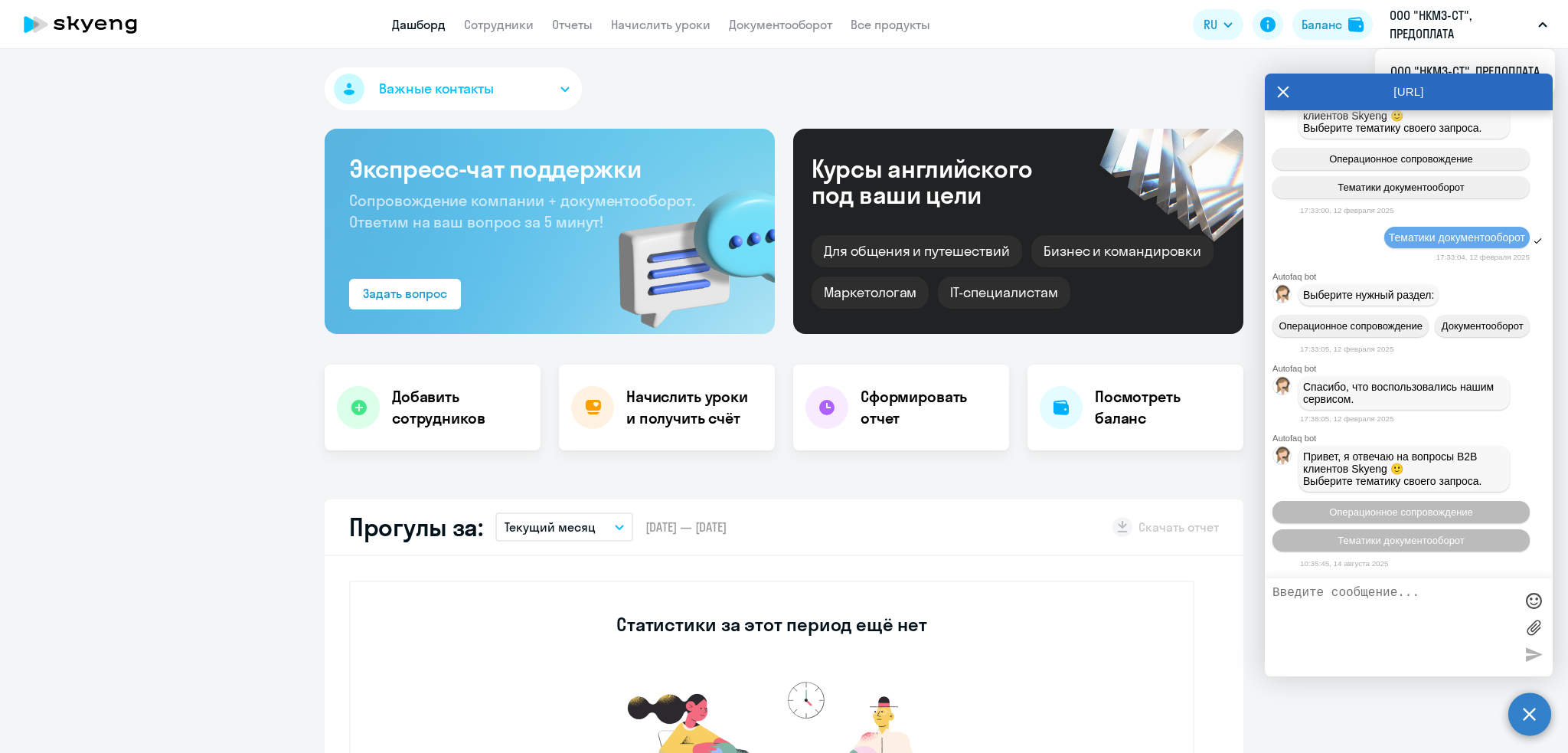
click at [1276, 89] on div "[URL]" at bounding box center [1408, 91] width 288 height 37
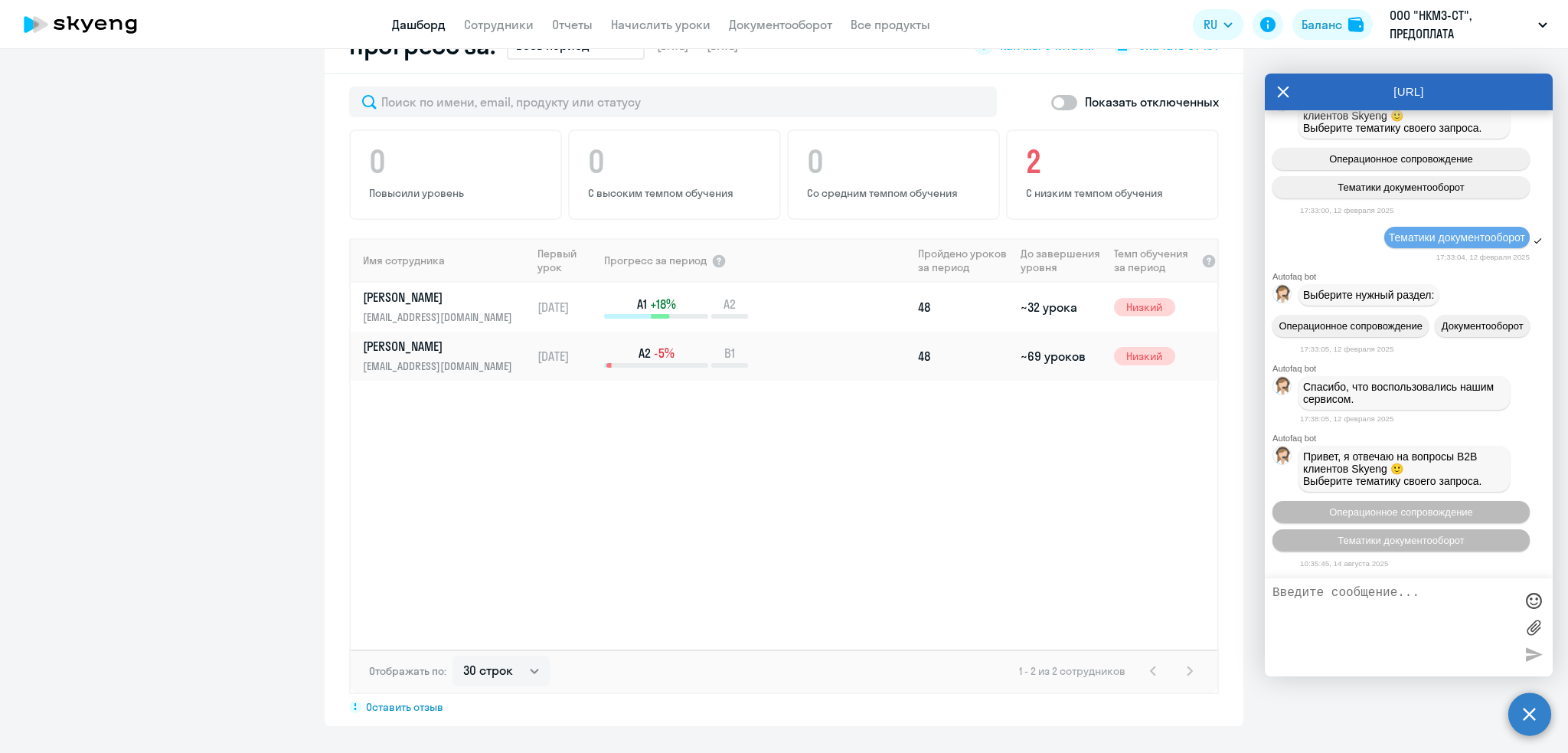
scroll to position [0, 0]
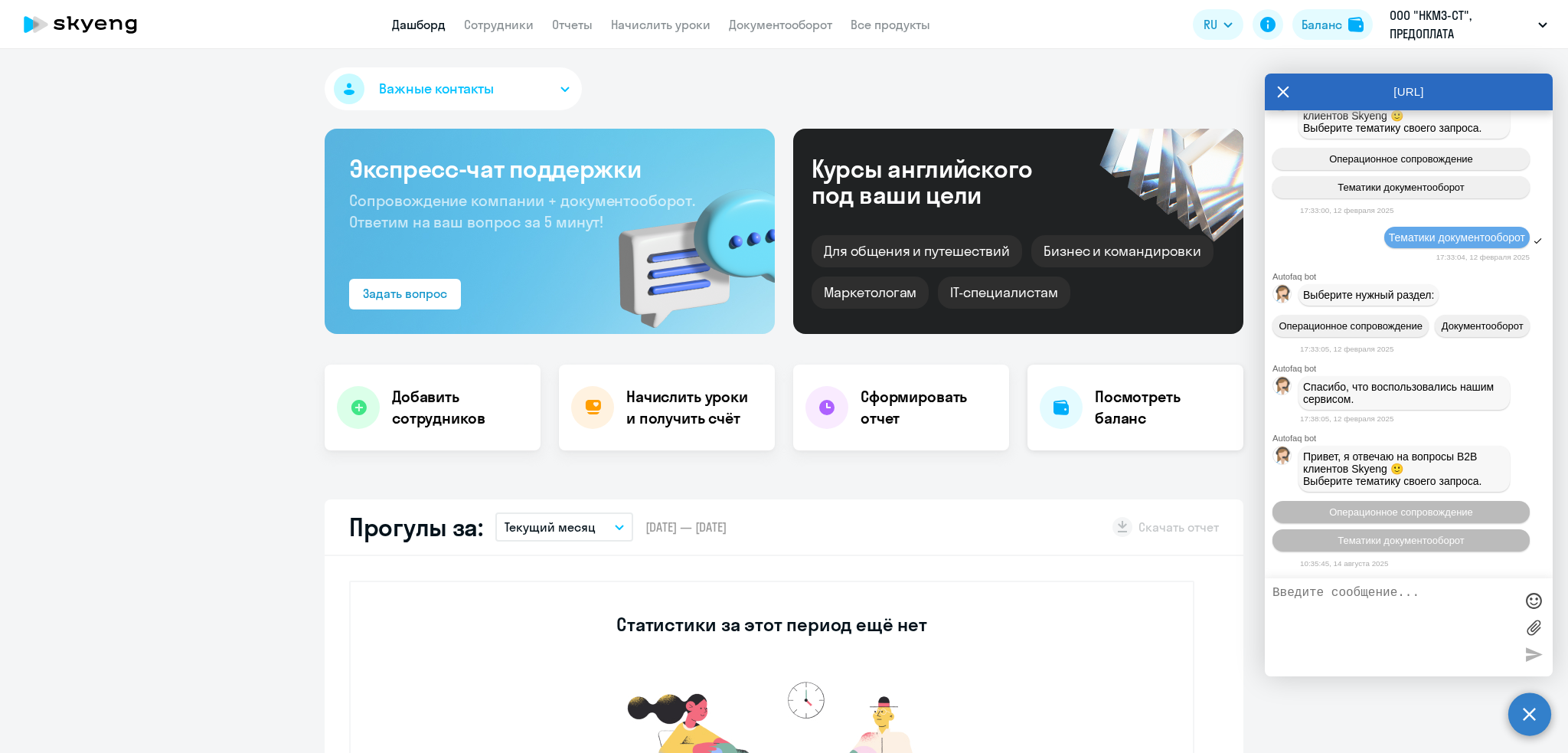
click at [1095, 422] on h4 "Посмотреть баланс" at bounding box center [1163, 407] width 136 height 42
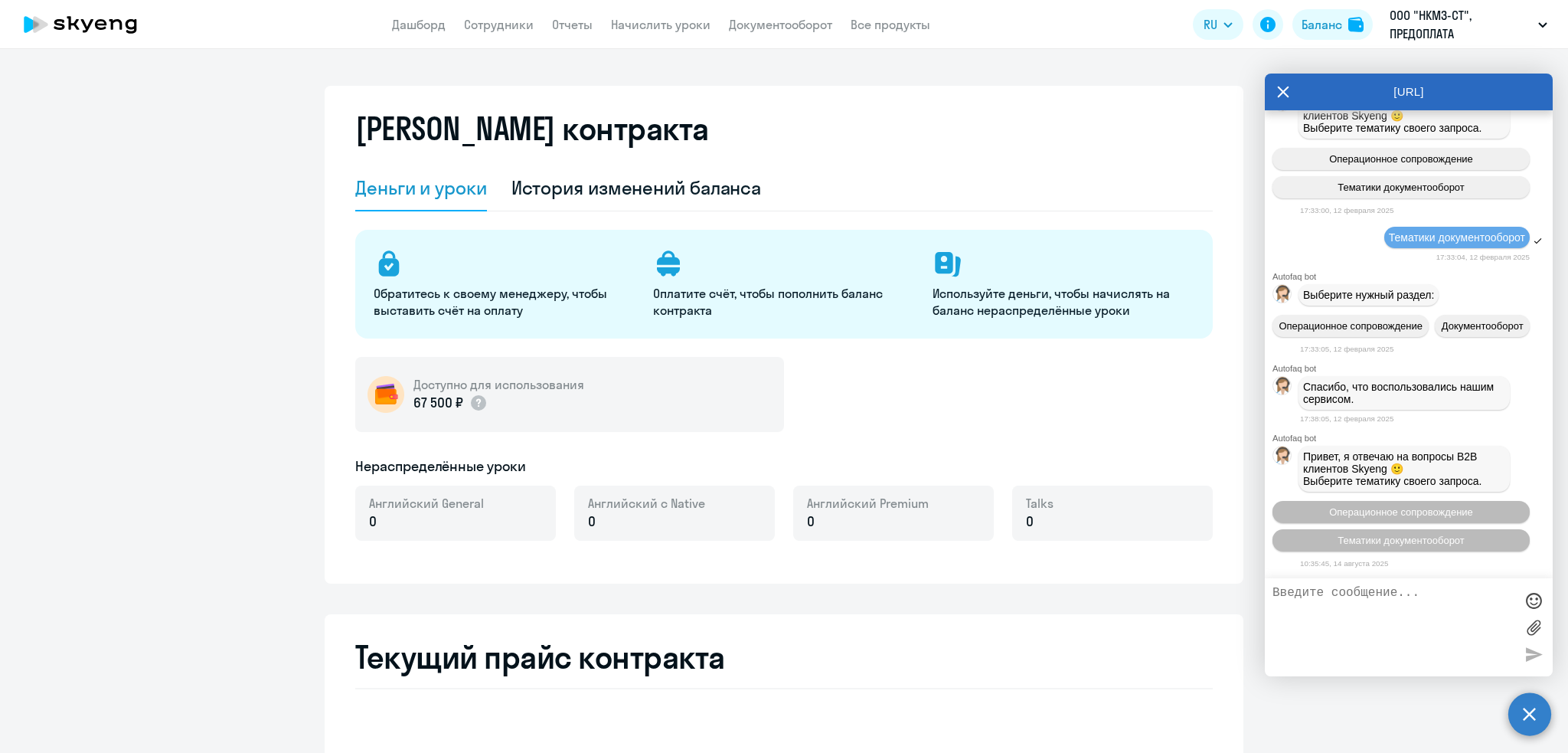
select select "english_adult_not_native_speaker"
